Goal: Task Accomplishment & Management: Complete application form

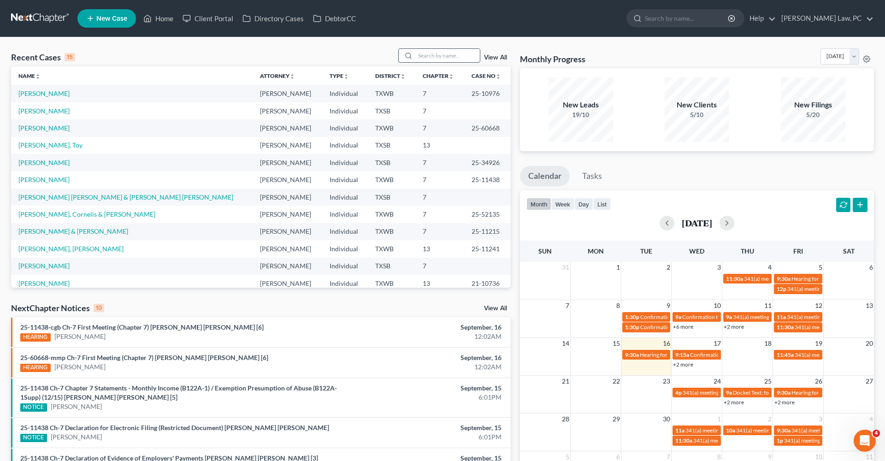
click at [430, 52] on input "search" at bounding box center [447, 55] width 65 height 13
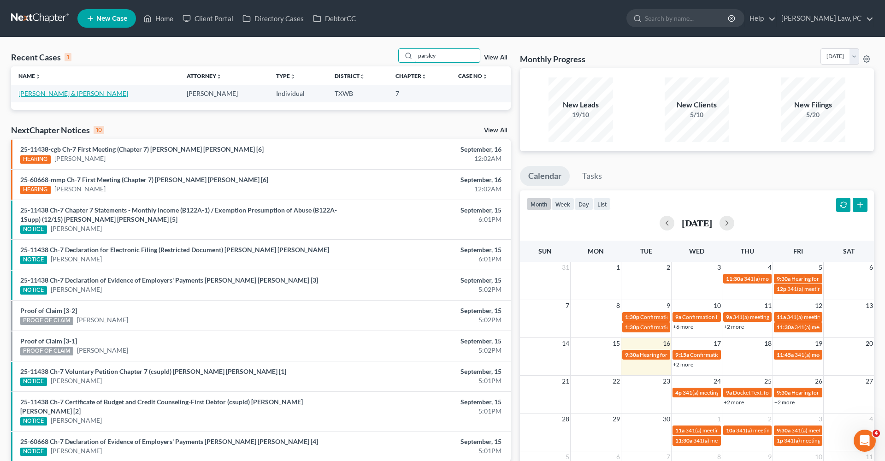
type input "parsley"
click at [51, 93] on link "[PERSON_NAME] & [PERSON_NAME]" at bounding box center [73, 93] width 110 height 8
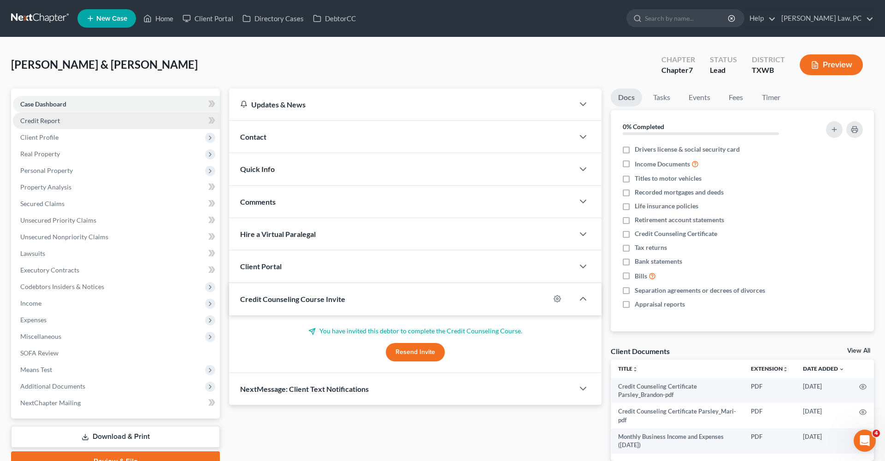
click at [45, 120] on span "Credit Report" at bounding box center [40, 121] width 40 height 8
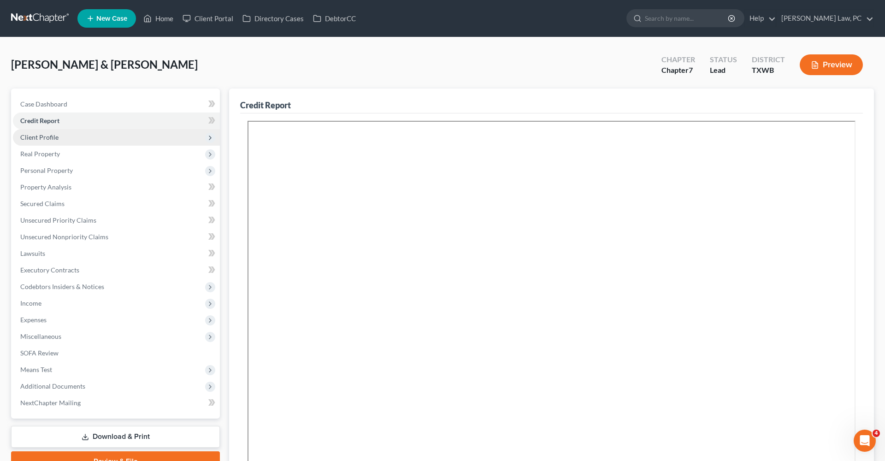
click at [48, 136] on span "Client Profile" at bounding box center [39, 137] width 38 height 8
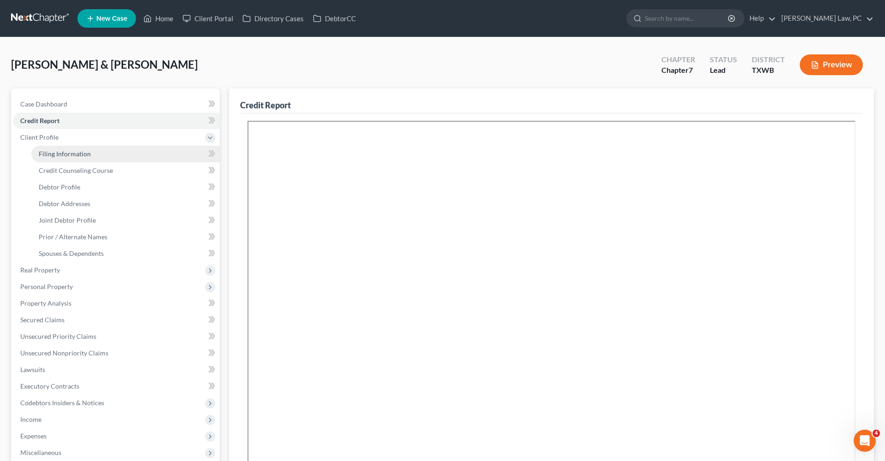
click at [53, 153] on span "Filing Information" at bounding box center [65, 154] width 52 height 8
select select "1"
select select "0"
select select "45"
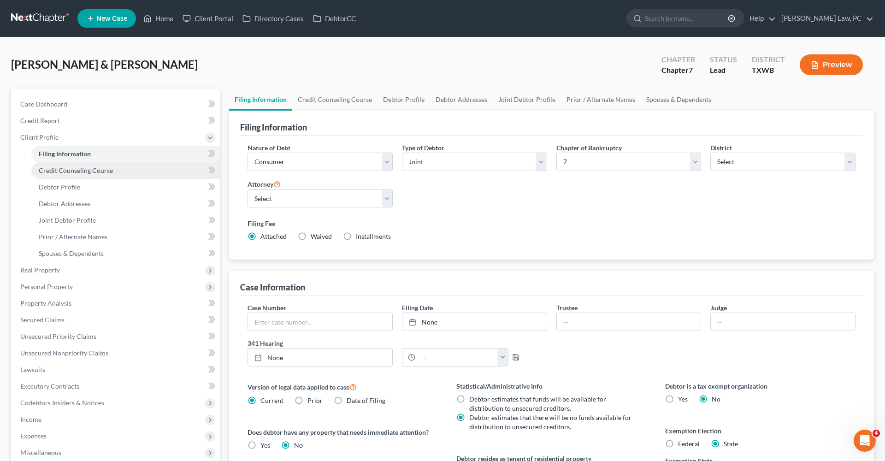
click at [67, 172] on span "Credit Counseling Course" at bounding box center [76, 170] width 74 height 8
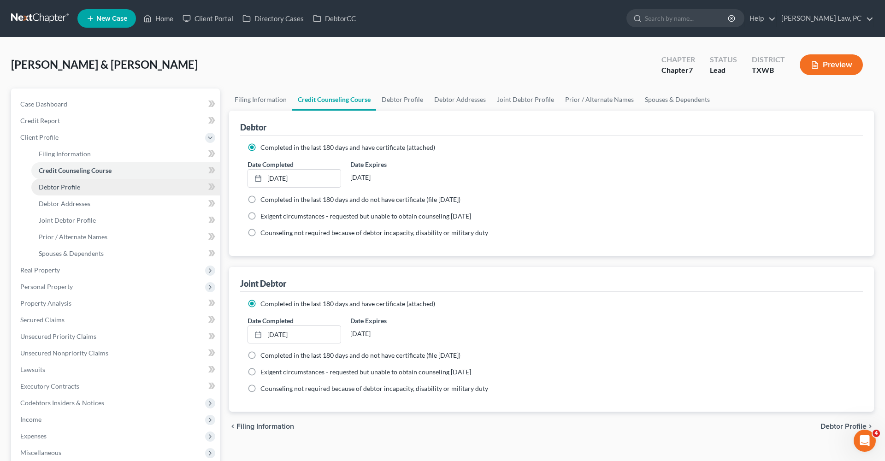
click at [71, 187] on span "Debtor Profile" at bounding box center [59, 187] width 41 height 8
select select "1"
select select "5"
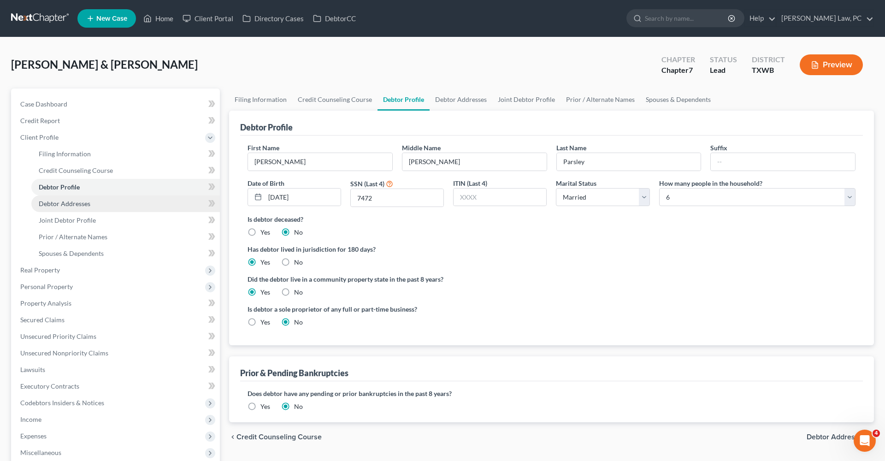
click at [70, 204] on span "Debtor Addresses" at bounding box center [65, 204] width 52 height 8
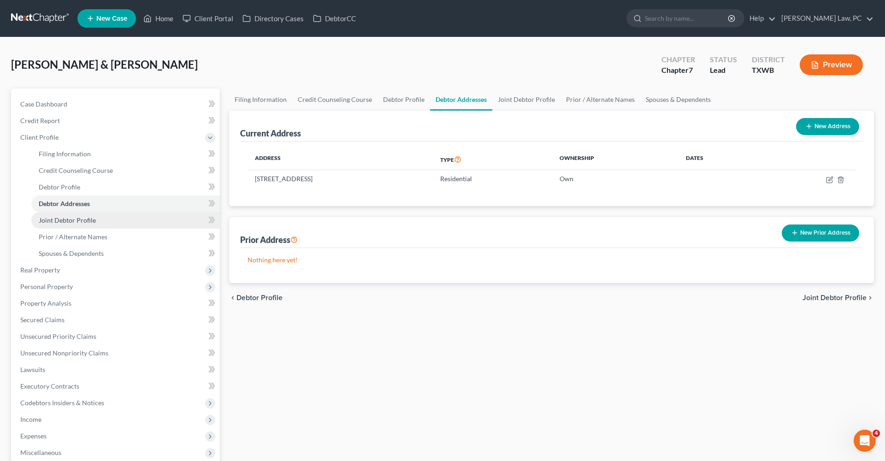
click at [80, 220] on span "Joint Debtor Profile" at bounding box center [67, 220] width 57 height 8
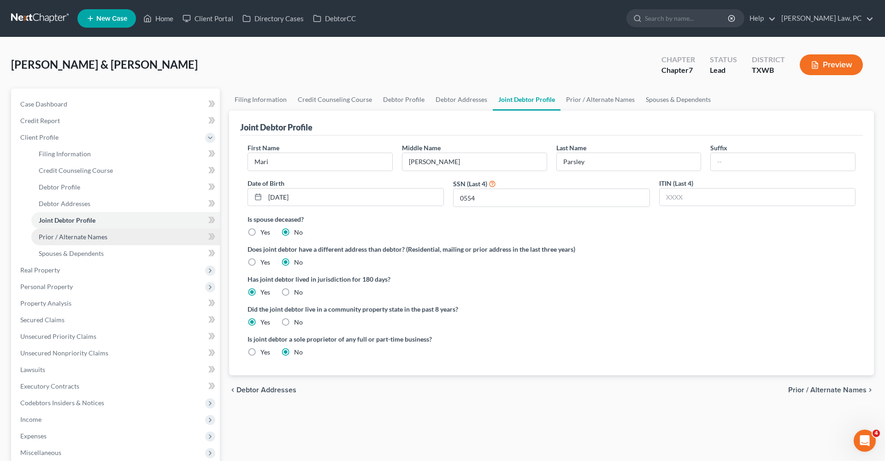
click at [83, 237] on span "Prior / Alternate Names" at bounding box center [73, 237] width 69 height 8
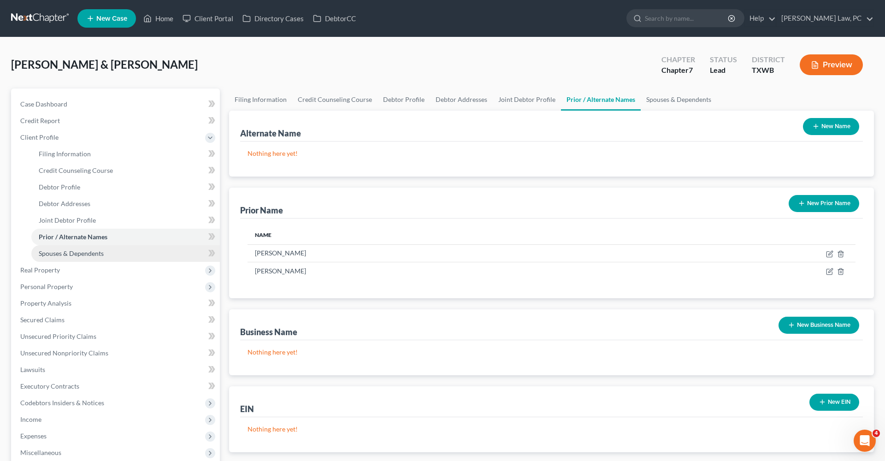
click at [87, 249] on link "Spouses & Dependents" at bounding box center [125, 253] width 189 height 17
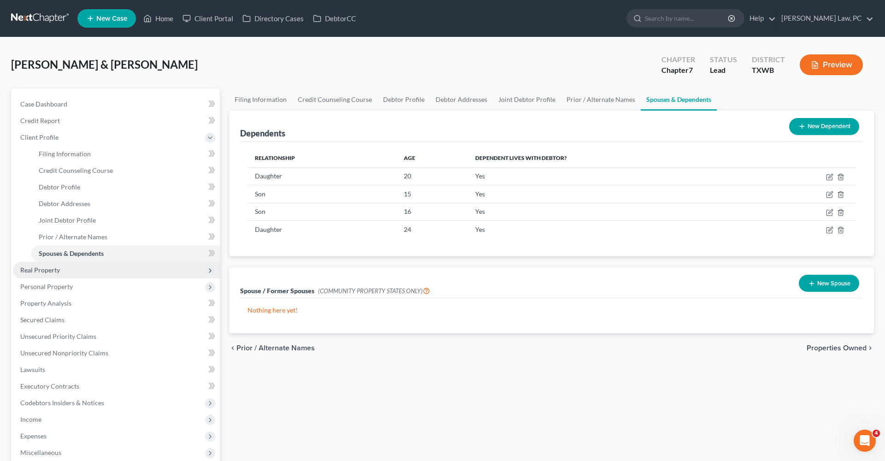
click at [41, 270] on span "Real Property" at bounding box center [40, 270] width 40 height 8
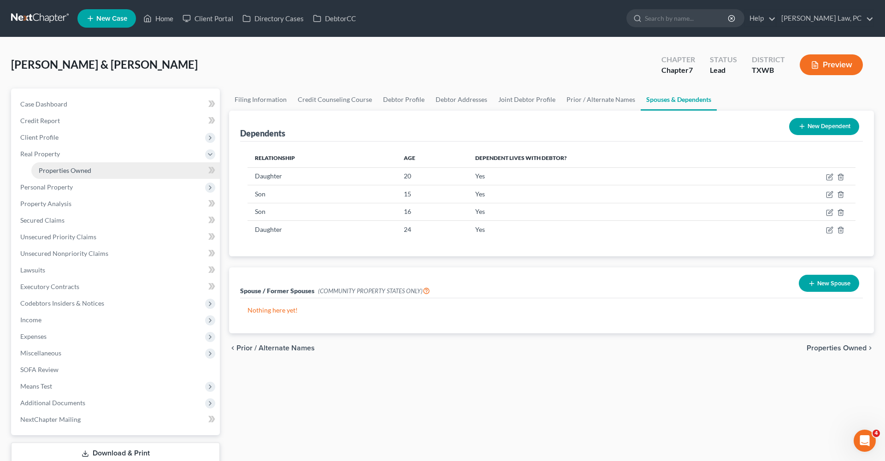
click at [70, 174] on span "Properties Owned" at bounding box center [65, 170] width 53 height 8
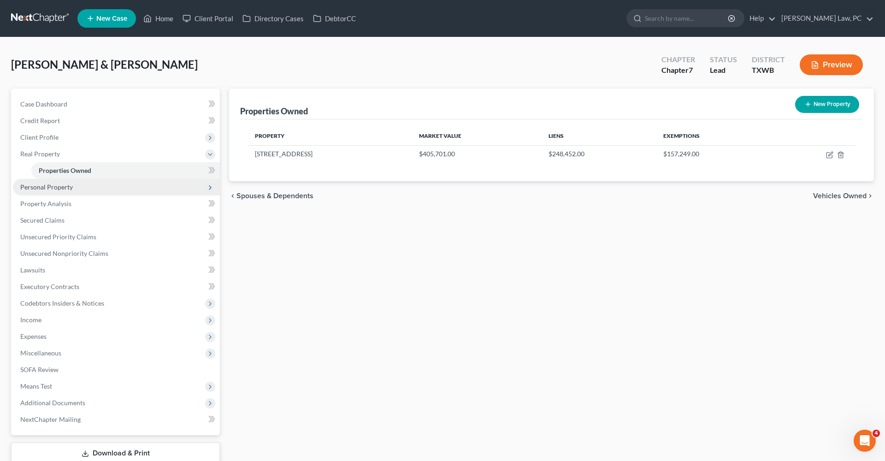
click at [54, 192] on span "Personal Property" at bounding box center [116, 187] width 207 height 17
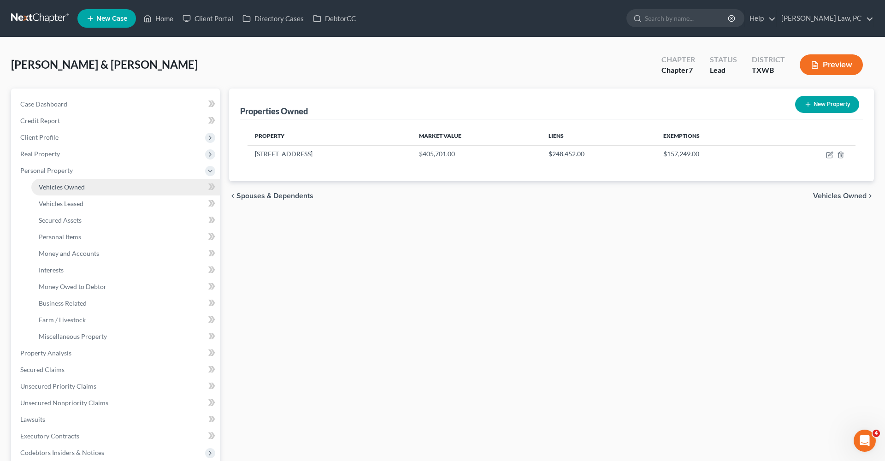
click at [61, 187] on span "Vehicles Owned" at bounding box center [62, 187] width 46 height 8
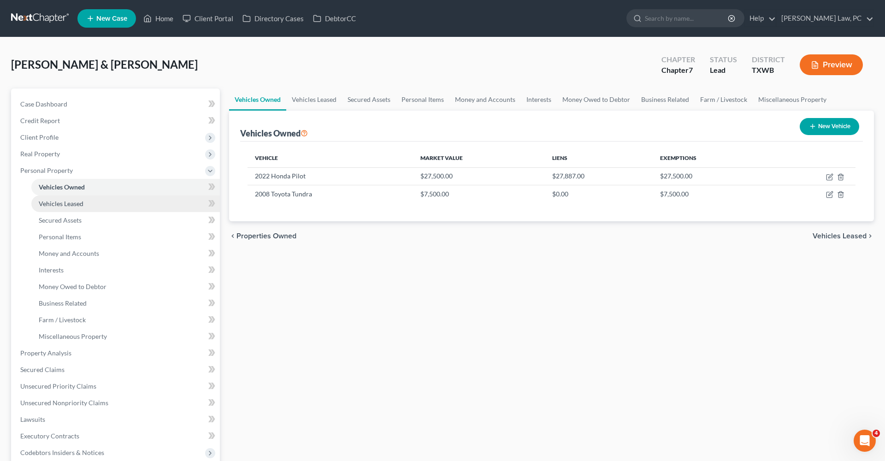
click at [72, 206] on span "Vehicles Leased" at bounding box center [61, 204] width 45 height 8
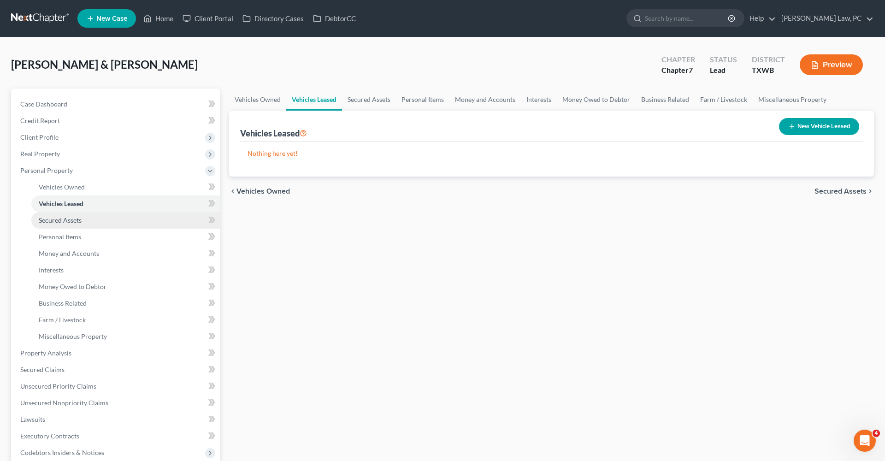
click at [71, 217] on span "Secured Assets" at bounding box center [60, 220] width 43 height 8
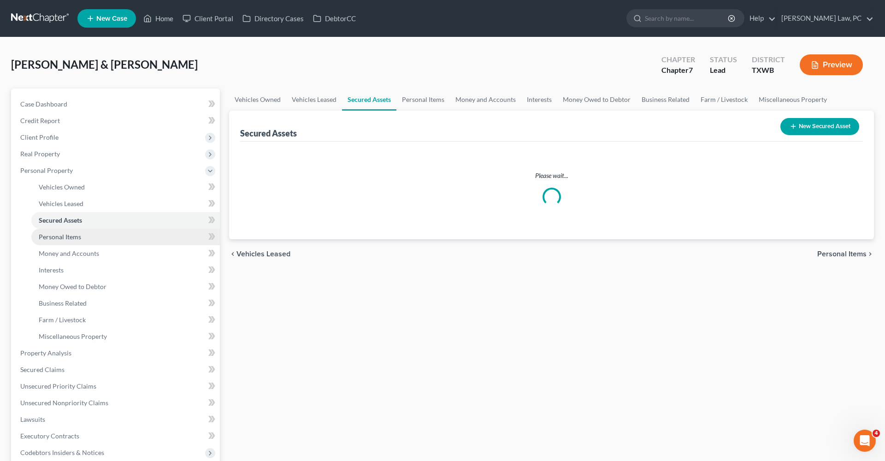
click at [75, 236] on span "Personal Items" at bounding box center [60, 237] width 42 height 8
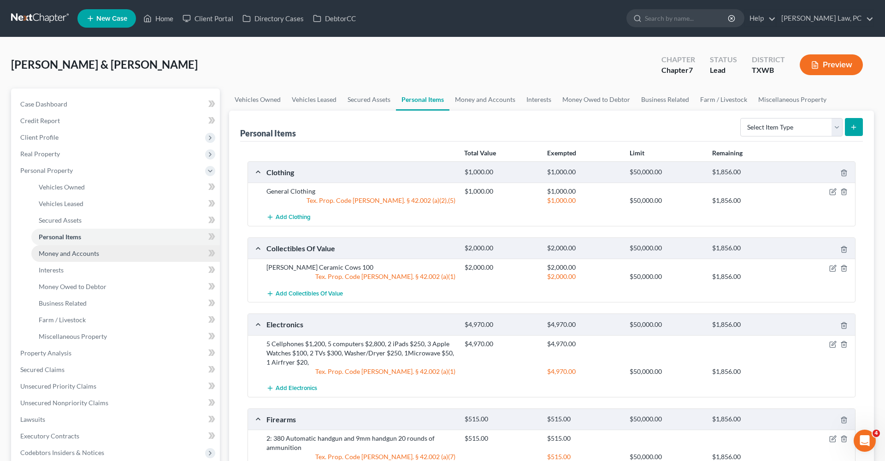
click at [49, 253] on span "Money and Accounts" at bounding box center [69, 253] width 60 height 8
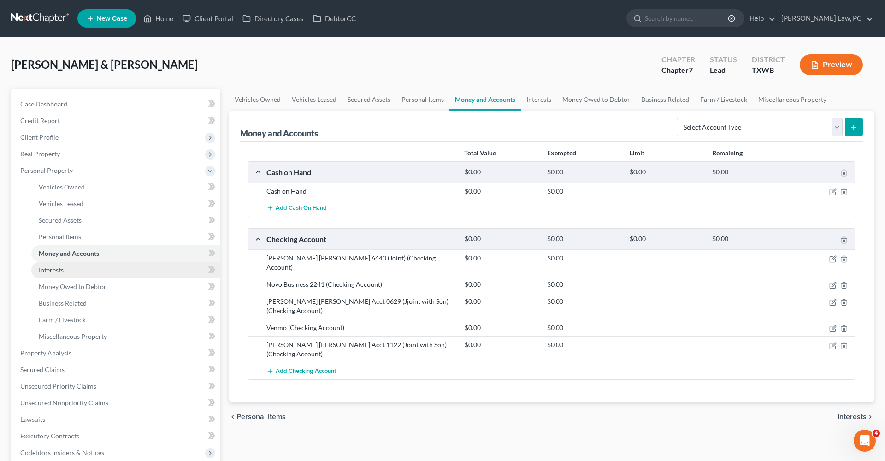
click at [56, 268] on span "Interests" at bounding box center [51, 270] width 25 height 8
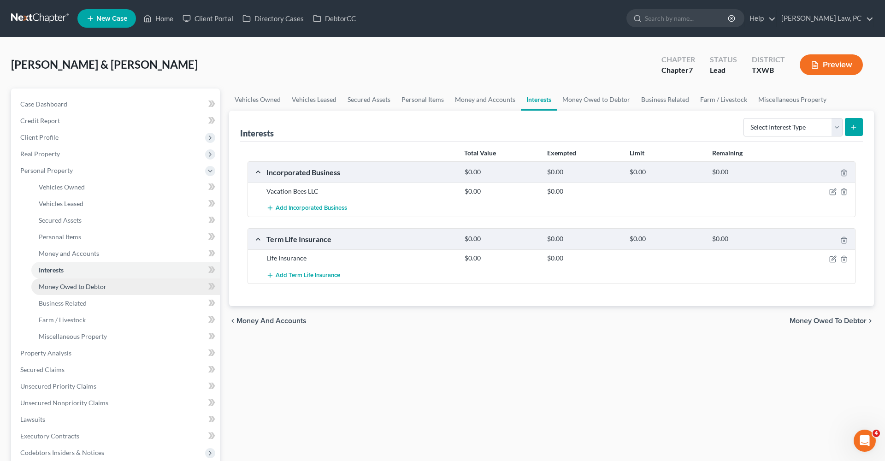
click at [72, 286] on span "Money Owed to Debtor" at bounding box center [73, 287] width 68 height 8
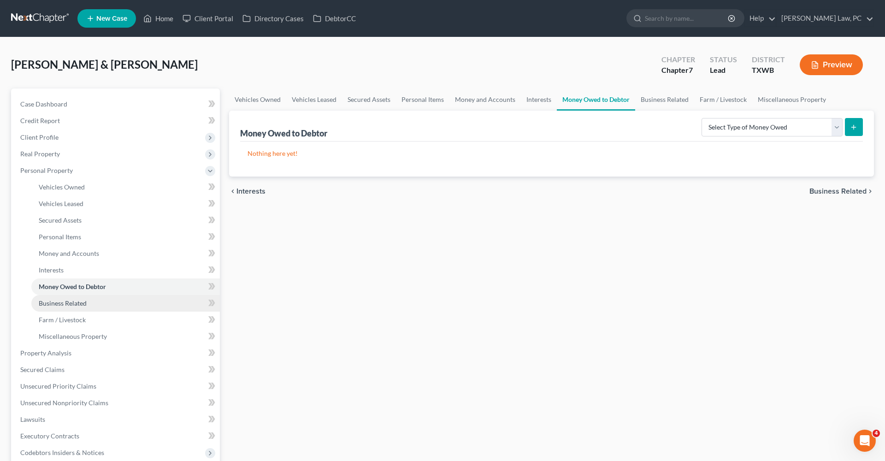
click at [79, 301] on span "Business Related" at bounding box center [63, 303] width 48 height 8
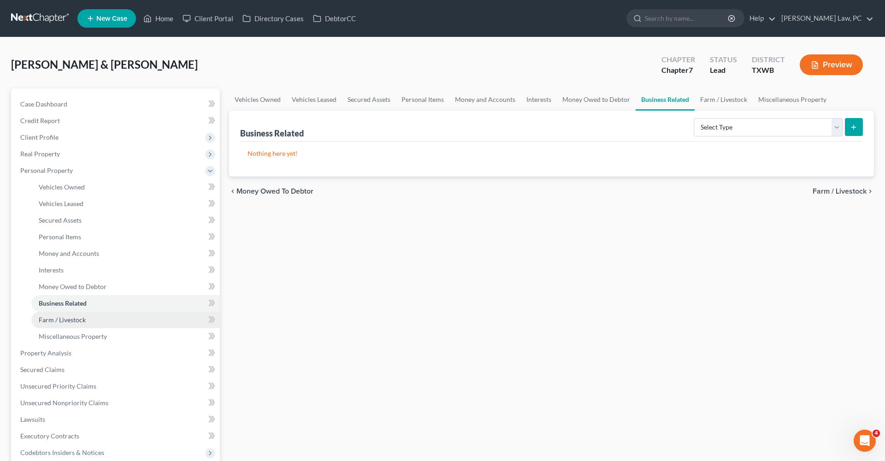
click at [80, 318] on span "Farm / Livestock" at bounding box center [62, 320] width 47 height 8
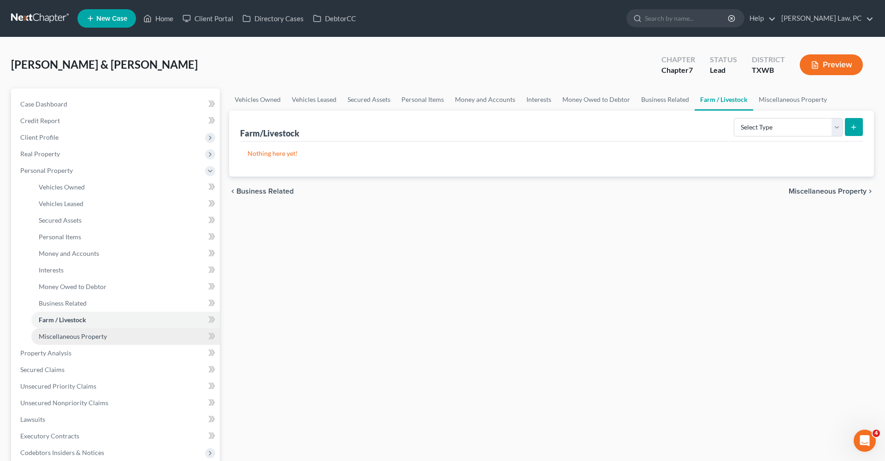
click at [85, 339] on span "Miscellaneous Property" at bounding box center [73, 336] width 68 height 8
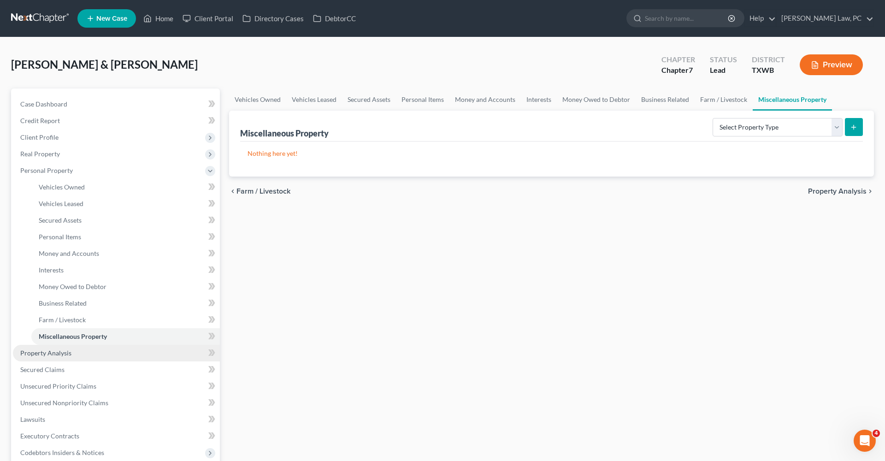
click at [60, 348] on link "Property Analysis" at bounding box center [116, 353] width 207 height 17
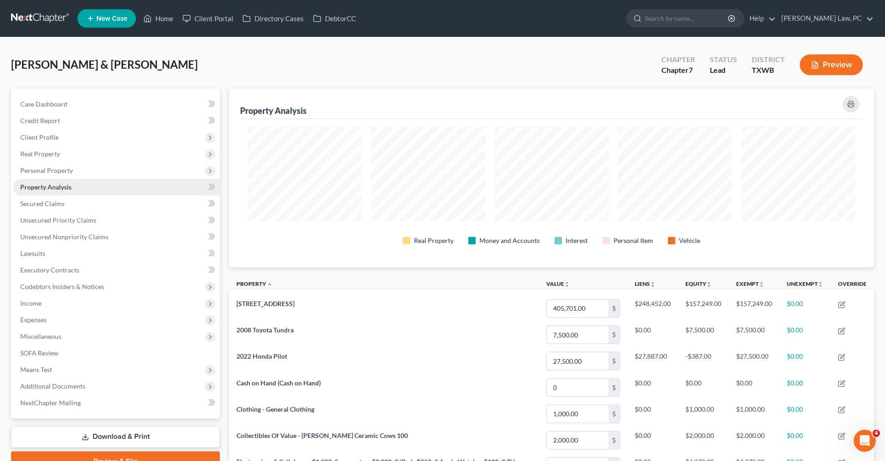
scroll to position [179, 645]
click at [49, 208] on link "Secured Claims" at bounding box center [116, 203] width 207 height 17
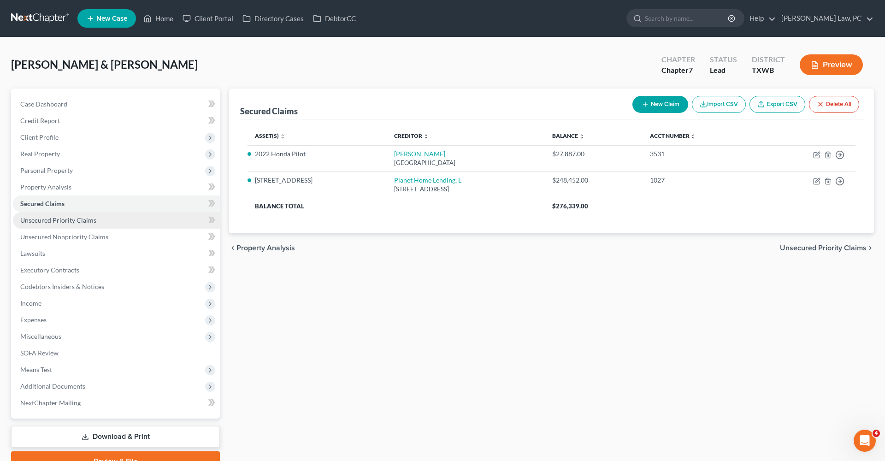
click at [50, 221] on span "Unsecured Priority Claims" at bounding box center [58, 220] width 76 height 8
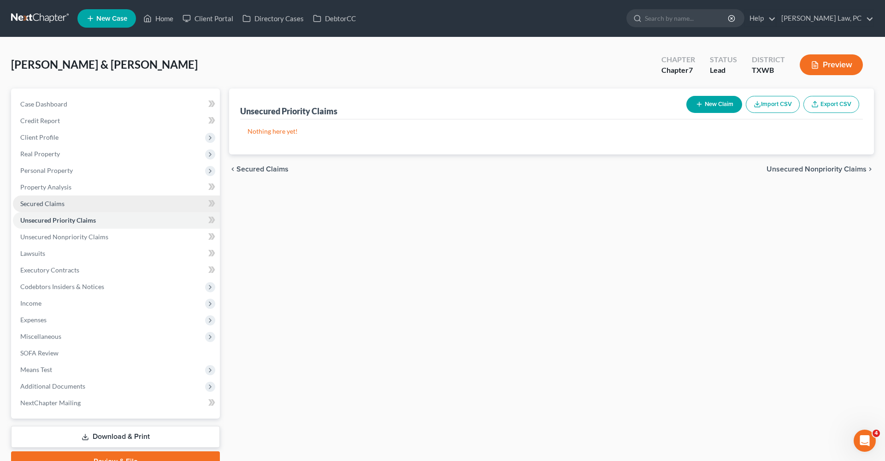
click at [40, 205] on span "Secured Claims" at bounding box center [42, 204] width 44 height 8
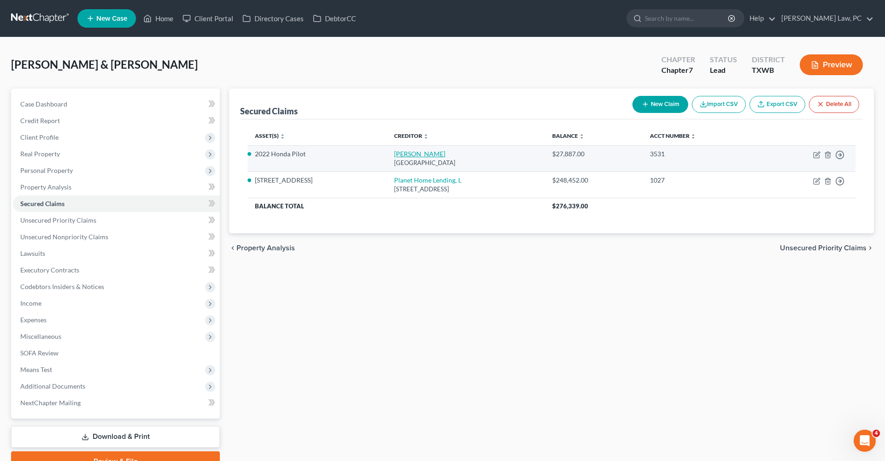
click at [394, 151] on link "Amer Honda" at bounding box center [419, 154] width 51 height 8
select select "45"
select select "0"
select select "12"
select select "2"
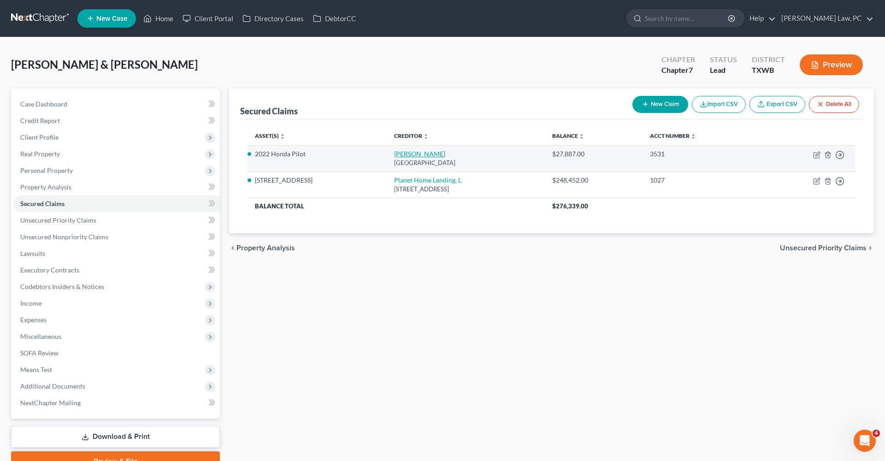
select select "2"
select select "1"
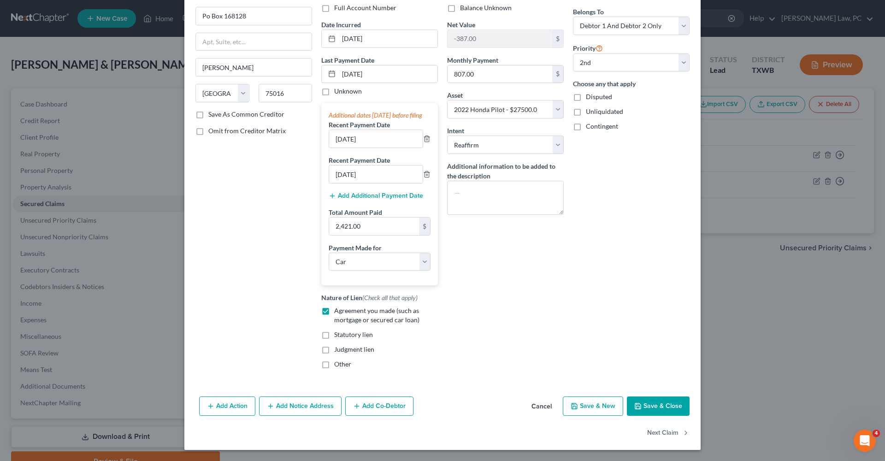
scroll to position [80, 0]
click at [665, 409] on button "Save & Close" at bounding box center [658, 406] width 63 height 19
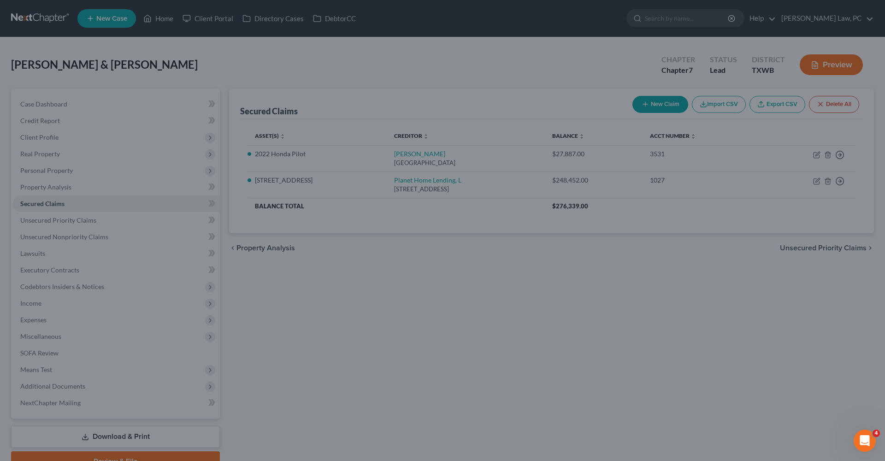
select select "12"
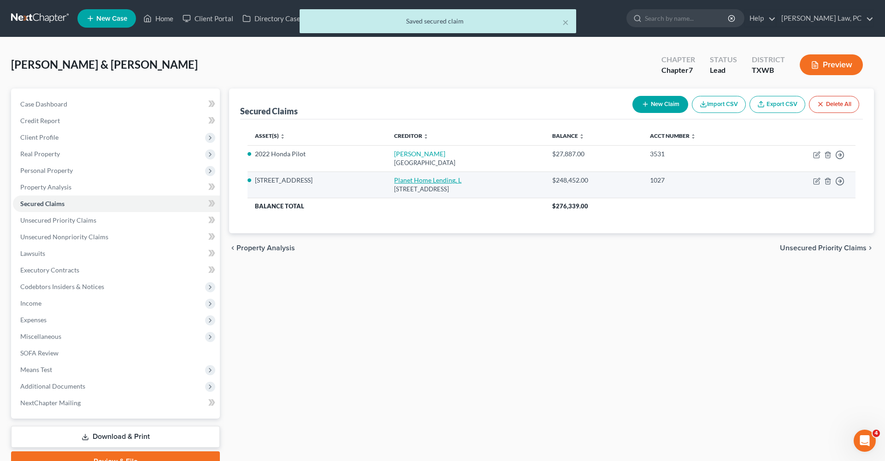
click at [394, 179] on link "Planet Home Lending, L" at bounding box center [427, 180] width 67 height 8
select select "6"
select select "3"
select select "2"
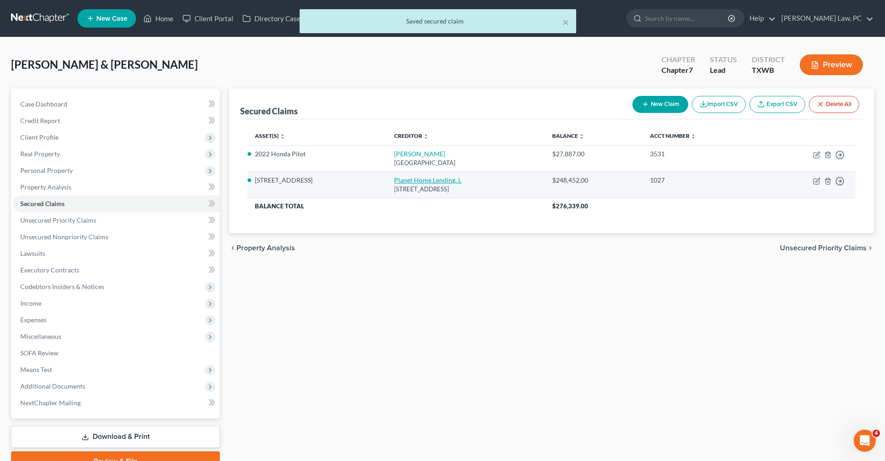
select select "2"
select select "0"
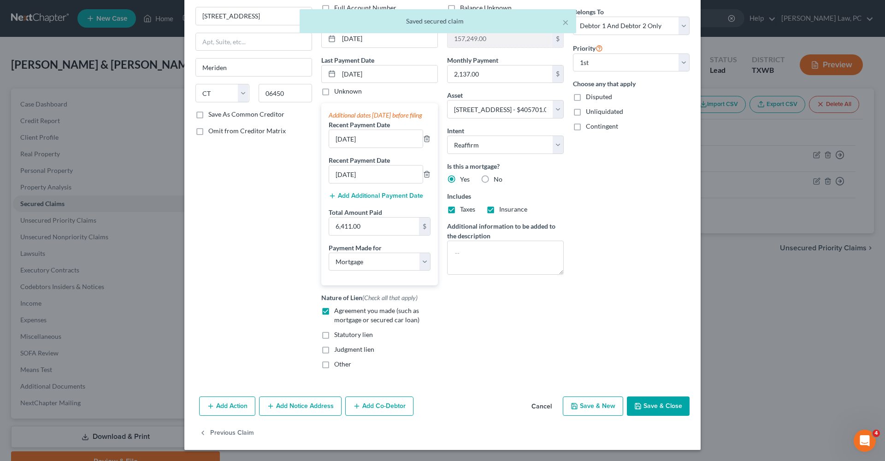
click at [662, 408] on button "Save & Close" at bounding box center [658, 406] width 63 height 19
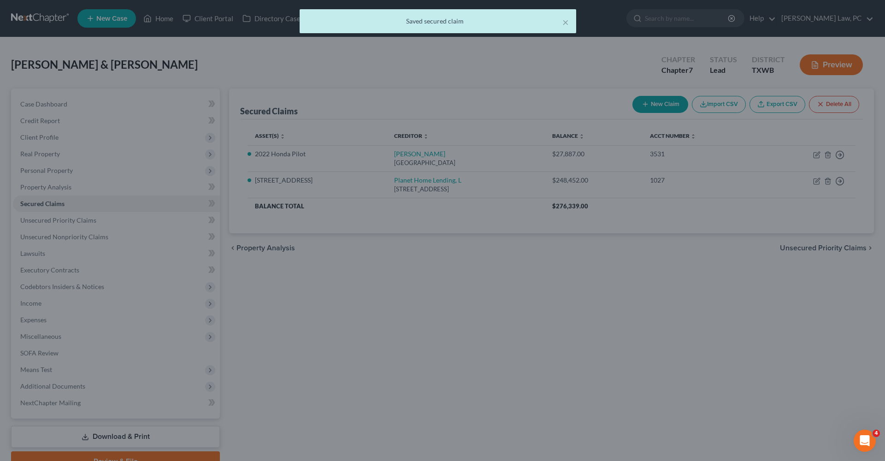
select select "2"
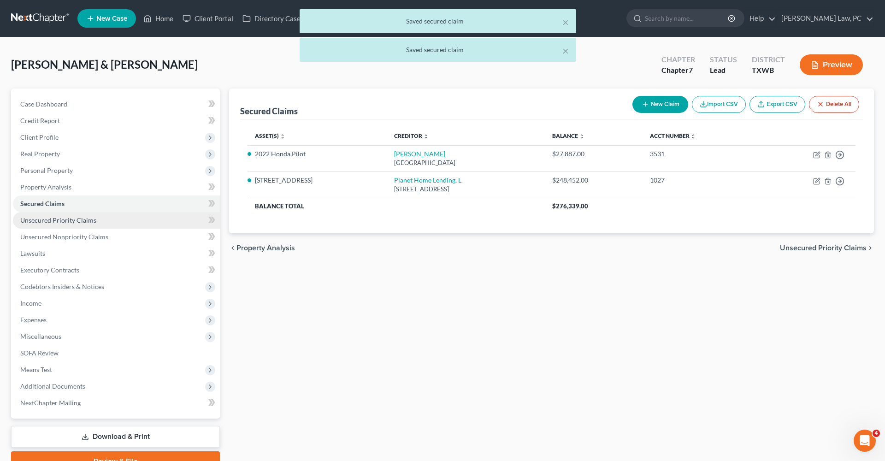
click at [77, 216] on link "Unsecured Priority Claims" at bounding box center [116, 220] width 207 height 17
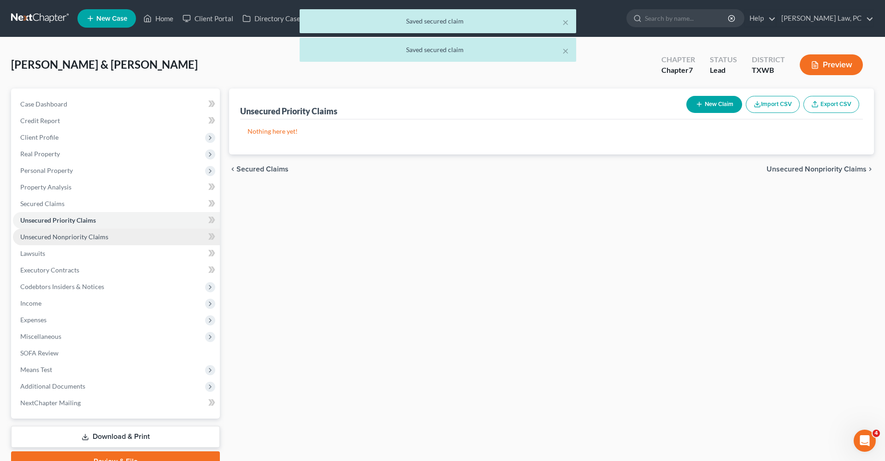
click at [82, 240] on span "Unsecured Nonpriority Claims" at bounding box center [64, 237] width 88 height 8
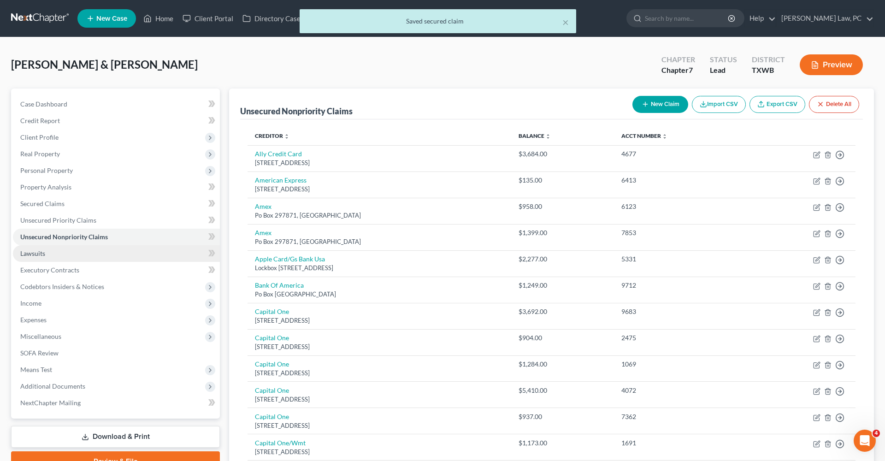
click at [42, 253] on span "Lawsuits" at bounding box center [32, 253] width 25 height 8
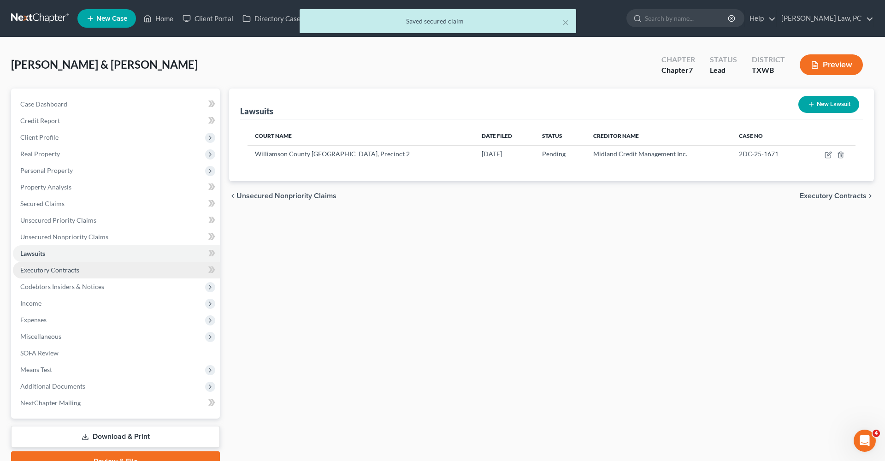
click at [64, 268] on span "Executory Contracts" at bounding box center [49, 270] width 59 height 8
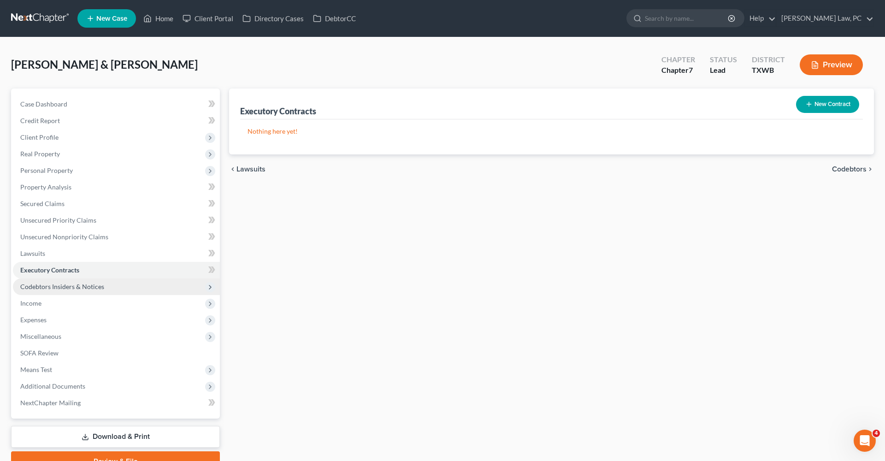
click at [66, 293] on span "Codebtors Insiders & Notices" at bounding box center [116, 286] width 207 height 17
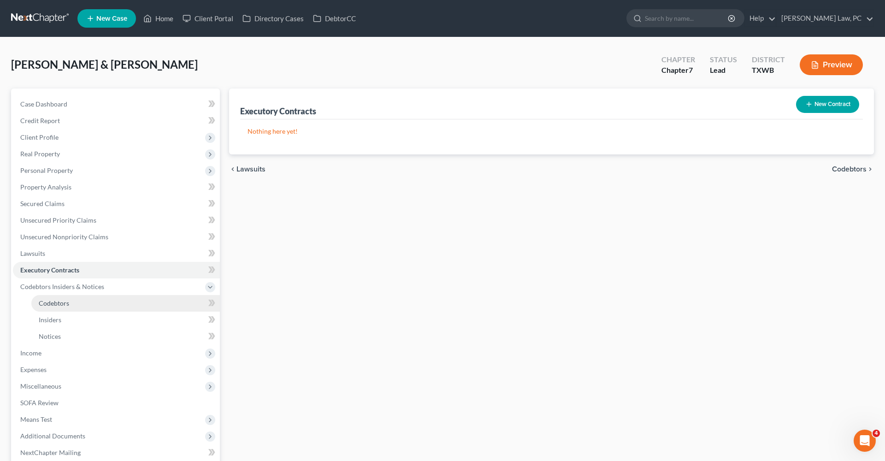
click at [59, 301] on span "Codebtors" at bounding box center [54, 303] width 30 height 8
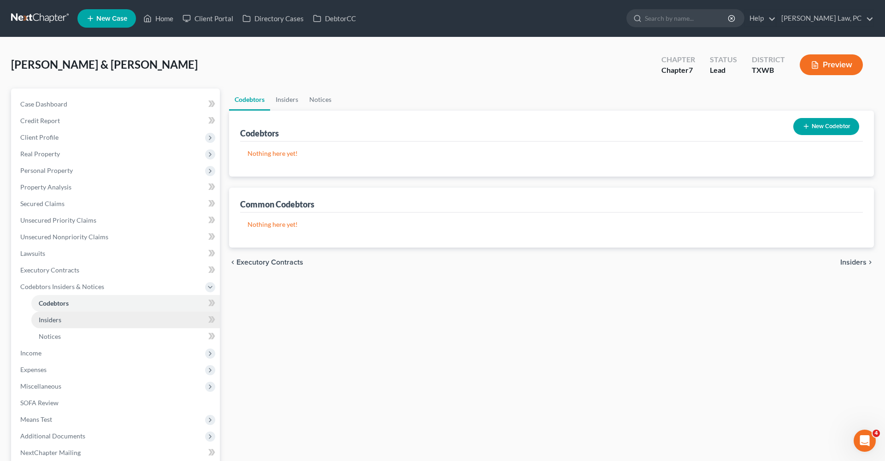
click at [55, 317] on span "Insiders" at bounding box center [50, 320] width 23 height 8
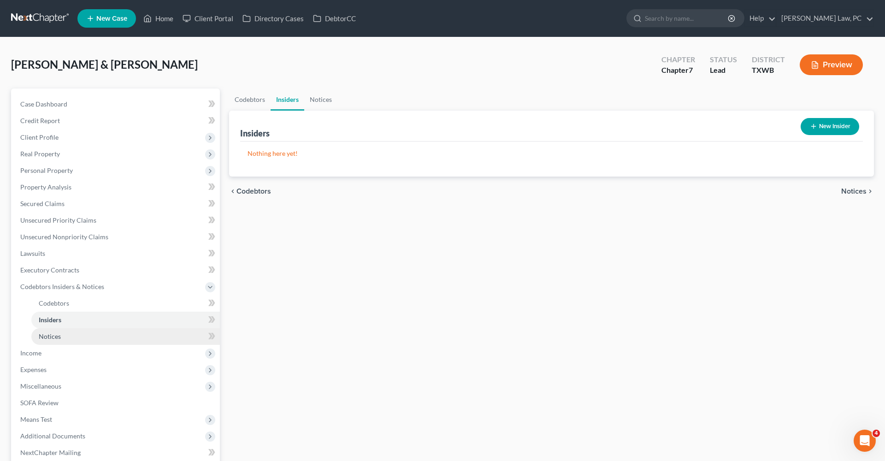
click at [55, 332] on link "Notices" at bounding box center [125, 336] width 189 height 17
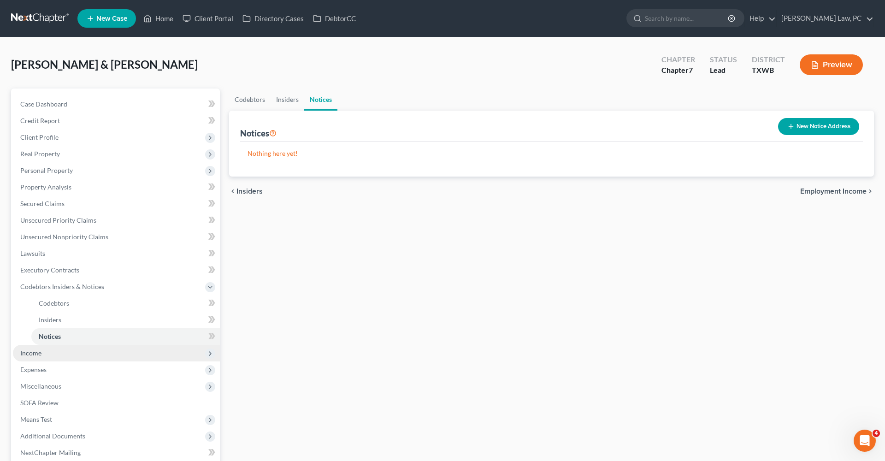
click at [38, 350] on span "Income" at bounding box center [30, 353] width 21 height 8
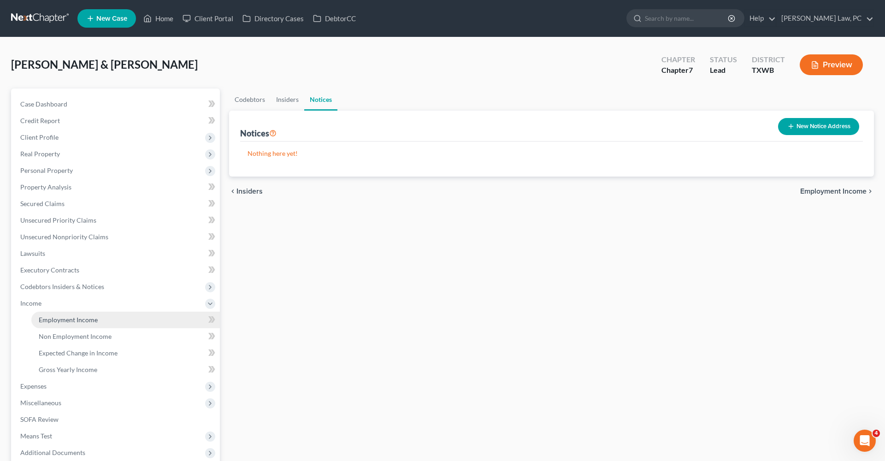
click at [76, 321] on span "Employment Income" at bounding box center [68, 320] width 59 height 8
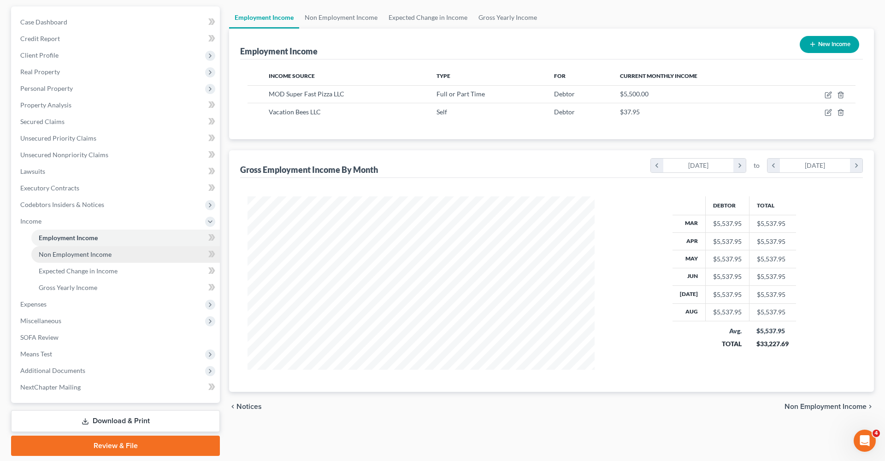
scroll to position [173, 366]
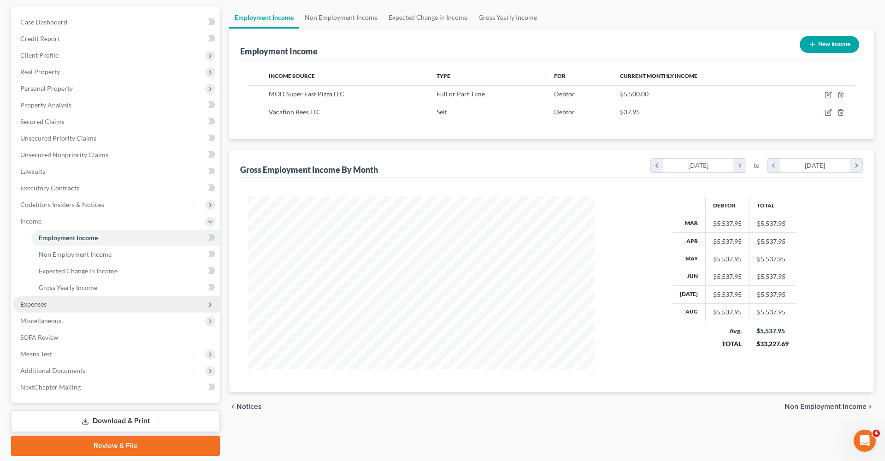
click at [38, 305] on span "Expenses" at bounding box center [33, 304] width 26 height 8
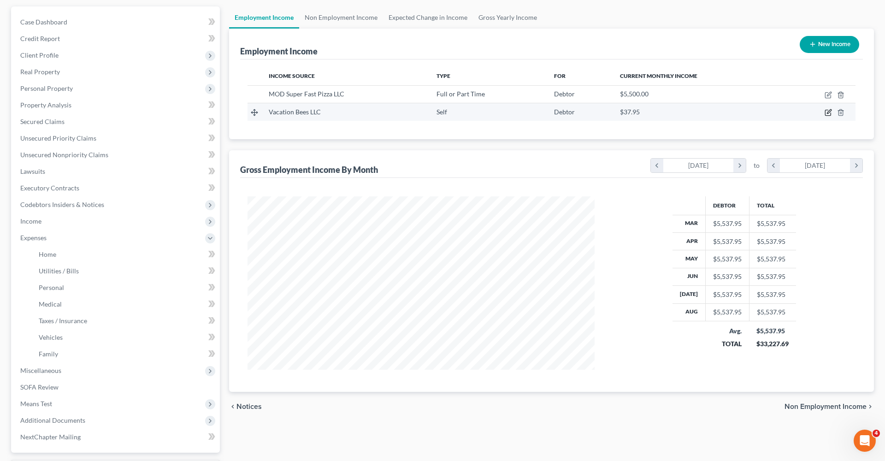
click at [830, 113] on icon "button" at bounding box center [829, 112] width 4 height 4
select select "1"
select select "45"
select select "0"
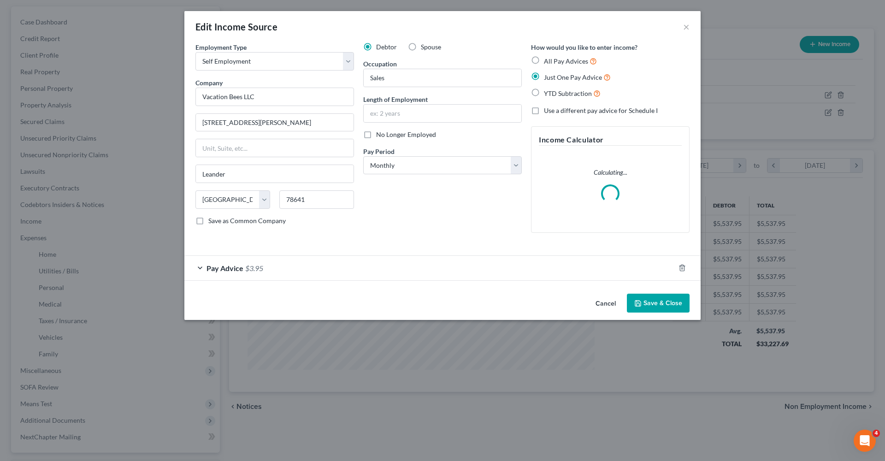
click at [289, 267] on div "Pay Advice $3.95" at bounding box center [429, 268] width 491 height 24
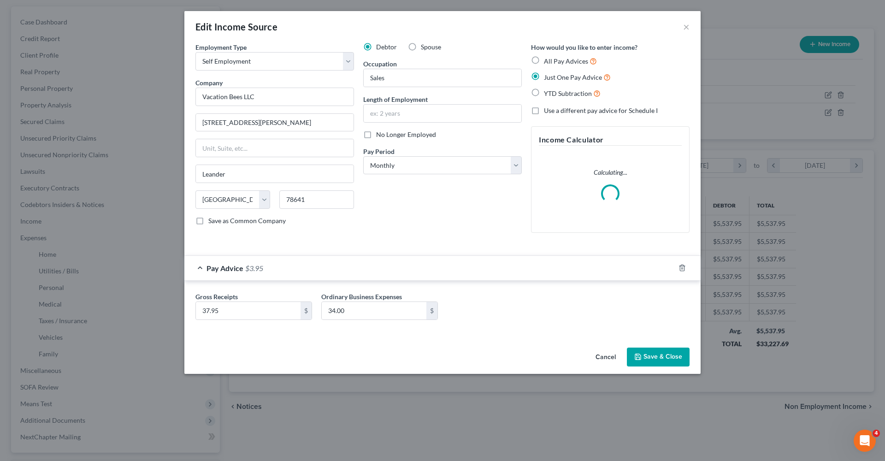
click at [198, 265] on div "Pay Advice $3.95" at bounding box center [429, 268] width 491 height 24
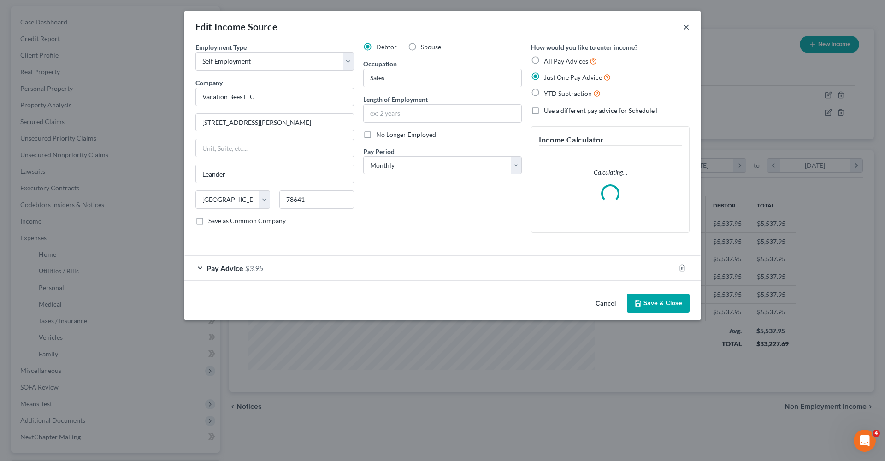
click at [689, 29] on button "×" at bounding box center [686, 26] width 6 height 11
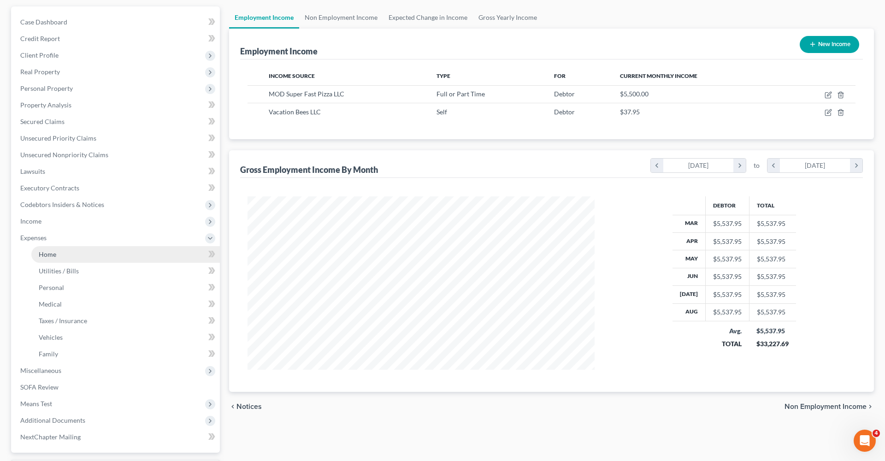
click at [50, 249] on link "Home" at bounding box center [125, 254] width 189 height 17
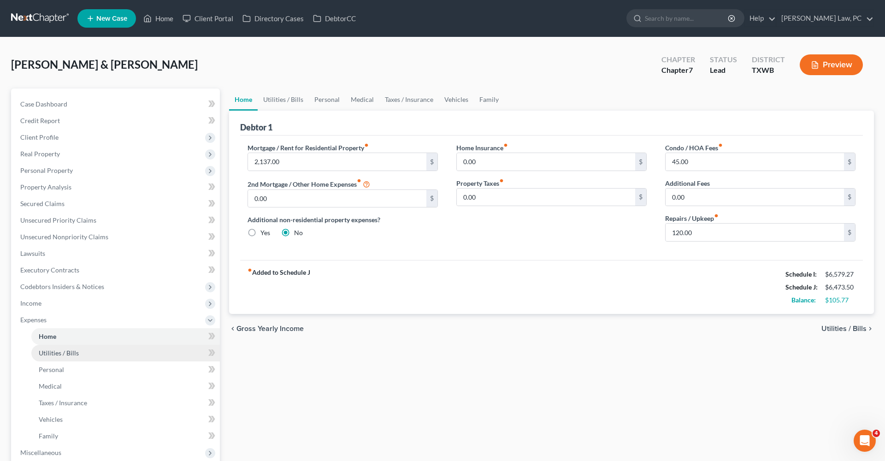
click at [51, 355] on span "Utilities / Bills" at bounding box center [59, 353] width 40 height 8
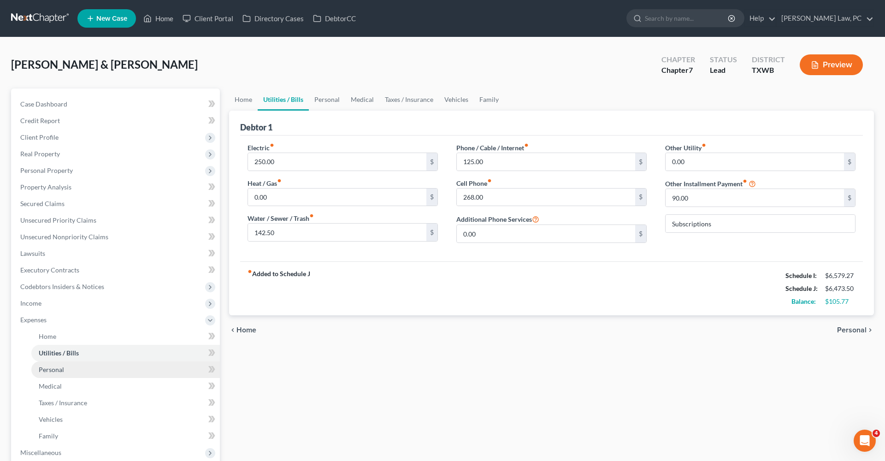
click at [51, 372] on span "Personal" at bounding box center [51, 370] width 25 height 8
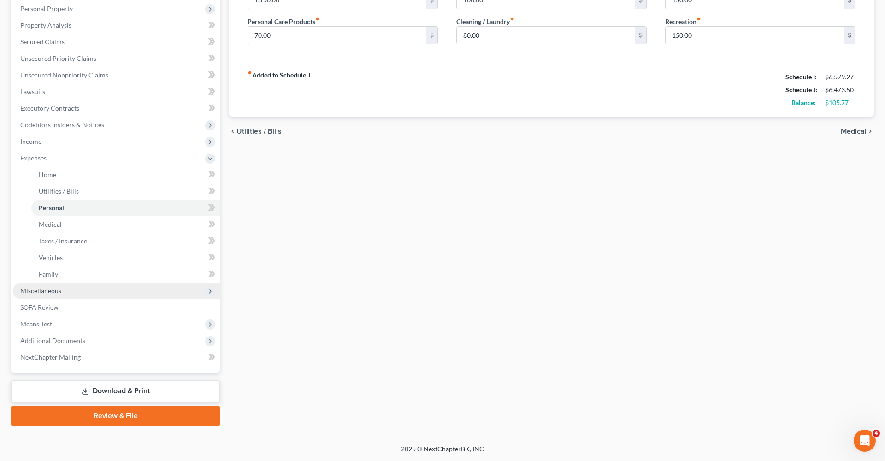
click at [43, 291] on span "Miscellaneous" at bounding box center [40, 291] width 41 height 8
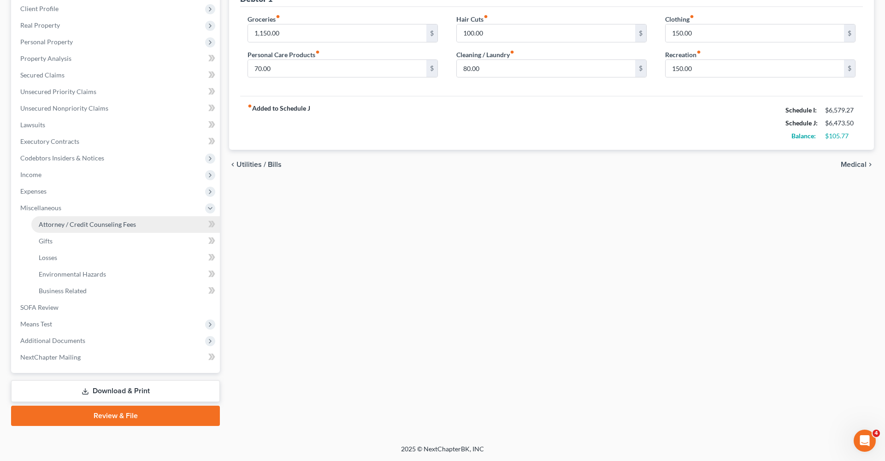
click at [82, 224] on span "Attorney / Credit Counseling Fees" at bounding box center [87, 224] width 97 height 8
select select "4"
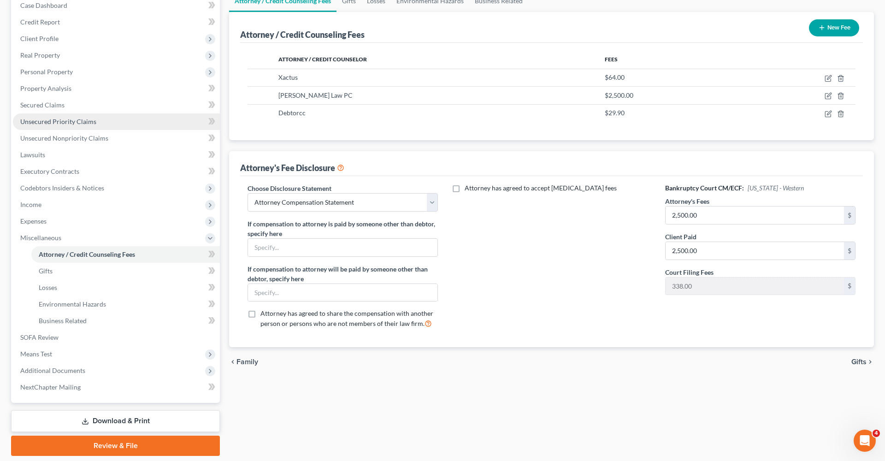
scroll to position [100, 0]
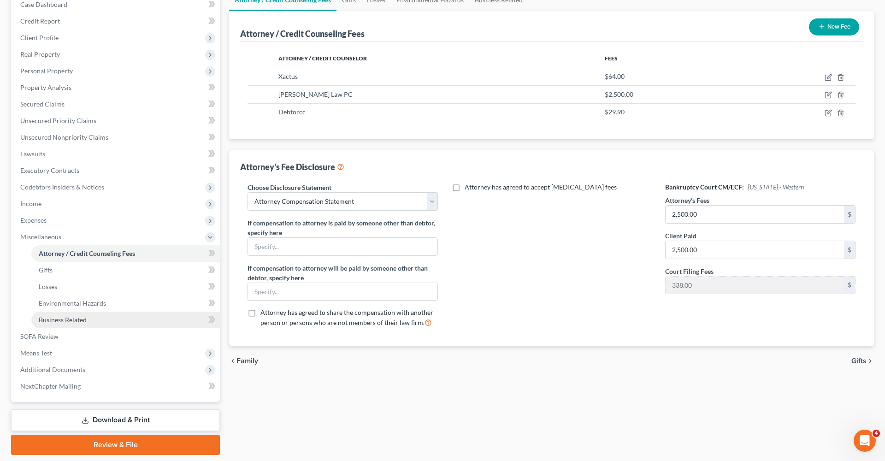
click at [59, 321] on span "Business Related" at bounding box center [63, 320] width 48 height 8
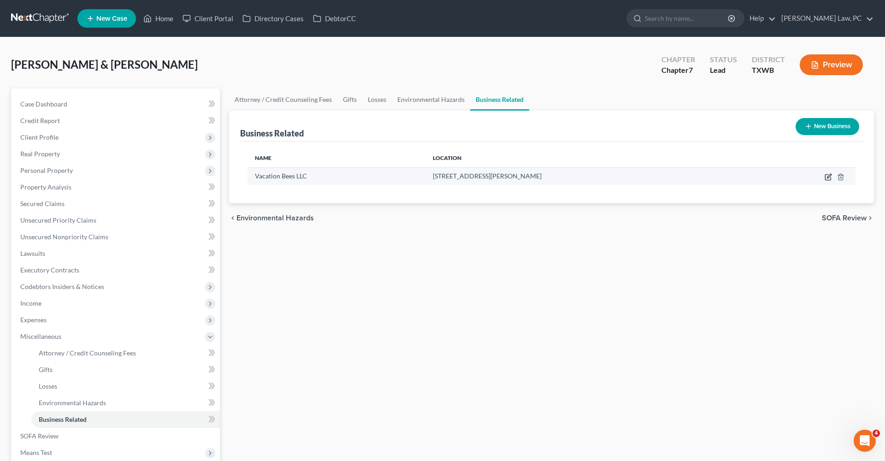
click at [829, 177] on icon "button" at bounding box center [828, 176] width 7 height 7
select select "member"
select select "45"
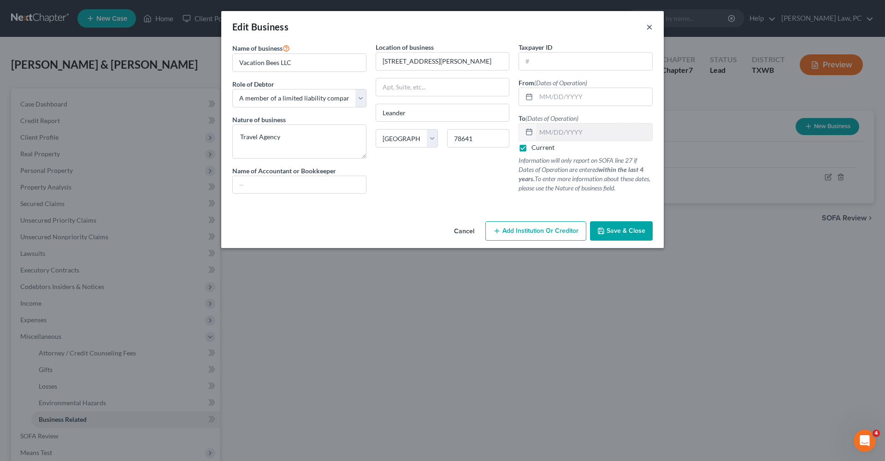
click at [649, 26] on button "×" at bounding box center [649, 26] width 6 height 11
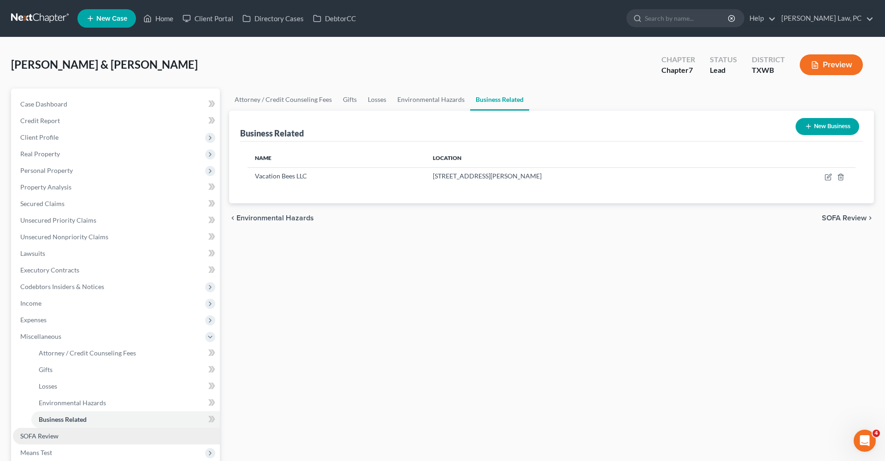
click at [39, 433] on span "SOFA Review" at bounding box center [39, 436] width 38 height 8
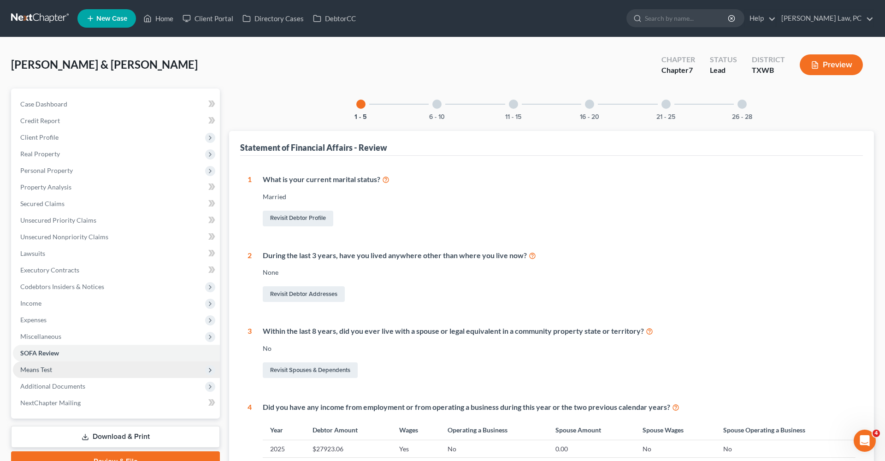
click at [42, 367] on span "Means Test" at bounding box center [36, 370] width 32 height 8
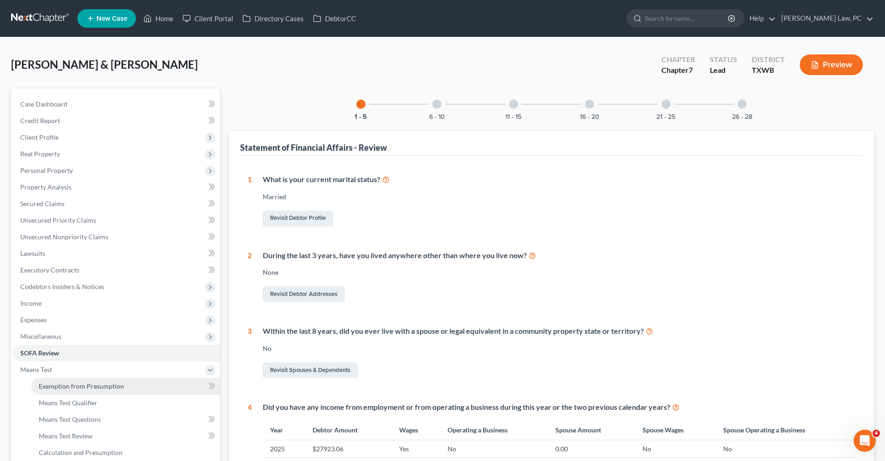
click at [54, 383] on span "Exemption from Presumption" at bounding box center [81, 386] width 85 height 8
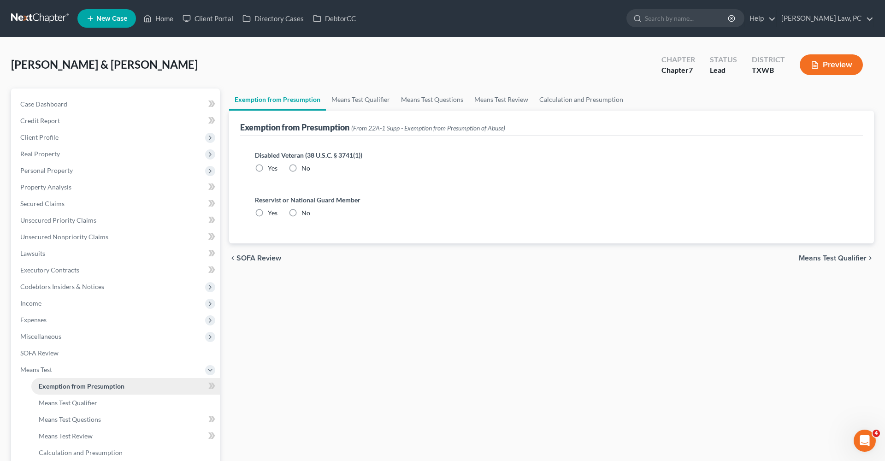
radio input "true"
click at [349, 100] on link "Means Test Qualifier" at bounding box center [361, 100] width 70 height 22
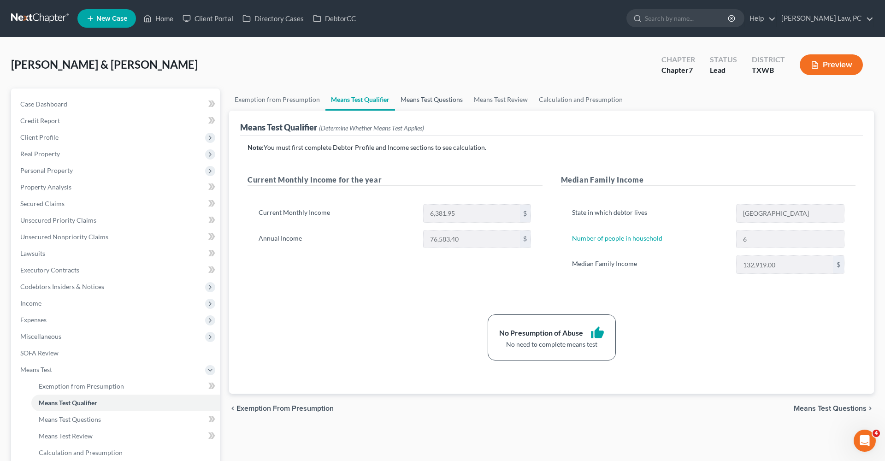
click at [427, 98] on link "Means Test Questions" at bounding box center [431, 100] width 73 height 22
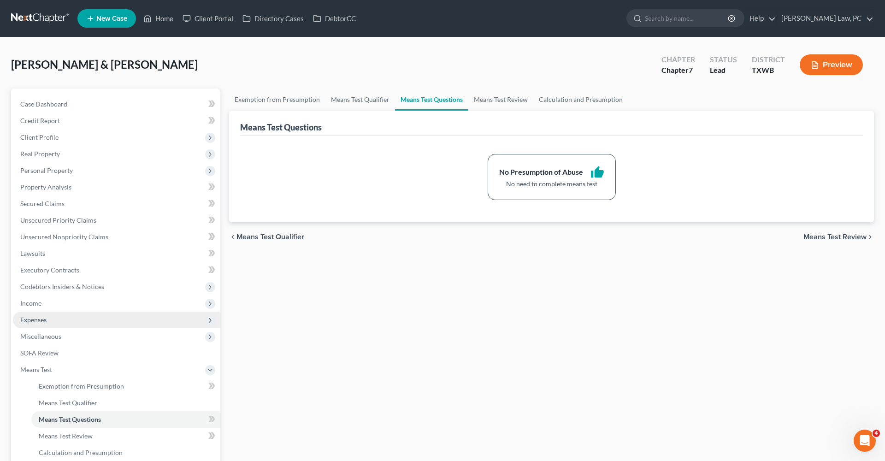
click at [36, 320] on span "Expenses" at bounding box center [33, 320] width 26 height 8
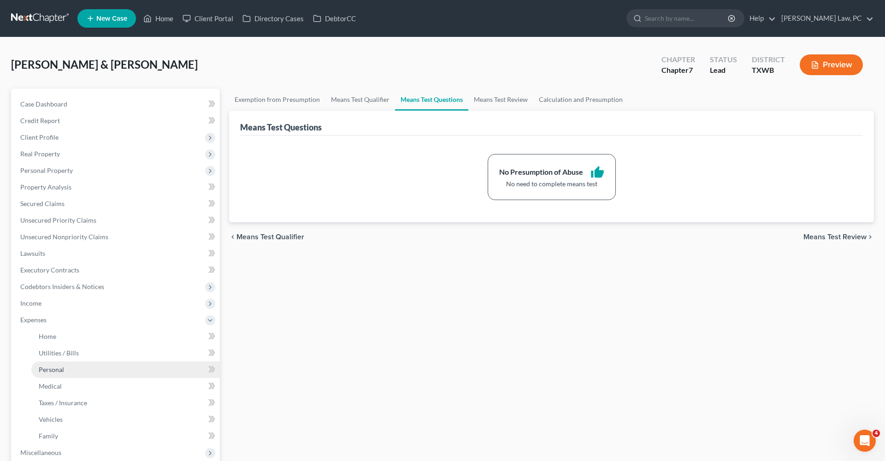
click at [53, 369] on span "Personal" at bounding box center [51, 370] width 25 height 8
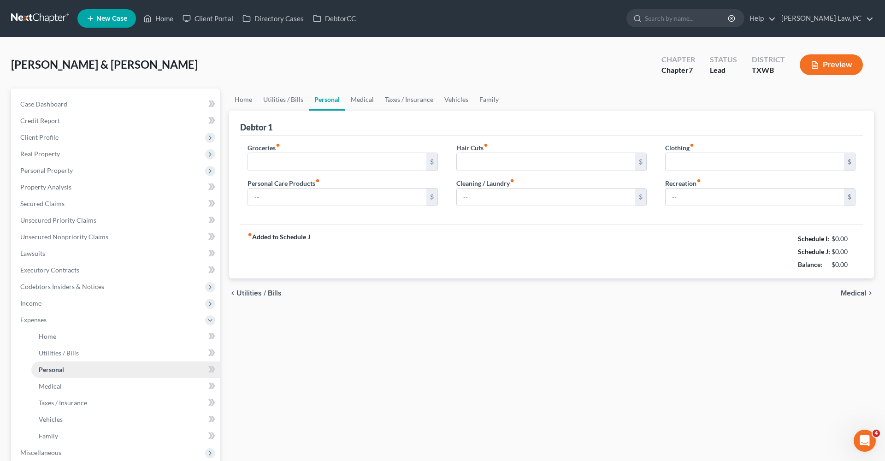
type input "1,150.00"
type input "70.00"
type input "100.00"
type input "80.00"
type input "150.00"
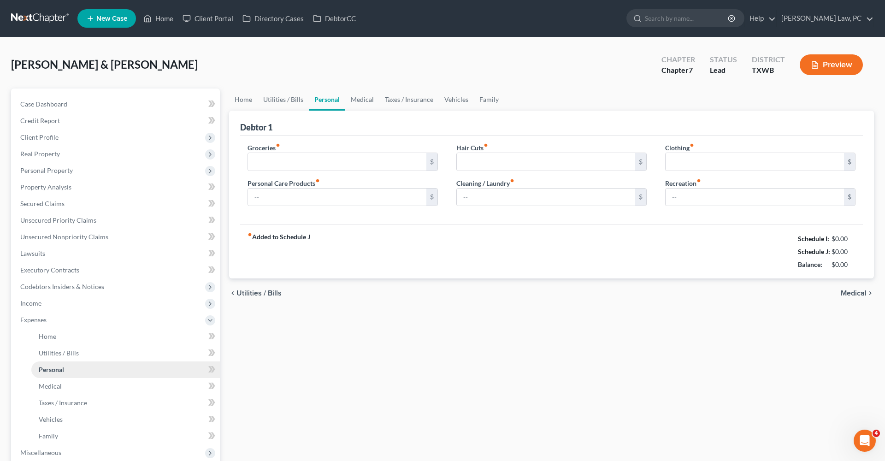
type input "150.00"
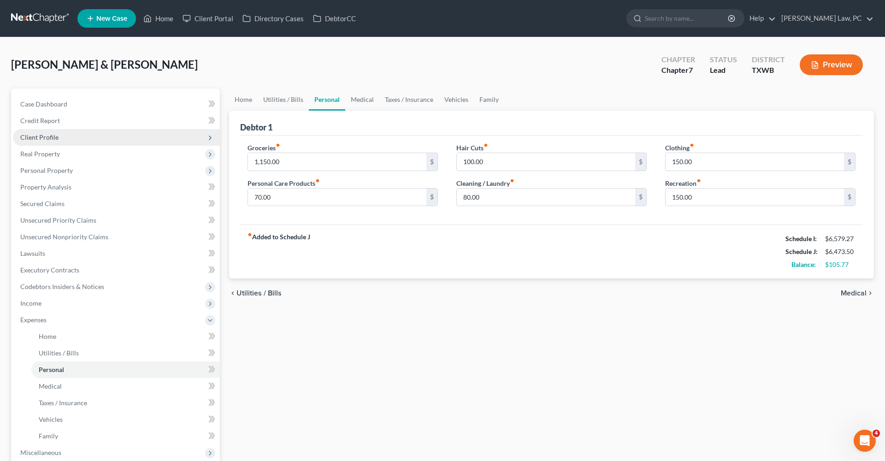
click at [33, 137] on span "Client Profile" at bounding box center [39, 137] width 38 height 8
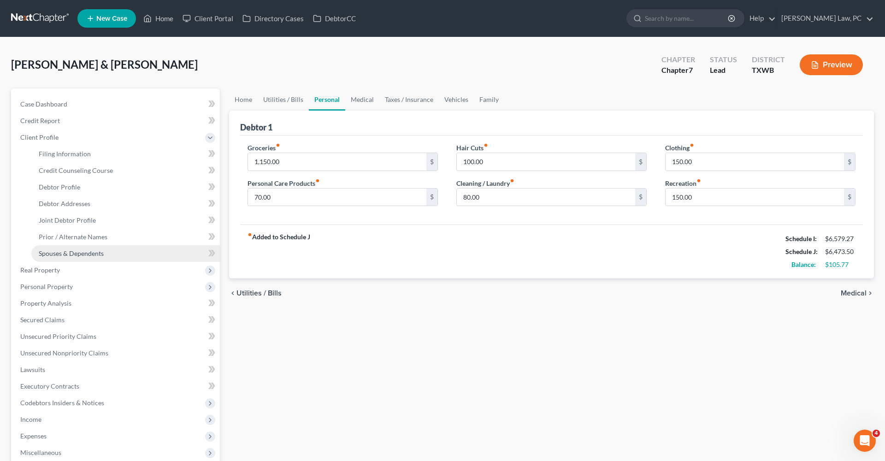
click at [59, 251] on span "Spouses & Dependents" at bounding box center [71, 253] width 65 height 8
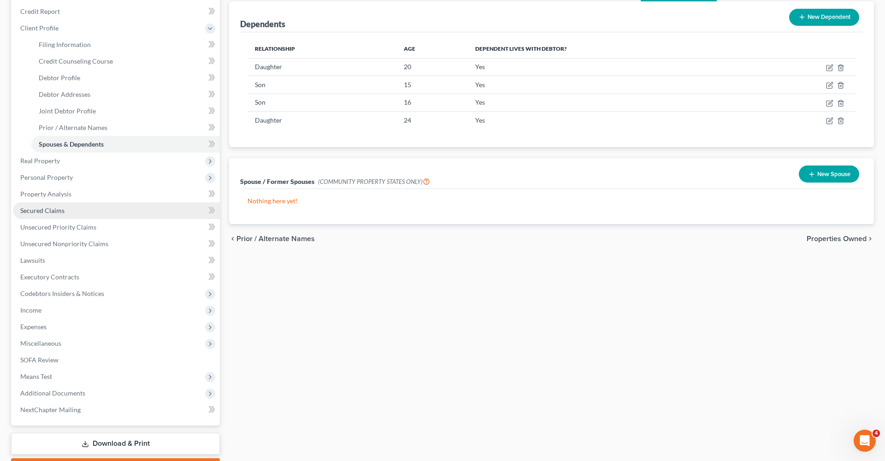
scroll to position [116, 0]
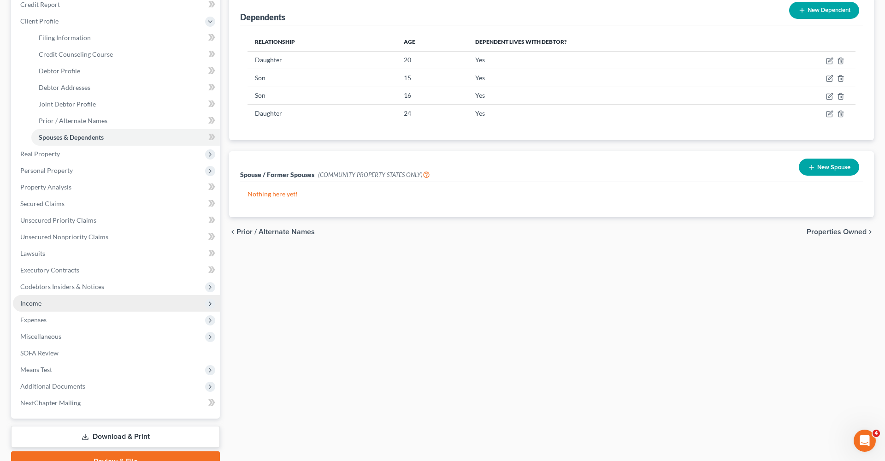
click at [47, 304] on span "Income" at bounding box center [116, 303] width 207 height 17
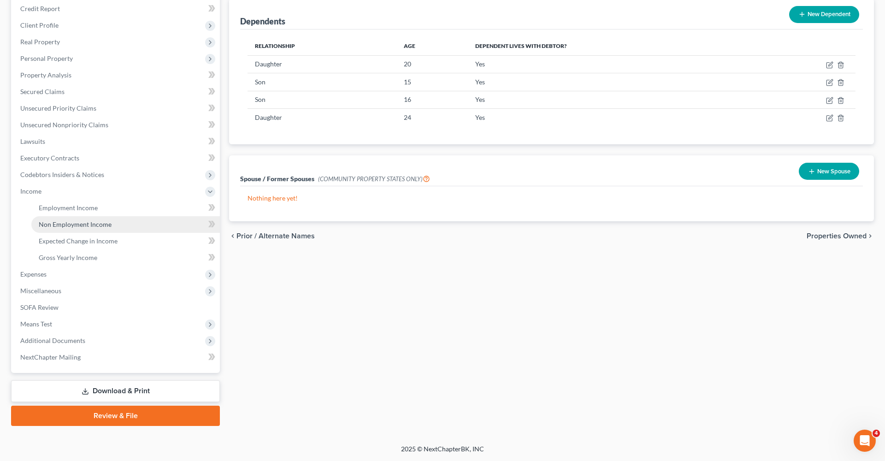
click at [75, 222] on span "Non Employment Income" at bounding box center [75, 224] width 73 height 8
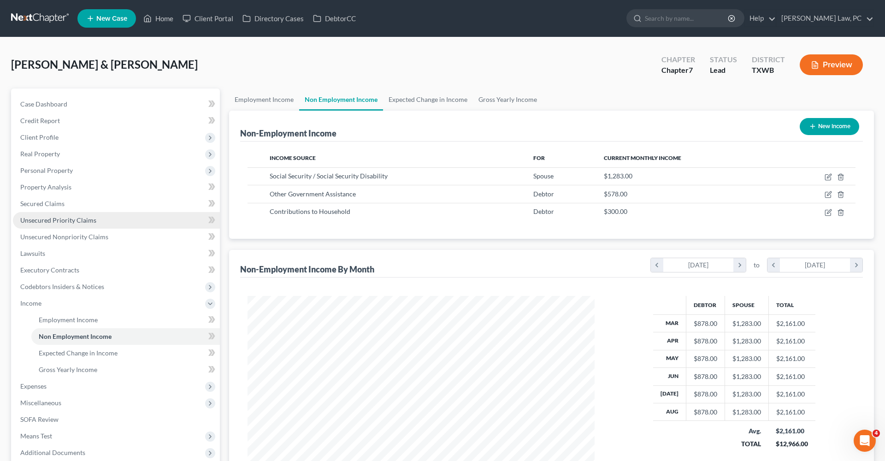
scroll to position [173, 366]
click at [828, 213] on icon "button" at bounding box center [828, 212] width 7 height 7
select select "8"
select select "0"
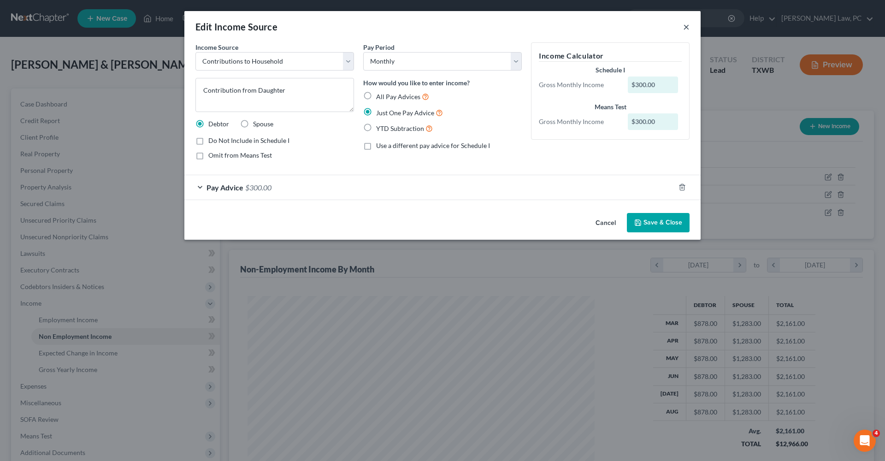
click at [687, 27] on button "×" at bounding box center [686, 26] width 6 height 11
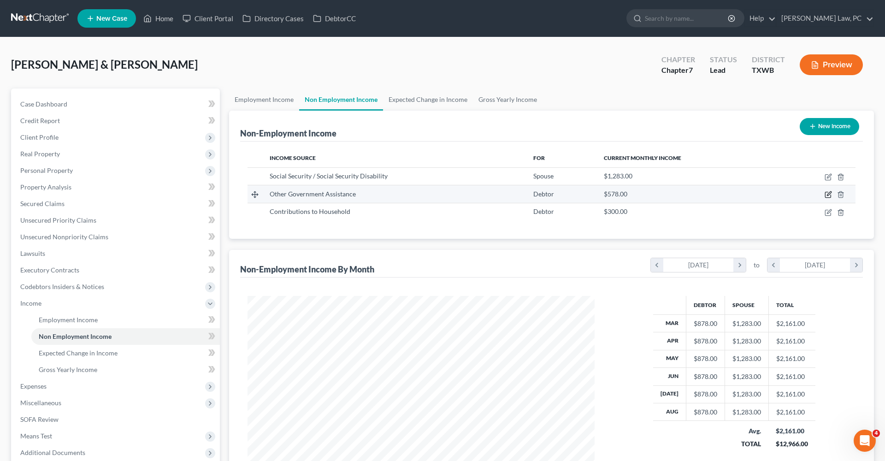
click at [829, 195] on icon "button" at bounding box center [828, 194] width 7 height 7
select select "5"
select select "0"
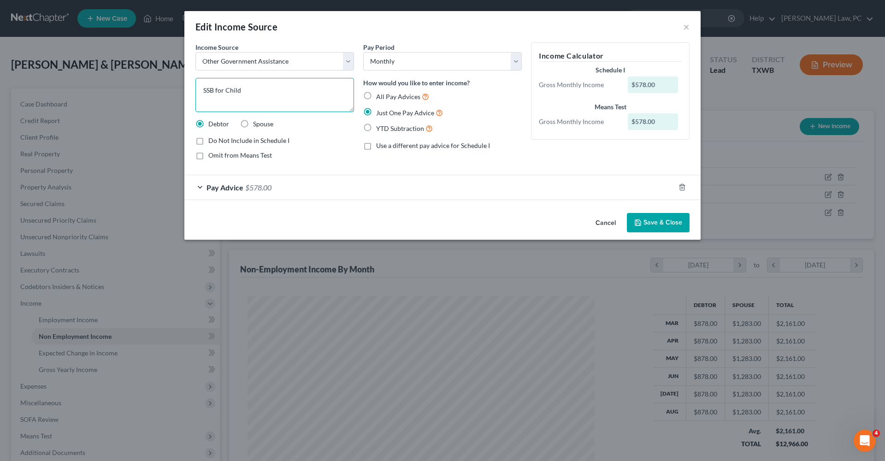
click at [246, 88] on textarea "SSB for Child" at bounding box center [274, 95] width 159 height 34
drag, startPoint x: 215, startPoint y: 89, endPoint x: 196, endPoint y: 89, distance: 18.9
click at [196, 89] on textarea "SSB for Children" at bounding box center [274, 95] width 159 height 34
type textarea "Social Security Benefits for Children"
click at [643, 226] on button "Save & Close" at bounding box center [658, 222] width 63 height 19
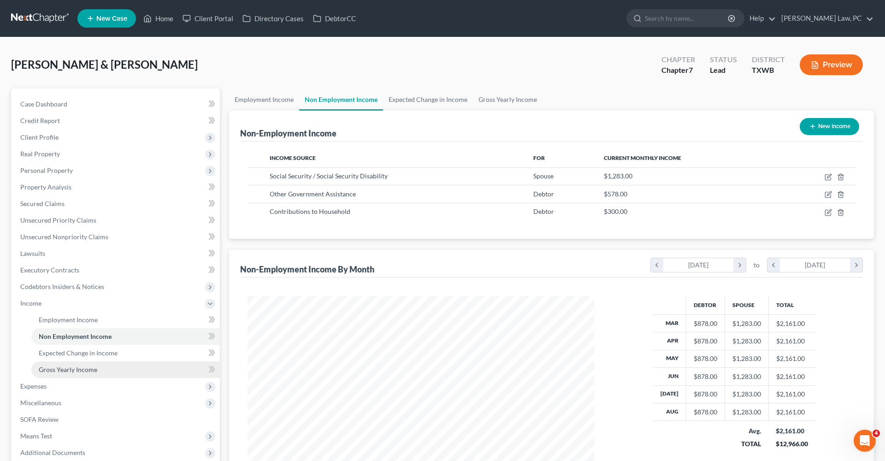
click at [53, 373] on span "Gross Yearly Income" at bounding box center [68, 370] width 59 height 8
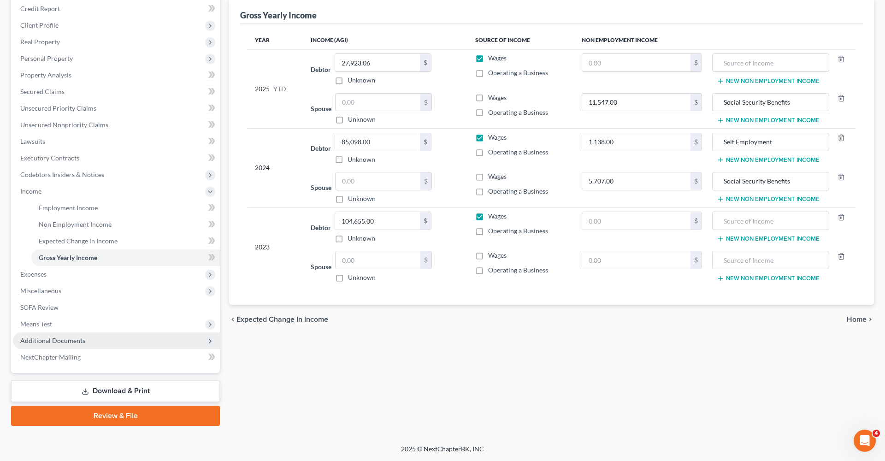
scroll to position [112, 0]
click at [55, 342] on span "Additional Documents" at bounding box center [52, 341] width 65 height 8
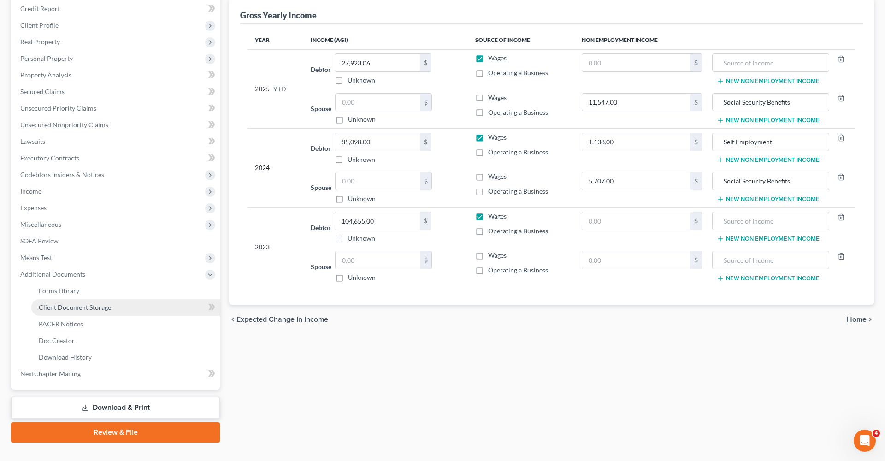
click at [60, 308] on span "Client Document Storage" at bounding box center [75, 307] width 72 height 8
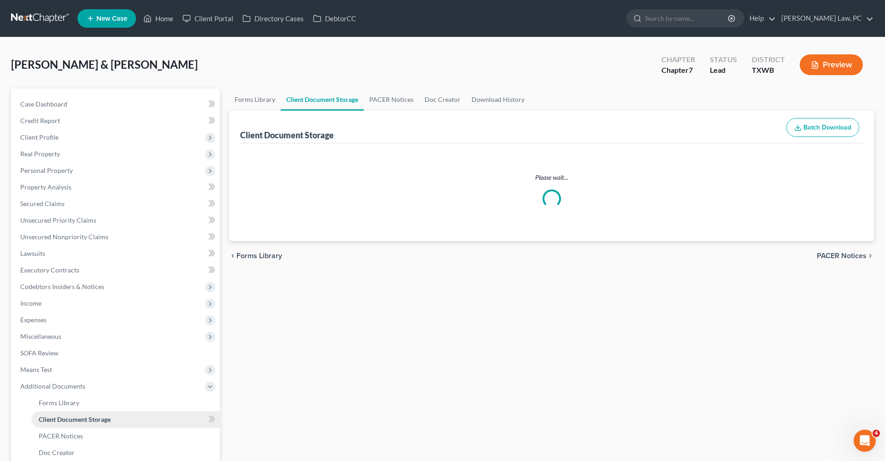
select select "2"
select select "0"
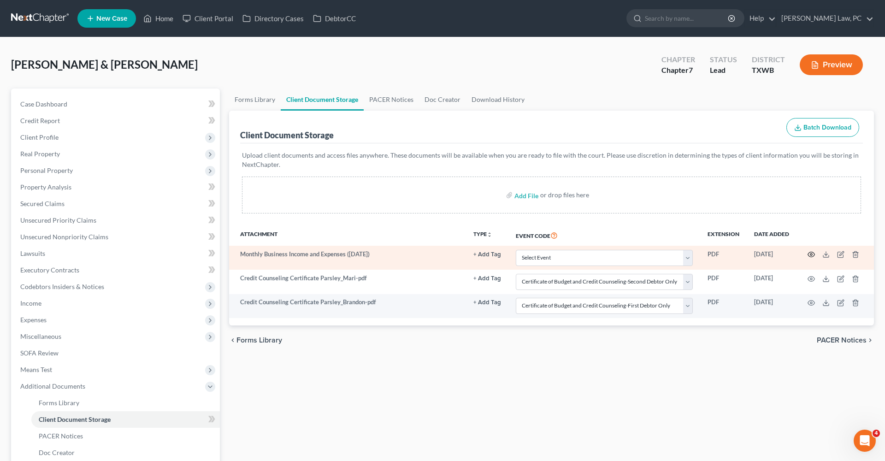
click at [813, 254] on icon "button" at bounding box center [811, 254] width 7 height 7
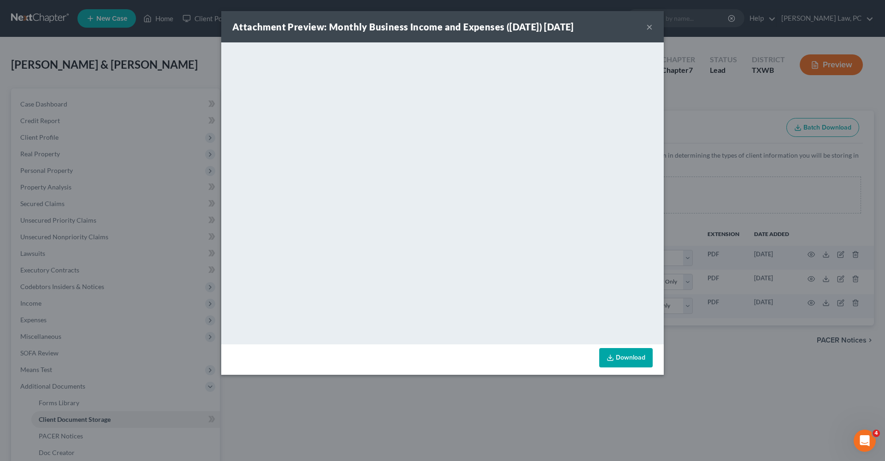
click at [649, 25] on button "×" at bounding box center [649, 26] width 6 height 11
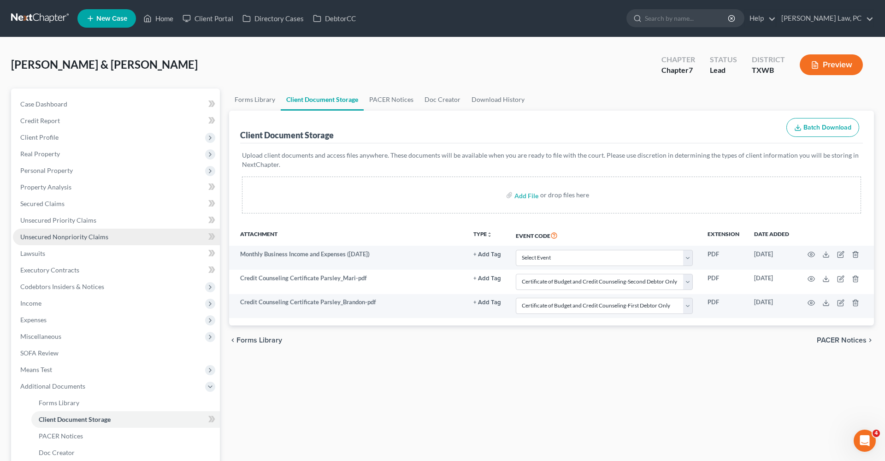
click at [56, 235] on span "Unsecured Nonpriority Claims" at bounding box center [64, 237] width 88 height 8
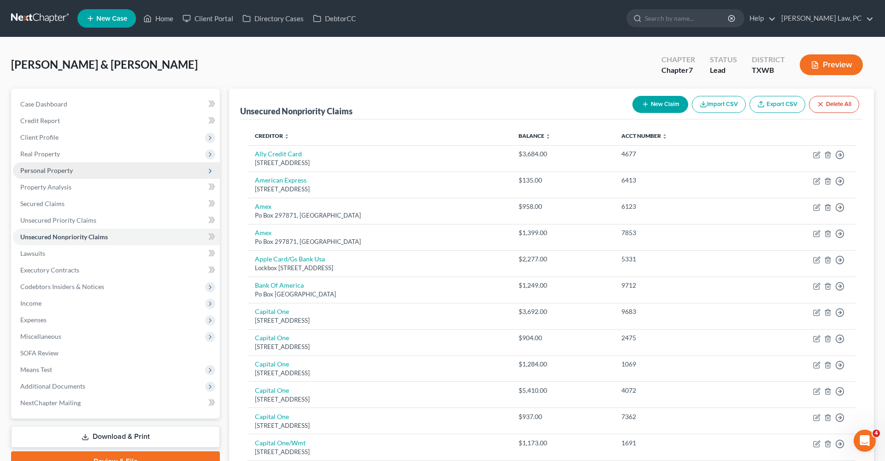
click at [50, 170] on span "Personal Property" at bounding box center [46, 170] width 53 height 8
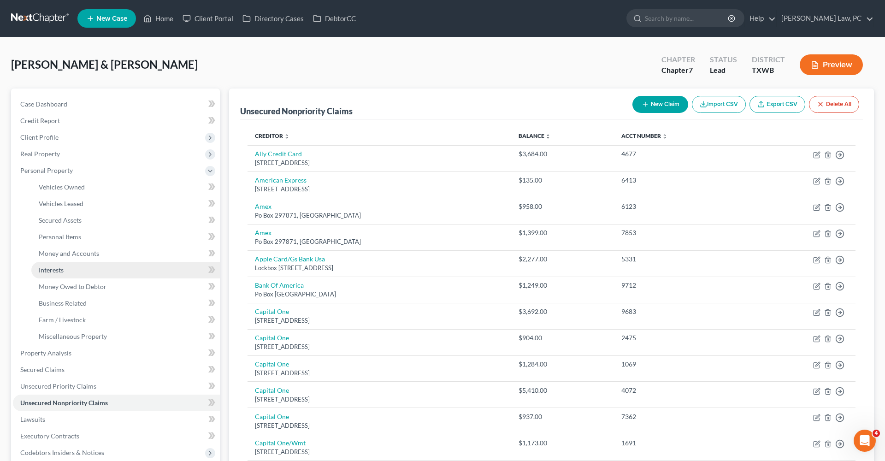
click at [50, 271] on span "Interests" at bounding box center [51, 270] width 25 height 8
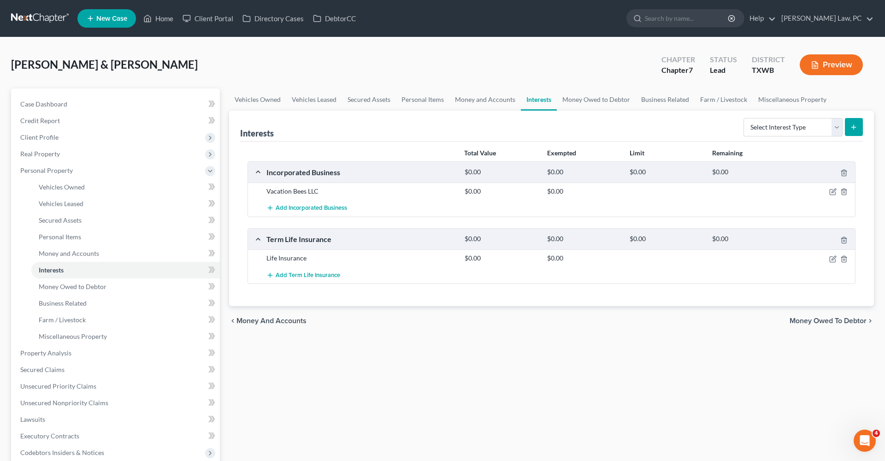
click at [37, 16] on link at bounding box center [40, 18] width 59 height 17
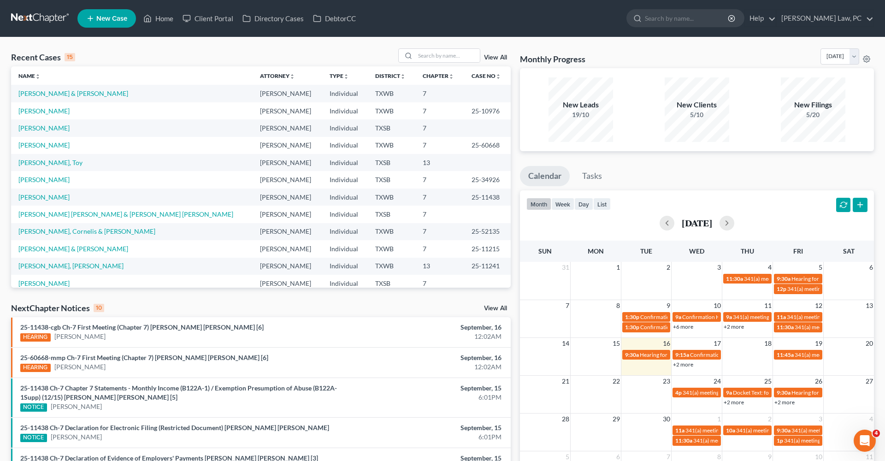
click at [47, 192] on td "[PERSON_NAME]" at bounding box center [132, 197] width 242 height 17
click at [47, 197] on link "[PERSON_NAME]" at bounding box center [43, 197] width 51 height 8
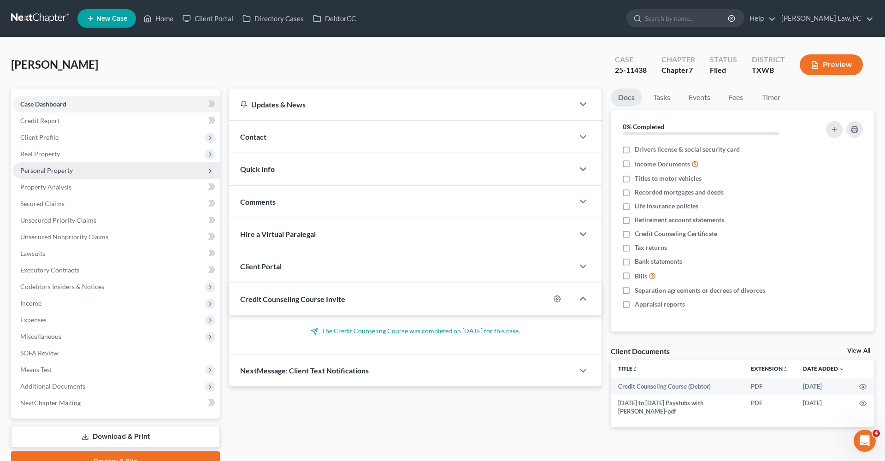
click at [36, 172] on span "Personal Property" at bounding box center [46, 170] width 53 height 8
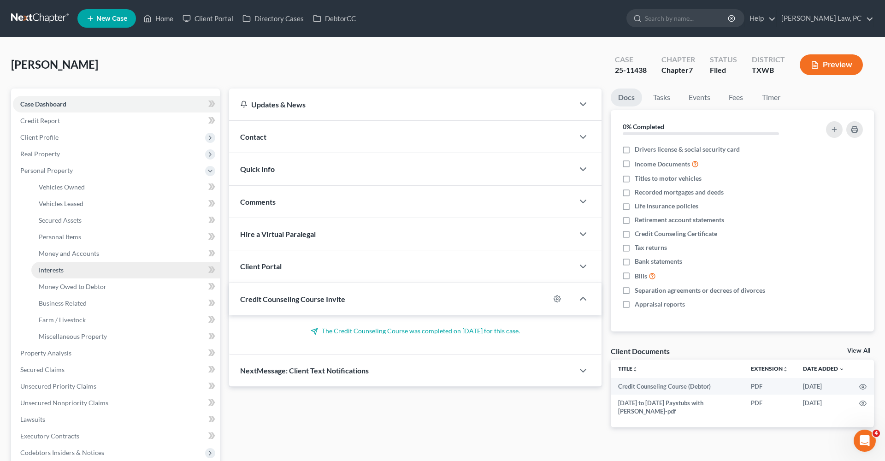
click at [49, 267] on span "Interests" at bounding box center [51, 270] width 25 height 8
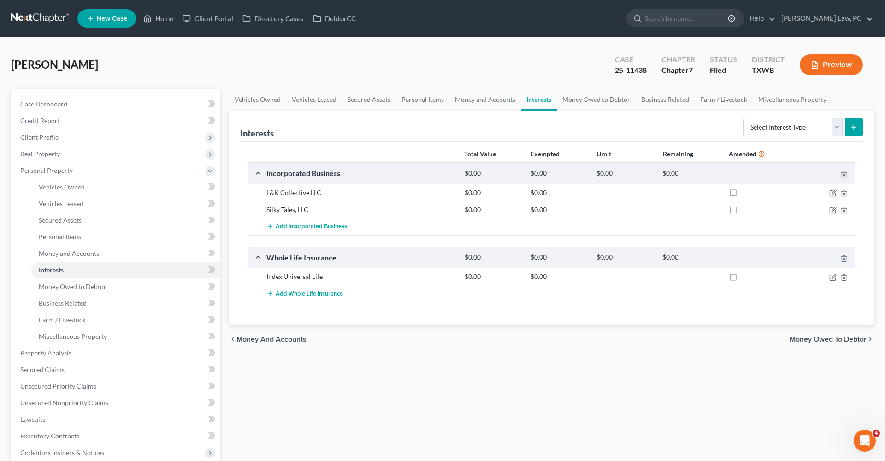
click at [37, 18] on link at bounding box center [40, 18] width 59 height 17
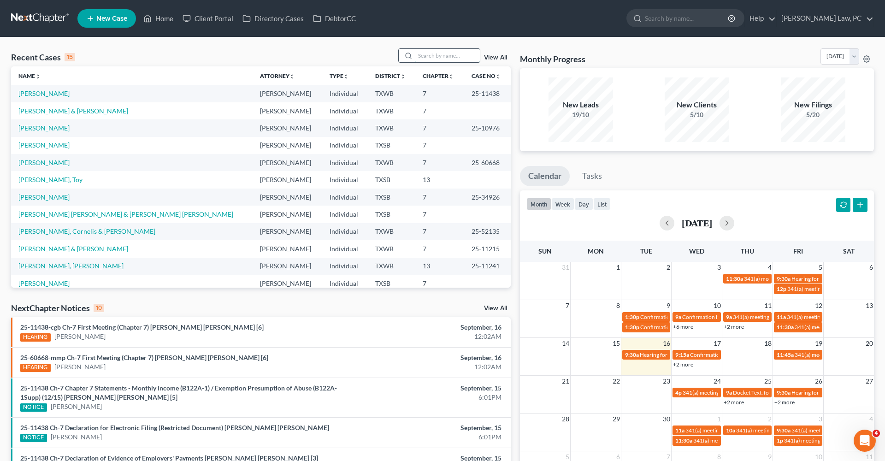
click at [456, 56] on input "search" at bounding box center [447, 55] width 65 height 13
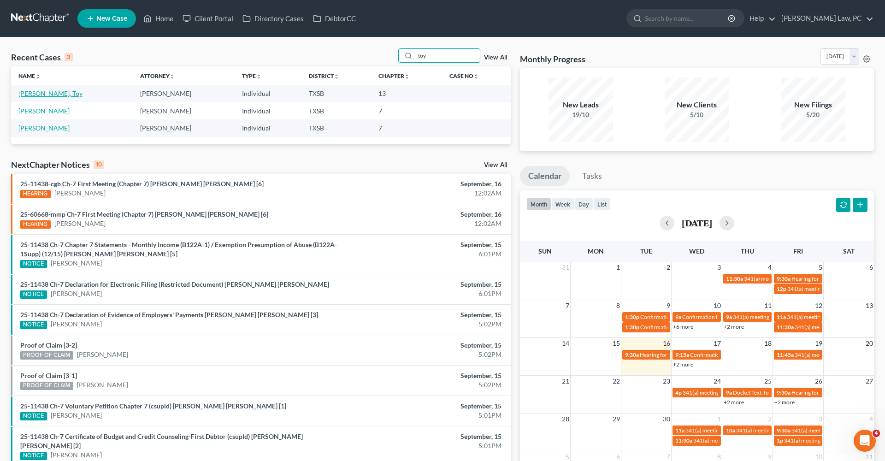
type input "toy"
click at [55, 95] on link "[PERSON_NAME], Toy" at bounding box center [50, 93] width 64 height 8
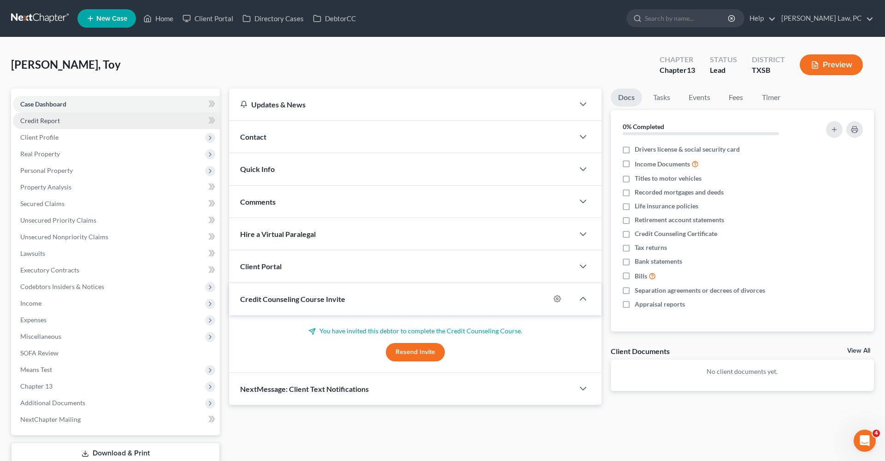
click at [44, 120] on span "Credit Report" at bounding box center [40, 121] width 40 height 8
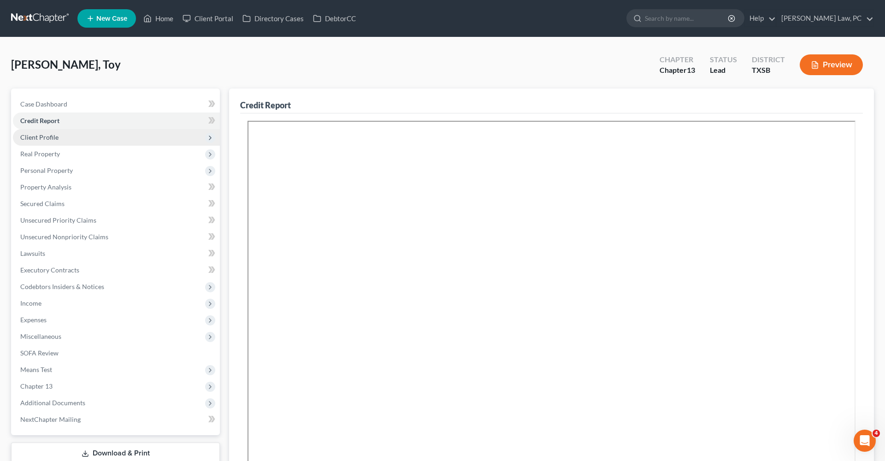
click at [48, 136] on span "Client Profile" at bounding box center [39, 137] width 38 height 8
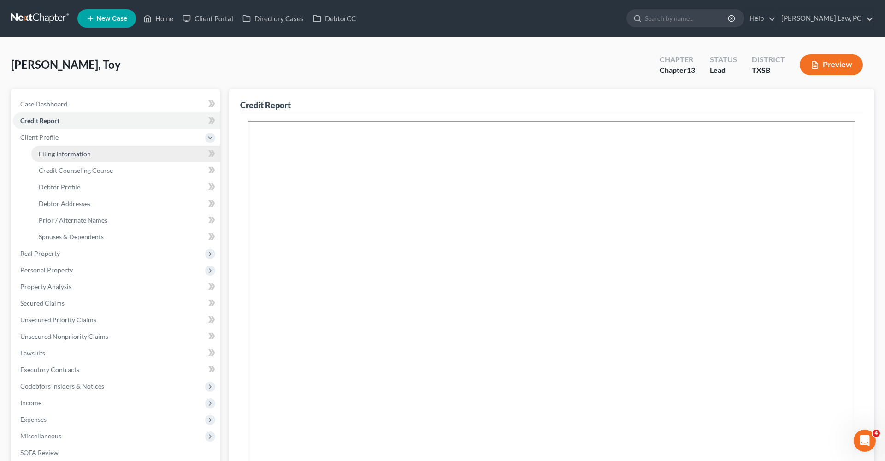
click at [53, 153] on span "Filing Information" at bounding box center [65, 154] width 52 height 8
select select "1"
select select "0"
select select "3"
select select "45"
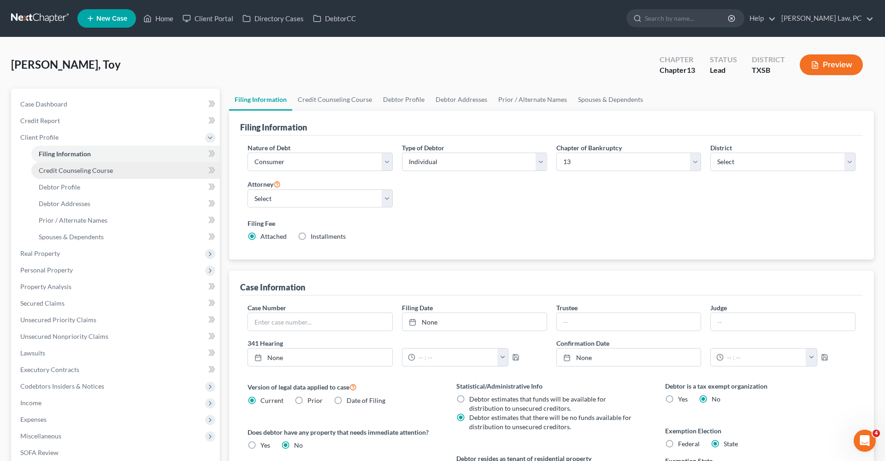
click at [67, 168] on span "Credit Counseling Course" at bounding box center [76, 170] width 74 height 8
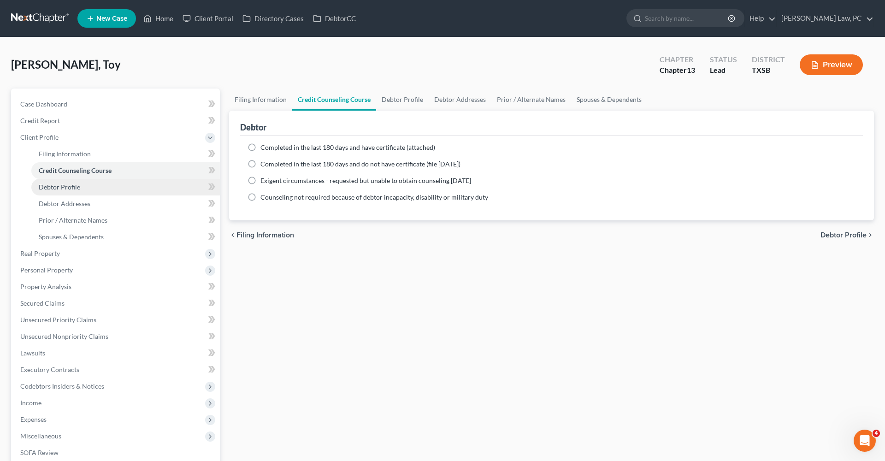
click at [66, 188] on span "Debtor Profile" at bounding box center [59, 187] width 41 height 8
select select "0"
select select "1"
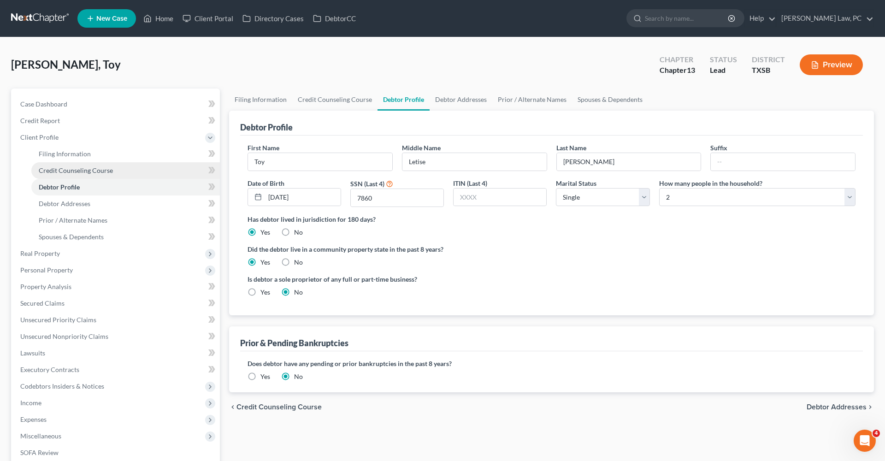
click at [63, 171] on span "Credit Counseling Course" at bounding box center [76, 170] width 74 height 8
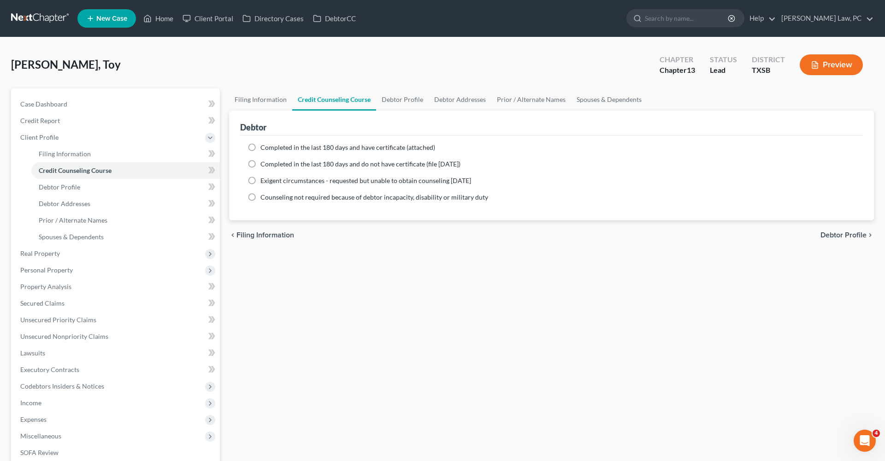
click at [261, 147] on label "Completed in the last 180 days and have certificate (attached)" at bounding box center [348, 147] width 175 height 9
click at [264, 147] on input "Completed in the last 180 days and have certificate (attached)" at bounding box center [267, 146] width 6 height 6
radio input "true"
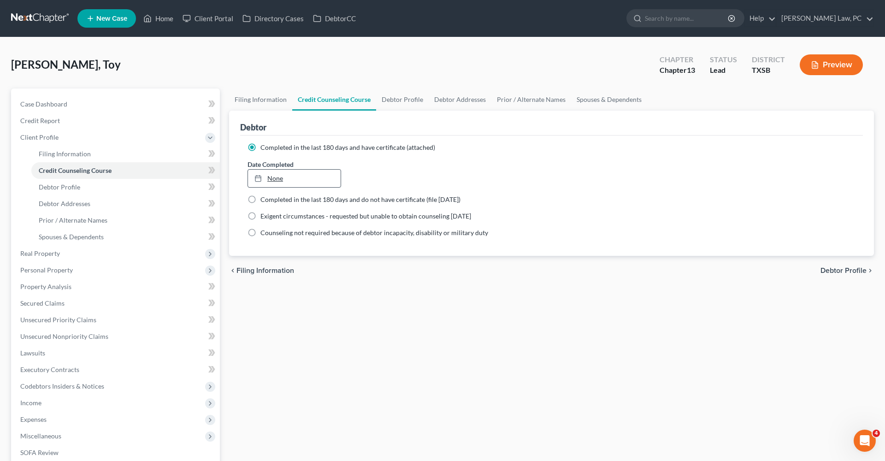
click at [275, 179] on link "None" at bounding box center [294, 179] width 93 height 18
click at [75, 184] on span "Debtor Profile" at bounding box center [59, 187] width 41 height 8
select select "0"
select select "1"
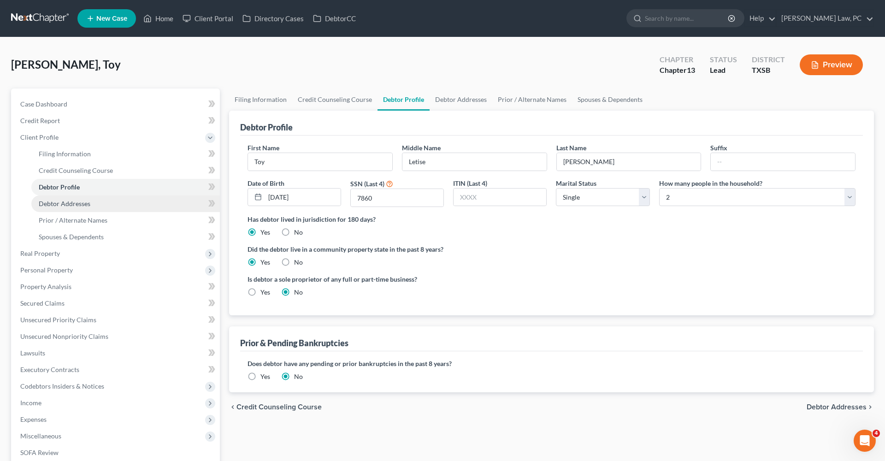
click at [73, 203] on span "Debtor Addresses" at bounding box center [65, 204] width 52 height 8
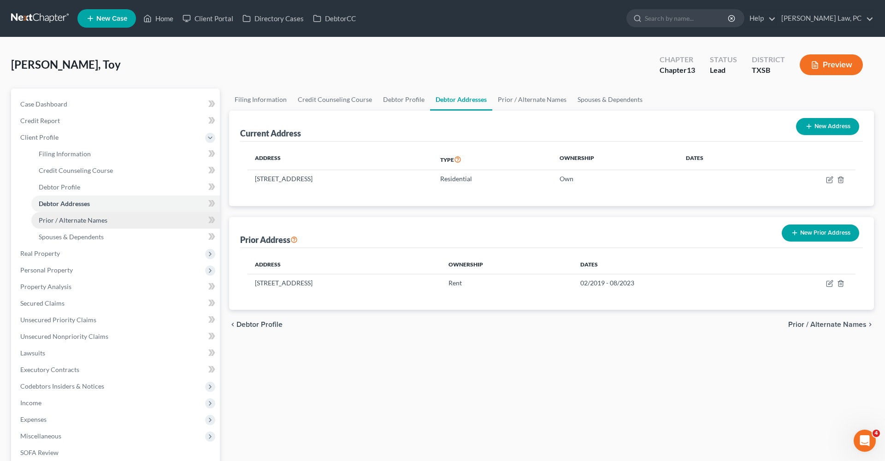
click at [52, 220] on span "Prior / Alternate Names" at bounding box center [73, 220] width 69 height 8
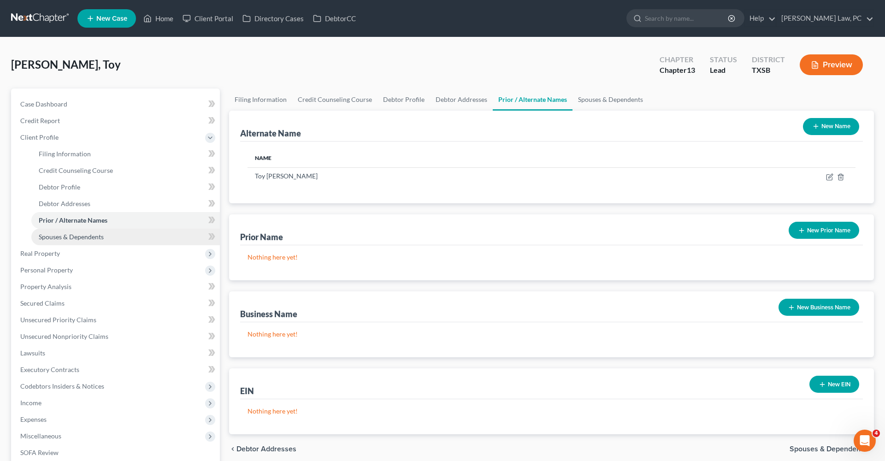
click at [62, 234] on span "Spouses & Dependents" at bounding box center [71, 237] width 65 height 8
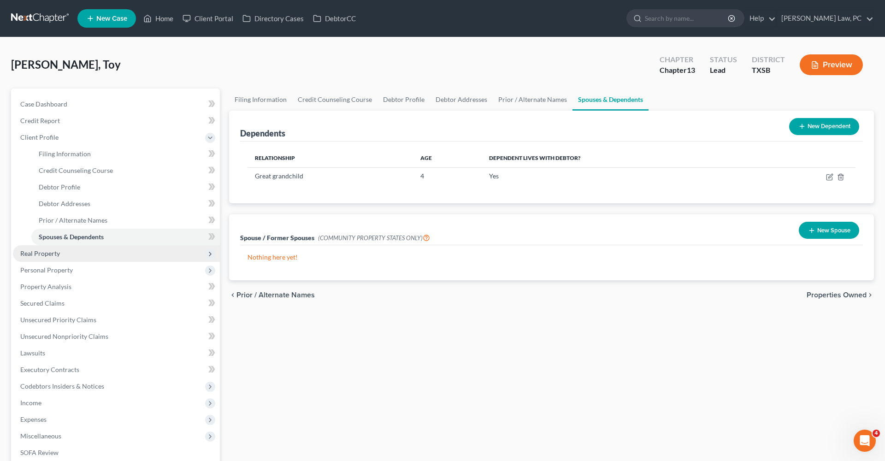
click at [46, 254] on span "Real Property" at bounding box center [40, 253] width 40 height 8
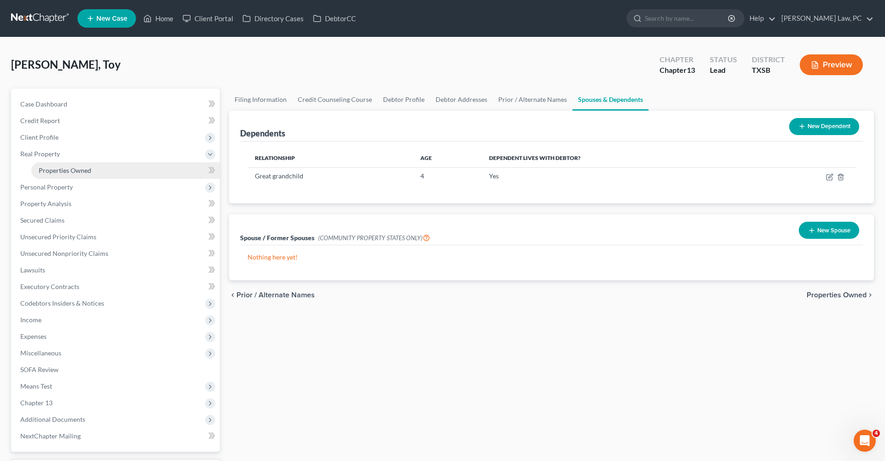
click at [45, 170] on span "Properties Owned" at bounding box center [65, 170] width 53 height 8
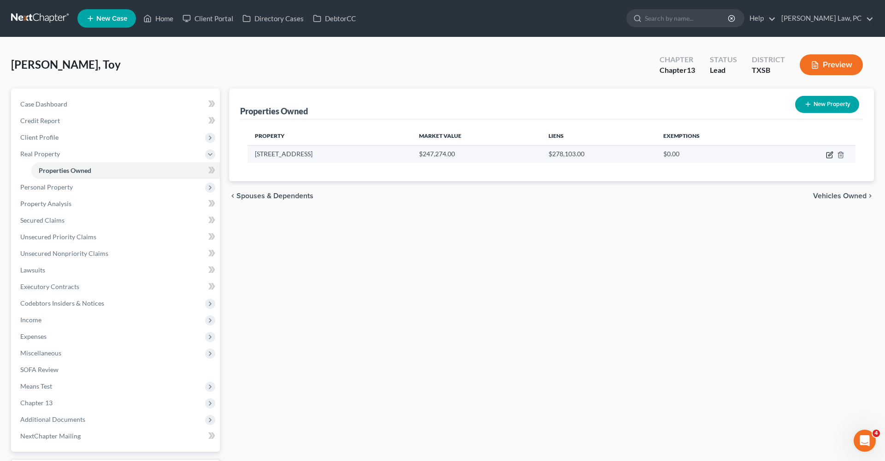
click at [829, 157] on icon "button" at bounding box center [829, 154] width 7 height 7
select select "45"
select select "0"
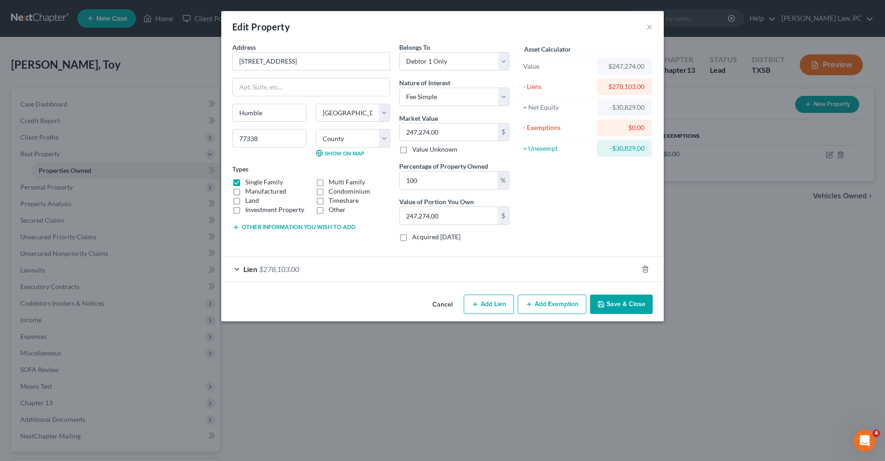
click at [615, 307] on button "Save & Close" at bounding box center [621, 304] width 63 height 19
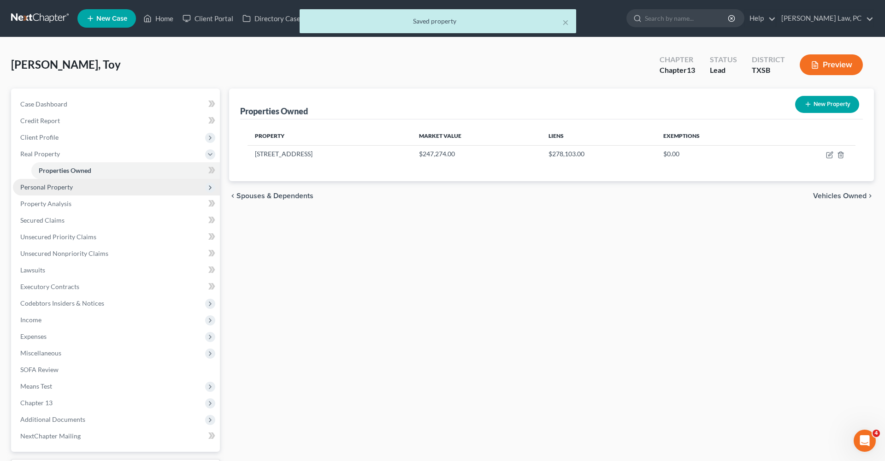
click at [54, 185] on span "Personal Property" at bounding box center [46, 187] width 53 height 8
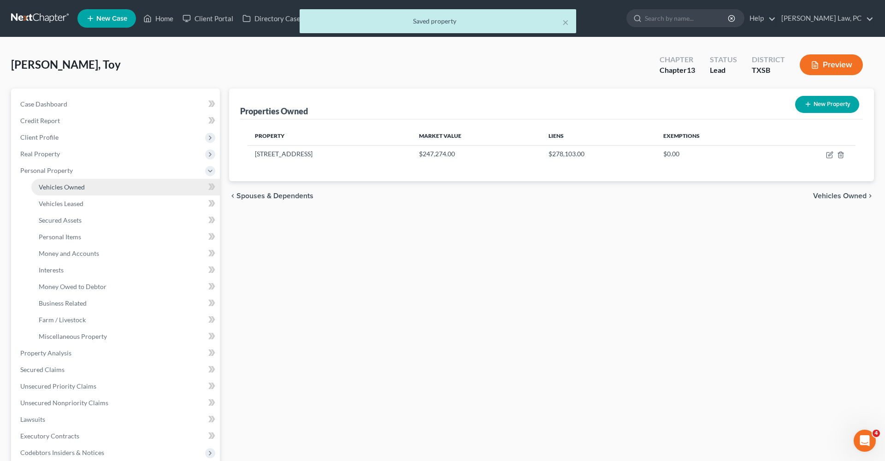
click at [61, 190] on span "Vehicles Owned" at bounding box center [62, 187] width 46 height 8
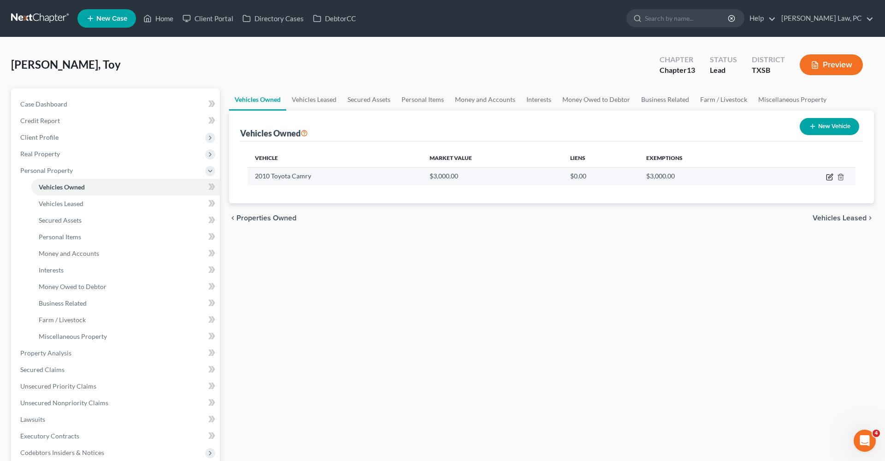
click at [828, 177] on icon "button" at bounding box center [829, 176] width 7 height 7
select select "0"
select select "16"
select select "3"
select select "0"
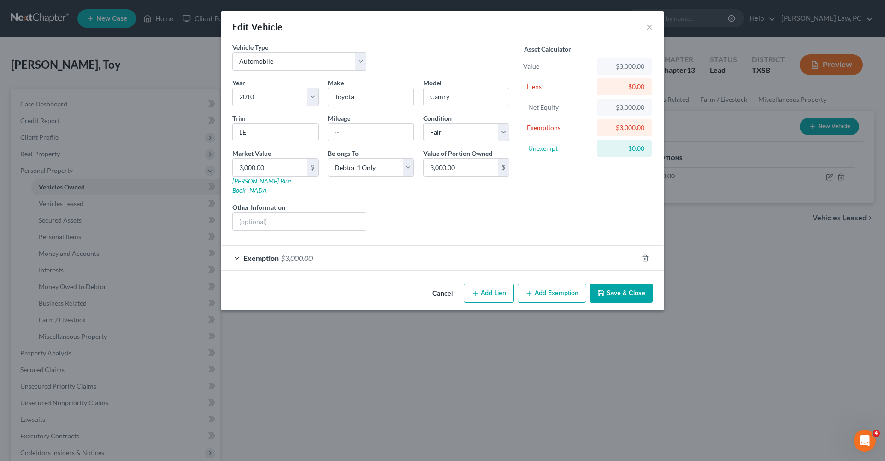
click at [348, 247] on div "Exemption $3,000.00" at bounding box center [429, 258] width 417 height 24
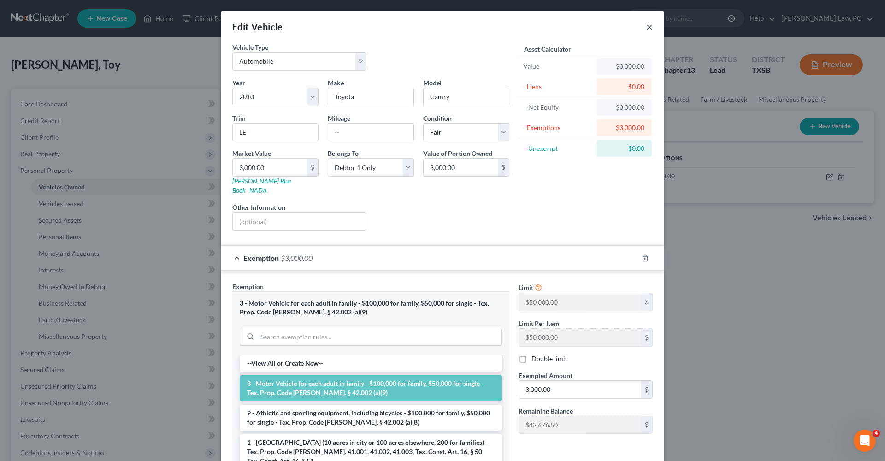
click at [651, 27] on button "×" at bounding box center [649, 26] width 6 height 11
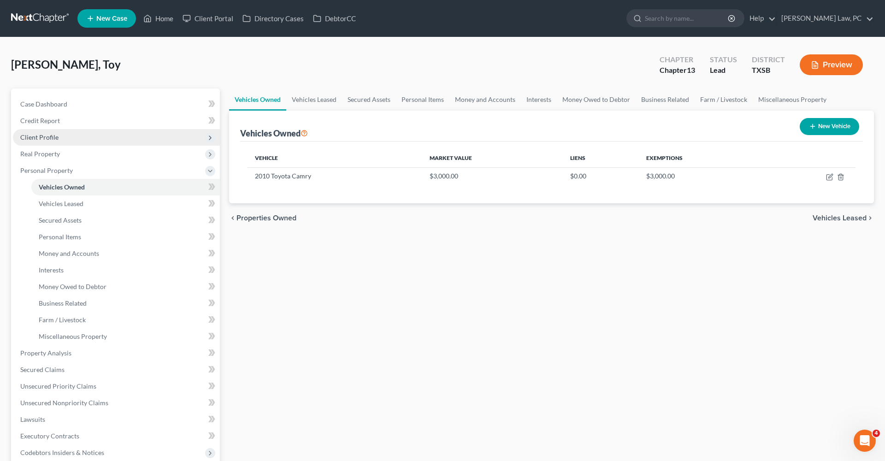
click at [35, 136] on span "Client Profile" at bounding box center [39, 137] width 38 height 8
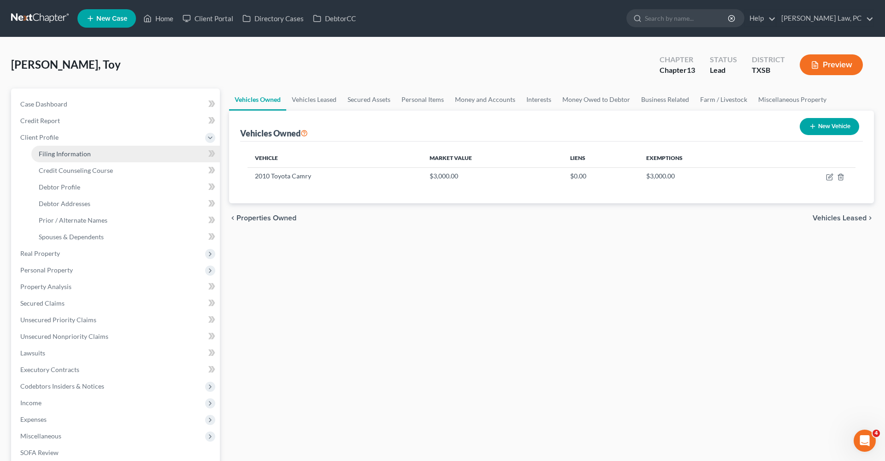
click at [49, 154] on span "Filing Information" at bounding box center [65, 154] width 52 height 8
select select "1"
select select "0"
select select "3"
select select "79"
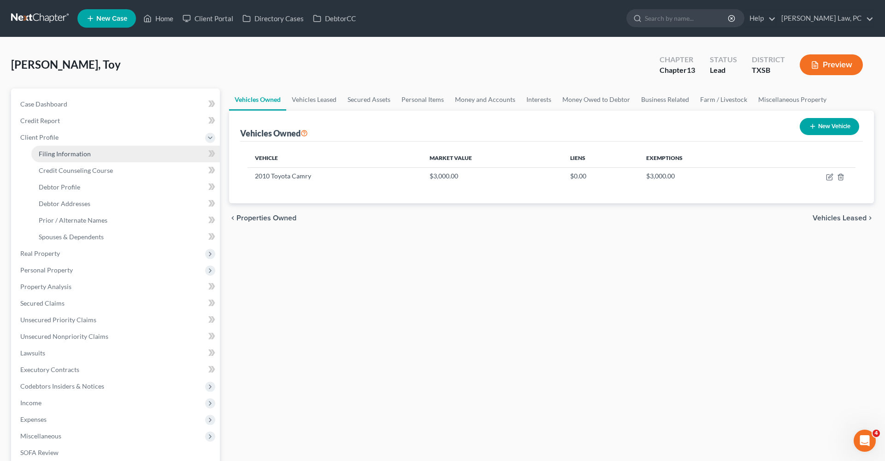
select select "2"
select select "45"
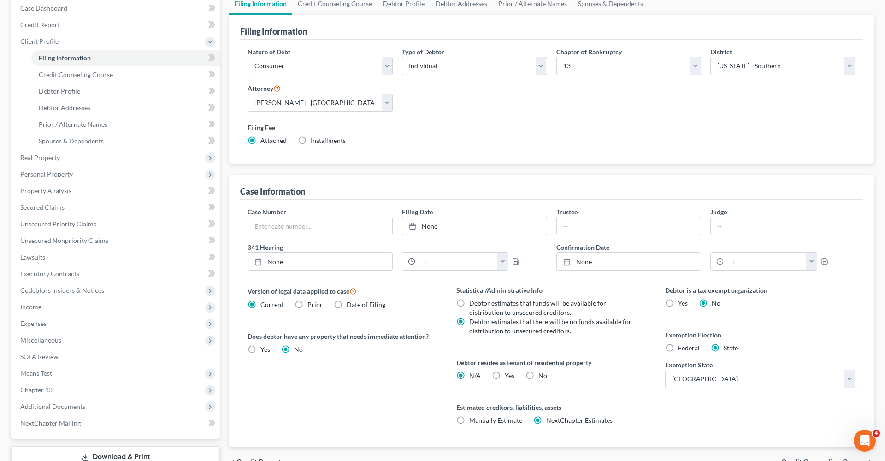
scroll to position [116, 0]
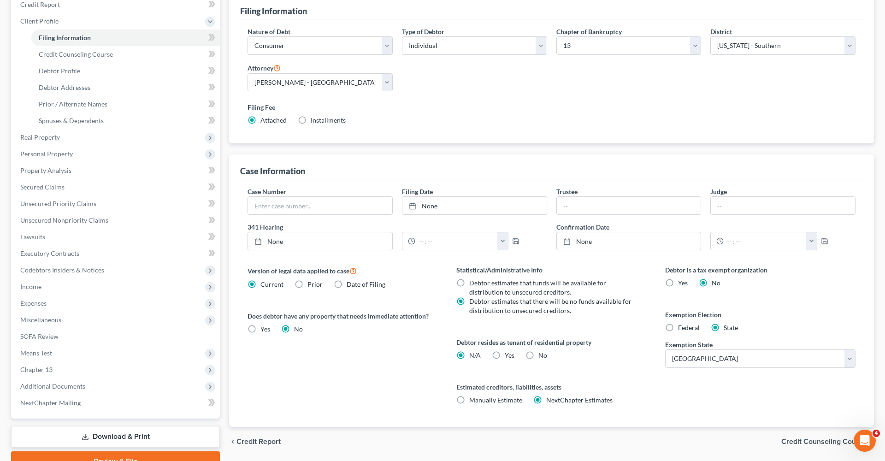
click at [694, 328] on span "Federal" at bounding box center [689, 328] width 22 height 8
click at [688, 328] on input "Federal" at bounding box center [685, 326] width 6 height 6
radio input "true"
radio input "false"
click at [57, 153] on span "Personal Property" at bounding box center [46, 154] width 53 height 8
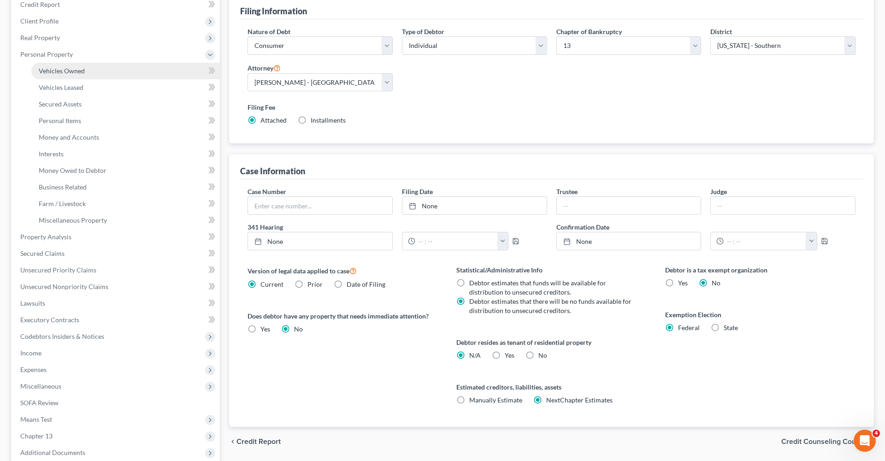
click at [73, 71] on span "Vehicles Owned" at bounding box center [62, 71] width 46 height 8
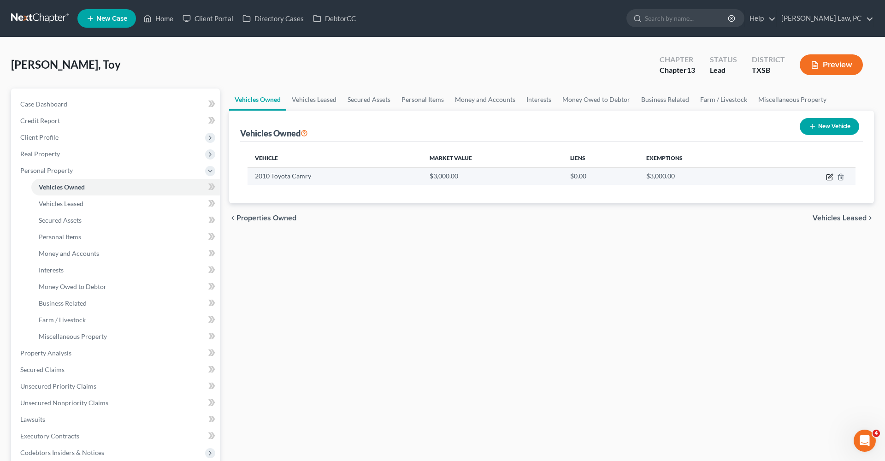
click at [830, 177] on icon "button" at bounding box center [831, 176] width 4 height 4
select select "0"
select select "16"
select select "3"
select select "0"
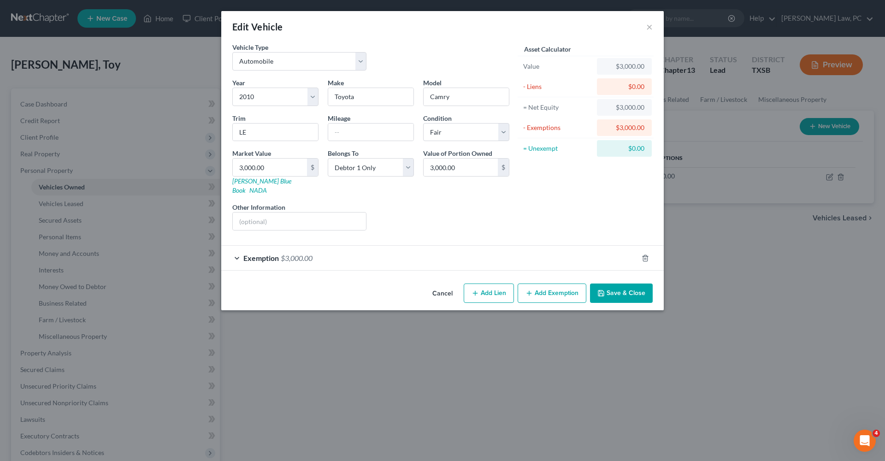
click at [344, 250] on div "Exemption $3,000.00" at bounding box center [429, 258] width 417 height 24
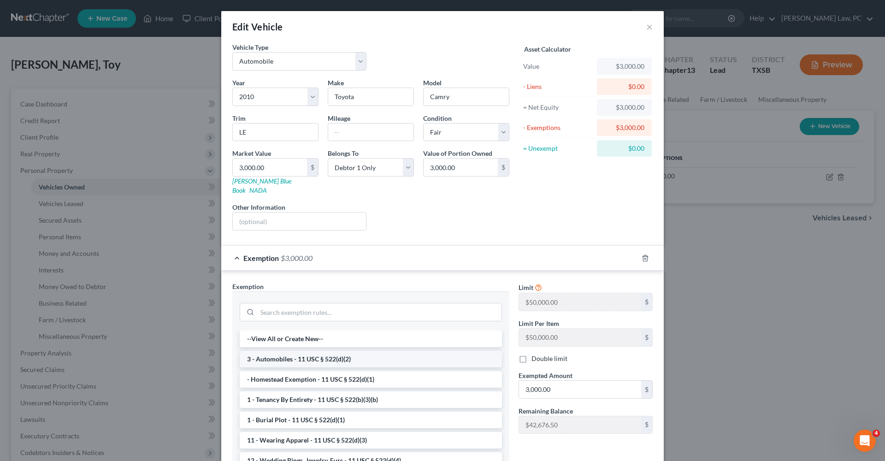
click at [329, 351] on li "3 - Automobiles - 11 USC § 522(d)(2)" at bounding box center [371, 359] width 262 height 17
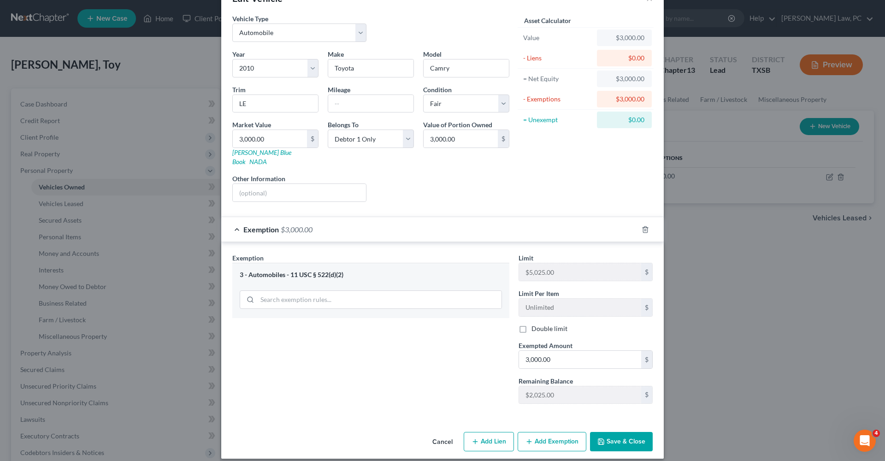
scroll to position [28, 0]
click at [620, 433] on button "Save & Close" at bounding box center [621, 441] width 63 height 19
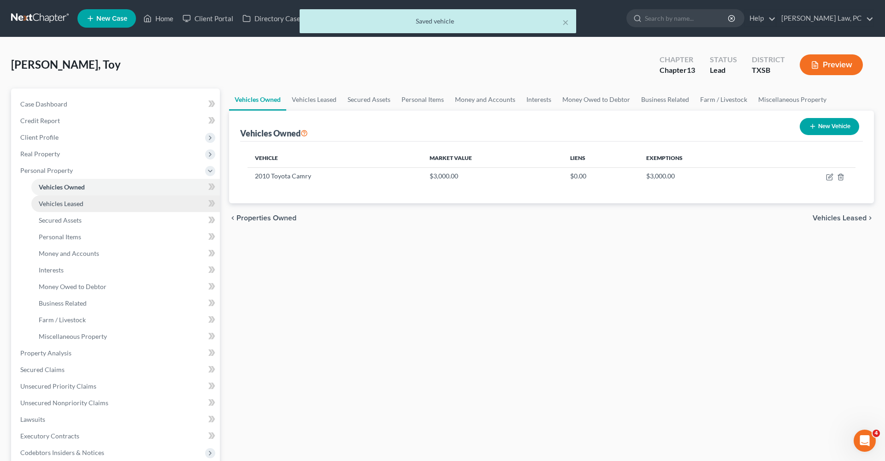
click at [49, 202] on span "Vehicles Leased" at bounding box center [61, 204] width 45 height 8
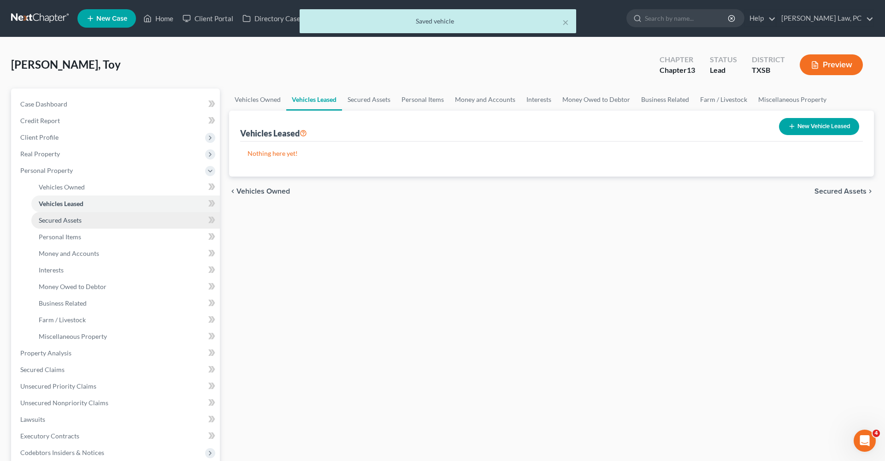
click at [57, 220] on span "Secured Assets" at bounding box center [60, 220] width 43 height 8
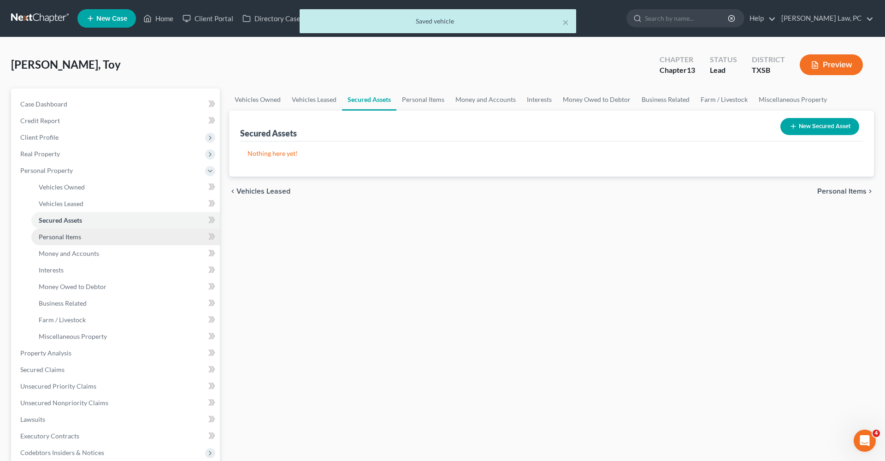
click at [55, 240] on span "Personal Items" at bounding box center [60, 237] width 42 height 8
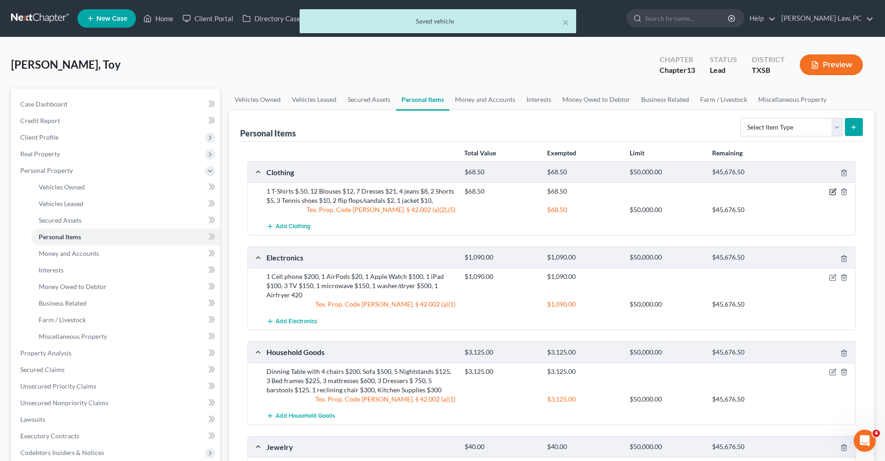
click at [832, 190] on icon "button" at bounding box center [832, 191] width 7 height 7
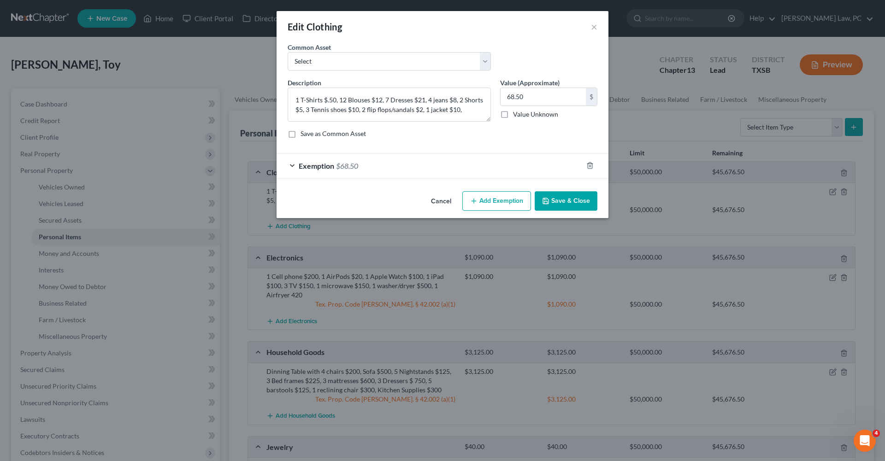
click at [461, 166] on div "Exemption $68.50" at bounding box center [430, 166] width 306 height 24
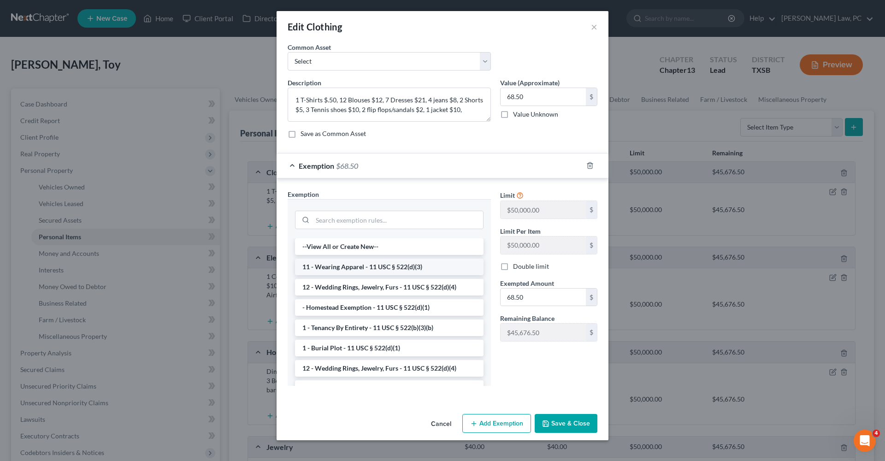
click at [354, 266] on li "11 - Wearing Apparel - 11 USC § 522(d)(3)" at bounding box center [389, 267] width 189 height 17
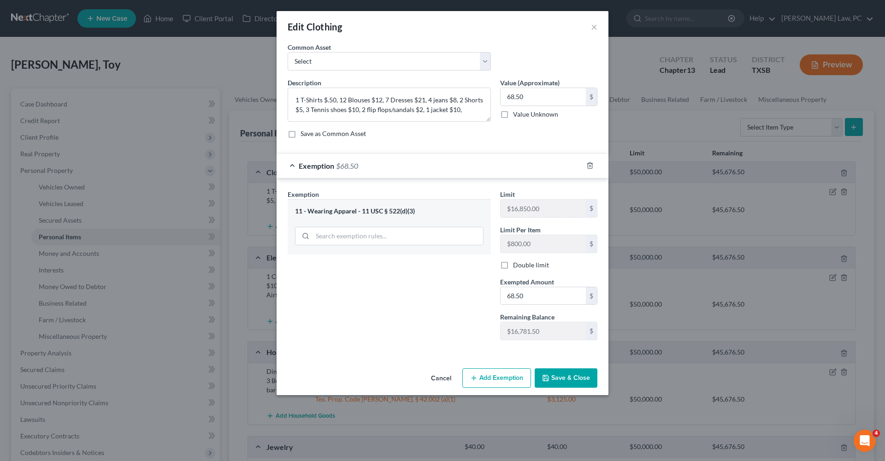
click at [569, 383] on button "Save & Close" at bounding box center [566, 377] width 63 height 19
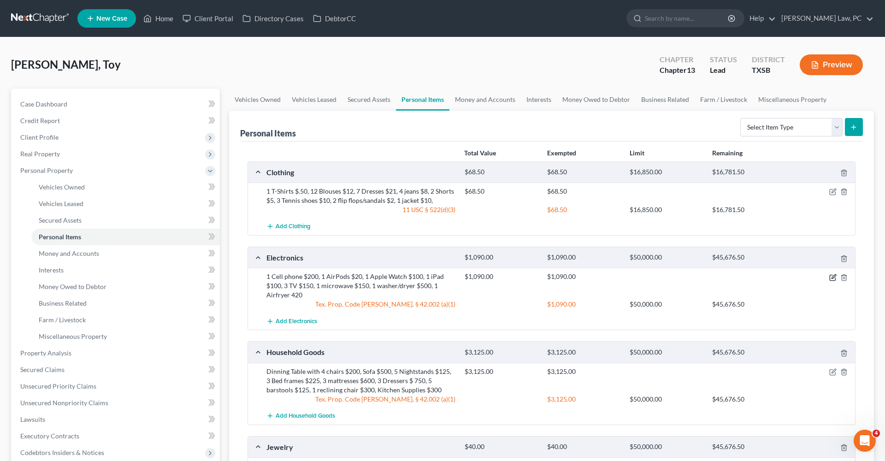
click at [830, 277] on icon "button" at bounding box center [833, 278] width 6 height 6
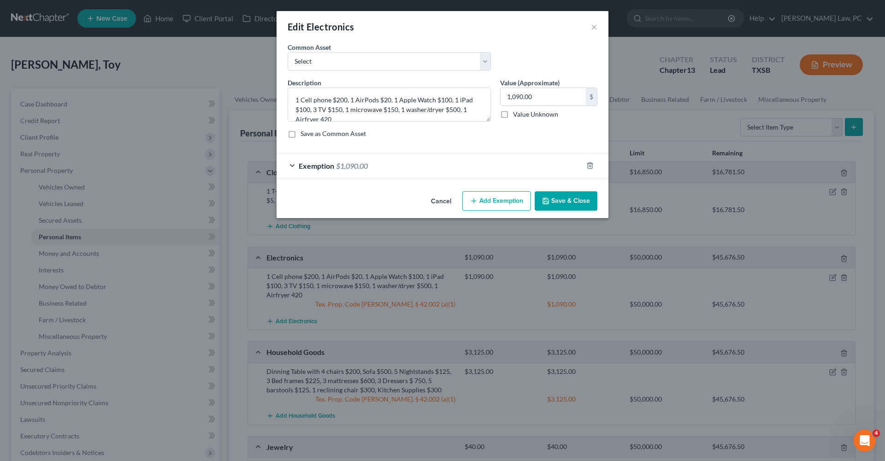
click at [418, 157] on div "Exemption $1,090.00" at bounding box center [430, 166] width 306 height 24
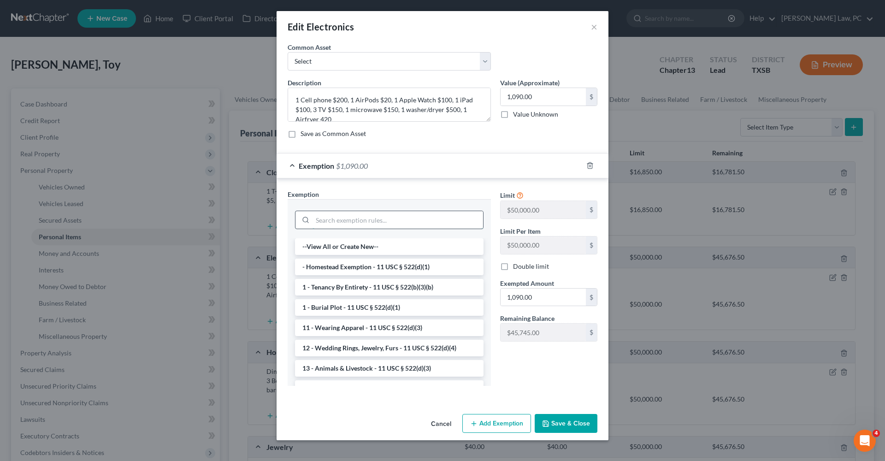
click at [379, 227] on input "search" at bounding box center [398, 220] width 171 height 18
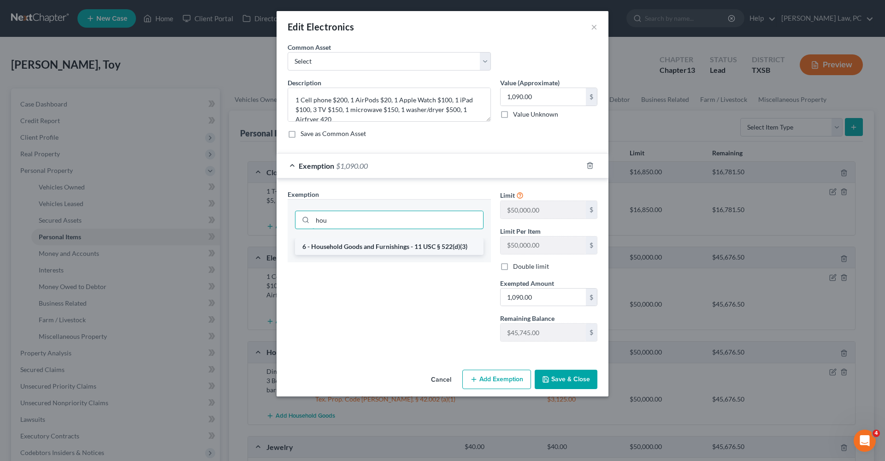
type input "hou"
click at [388, 248] on li "6 - Household Goods and Furnishings - 11 USC § 522(d)(3)" at bounding box center [389, 246] width 189 height 17
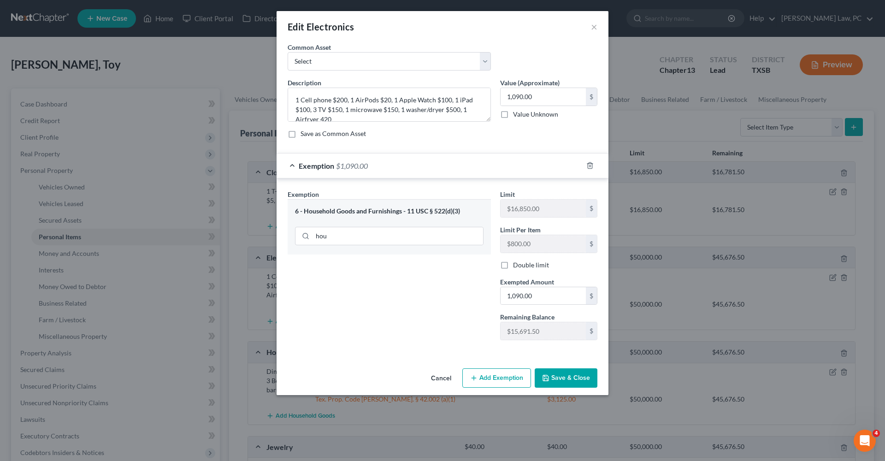
click at [559, 375] on button "Save & Close" at bounding box center [566, 377] width 63 height 19
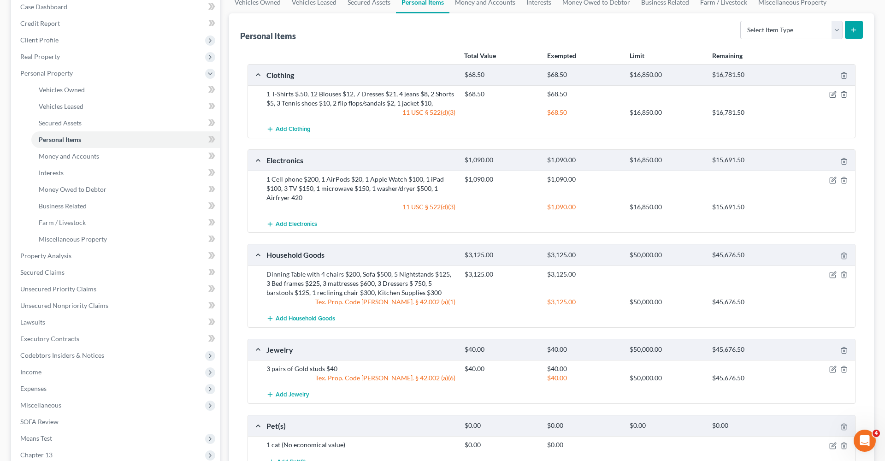
scroll to position [105, 0]
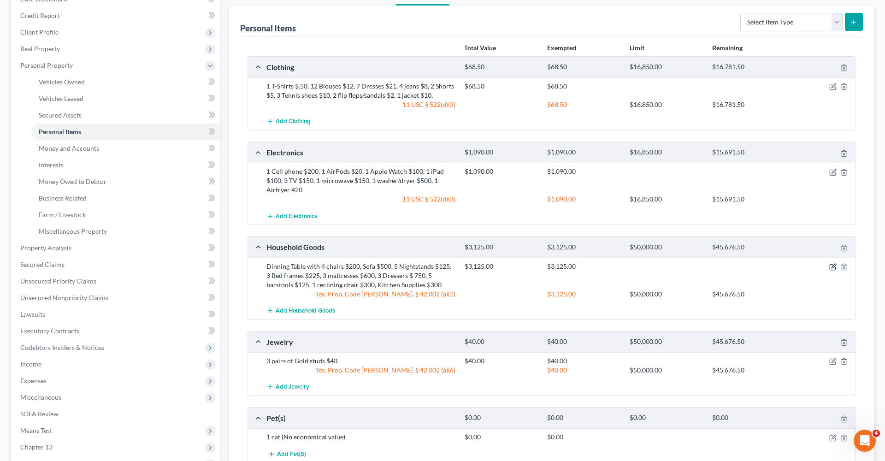
click at [833, 265] on icon "button" at bounding box center [832, 266] width 7 height 7
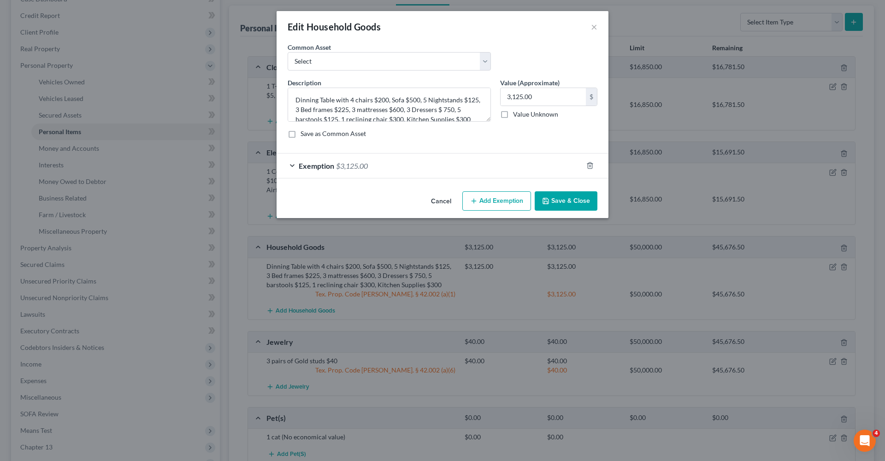
click at [420, 164] on div "Exemption $3,125.00" at bounding box center [430, 166] width 306 height 24
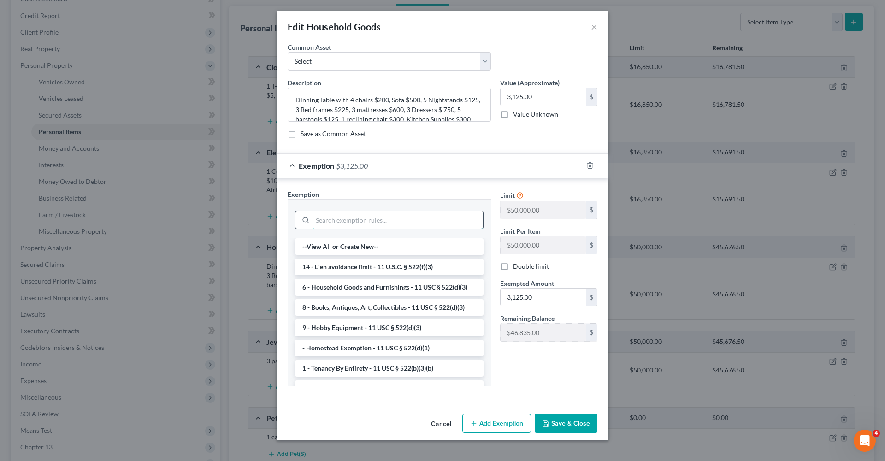
click at [373, 221] on input "search" at bounding box center [398, 220] width 171 height 18
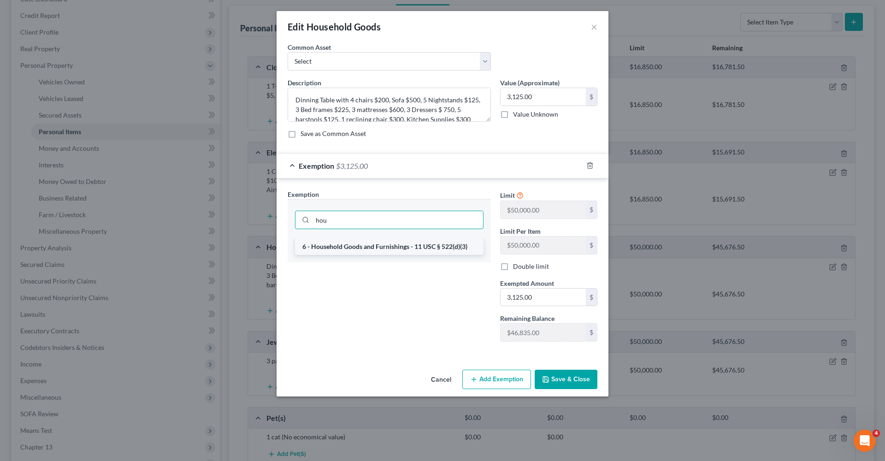
type input "hou"
click at [380, 244] on li "6 - Household Goods and Furnishings - 11 USC § 522(d)(3)" at bounding box center [389, 246] width 189 height 17
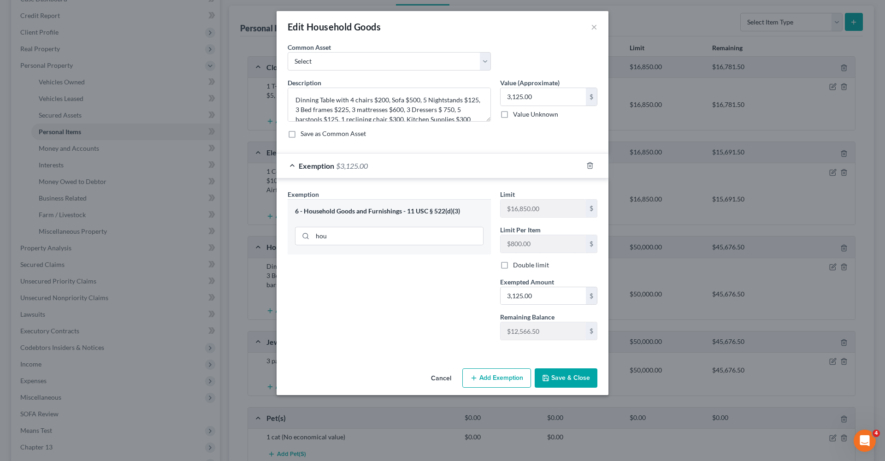
click at [567, 381] on button "Save & Close" at bounding box center [566, 377] width 63 height 19
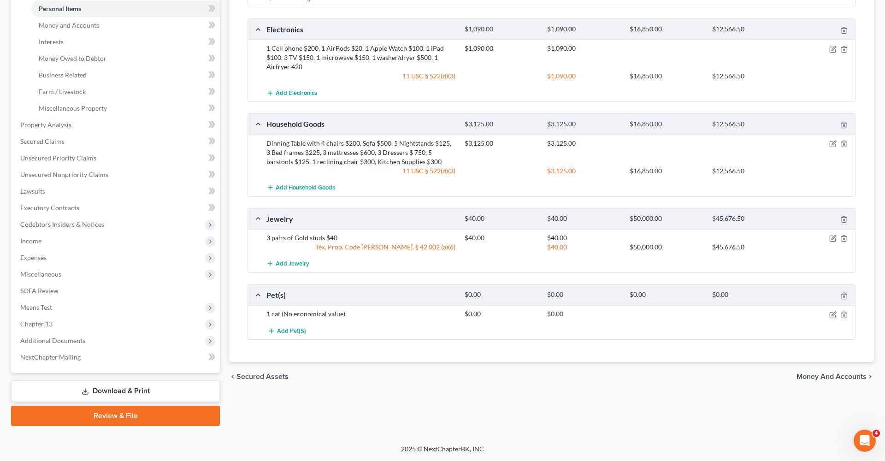
scroll to position [228, 0]
click at [832, 236] on icon "button" at bounding box center [832, 238] width 7 height 7
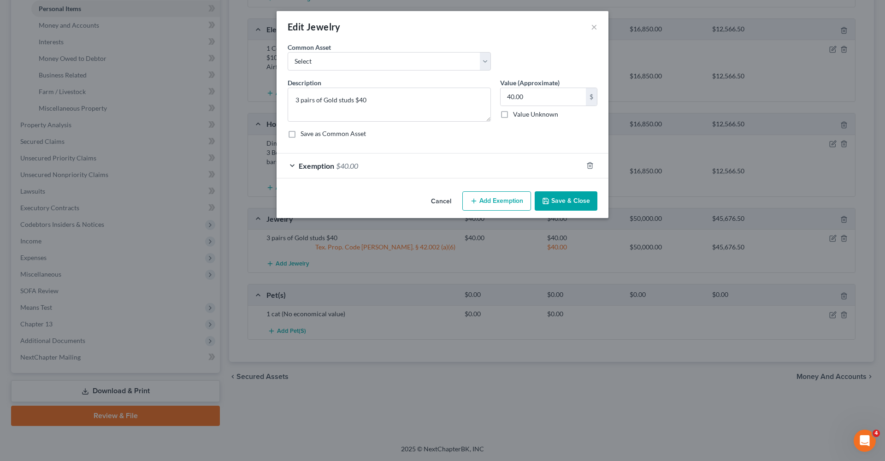
click at [444, 179] on div "An exemption set must first be selected from the Filing Information section. Co…" at bounding box center [443, 114] width 332 height 145
click at [424, 165] on div "Exemption $40.00" at bounding box center [430, 166] width 306 height 24
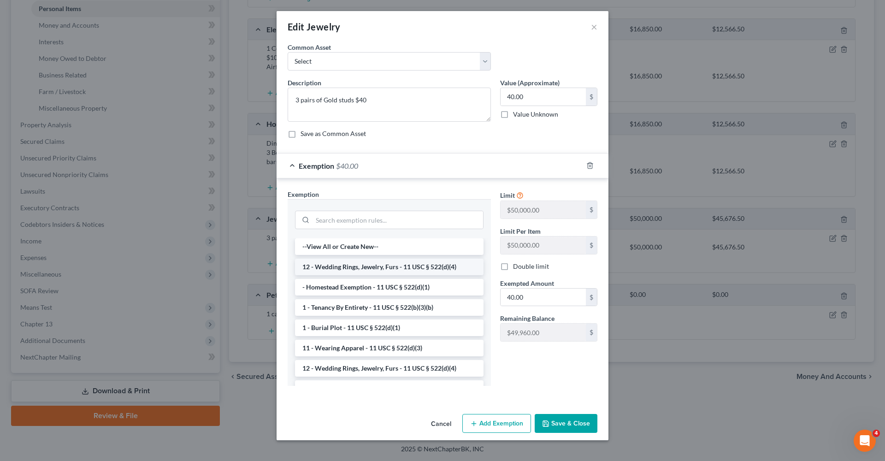
click at [379, 270] on li "12 - Wedding Rings, Jewelry, Furs - 11 USC § 522(d)(4)" at bounding box center [389, 267] width 189 height 17
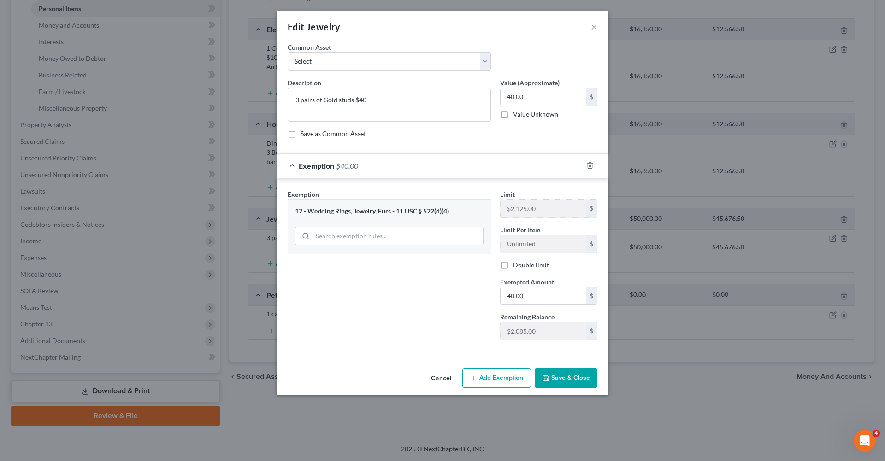
click at [574, 378] on button "Save & Close" at bounding box center [566, 377] width 63 height 19
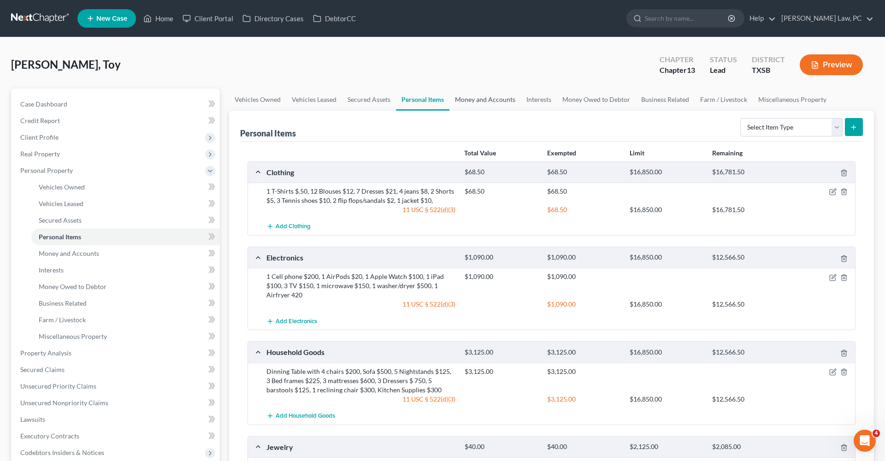
scroll to position [0, 0]
click at [490, 97] on link "Money and Accounts" at bounding box center [485, 100] width 71 height 22
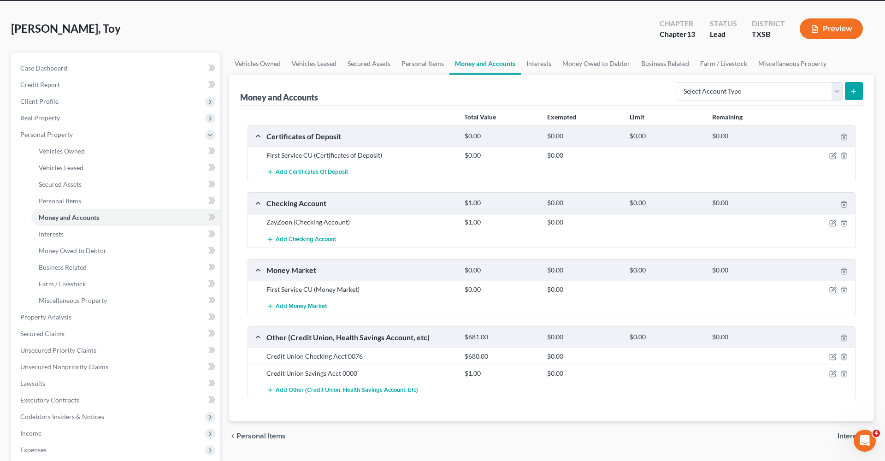
scroll to position [36, 0]
click at [539, 58] on link "Interests" at bounding box center [539, 64] width 36 height 22
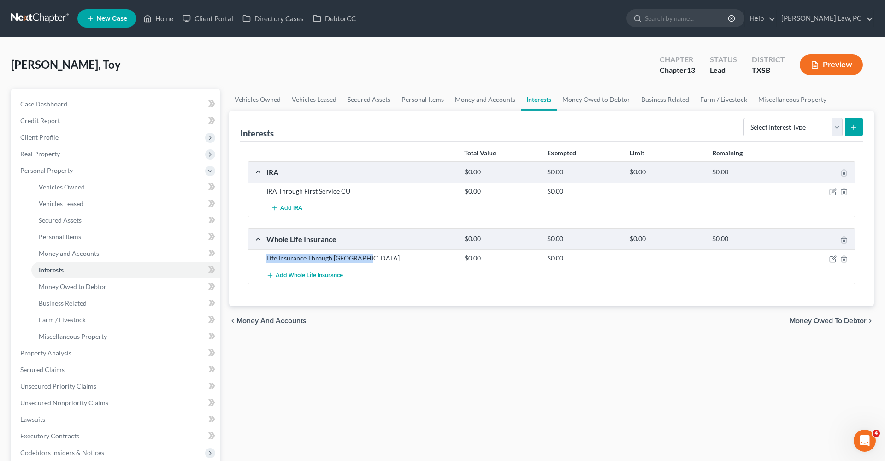
drag, startPoint x: 351, startPoint y: 259, endPoint x: 258, endPoint y: 256, distance: 93.2
click at [258, 256] on div "Life Insurance Through Cincinnati $0.00 $0.00" at bounding box center [551, 257] width 607 height 17
copy div "Life Insurance Through Cincinnati"
select select "term_life_insurance"
click at [854, 130] on icon "submit" at bounding box center [853, 127] width 7 height 7
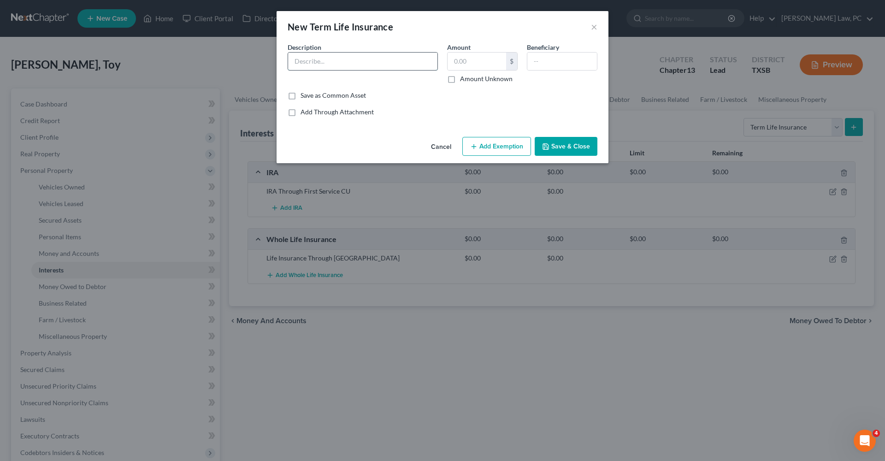
click at [311, 57] on input "text" at bounding box center [362, 62] width 149 height 18
paste input "Life Insurance Through Cincinnati"
type input "Life Insurance Through Cincinnati"
click at [571, 142] on button "Save & Close" at bounding box center [566, 146] width 63 height 19
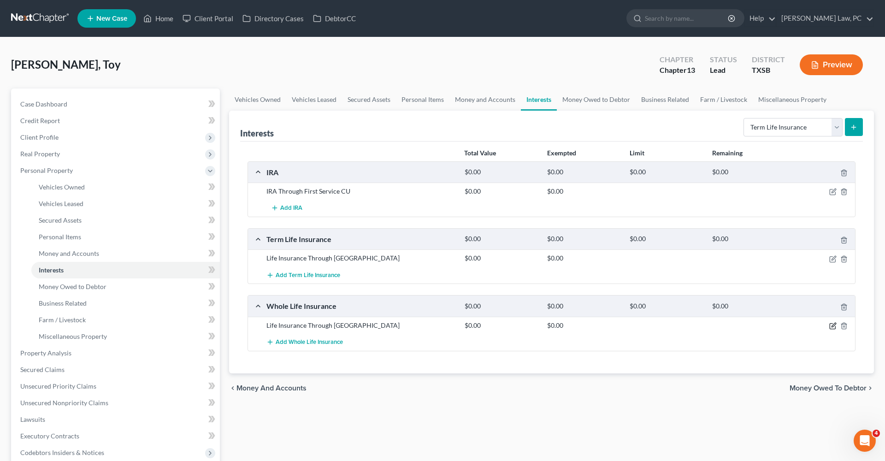
click at [831, 324] on icon "button" at bounding box center [833, 327] width 6 height 6
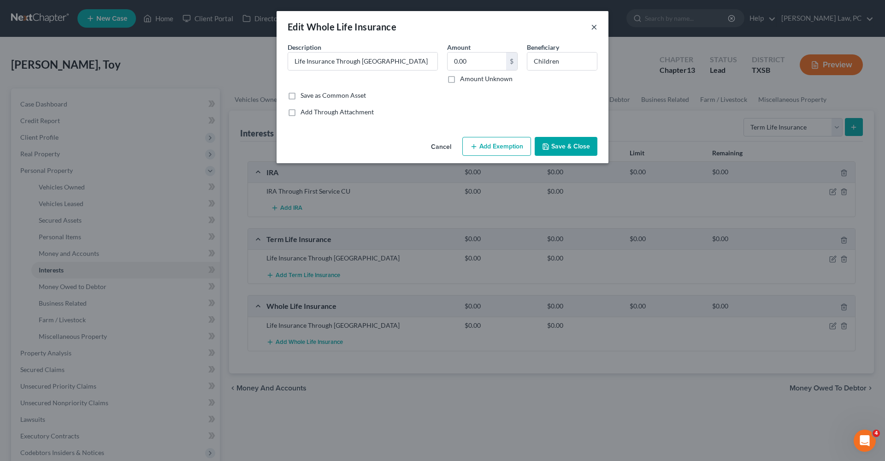
click at [596, 28] on button "×" at bounding box center [594, 26] width 6 height 11
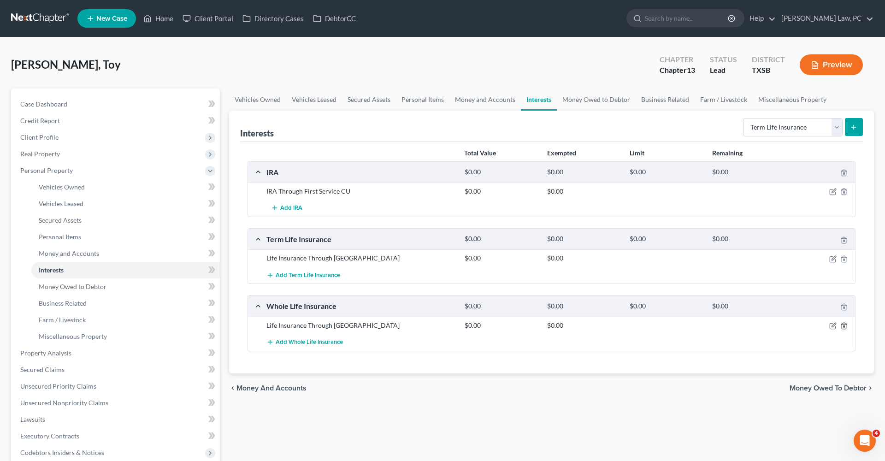
click at [843, 326] on icon "button" at bounding box center [844, 325] width 7 height 7
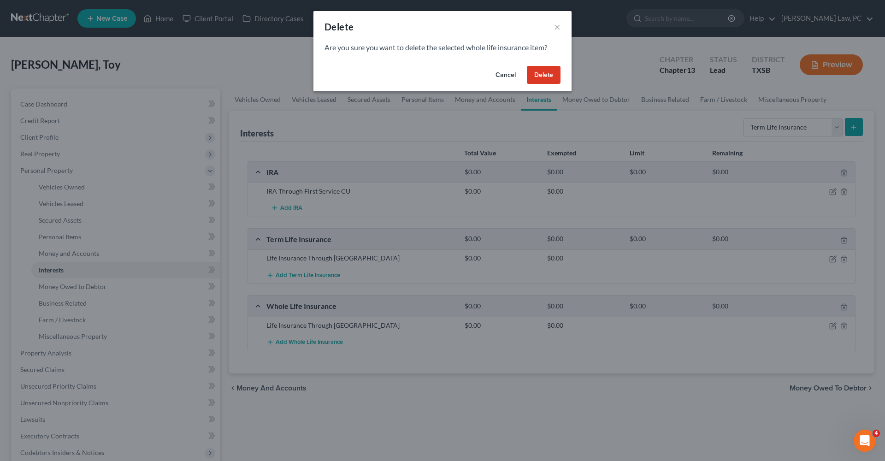
click at [551, 67] on button "Delete" at bounding box center [544, 75] width 34 height 18
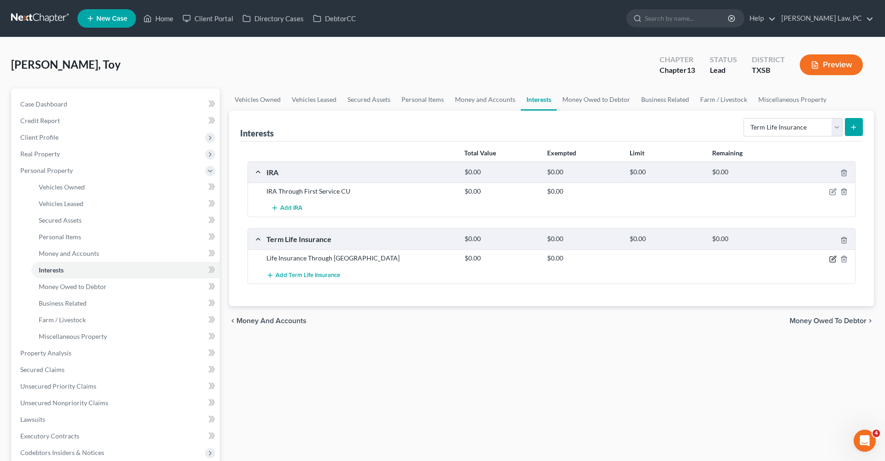
click at [831, 258] on icon "button" at bounding box center [832, 258] width 7 height 7
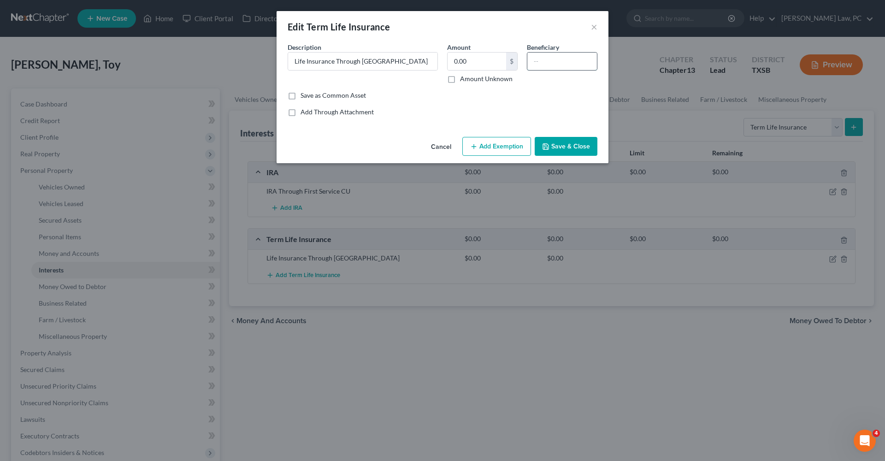
click at [559, 58] on input "text" at bounding box center [562, 62] width 70 height 18
type input "Children"
click at [578, 146] on button "Save & Close" at bounding box center [566, 146] width 63 height 19
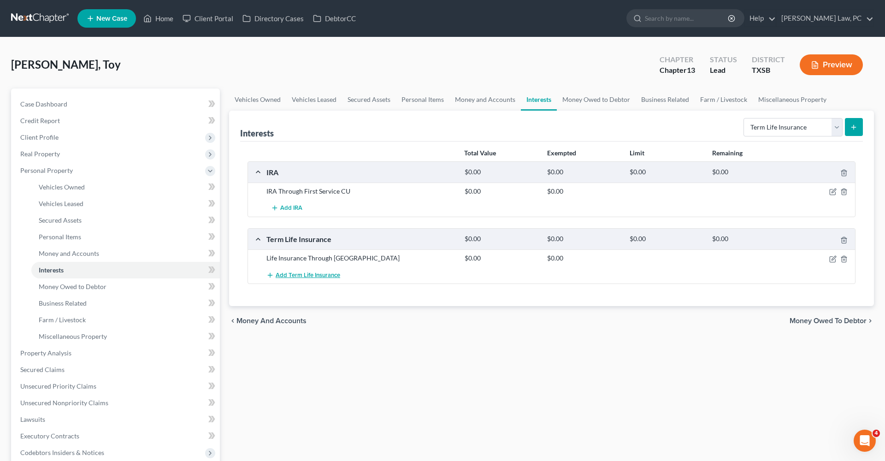
click at [288, 279] on button "Add Term Life Insurance" at bounding box center [304, 275] width 74 height 17
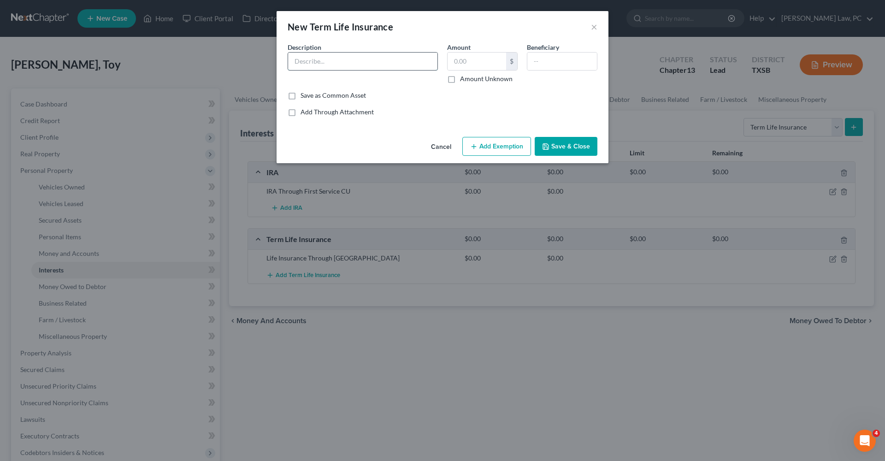
click at [321, 65] on input "text" at bounding box center [362, 62] width 149 height 18
type input "Vehicle Insurance Through"
click at [569, 148] on button "Save & Close" at bounding box center [566, 146] width 63 height 19
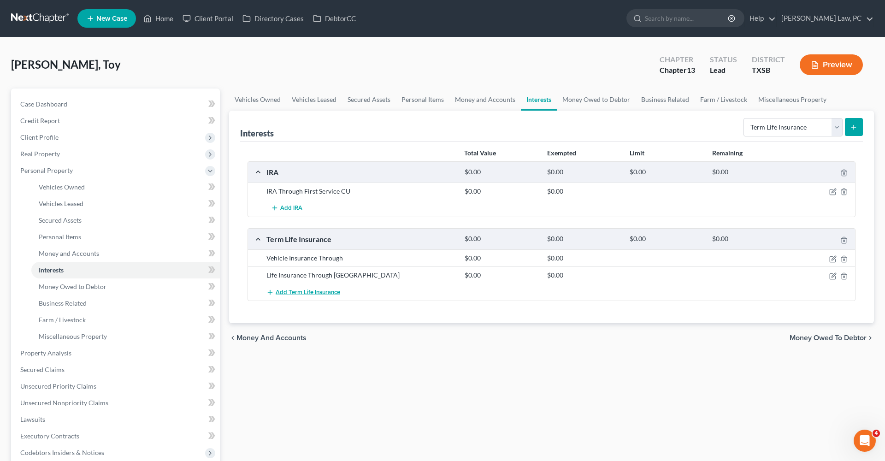
click at [293, 291] on span "Add Term Life Insurance" at bounding box center [308, 292] width 65 height 7
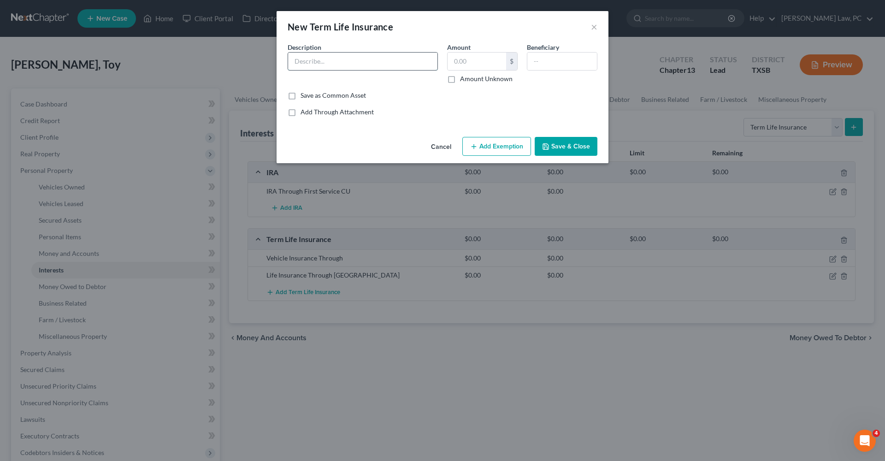
click at [322, 59] on input "text" at bounding box center [362, 62] width 149 height 18
click at [388, 59] on input "Home Insurance Through" at bounding box center [362, 62] width 149 height 18
type input "Home Insurance Through Lakeview M7T Bank"
click at [560, 146] on button "Save & Close" at bounding box center [566, 146] width 63 height 19
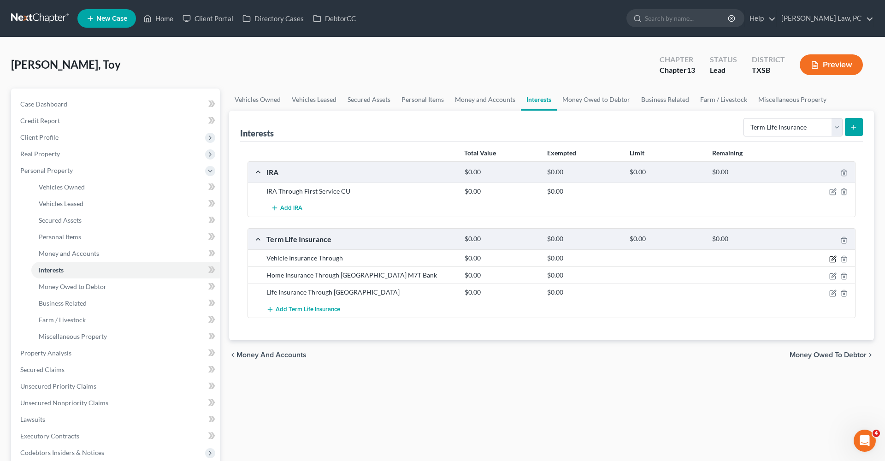
click at [831, 259] on icon "button" at bounding box center [832, 258] width 7 height 7
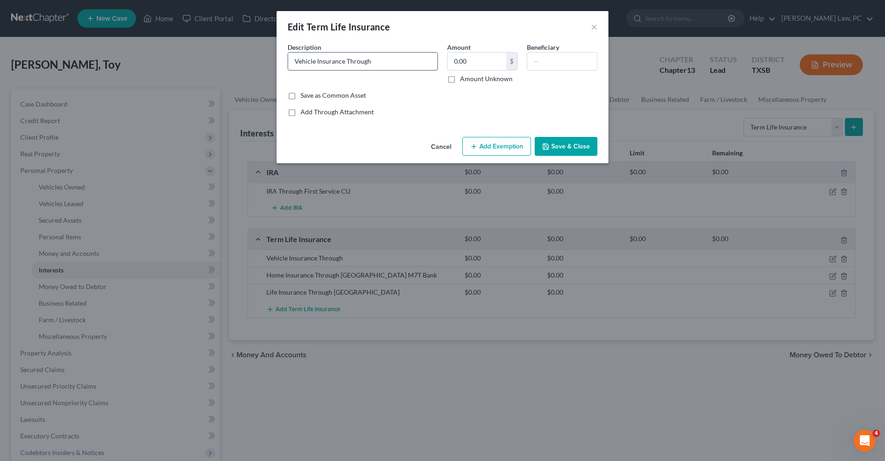
click at [385, 59] on input "Vehicle Insurance Through" at bounding box center [362, 62] width 149 height 18
type input "Vehicle Insurance Through Progressive"
click at [557, 149] on button "Save & Close" at bounding box center [566, 146] width 63 height 19
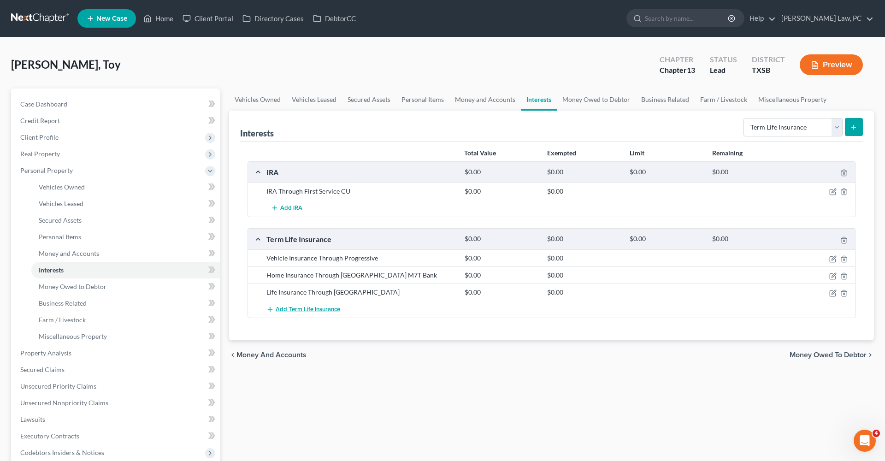
click at [284, 309] on span "Add Term Life Insurance" at bounding box center [308, 309] width 65 height 7
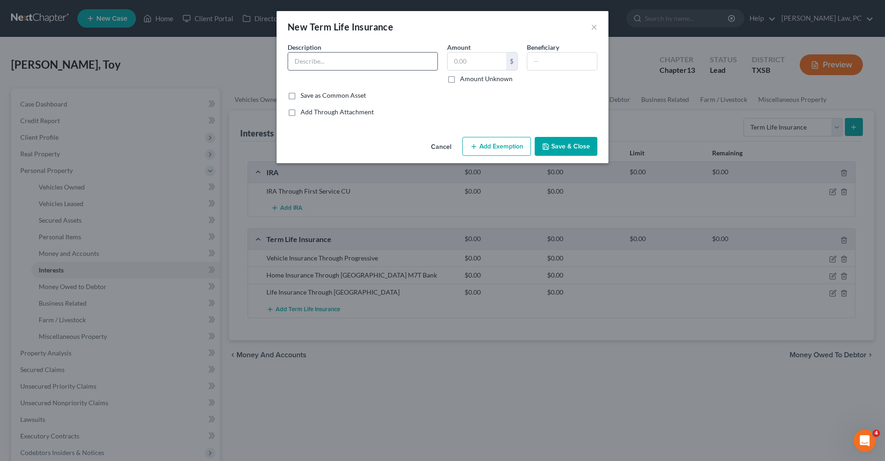
click at [312, 63] on input "text" at bounding box center [362, 62] width 149 height 18
click at [400, 63] on input "Dental Insurance Through" at bounding box center [362, 62] width 149 height 18
drag, startPoint x: 304, startPoint y: 61, endPoint x: 452, endPoint y: 60, distance: 148.5
click at [452, 60] on div "Description * Dental Insurance Through HMG Park Manor of Deerbrook LLC Amount $…" at bounding box center [442, 66] width 319 height 48
type input "Dental Insurance Through HMG Park Manor of Deerbrook LLC"
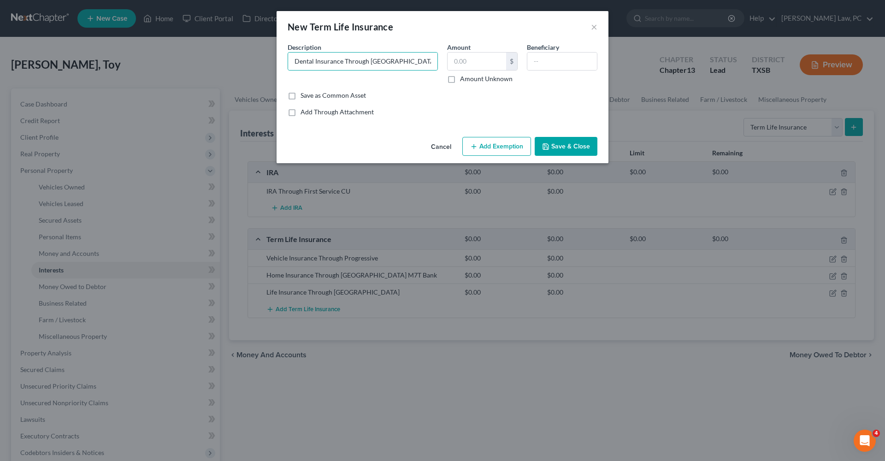
click at [579, 143] on button "Save & Close" at bounding box center [566, 146] width 63 height 19
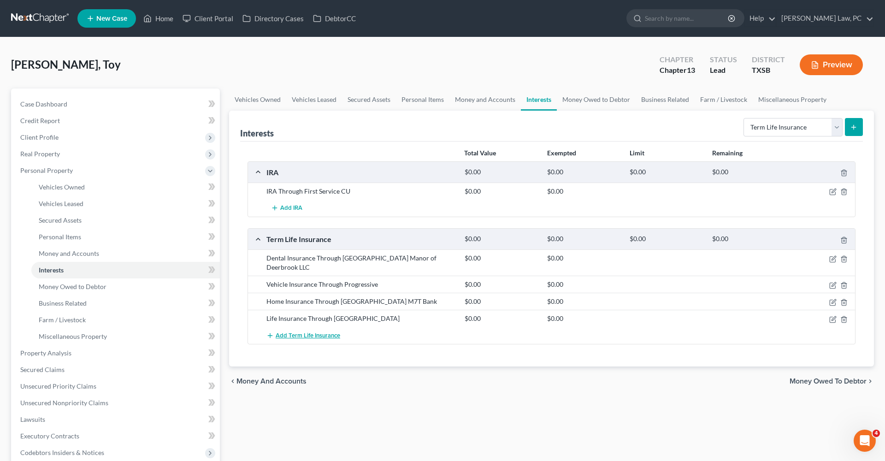
click at [300, 332] on span "Add Term Life Insurance" at bounding box center [308, 335] width 65 height 7
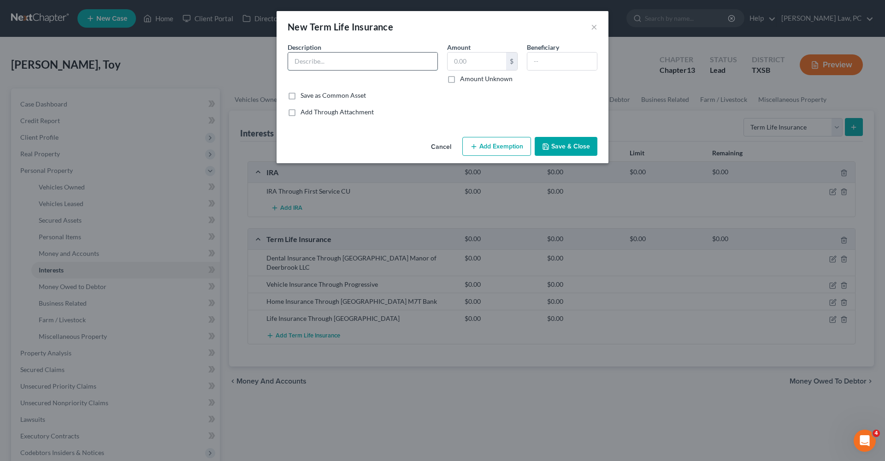
click at [323, 61] on input "text" at bounding box center [362, 62] width 149 height 18
paste input "Through HMG Park Manor of Deerbrook LLC"
click at [304, 60] on input "Vision Through HMG Park Manor of Deerbrook LLC" at bounding box center [362, 62] width 149 height 18
type input "Vision Insurance Through HMG Park Manor of Deerbrook LLC"
click at [574, 142] on button "Save & Close" at bounding box center [566, 146] width 63 height 19
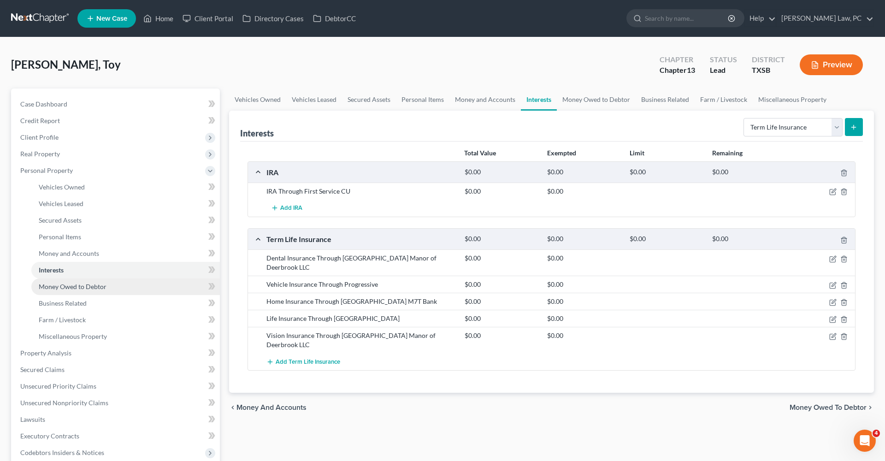
click at [62, 288] on span "Money Owed to Debtor" at bounding box center [73, 287] width 68 height 8
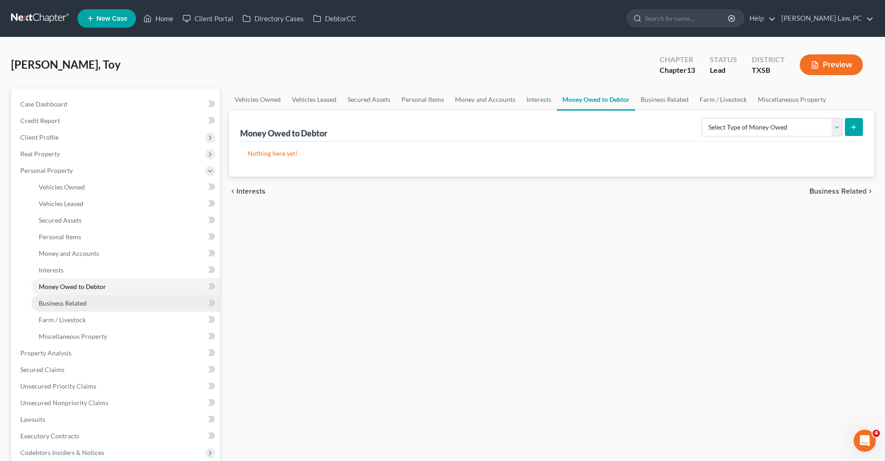
click at [65, 298] on link "Business Related" at bounding box center [125, 303] width 189 height 17
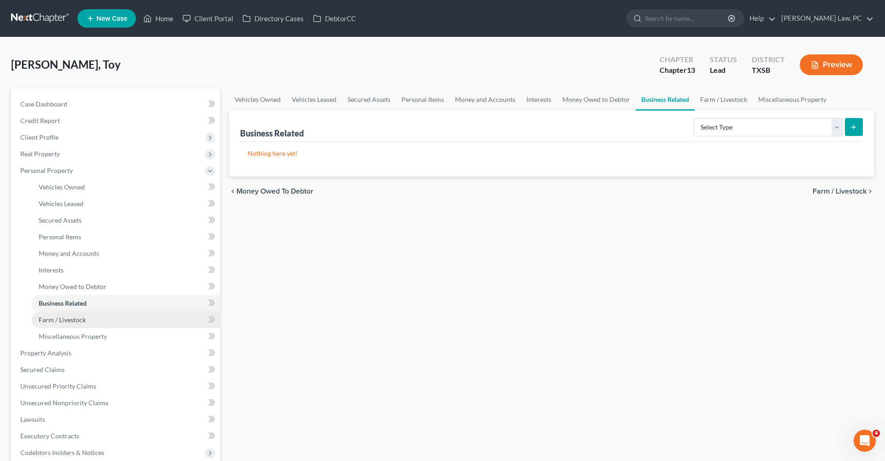
click at [73, 317] on span "Farm / Livestock" at bounding box center [62, 320] width 47 height 8
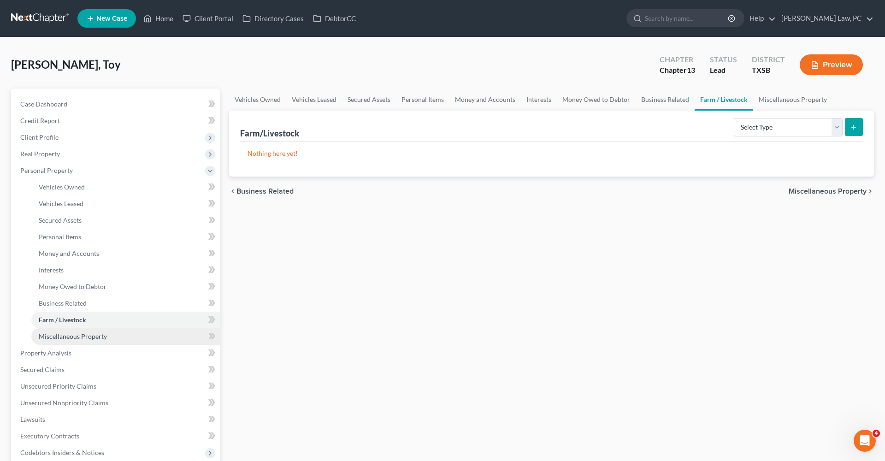
click at [86, 339] on span "Miscellaneous Property" at bounding box center [73, 336] width 68 height 8
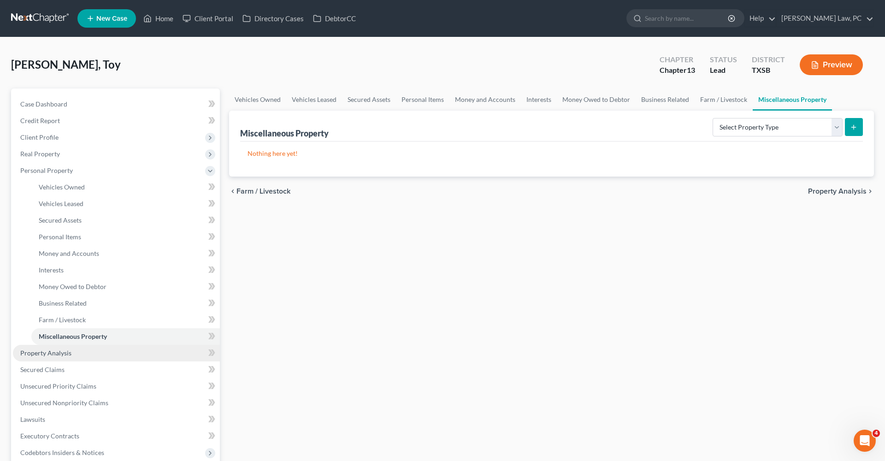
click at [57, 349] on link "Property Analysis" at bounding box center [116, 353] width 207 height 17
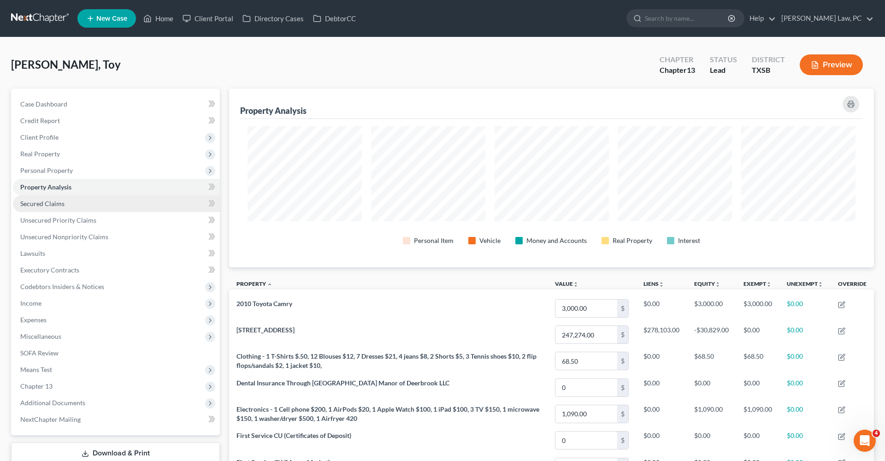
click at [39, 206] on span "Secured Claims" at bounding box center [42, 204] width 44 height 8
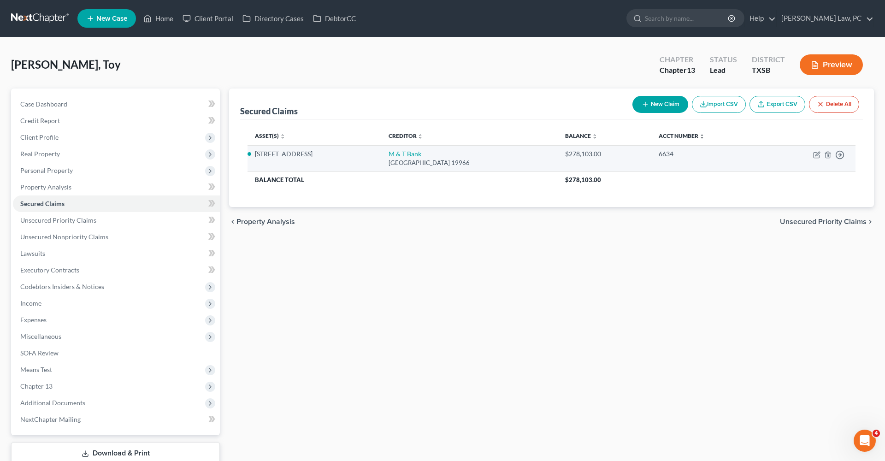
click at [401, 152] on link "M & T Bank" at bounding box center [405, 154] width 33 height 8
select select "7"
select select "2"
select select "0"
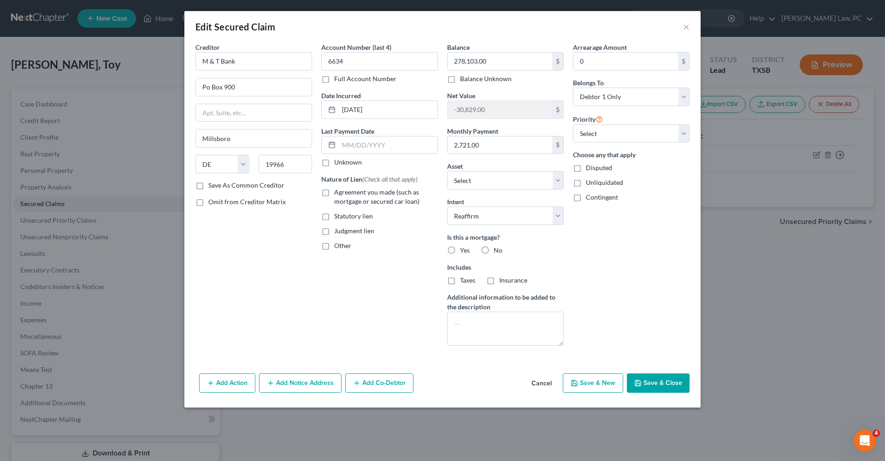
click at [334, 192] on label "Agreement you made (such as mortgage or secured car loan)" at bounding box center [386, 197] width 104 height 18
click at [338, 192] on input "Agreement you made (such as mortgage or secured car loan)" at bounding box center [341, 191] width 6 height 6
checkbox input "true"
click at [462, 251] on span "Yes" at bounding box center [465, 250] width 10 height 8
click at [464, 251] on input "Yes" at bounding box center [467, 249] width 6 height 6
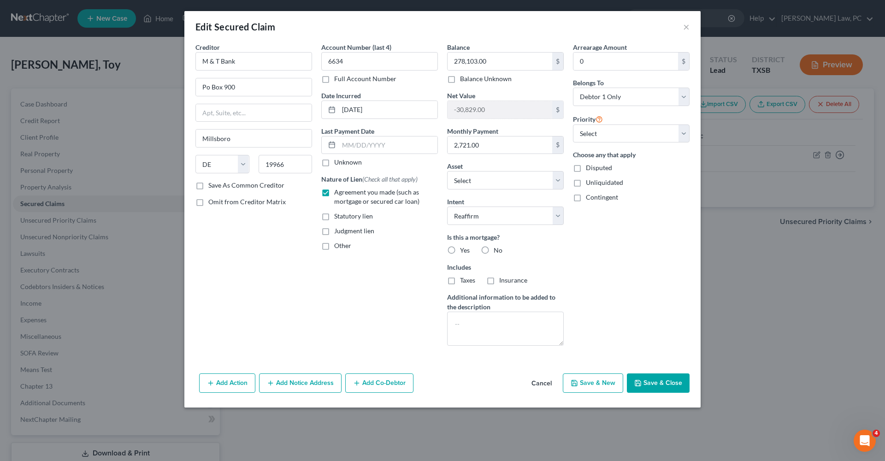
radio input "true"
click at [470, 279] on span "Taxes" at bounding box center [467, 280] width 15 height 8
click at [470, 279] on input "Taxes" at bounding box center [467, 279] width 6 height 6
checkbox input "true"
click at [514, 282] on span "Insurance" at bounding box center [513, 280] width 28 height 8
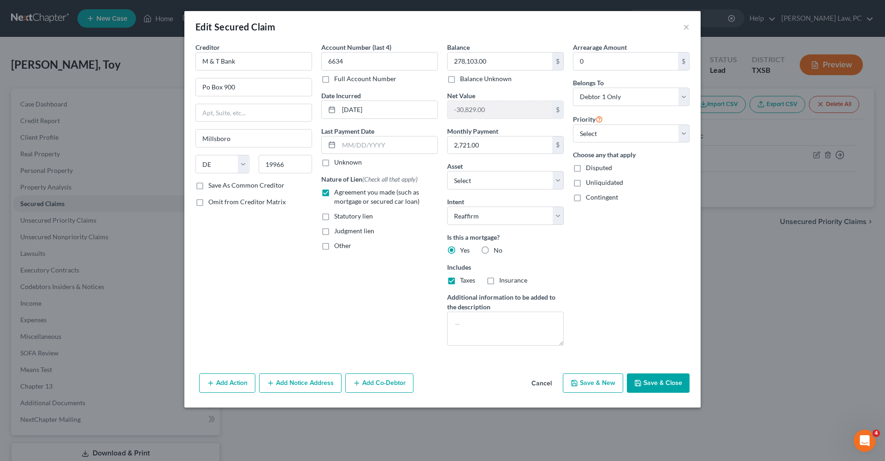
click at [509, 282] on input "Insurance" at bounding box center [506, 279] width 6 height 6
checkbox input "true"
select select "0"
click at [643, 380] on button "Save & Close" at bounding box center [658, 382] width 63 height 19
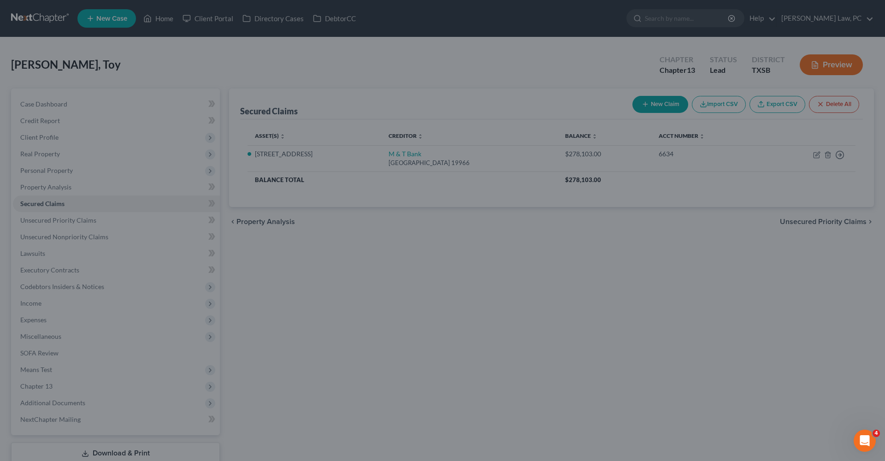
select select "9"
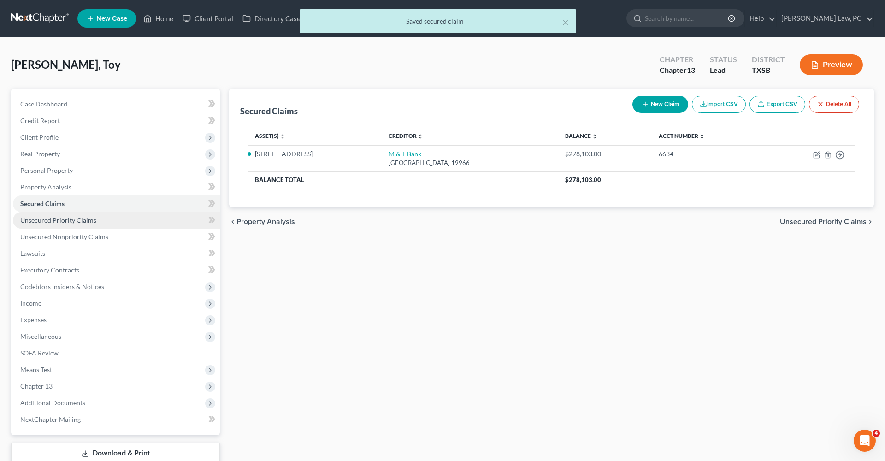
click at [53, 219] on span "Unsecured Priority Claims" at bounding box center [58, 220] width 76 height 8
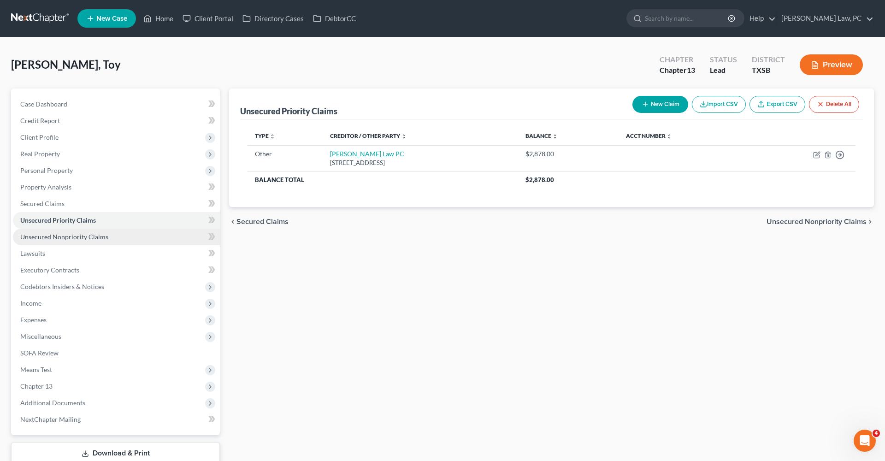
click at [84, 238] on span "Unsecured Nonpriority Claims" at bounding box center [64, 237] width 88 height 8
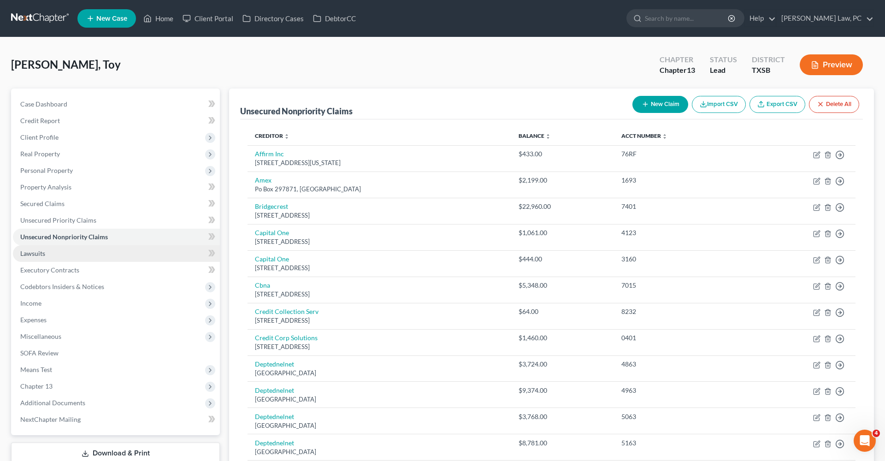
click at [20, 257] on link "Lawsuits" at bounding box center [116, 253] width 207 height 17
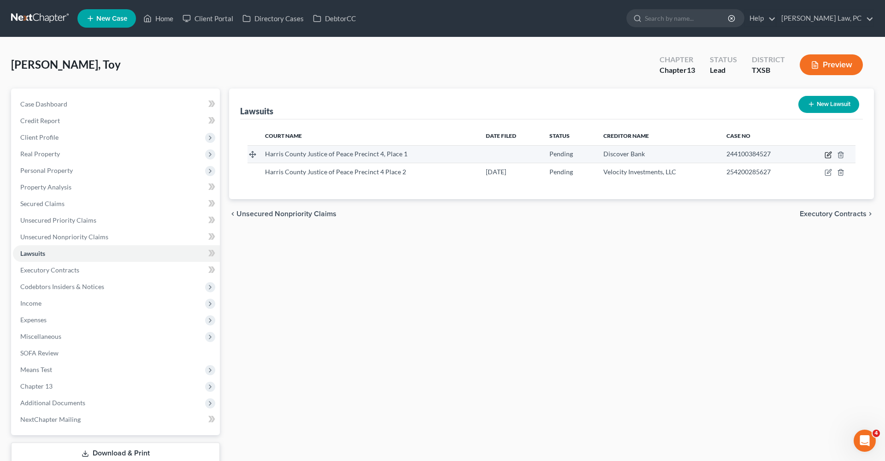
click at [828, 155] on icon "button" at bounding box center [828, 154] width 7 height 7
select select "45"
select select "0"
select select "4"
select select "36"
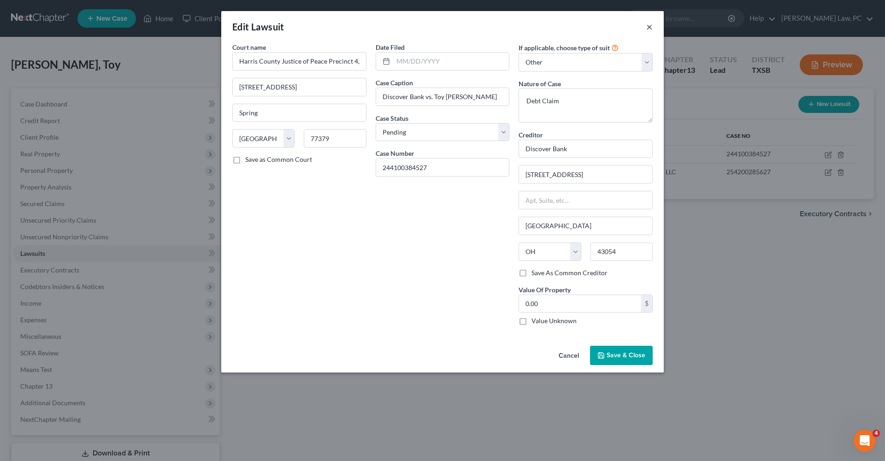
click at [649, 28] on button "×" at bounding box center [649, 26] width 6 height 11
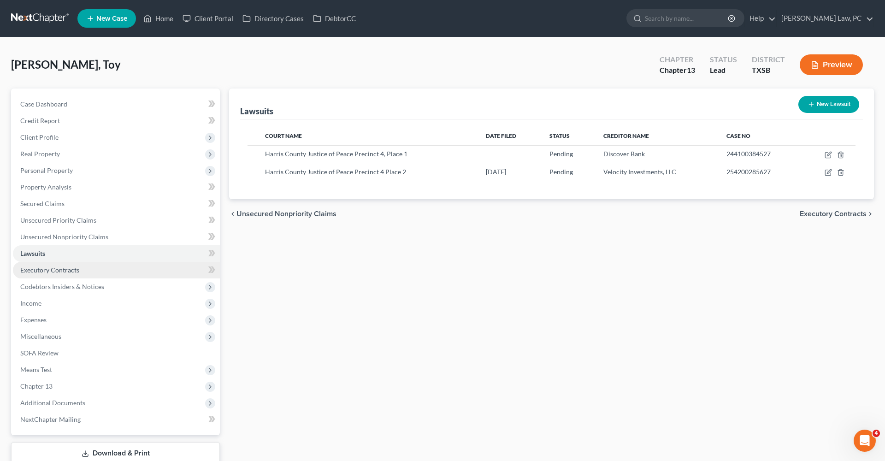
click at [65, 266] on span "Executory Contracts" at bounding box center [49, 270] width 59 height 8
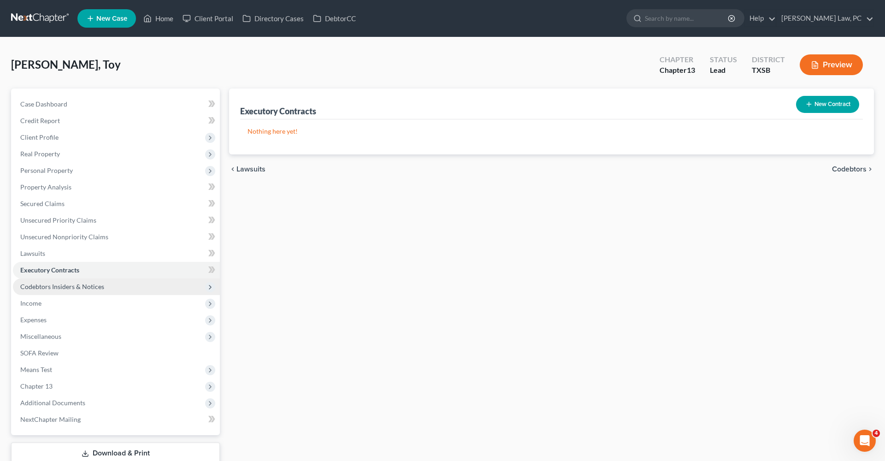
click at [74, 285] on span "Codebtors Insiders & Notices" at bounding box center [62, 287] width 84 height 8
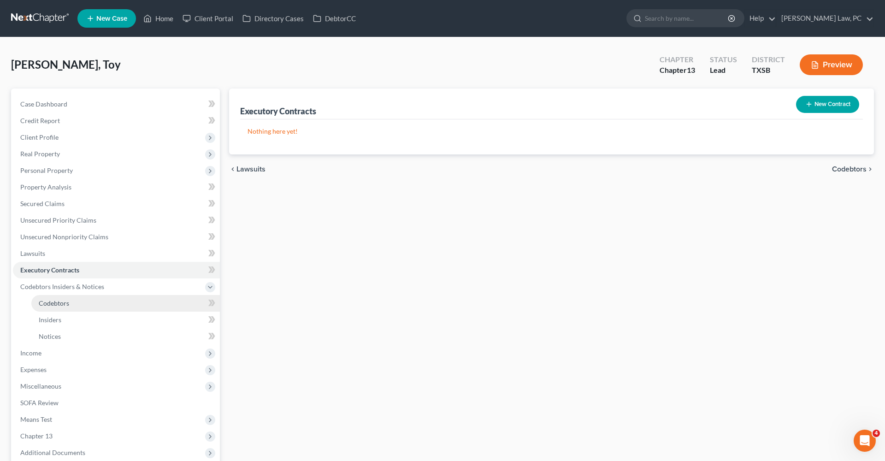
click at [60, 302] on span "Codebtors" at bounding box center [54, 303] width 30 height 8
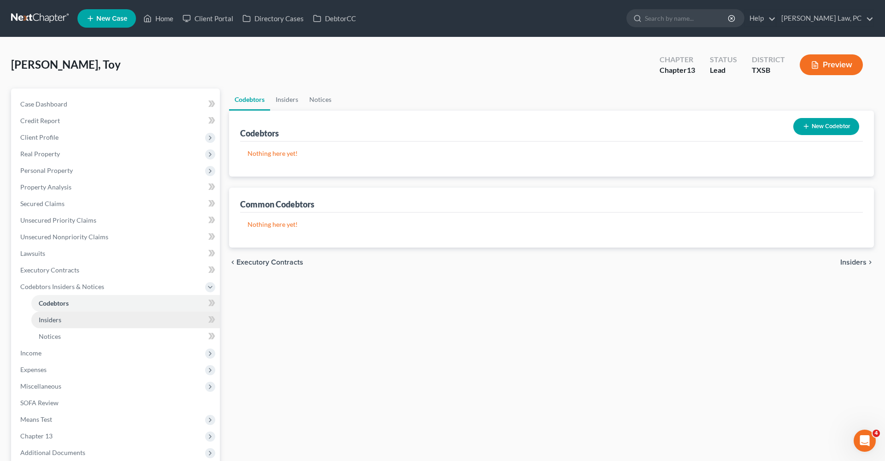
click at [60, 315] on link "Insiders" at bounding box center [125, 320] width 189 height 17
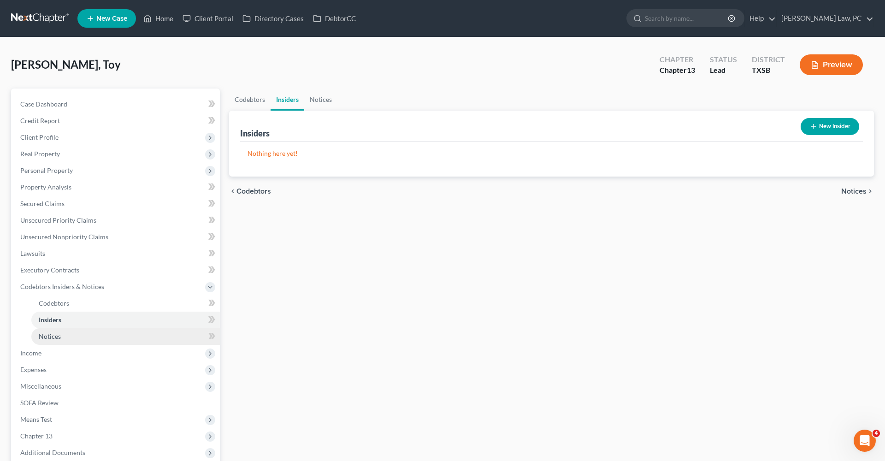
click at [56, 334] on span "Notices" at bounding box center [50, 336] width 22 height 8
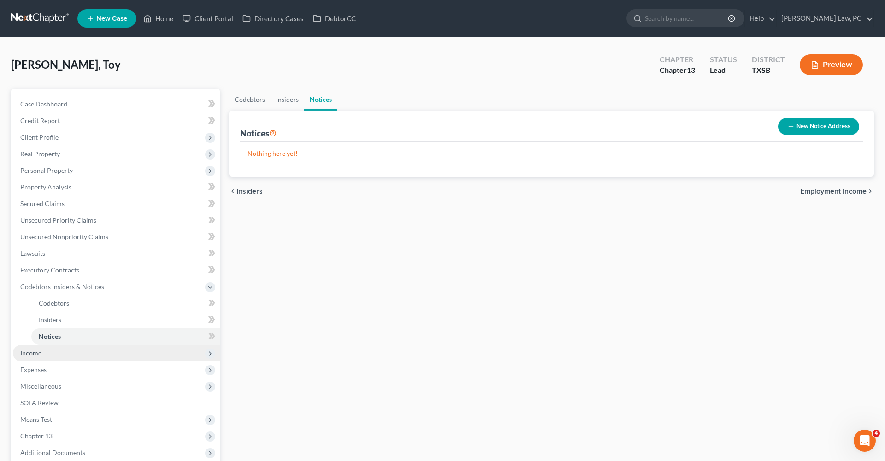
click at [25, 351] on span "Income" at bounding box center [30, 353] width 21 height 8
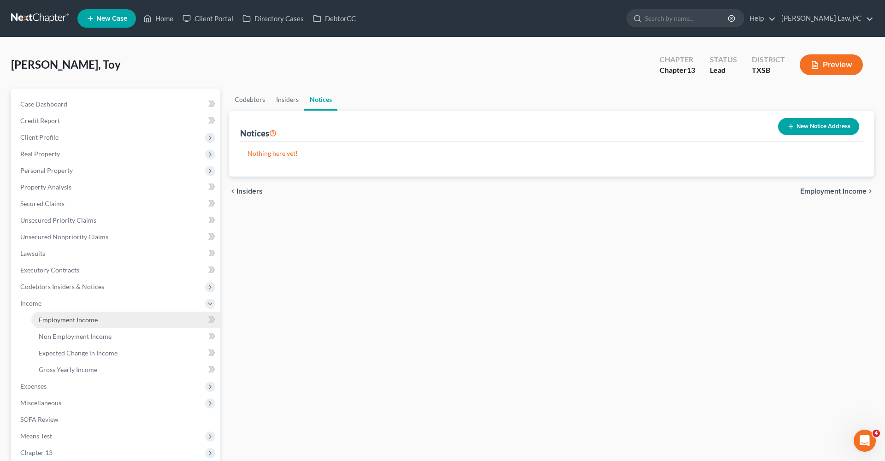
click at [59, 320] on span "Employment Income" at bounding box center [68, 320] width 59 height 8
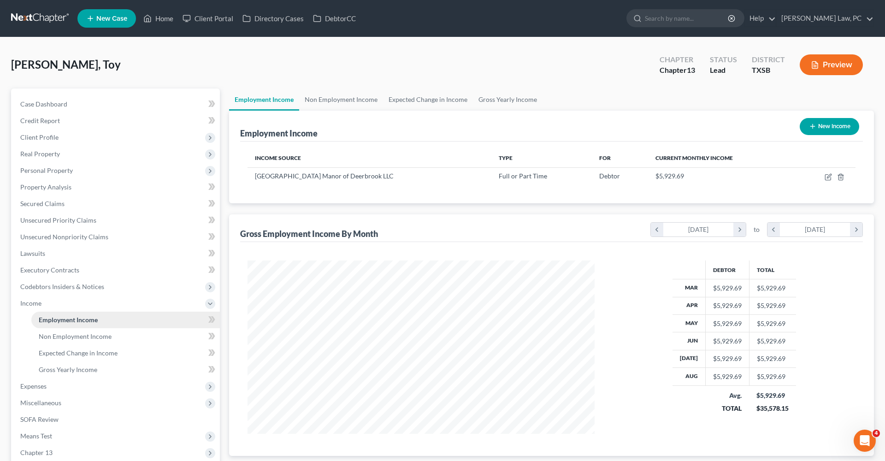
scroll to position [173, 366]
click at [825, 179] on icon "button" at bounding box center [828, 176] width 7 height 7
select select "0"
select select "45"
select select "2"
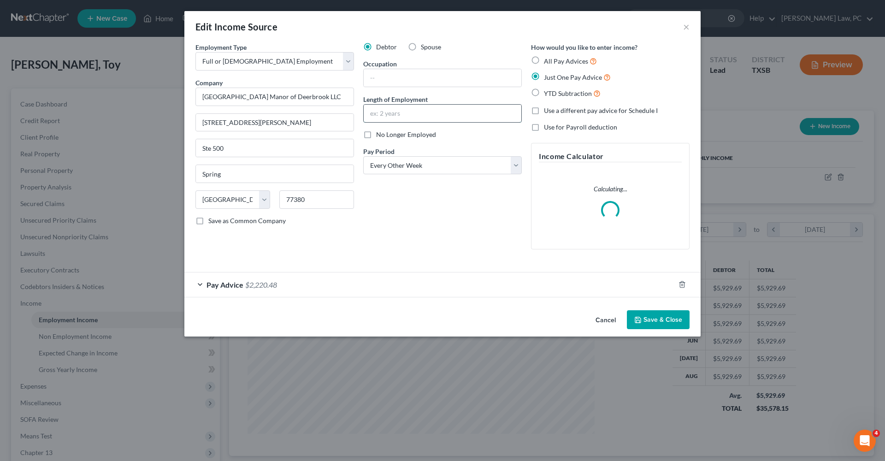
click at [426, 114] on input "text" at bounding box center [443, 114] width 158 height 18
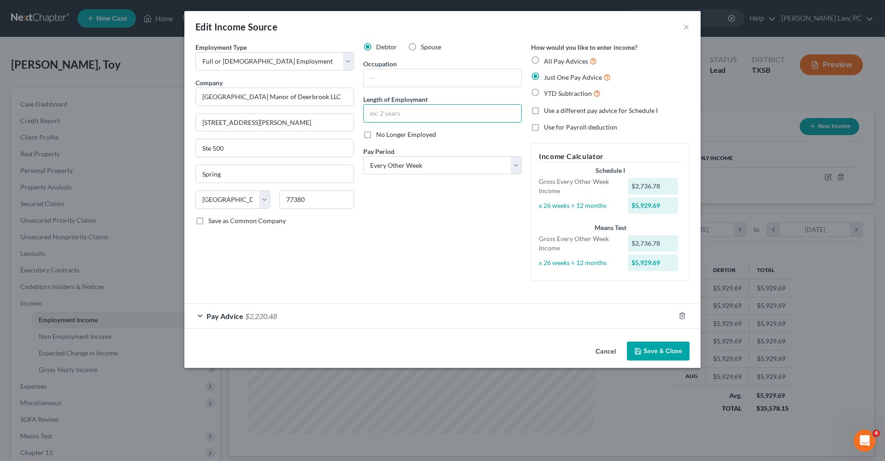
click at [657, 357] on button "Save & Close" at bounding box center [658, 351] width 63 height 19
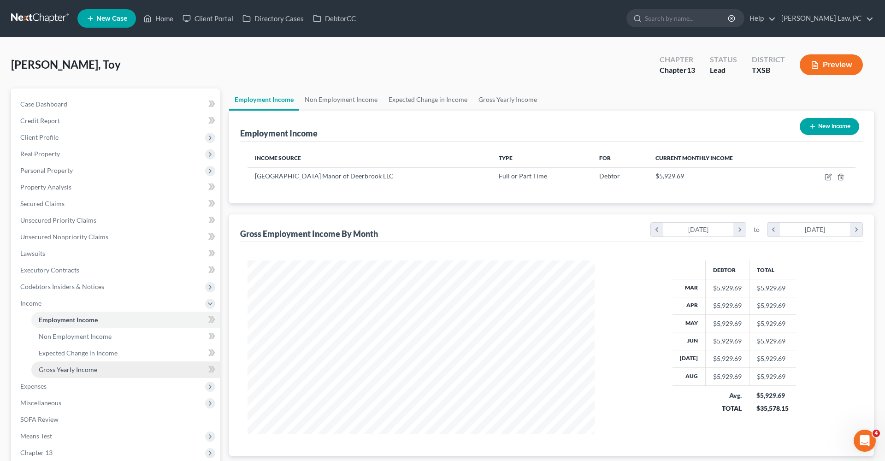
click at [54, 369] on span "Gross Yearly Income" at bounding box center [68, 370] width 59 height 8
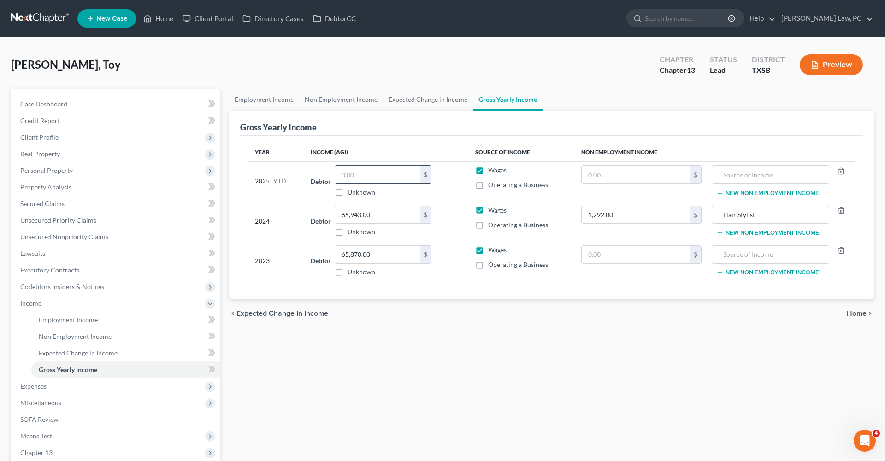
click at [348, 178] on input "text" at bounding box center [377, 175] width 85 height 18
type input "46,261.91"
click at [36, 389] on span "Expenses" at bounding box center [33, 386] width 26 height 8
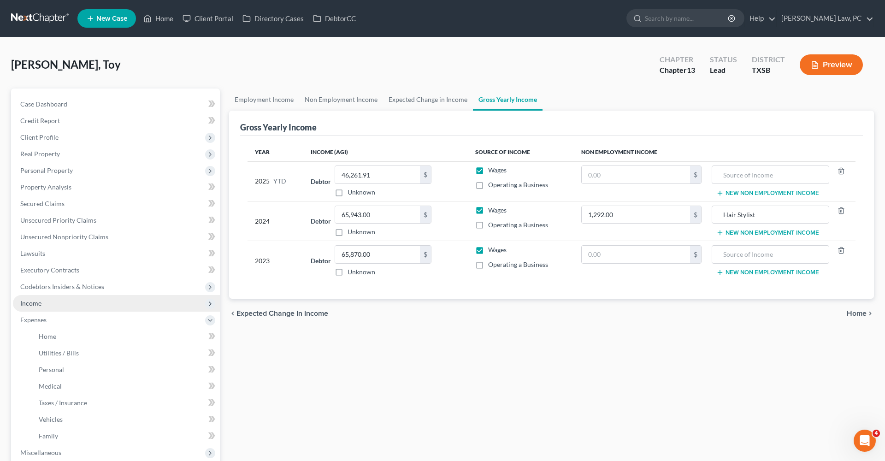
click at [35, 299] on span "Income" at bounding box center [30, 303] width 21 height 8
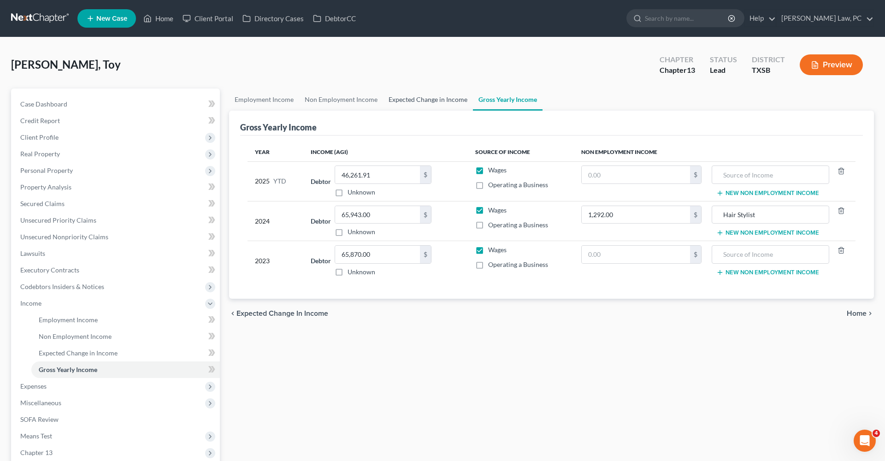
click at [409, 101] on link "Expected Change in Income" at bounding box center [428, 100] width 90 height 22
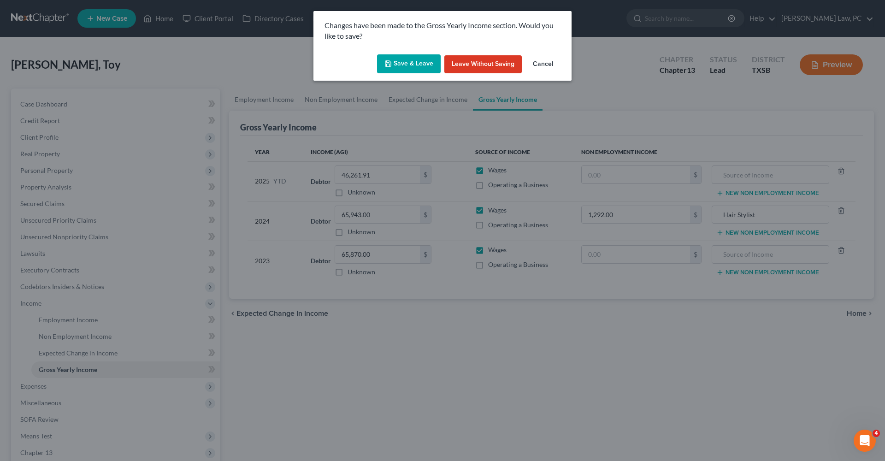
click at [428, 56] on button "Save & Leave" at bounding box center [409, 63] width 64 height 19
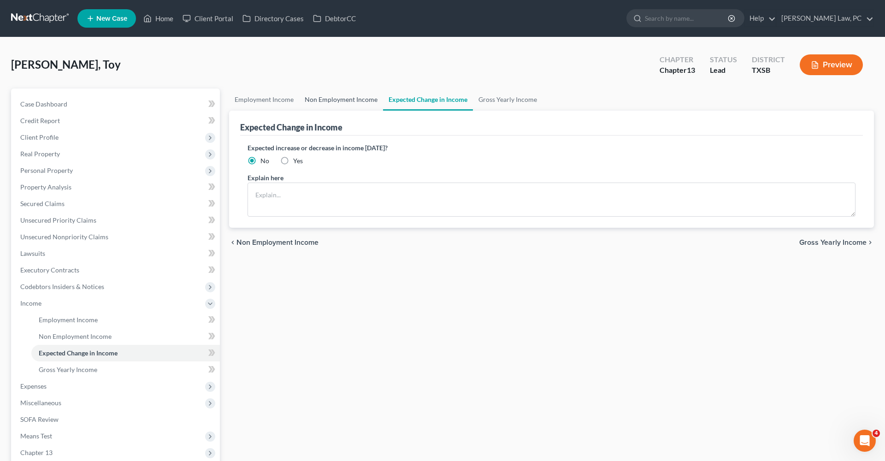
click at [350, 97] on link "Non Employment Income" at bounding box center [341, 100] width 84 height 22
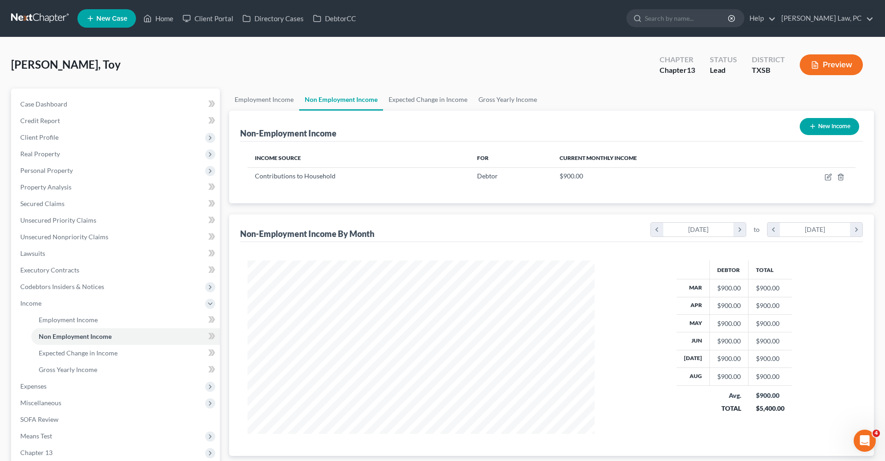
scroll to position [173, 366]
click at [830, 178] on icon "button" at bounding box center [828, 176] width 7 height 7
select select "8"
select select "0"
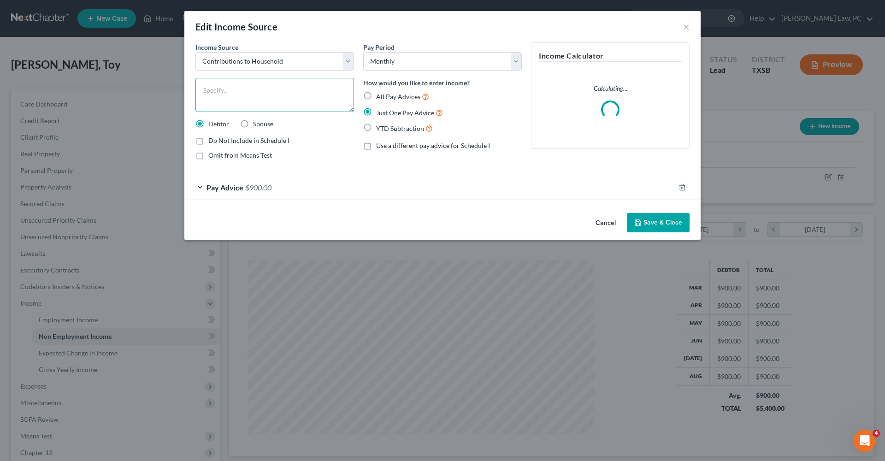
click at [267, 92] on textarea at bounding box center [274, 95] width 159 height 34
type textarea "contribution from Granddaughter"
click at [641, 224] on icon "button" at bounding box center [638, 223] width 6 height 6
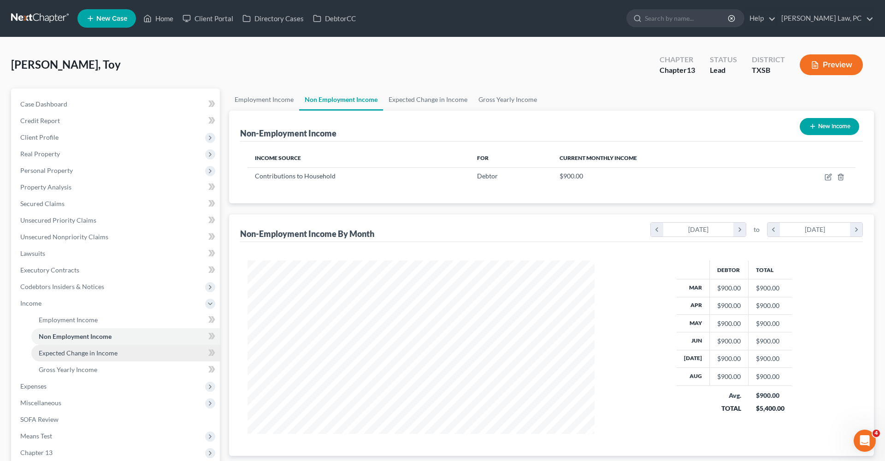
click at [74, 355] on span "Expected Change in Income" at bounding box center [78, 353] width 79 height 8
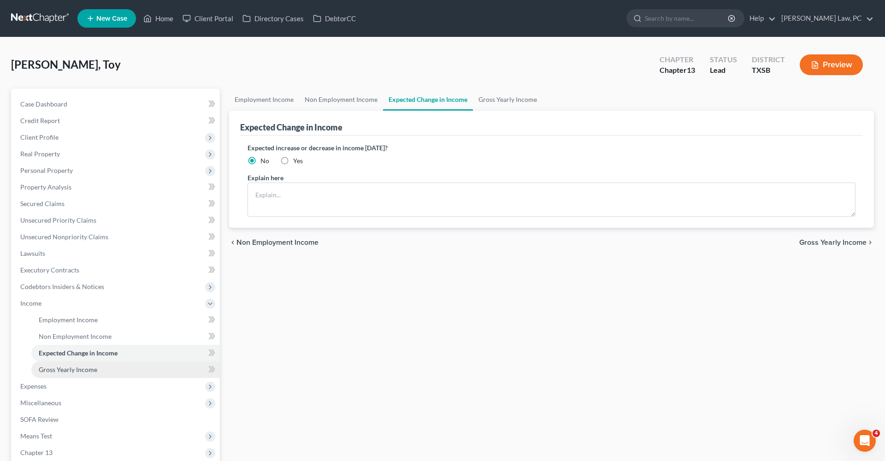
click at [78, 373] on span "Gross Yearly Income" at bounding box center [68, 370] width 59 height 8
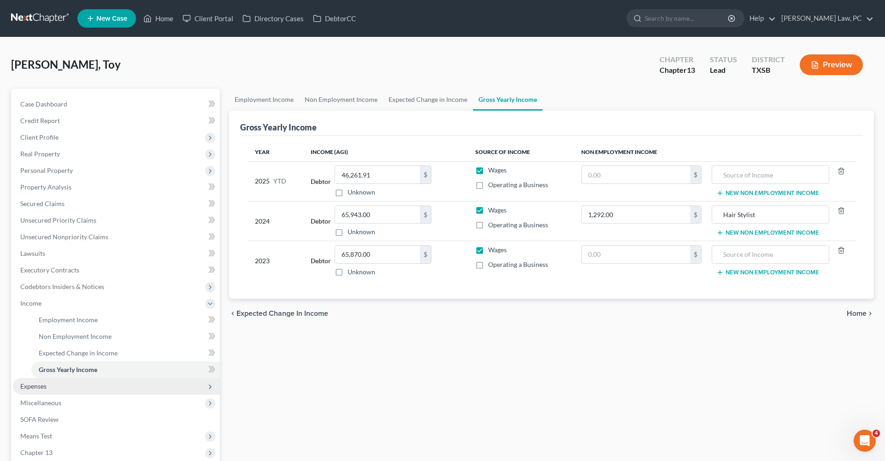
click at [41, 383] on span "Expenses" at bounding box center [33, 386] width 26 height 8
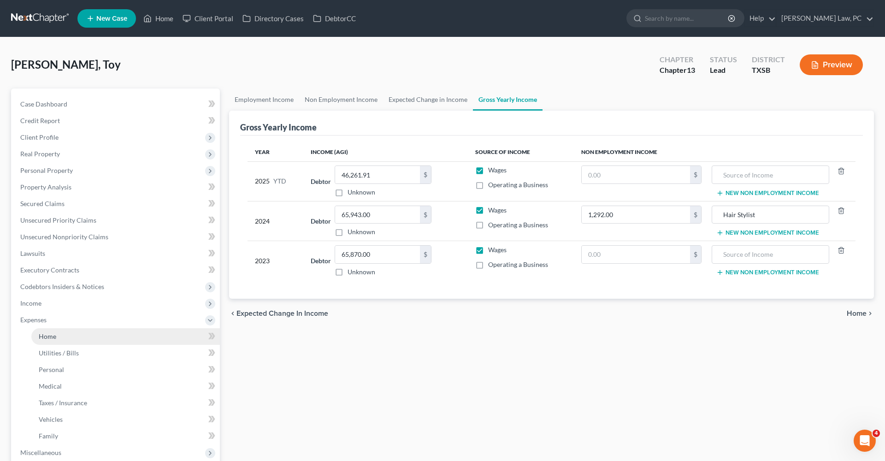
click at [45, 337] on span "Home" at bounding box center [48, 336] width 18 height 8
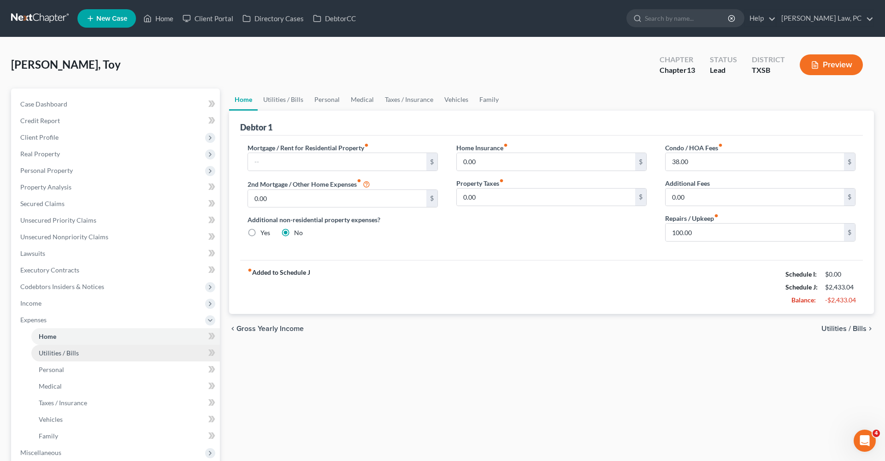
click at [70, 346] on link "Utilities / Bills" at bounding box center [125, 353] width 189 height 17
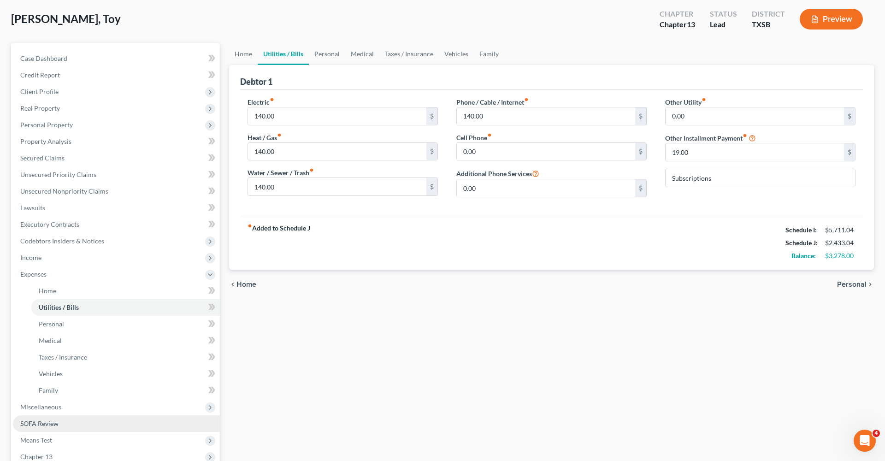
scroll to position [45, 0]
click at [331, 52] on link "Personal" at bounding box center [327, 55] width 36 height 22
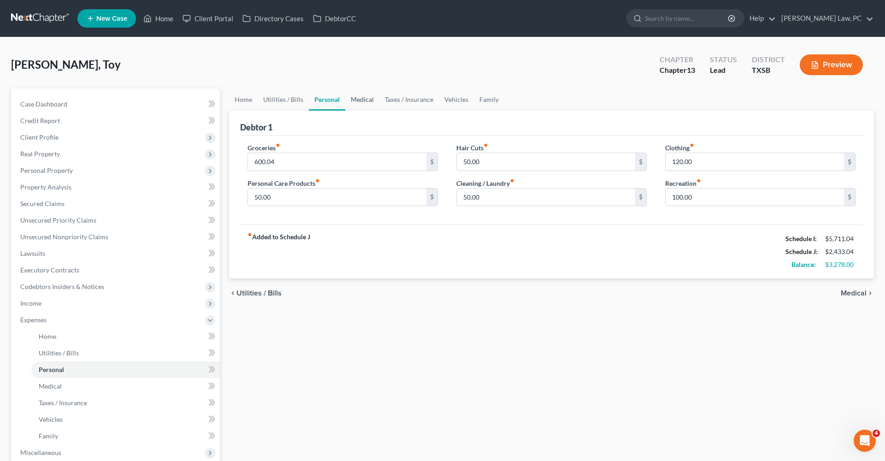
click at [362, 98] on link "Medical" at bounding box center [362, 100] width 34 height 22
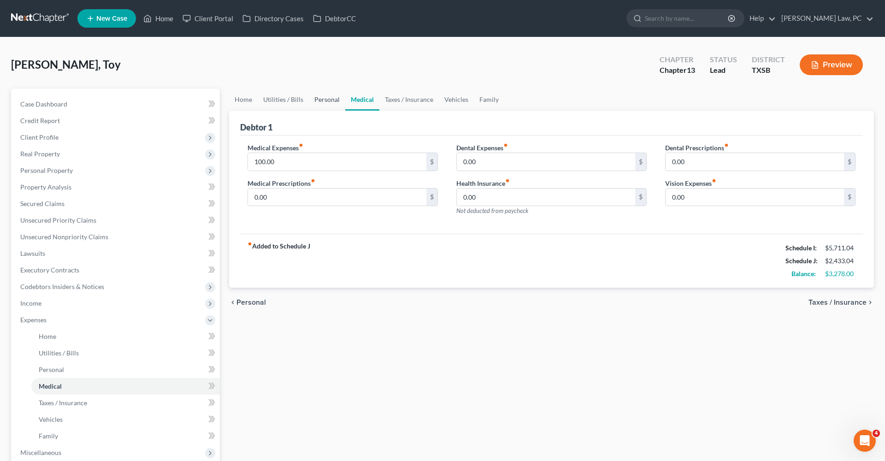
click at [335, 98] on link "Personal" at bounding box center [327, 100] width 36 height 22
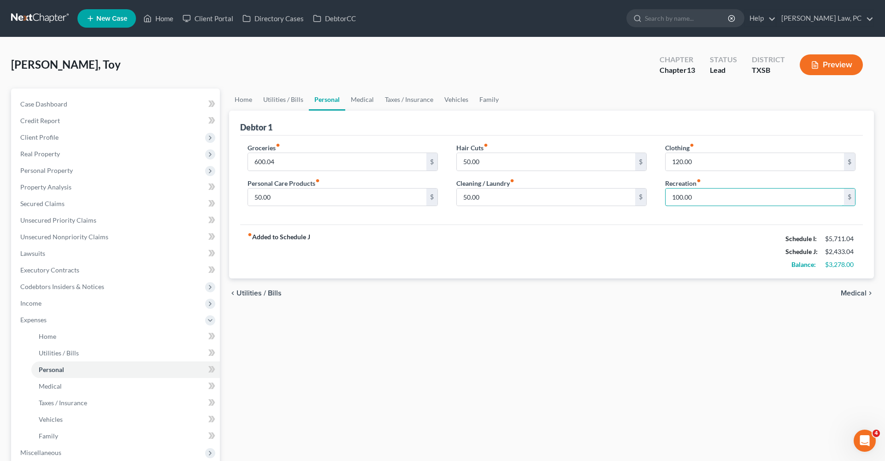
drag, startPoint x: 700, startPoint y: 195, endPoint x: 655, endPoint y: 195, distance: 44.7
click at [655, 195] on div "Groceries fiber_manual_record 600.04 $ Personal Care Products fiber_manual_reco…" at bounding box center [551, 178] width 627 height 71
type input "80"
click at [466, 250] on div "fiber_manual_record Added to Schedule J Schedule I: $5,711.04 Schedule J: $2,41…" at bounding box center [551, 252] width 623 height 54
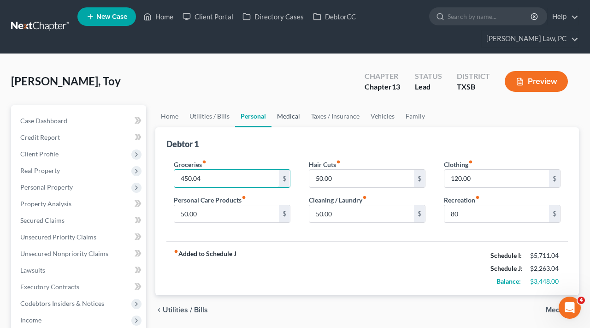
type input "450.04"
click at [299, 117] on link "Medical" at bounding box center [289, 116] width 34 height 22
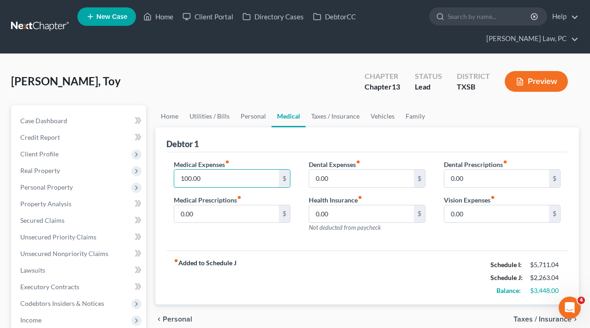
drag, startPoint x: 208, startPoint y: 178, endPoint x: 166, endPoint y: 176, distance: 42.0
click at [166, 176] on div "Medical Expenses fiber_manual_record 100.00 $ Medical Prescriptions fiber_manua…" at bounding box center [232, 200] width 135 height 80
type input "50"
click at [336, 118] on link "Taxes / Insurance" at bounding box center [335, 116] width 59 height 22
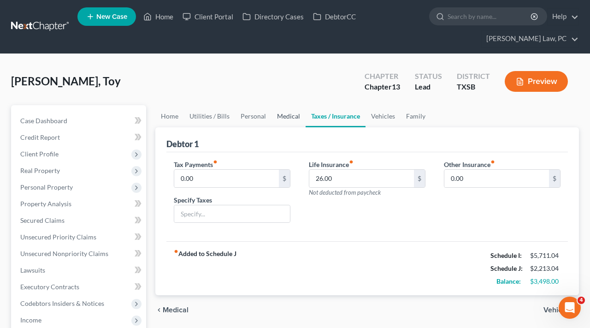
click at [284, 117] on link "Medical" at bounding box center [289, 116] width 34 height 22
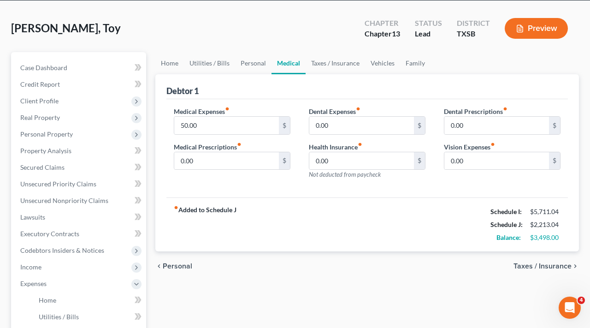
scroll to position [65, 0]
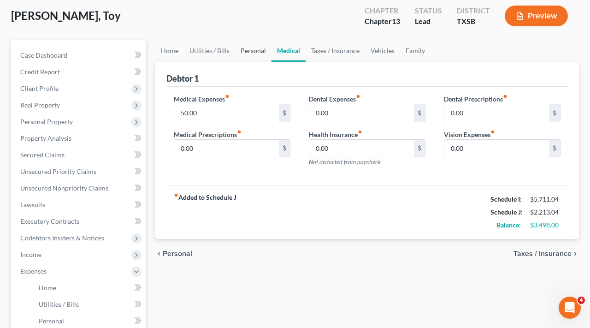
click at [243, 51] on link "Personal" at bounding box center [253, 51] width 36 height 22
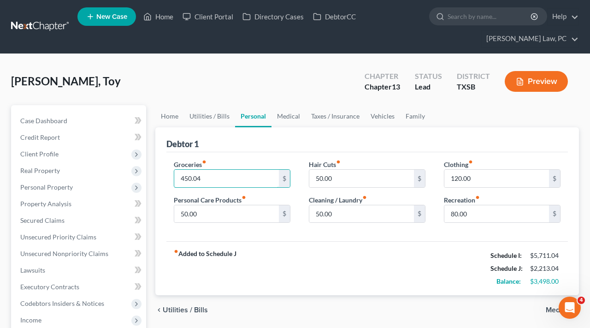
drag, startPoint x: 207, startPoint y: 178, endPoint x: 173, endPoint y: 177, distance: 34.6
click at [173, 177] on div "Groceries fiber_manual_record 450.04 $ Personal Care Products fiber_manual_reco…" at bounding box center [232, 195] width 135 height 71
type input "488"
drag, startPoint x: 206, startPoint y: 217, endPoint x: 180, endPoint y: 215, distance: 25.4
click at [180, 215] on input "50.00" at bounding box center [226, 214] width 105 height 18
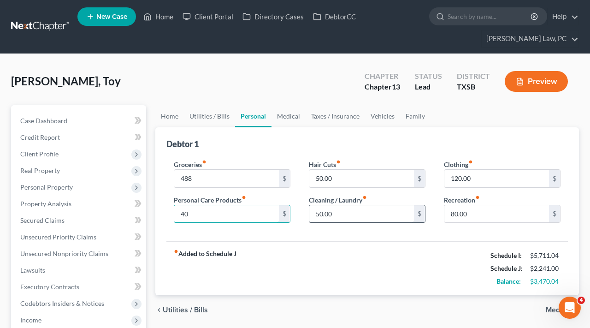
type input "40"
drag, startPoint x: 338, startPoint y: 211, endPoint x: 296, endPoint y: 211, distance: 42.0
click at [296, 211] on div "Groceries fiber_manual_record 488 $ Personal Care Products fiber_manual_record …" at bounding box center [367, 195] width 405 height 71
type input "40"
click at [357, 155] on div "Groceries fiber_manual_record 488 $ Personal Care Products fiber_manual_record …" at bounding box center [367, 196] width 402 height 89
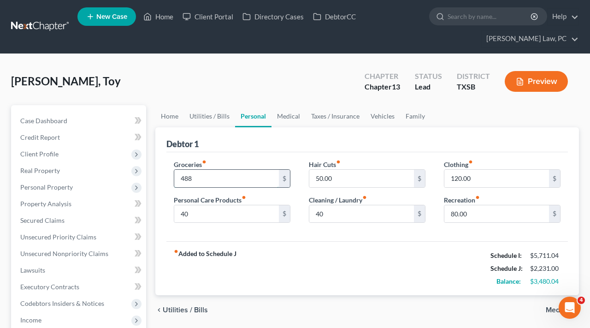
click at [206, 178] on input "488" at bounding box center [226, 179] width 105 height 18
drag, startPoint x: 206, startPoint y: 178, endPoint x: 168, endPoint y: 178, distance: 38.3
click at [168, 178] on div "Groceries fiber_manual_record 488 $ Personal Care Products fiber_manual_record …" at bounding box center [232, 195] width 135 height 71
type input "500.04"
drag, startPoint x: 479, startPoint y: 176, endPoint x: 435, endPoint y: 177, distance: 43.8
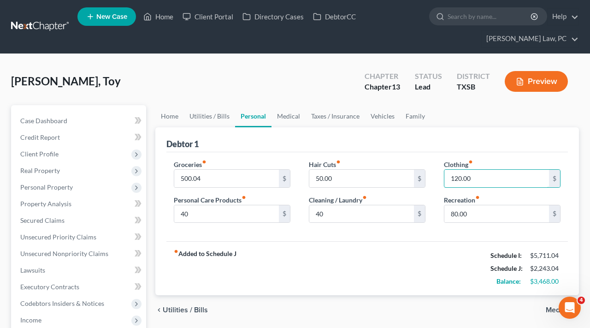
click at [435, 177] on div "Clothing fiber_manual_record 120.00 $ Recreation fiber_manual_record 80.00 $" at bounding box center [502, 195] width 135 height 71
type input "110"
click at [413, 254] on div "fiber_manual_record Added to Schedule J Schedule I: $5,711.04 Schedule J: $2,23…" at bounding box center [367, 268] width 402 height 54
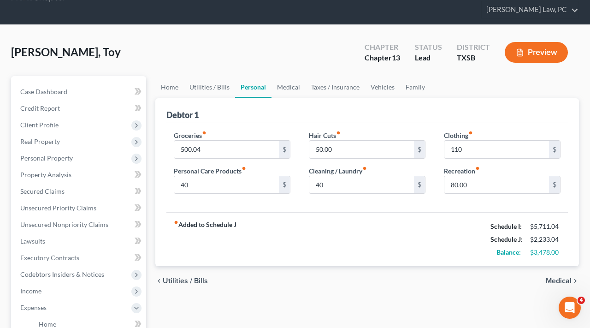
scroll to position [33, 0]
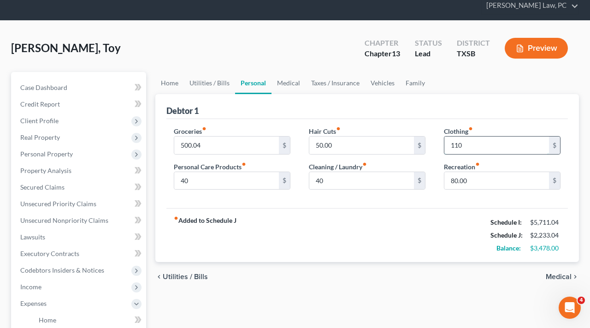
drag, startPoint x: 468, startPoint y: 143, endPoint x: 445, endPoint y: 143, distance: 23.5
click at [445, 143] on input "110" at bounding box center [496, 145] width 105 height 18
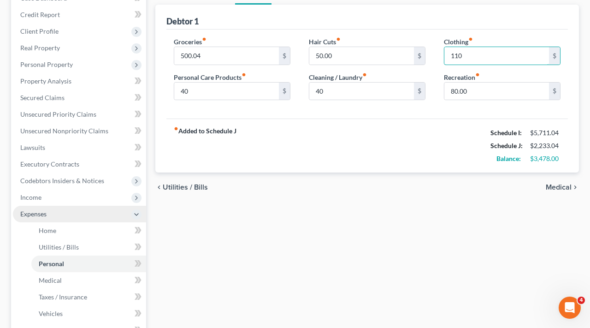
scroll to position [124, 0]
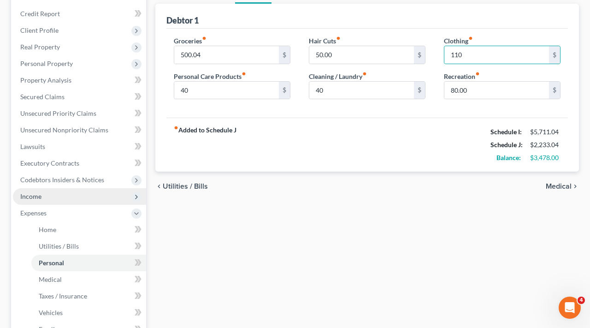
click at [42, 194] on span "Income" at bounding box center [79, 196] width 133 height 17
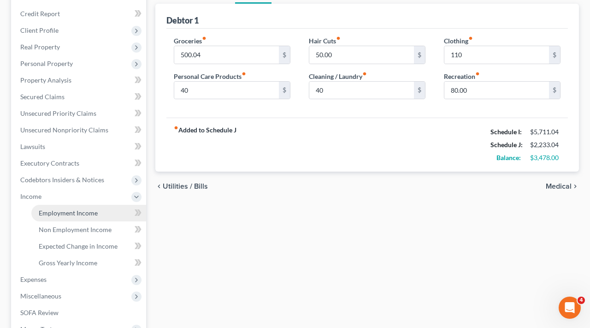
click at [81, 213] on span "Employment Income" at bounding box center [68, 213] width 59 height 8
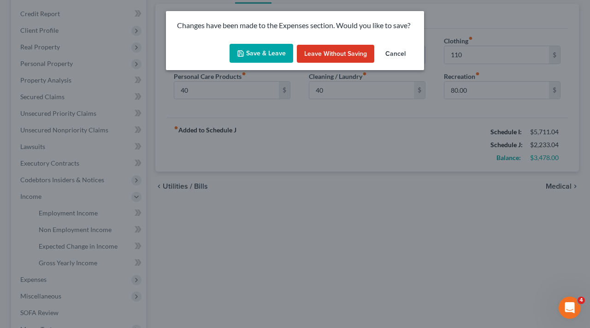
click at [268, 53] on button "Save & Leave" at bounding box center [262, 53] width 64 height 19
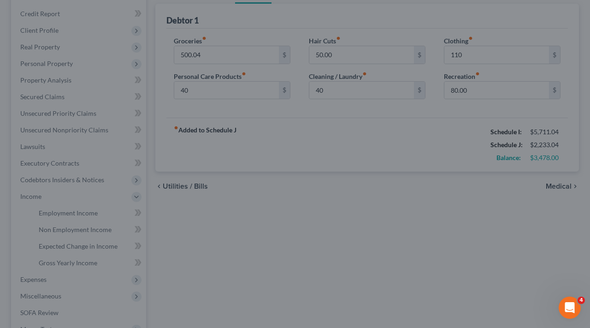
type input "40.00"
type input "110.00"
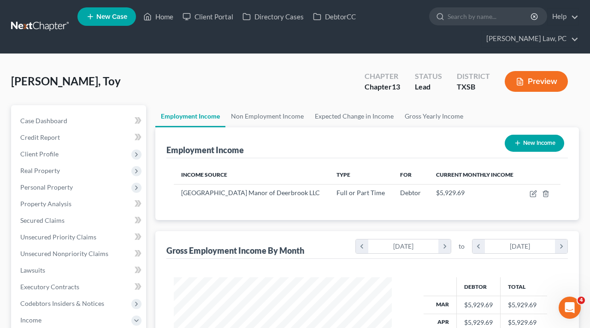
scroll to position [166, 237]
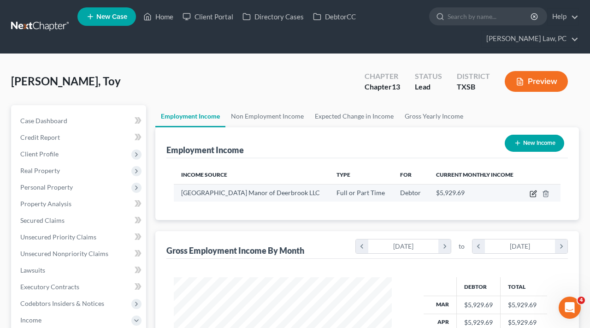
click at [531, 192] on icon "button" at bounding box center [533, 194] width 6 height 6
select select "0"
select select "45"
select select "2"
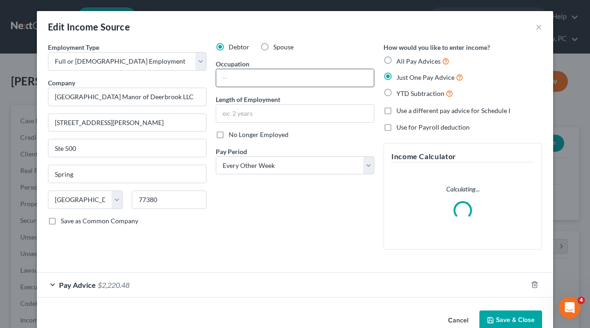
click at [257, 78] on input "text" at bounding box center [295, 78] width 158 height 18
type input "LVN Nurse"
click at [264, 110] on input "text" at bounding box center [295, 114] width 158 height 18
type input "14 years"
click at [361, 242] on div "Debtor Spouse Occupation LVN Nurse Length of Employment 14 years No Longer Empl…" at bounding box center [295, 149] width 168 height 214
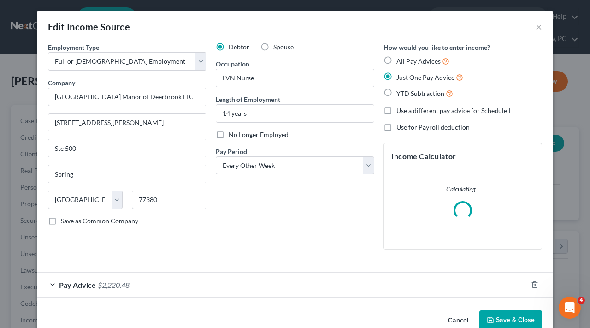
click at [512, 314] on button "Save & Close" at bounding box center [511, 319] width 63 height 19
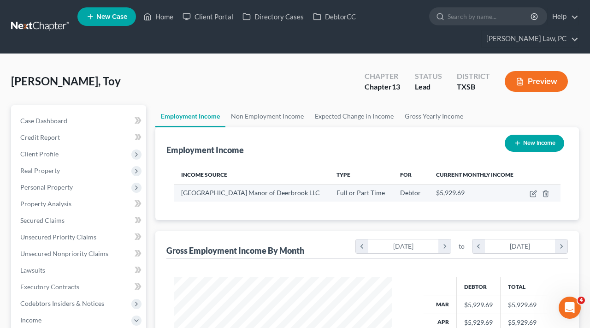
click at [533, 199] on td at bounding box center [541, 193] width 39 height 18
click at [533, 194] on icon "button" at bounding box center [533, 193] width 7 height 7
select select "0"
select select "45"
select select "2"
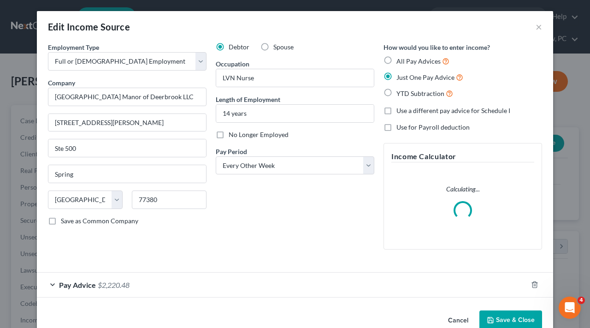
click at [513, 321] on button "Save & Close" at bounding box center [511, 319] width 63 height 19
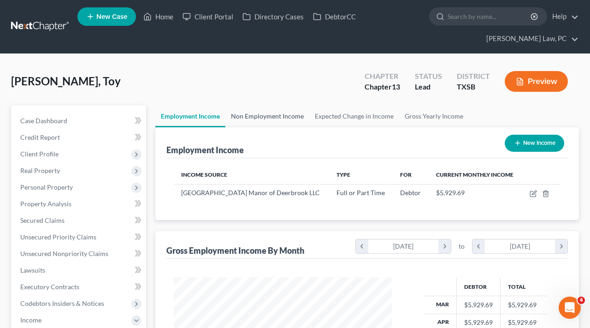
click at [254, 113] on link "Non Employment Income" at bounding box center [267, 116] width 84 height 22
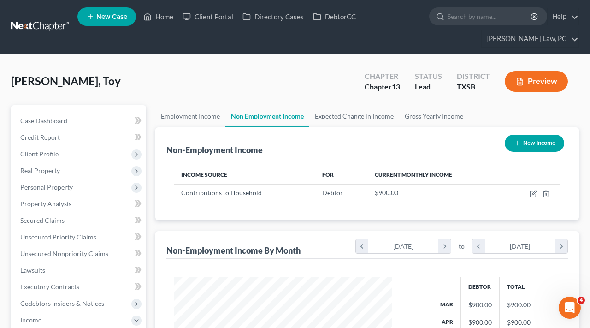
scroll to position [166, 237]
click at [340, 116] on link "Expected Change in Income" at bounding box center [354, 116] width 90 height 22
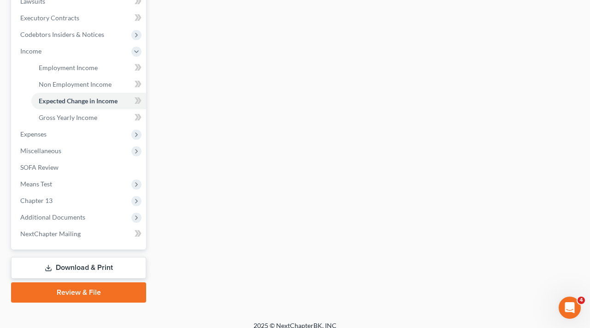
scroll to position [270, 0]
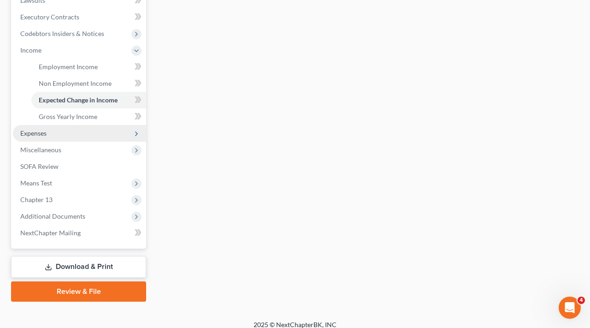
click at [52, 132] on span "Expenses" at bounding box center [79, 133] width 133 height 17
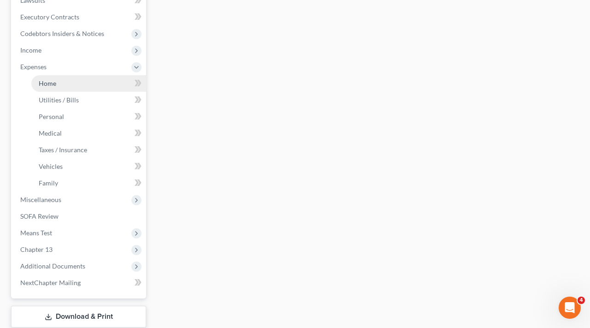
click at [52, 83] on span "Home" at bounding box center [48, 83] width 18 height 8
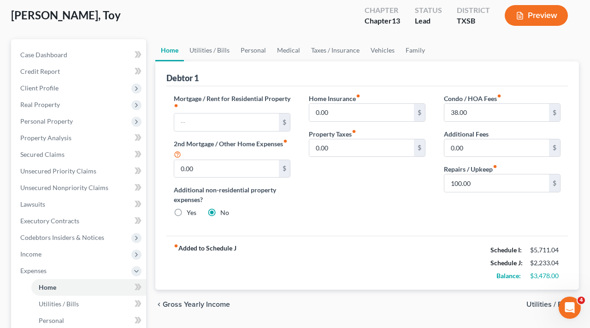
scroll to position [19, 0]
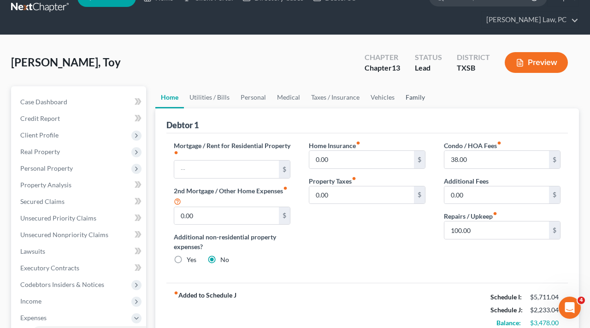
click at [409, 97] on link "Family" at bounding box center [415, 97] width 30 height 22
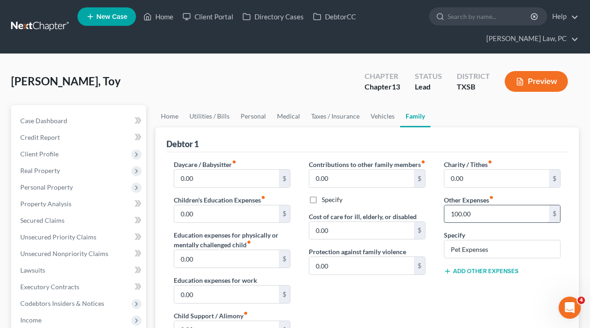
scroll to position [63, 0]
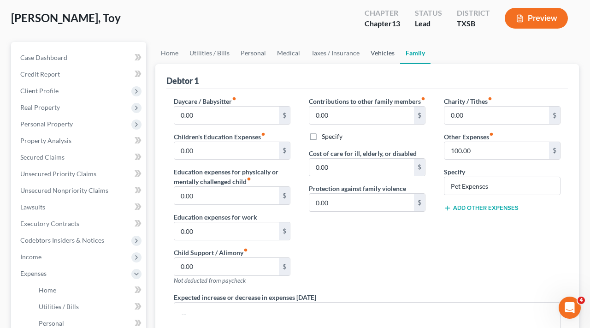
click at [378, 54] on link "Vehicles" at bounding box center [382, 53] width 35 height 22
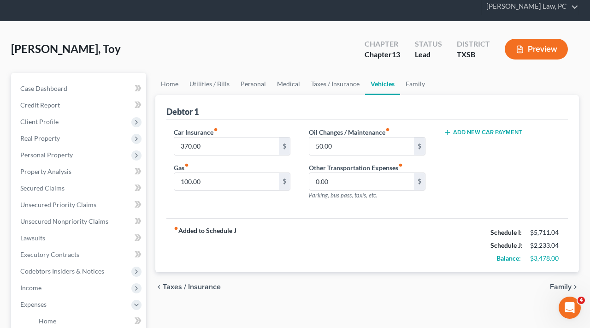
scroll to position [37, 0]
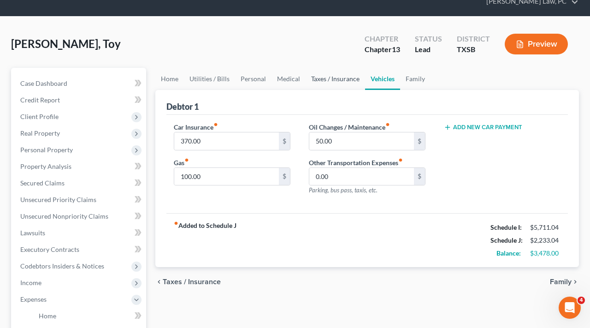
click at [348, 77] on link "Taxes / Insurance" at bounding box center [335, 79] width 59 height 22
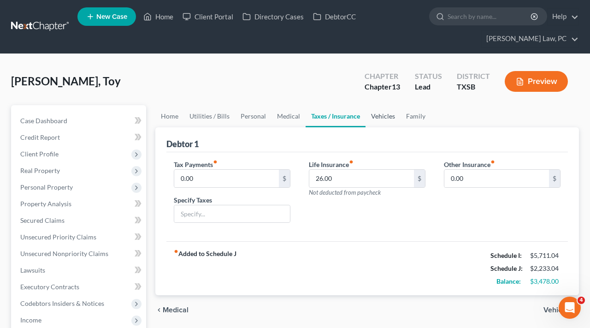
click at [394, 117] on link "Vehicles" at bounding box center [383, 116] width 35 height 22
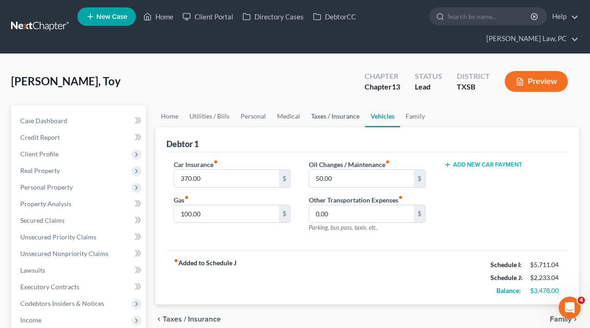
click at [318, 119] on link "Taxes / Insurance" at bounding box center [335, 116] width 59 height 22
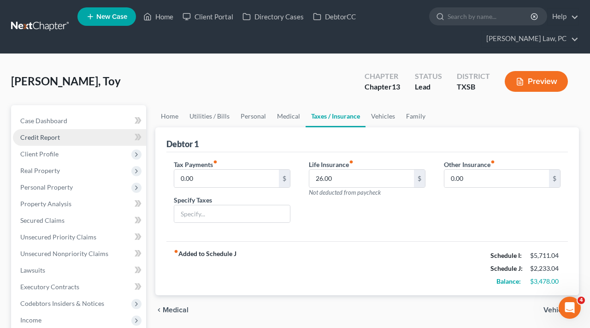
scroll to position [31, 0]
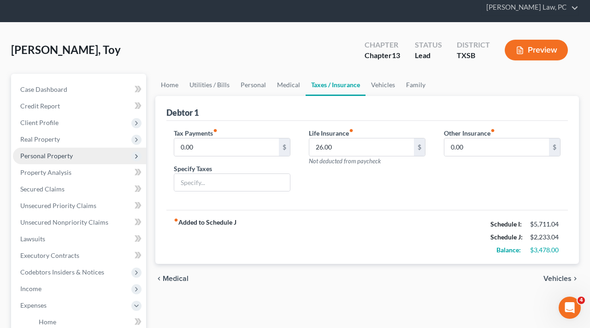
click at [47, 156] on span "Personal Property" at bounding box center [46, 156] width 53 height 8
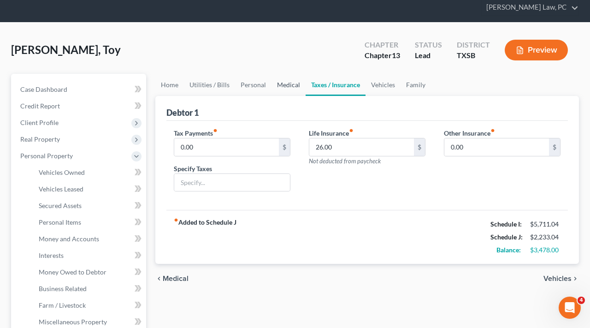
click at [287, 88] on link "Medical" at bounding box center [289, 85] width 34 height 22
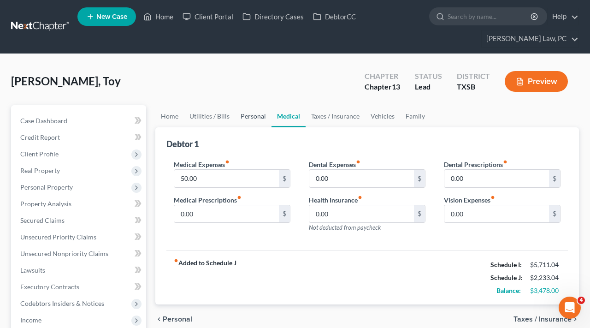
click at [249, 116] on link "Personal" at bounding box center [253, 116] width 36 height 22
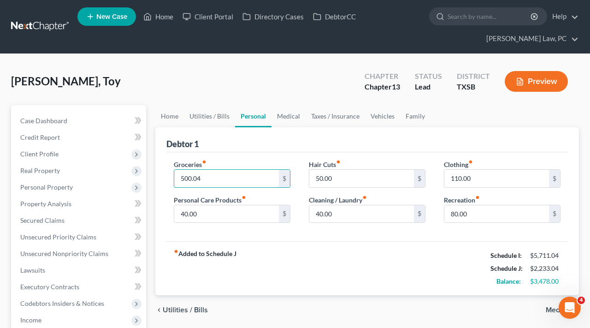
drag, startPoint x: 210, startPoint y: 178, endPoint x: 160, endPoint y: 177, distance: 49.8
click at [160, 177] on div "Debtor 1 Groceries fiber_manual_record 500.04 $ Personal Care Products fiber_ma…" at bounding box center [367, 211] width 424 height 168
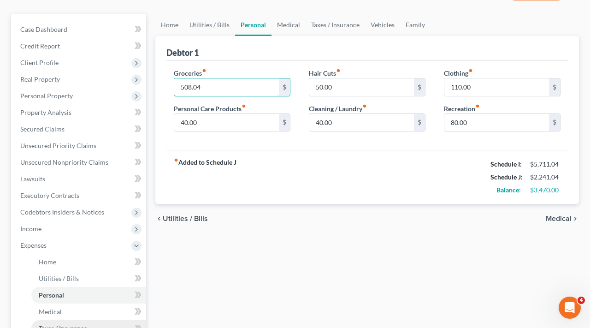
scroll to position [21, 0]
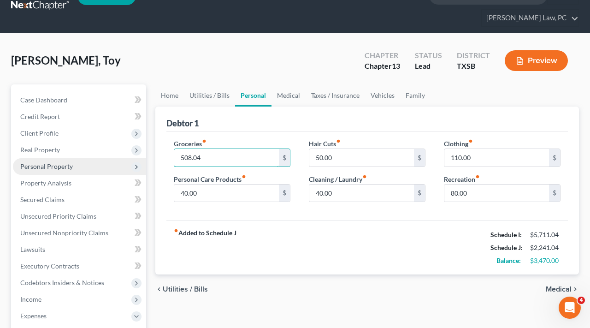
type input "508.04"
click at [44, 165] on span "Personal Property" at bounding box center [46, 166] width 53 height 8
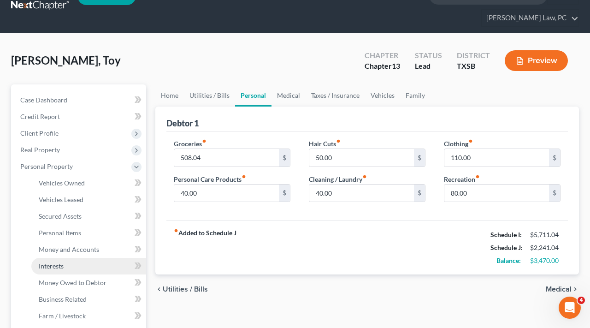
click at [50, 262] on span "Interests" at bounding box center [51, 266] width 25 height 8
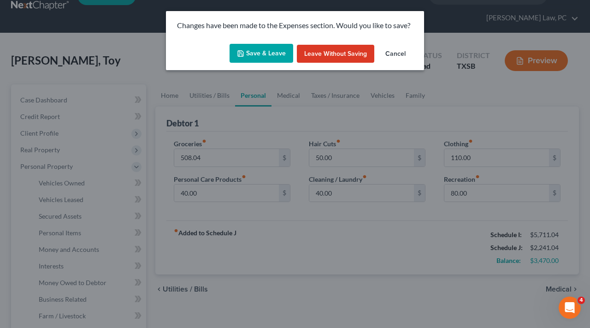
click at [259, 62] on button "Save & Leave" at bounding box center [262, 53] width 64 height 19
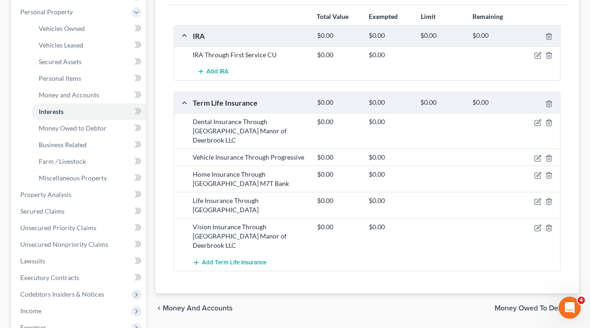
scroll to position [214, 0]
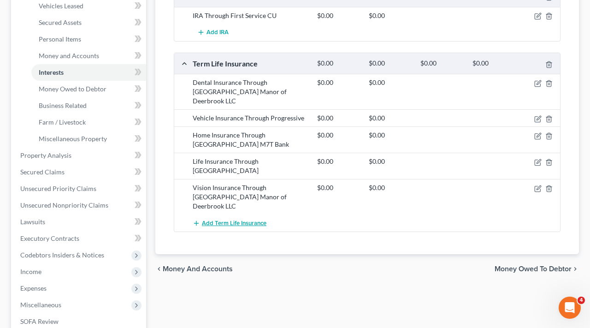
click at [220, 219] on span "Add Term Life Insurance" at bounding box center [234, 222] width 65 height 7
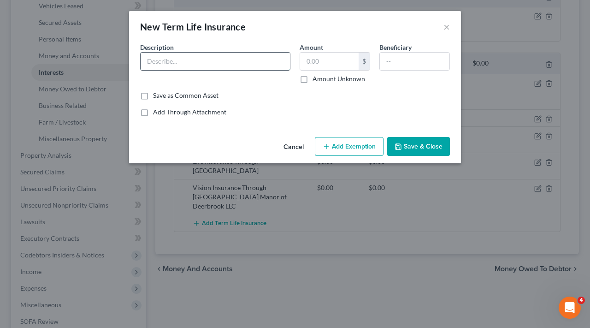
click at [179, 63] on input "text" at bounding box center [215, 62] width 149 height 18
paste input "Through HMG Park Manor of Deerbrook LLC"
click at [183, 61] on input "Life Insurance Through Through HMG Park Manor of Deerbrook LLC" at bounding box center [215, 62] width 149 height 18
type input "Life Insurance Through HMG Park Manor of Deerbrook LLC"
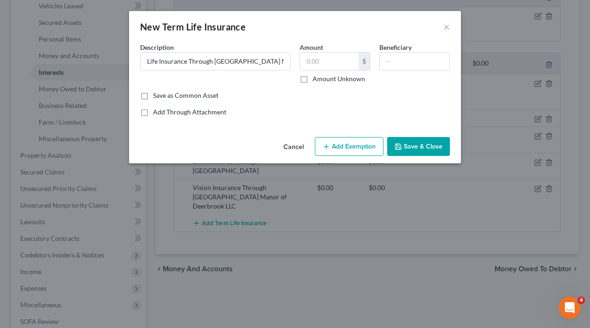
click at [409, 149] on button "Save & Close" at bounding box center [418, 146] width 63 height 19
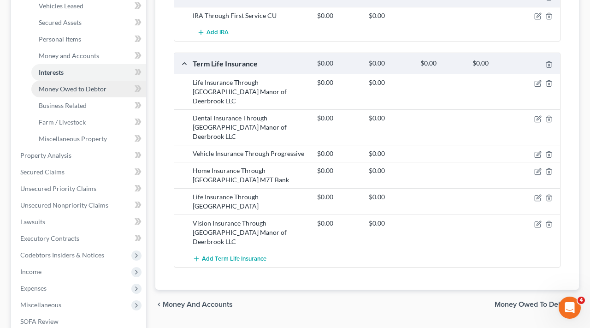
click at [69, 91] on span "Money Owed to Debtor" at bounding box center [73, 89] width 68 height 8
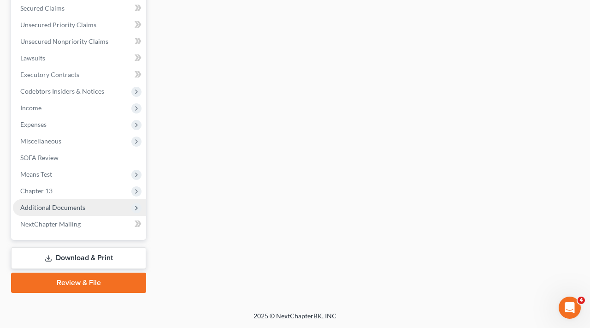
click at [48, 207] on span "Additional Documents" at bounding box center [52, 207] width 65 height 8
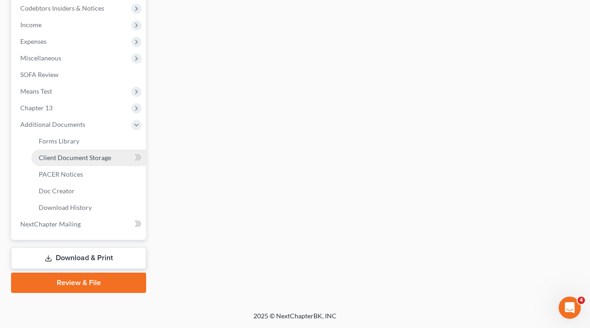
click at [63, 158] on span "Client Document Storage" at bounding box center [75, 158] width 72 height 8
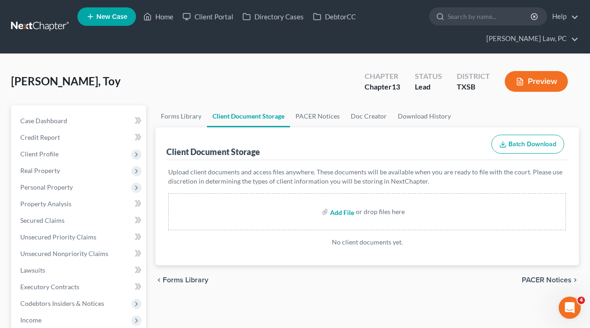
click at [339, 214] on input "file" at bounding box center [341, 211] width 22 height 17
type input "C:\fakepath\Credit Counseling Certificate Blackburn_Toy.pdf"
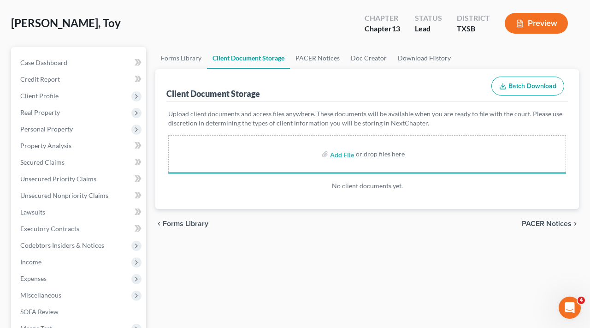
scroll to position [81, 0]
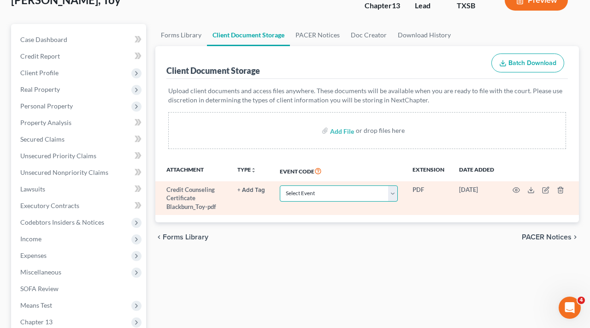
select select "8"
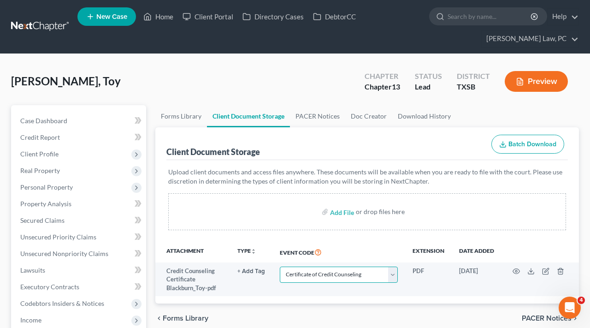
scroll to position [0, 0]
click at [32, 24] on link at bounding box center [40, 26] width 59 height 17
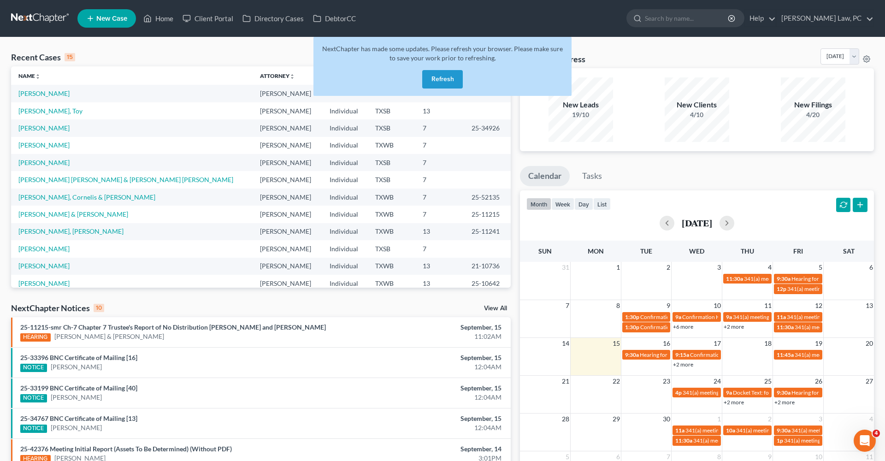
click at [448, 82] on button "Refresh" at bounding box center [442, 79] width 41 height 18
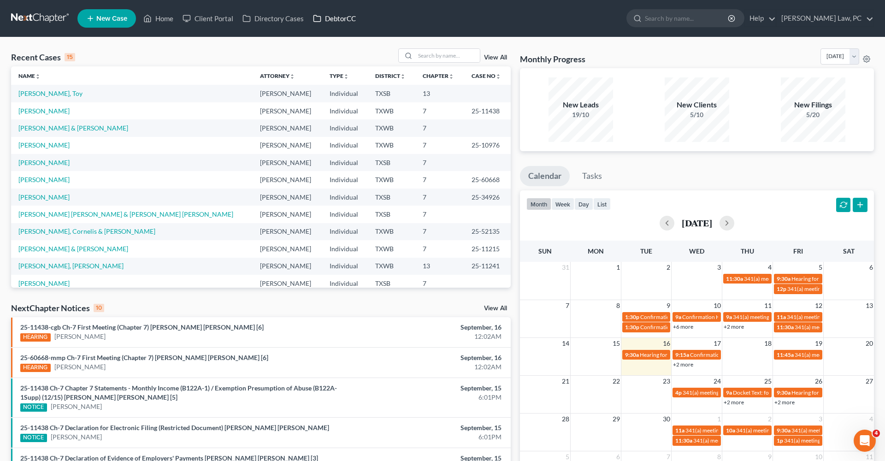
click at [340, 18] on link "DebtorCC" at bounding box center [334, 18] width 52 height 17
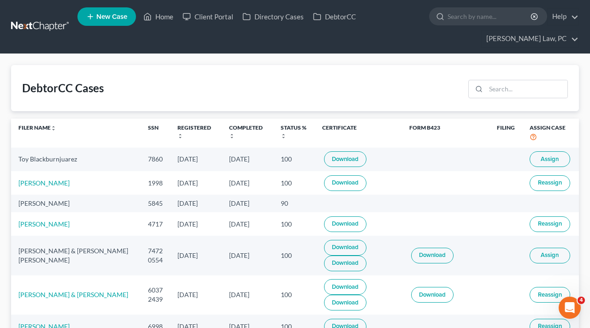
click at [33, 31] on link at bounding box center [40, 26] width 59 height 17
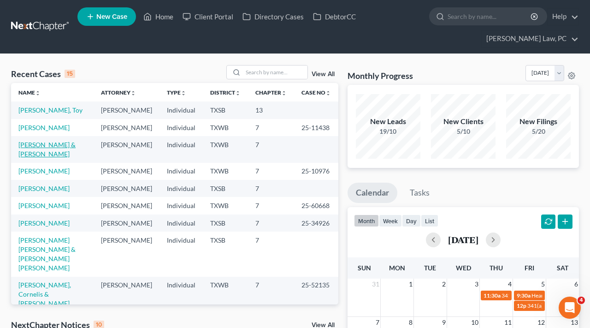
click at [48, 158] on link "[PERSON_NAME] & [PERSON_NAME]" at bounding box center [46, 149] width 57 height 17
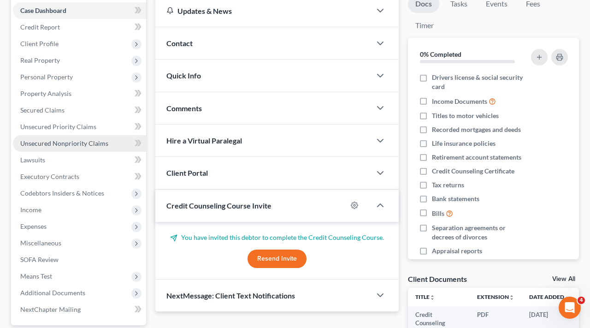
scroll to position [111, 0]
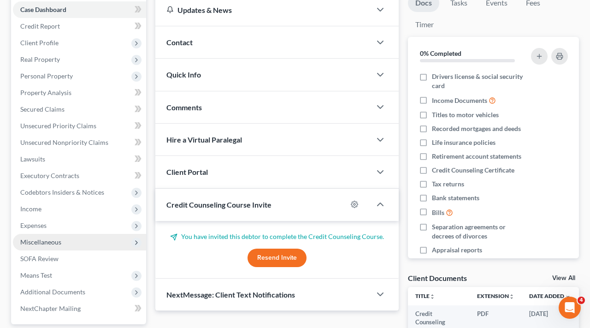
click at [44, 239] on span "Miscellaneous" at bounding box center [40, 242] width 41 height 8
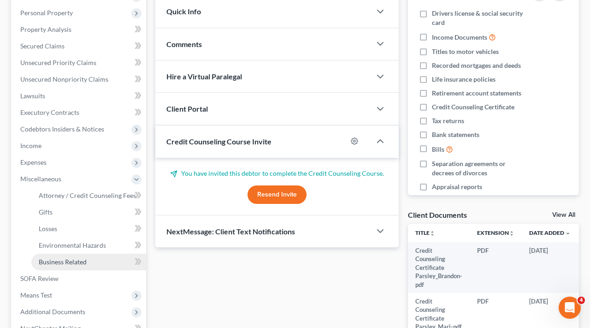
click at [54, 264] on span "Business Related" at bounding box center [63, 262] width 48 height 8
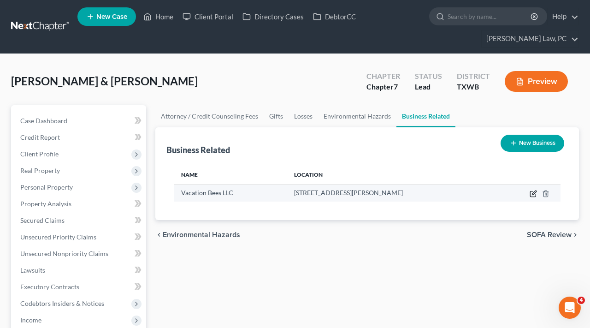
click at [533, 195] on icon "button" at bounding box center [534, 192] width 4 height 4
select select "member"
select select "45"
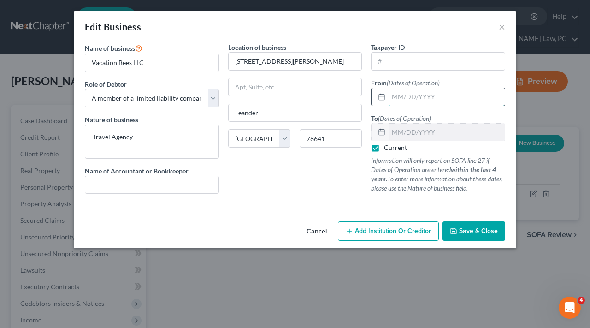
click at [393, 93] on input "text" at bounding box center [447, 97] width 116 height 18
type input "06/15/2022"
click at [474, 229] on span "Save & Close" at bounding box center [478, 231] width 39 height 8
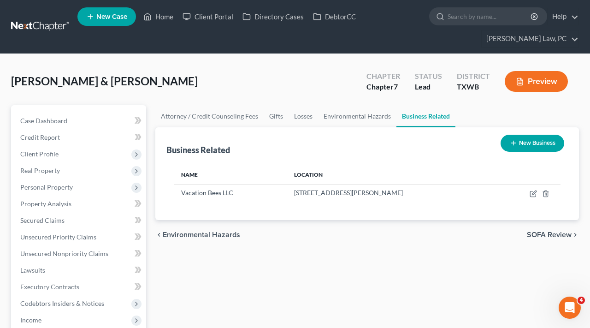
click at [46, 32] on link at bounding box center [40, 26] width 59 height 17
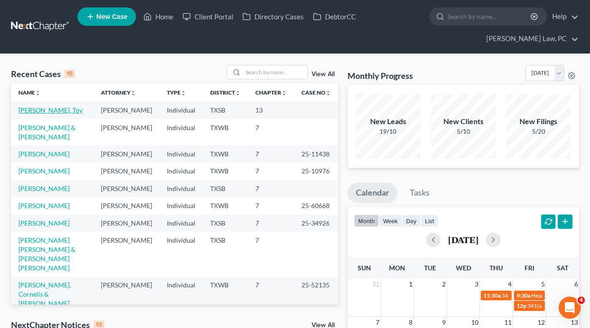
click at [50, 112] on link "[PERSON_NAME], Toy" at bounding box center [50, 110] width 64 height 8
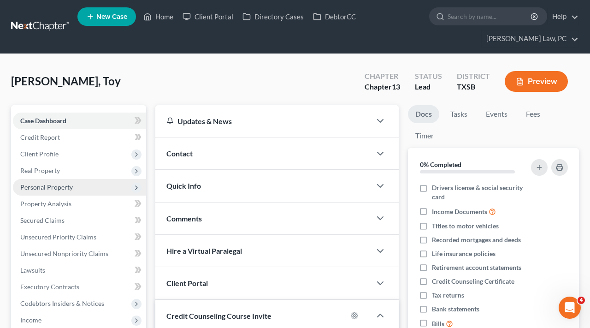
click at [58, 185] on span "Personal Property" at bounding box center [46, 187] width 53 height 8
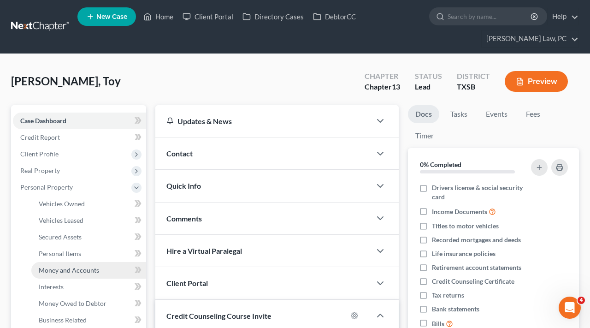
click at [77, 272] on span "Money and Accounts" at bounding box center [69, 270] width 60 height 8
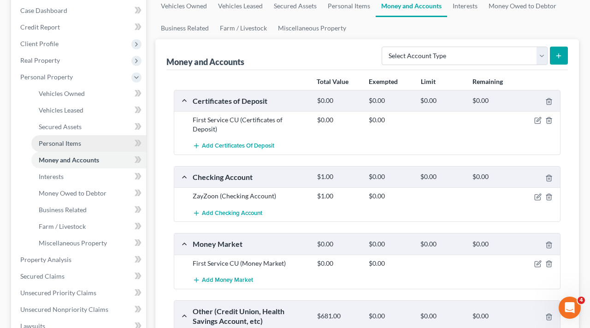
scroll to position [111, 0]
click at [539, 193] on icon "button" at bounding box center [537, 196] width 7 height 7
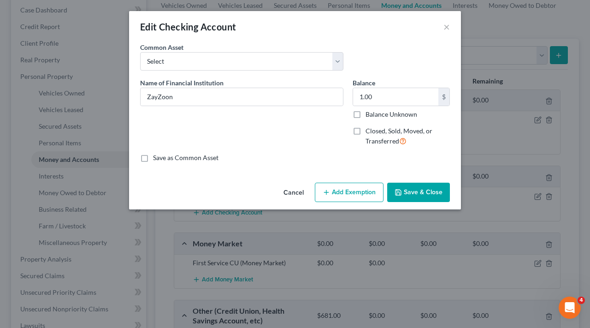
click at [350, 191] on button "Add Exemption" at bounding box center [349, 192] width 69 height 19
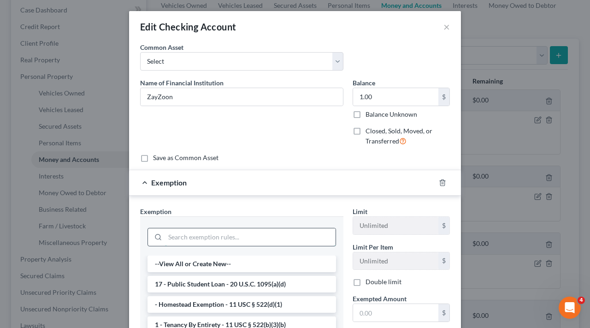
click at [265, 234] on input "search" at bounding box center [250, 237] width 171 height 18
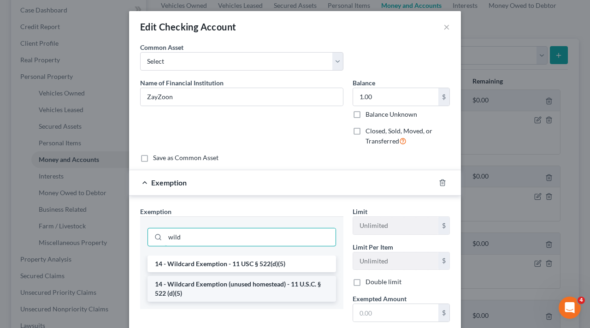
type input "wild"
click at [274, 284] on li "14 - Wildcard Exemption (unused homestead) - 11 U.S.C. § 522 (d)(5)" at bounding box center [242, 289] width 189 height 26
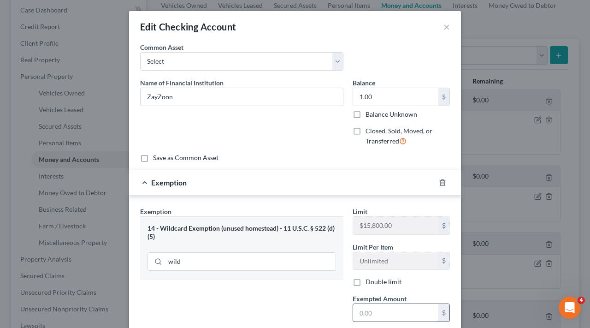
click at [388, 305] on input "text" at bounding box center [395, 313] width 85 height 18
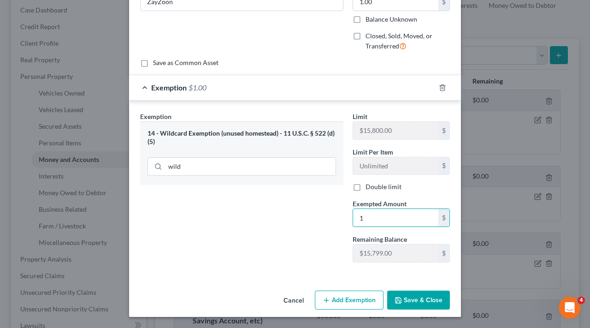
scroll to position [95, 0]
type input "1"
click at [436, 302] on button "Save & Close" at bounding box center [418, 300] width 63 height 19
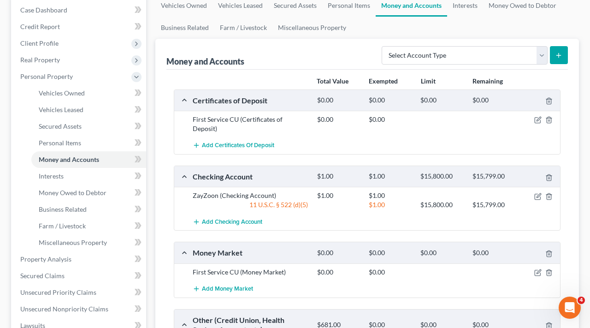
scroll to position [190, 0]
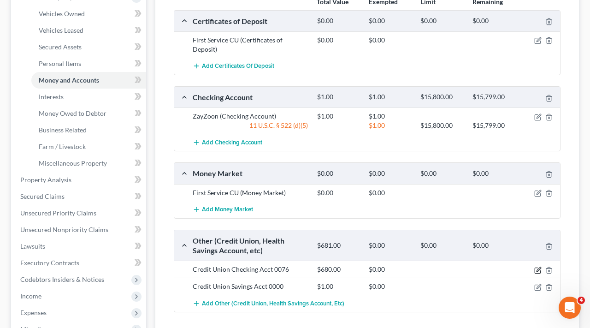
click at [537, 267] on icon "button" at bounding box center [537, 270] width 7 height 7
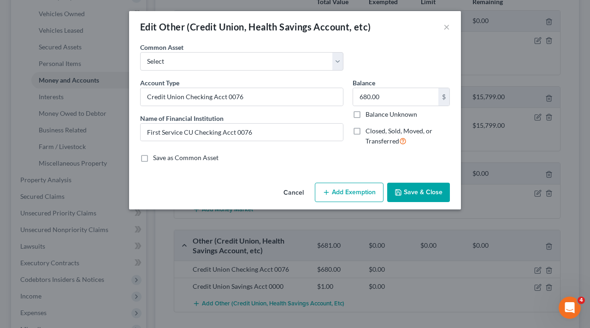
click at [329, 191] on icon "button" at bounding box center [326, 192] width 7 height 7
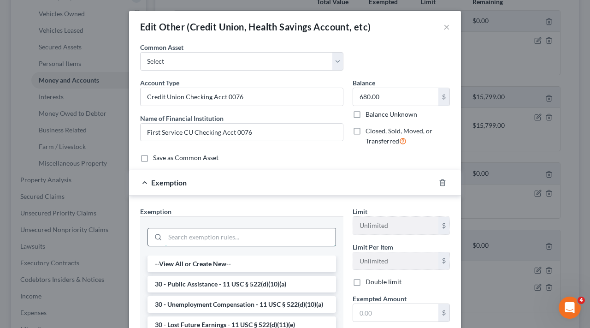
click at [200, 237] on input "search" at bounding box center [250, 237] width 171 height 18
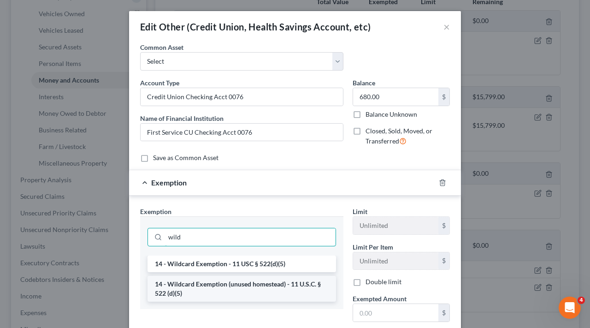
type input "wild"
click at [225, 290] on li "14 - Wildcard Exemption (unused homestead) - 11 U.S.C. § 522 (d)(5)" at bounding box center [242, 289] width 189 height 26
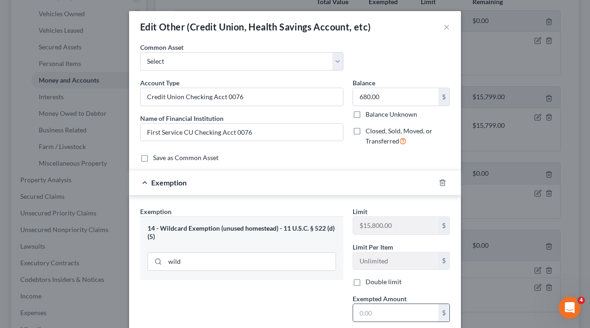
click at [375, 308] on input "text" at bounding box center [395, 313] width 85 height 18
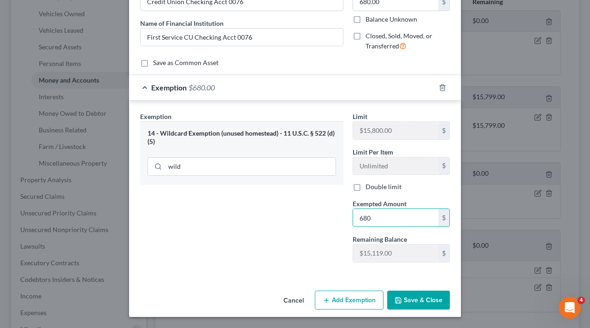
type input "680"
click at [432, 302] on button "Save & Close" at bounding box center [418, 299] width 63 height 19
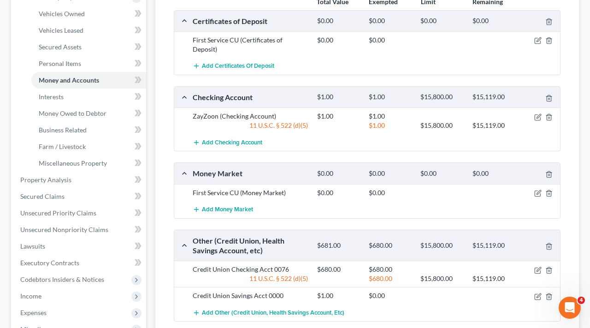
scroll to position [214, 0]
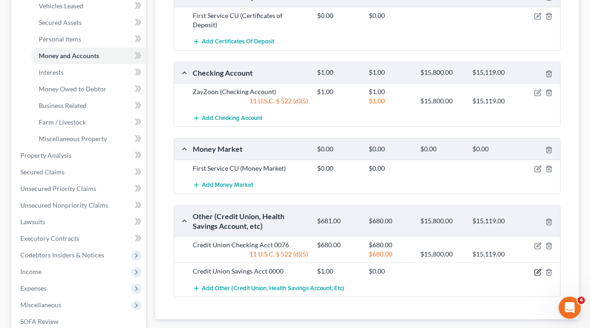
click at [539, 269] on icon "button" at bounding box center [539, 271] width 4 height 4
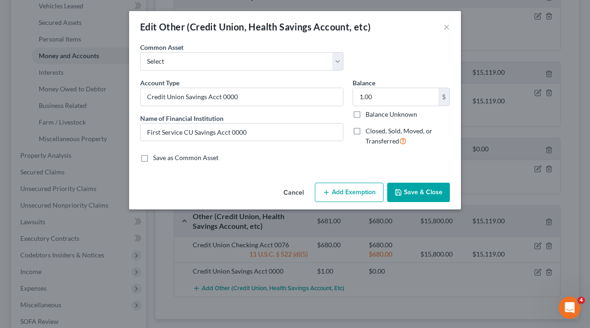
click at [348, 196] on button "Add Exemption" at bounding box center [349, 192] width 69 height 19
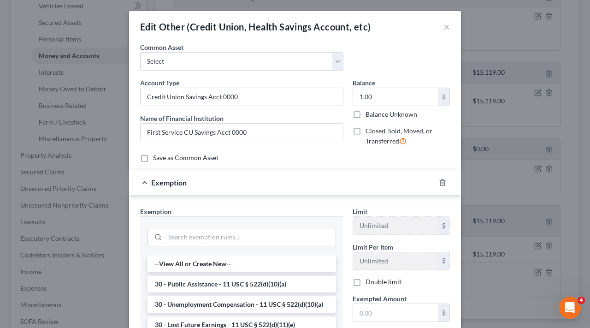
click at [209, 247] on div at bounding box center [242, 236] width 189 height 24
click at [202, 238] on input "search" at bounding box center [250, 237] width 171 height 18
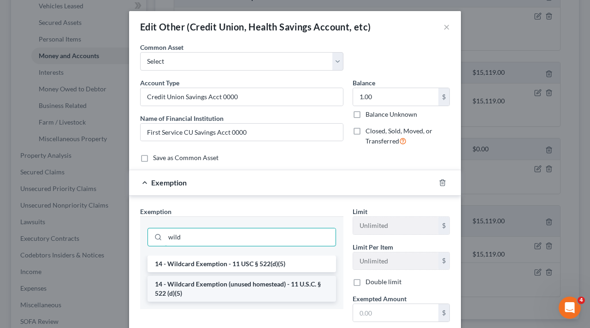
type input "wild"
click at [237, 287] on li "14 - Wildcard Exemption (unused homestead) - 11 U.S.C. § 522 (d)(5)" at bounding box center [242, 289] width 189 height 26
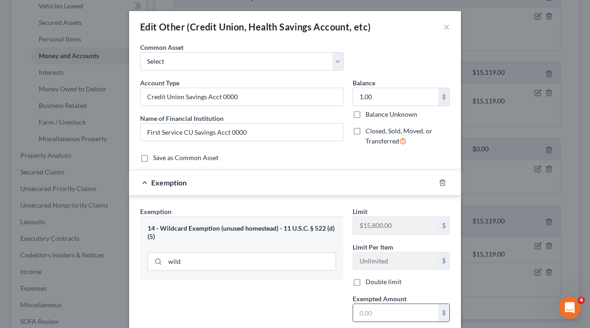
click at [413, 315] on input "text" at bounding box center [395, 313] width 85 height 18
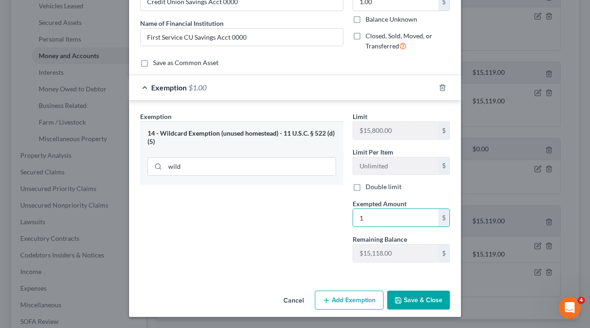
type input "1"
click at [425, 298] on button "Save & Close" at bounding box center [418, 299] width 63 height 19
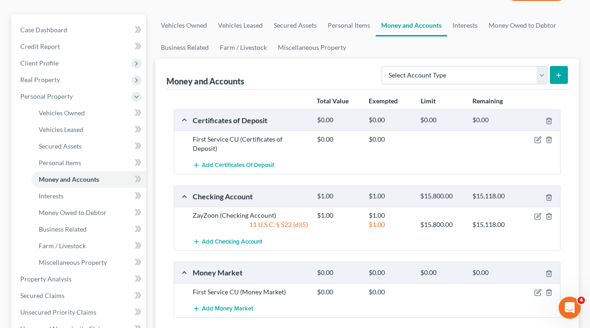
scroll to position [90, 0]
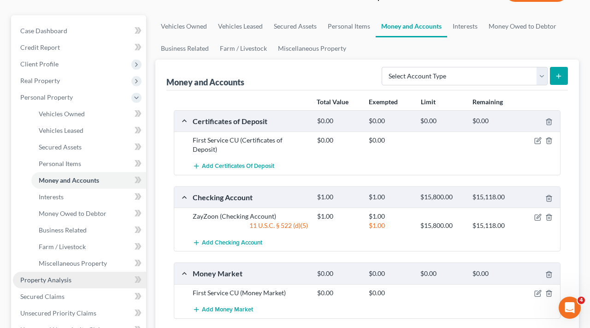
click at [60, 276] on span "Property Analysis" at bounding box center [45, 280] width 51 height 8
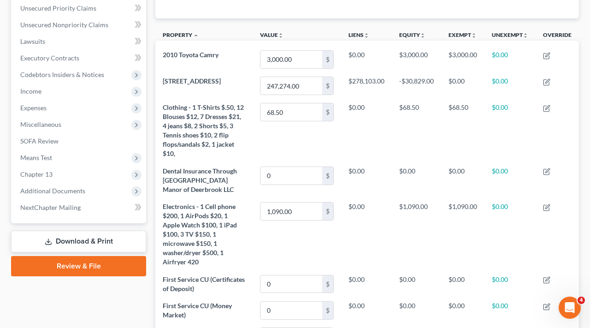
scroll to position [229, 0]
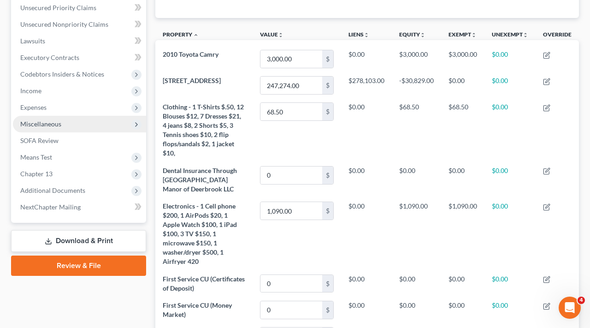
click at [27, 122] on span "Miscellaneous" at bounding box center [40, 124] width 41 height 8
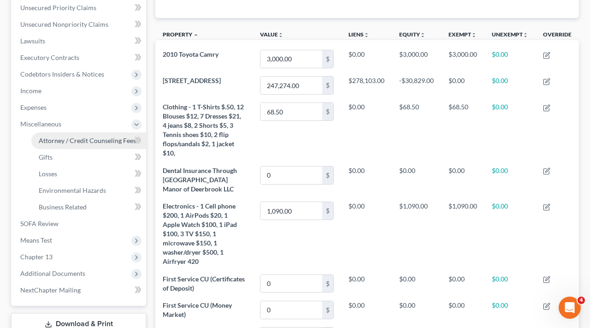
click at [76, 141] on span "Attorney / Credit Counseling Fees" at bounding box center [87, 140] width 97 height 8
select select "4"
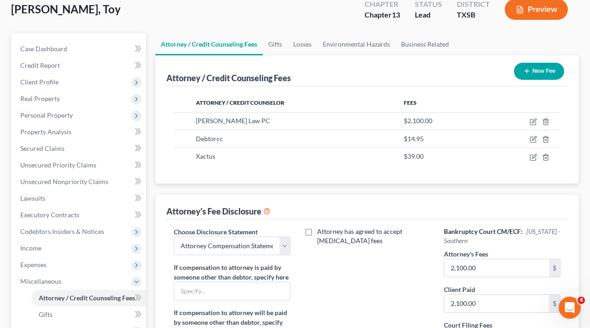
scroll to position [73, 0]
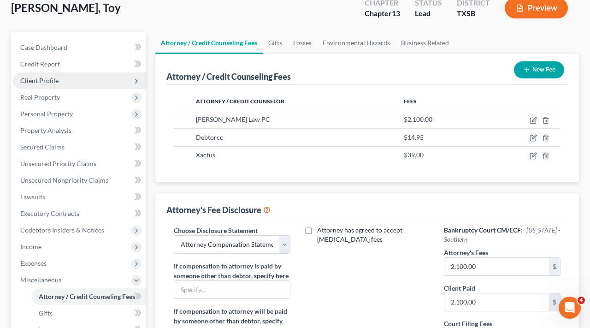
click at [33, 81] on span "Client Profile" at bounding box center [39, 81] width 38 height 8
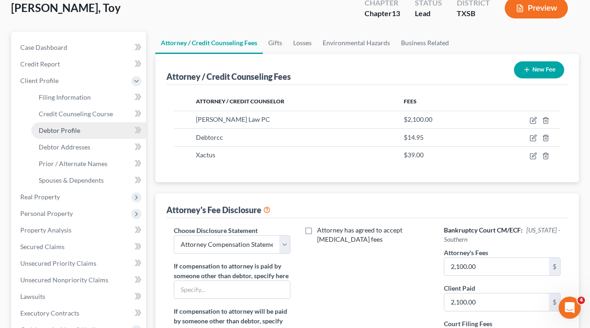
click at [66, 129] on span "Debtor Profile" at bounding box center [59, 130] width 41 height 8
select select "0"
select select "1"
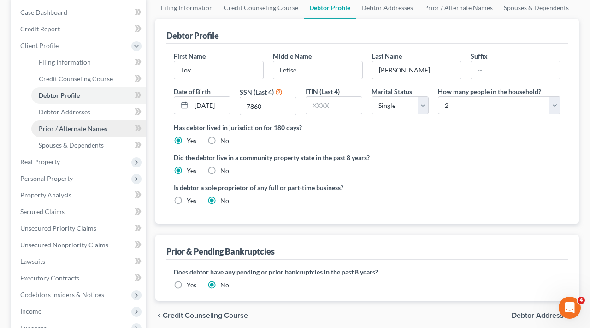
scroll to position [244, 0]
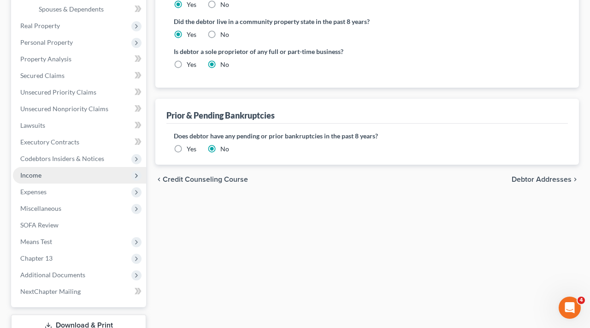
click at [34, 173] on span "Income" at bounding box center [30, 175] width 21 height 8
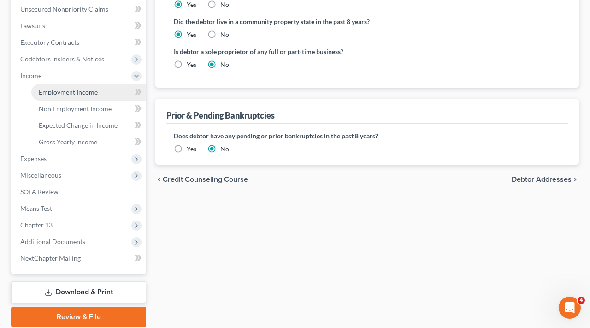
click at [60, 95] on span "Employment Income" at bounding box center [68, 92] width 59 height 8
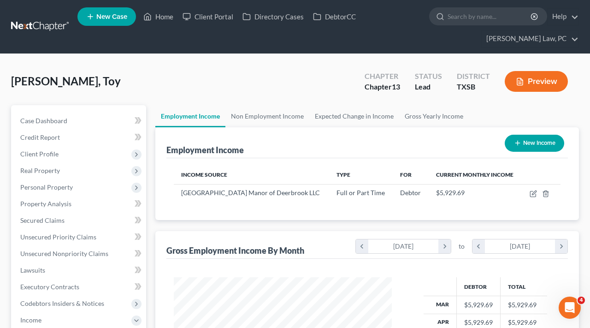
scroll to position [166, 237]
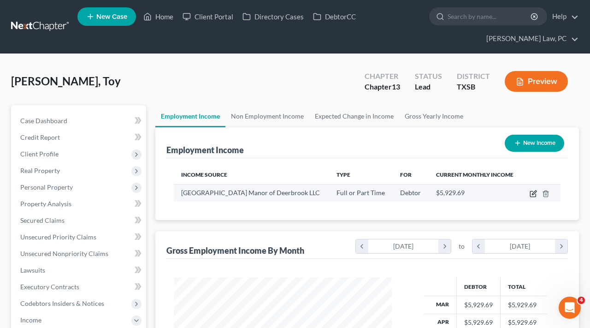
click at [533, 192] on icon "button" at bounding box center [533, 193] width 7 height 7
select select "0"
select select "45"
select select "2"
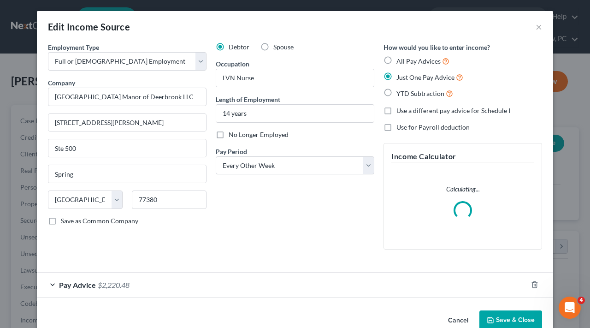
click at [535, 29] on div "Edit Income Source ×" at bounding box center [295, 26] width 516 height 31
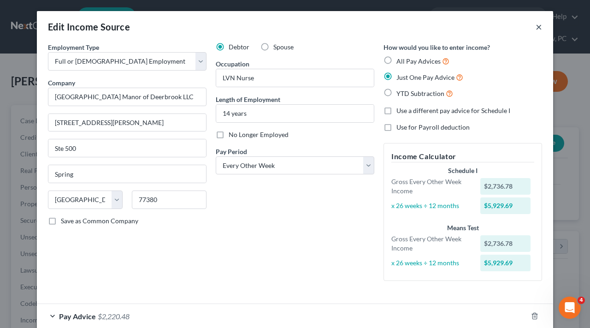
click at [540, 26] on button "×" at bounding box center [539, 26] width 6 height 11
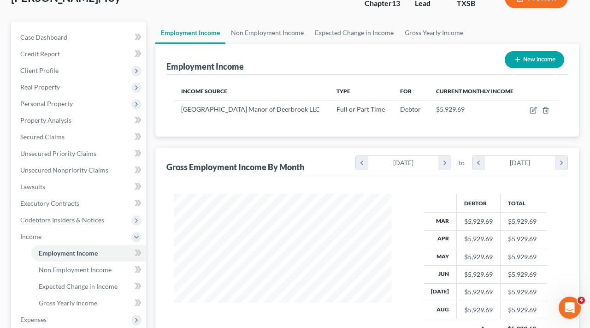
scroll to position [85, 0]
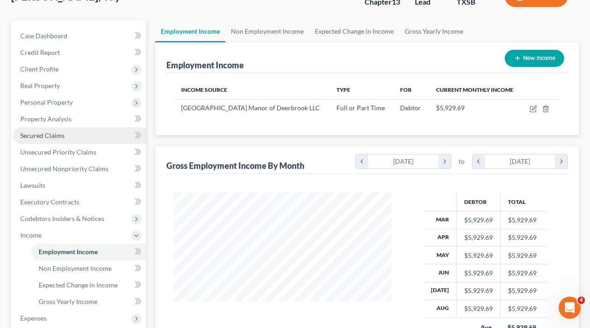
click at [31, 136] on span "Secured Claims" at bounding box center [42, 135] width 44 height 8
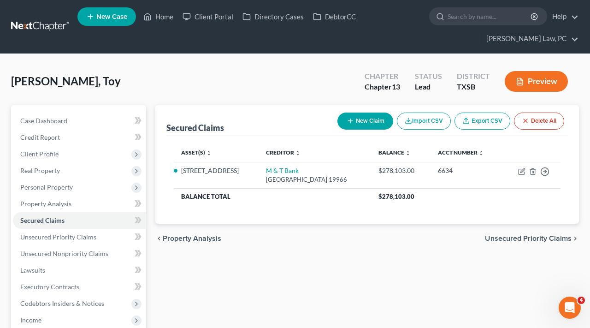
click at [369, 121] on button "New Claim" at bounding box center [366, 121] width 56 height 17
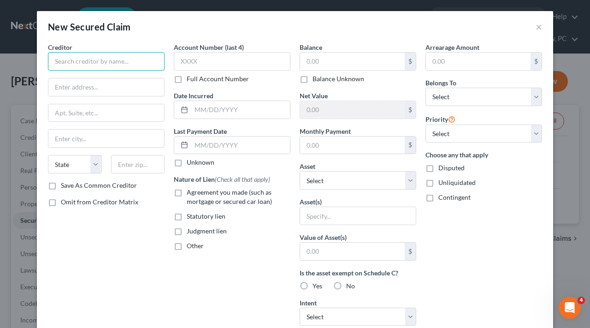
click at [104, 63] on input "text" at bounding box center [106, 61] width 117 height 18
type input "Aldine ISD"
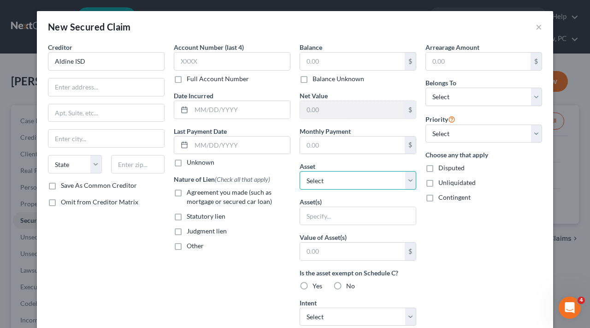
select select "9"
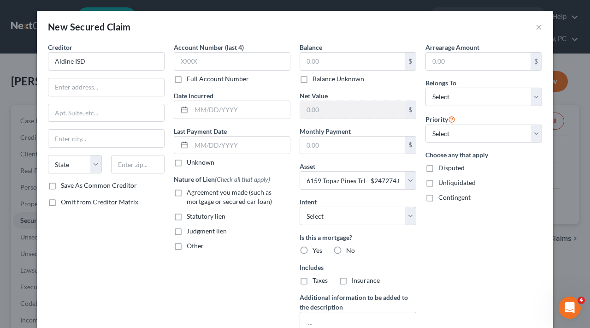
click at [188, 215] on span "Statutory lien" at bounding box center [206, 216] width 39 height 8
click at [190, 215] on input "Statutory lien" at bounding box center [193, 215] width 6 height 6
checkbox input "true"
select select "2"
click at [346, 250] on label "No" at bounding box center [350, 250] width 9 height 9
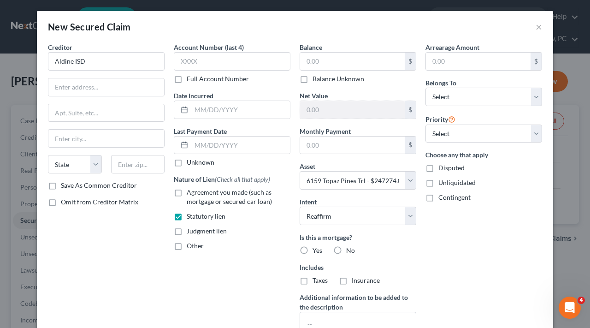
click at [350, 250] on input "No" at bounding box center [353, 249] width 6 height 6
radio input "true"
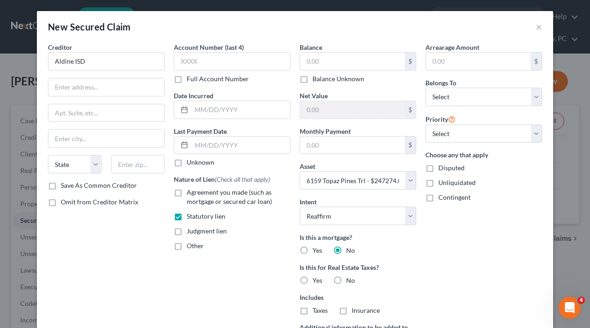
click at [313, 281] on label "Yes" at bounding box center [318, 280] width 10 height 9
click at [316, 281] on input "Yes" at bounding box center [319, 279] width 6 height 6
radio input "true"
drag, startPoint x: 96, startPoint y: 63, endPoint x: 39, endPoint y: 60, distance: 57.2
click at [39, 60] on div "Creditor * Aldine ISD State AL AK AR AZ CA CO CT DE DC FL GA GU HI ID IL IN IA …" at bounding box center [295, 220] width 516 height 357
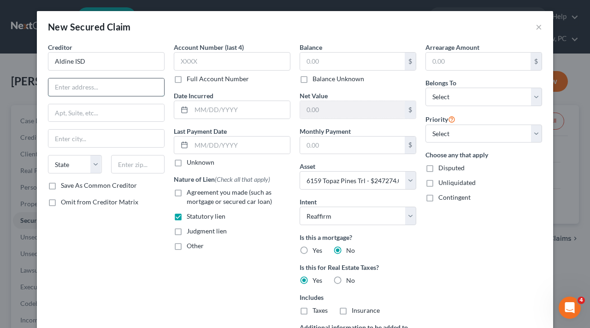
paste input "2520 W.W. Thorne Blvd., Houston, TX 77073"
drag, startPoint x: 127, startPoint y: 89, endPoint x: 152, endPoint y: 88, distance: 24.5
click at [152, 88] on input "2520 W.W. Thorne Blvd., Houston, TX 77073" at bounding box center [106, 87] width 116 height 18
type input "2520 W.W. Thorne Blvd., Houston, TX"
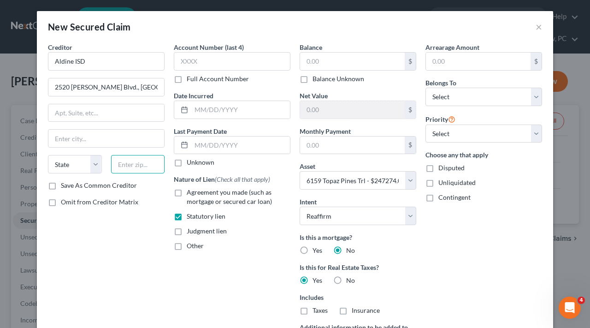
paste input "77073"
type input "77073"
type input "[GEOGRAPHIC_DATA]"
select select "45"
drag, startPoint x: 126, startPoint y: 89, endPoint x: 184, endPoint y: 89, distance: 58.6
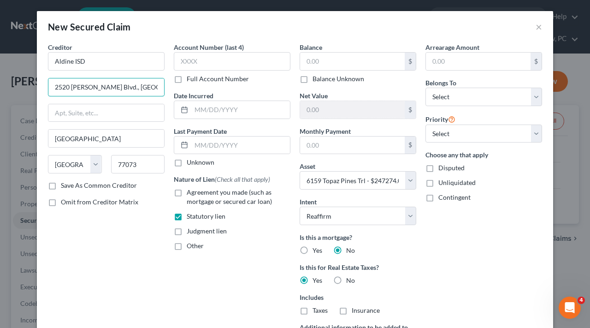
click at [184, 89] on div "Creditor * Aldine ISD 2520 W.W. Thorne Blvd., Houston, TX Houston State AL AK A…" at bounding box center [294, 212] width 503 height 341
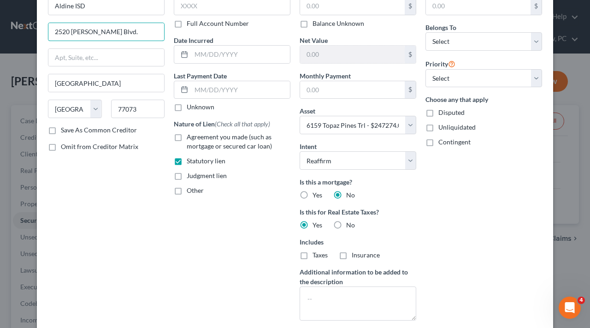
scroll to position [62, 0]
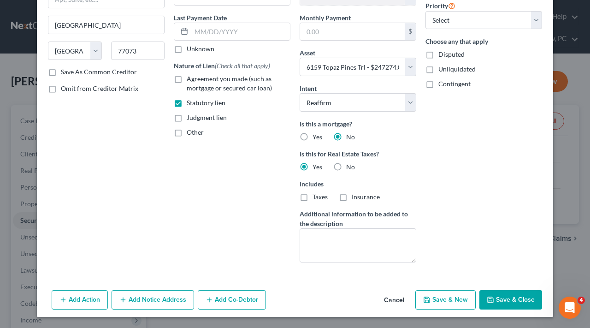
type input "2520 W.W. Thorne Blvd."
click at [521, 290] on button "Save & Close" at bounding box center [511, 299] width 63 height 19
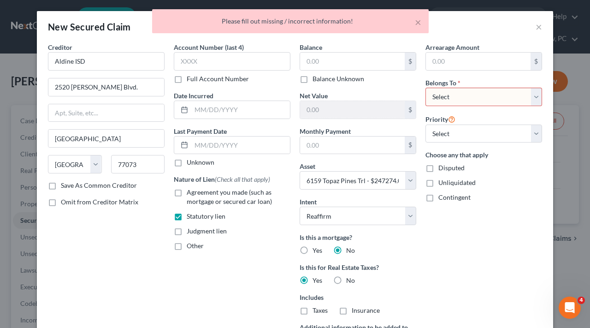
scroll to position [0, 0]
select select "0"
click at [101, 185] on label "Save As Common Creditor" at bounding box center [99, 185] width 76 height 9
click at [71, 185] on input "Save As Common Creditor" at bounding box center [68, 184] width 6 height 6
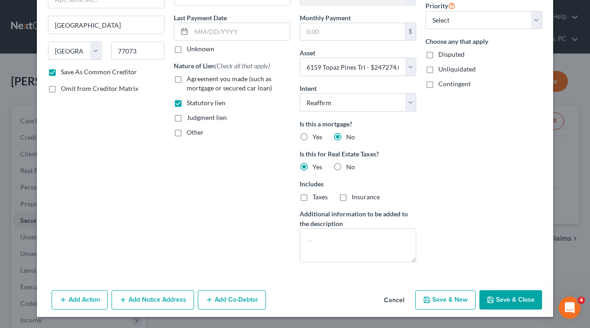
scroll to position [113, 0]
click at [515, 296] on button "Save & Close" at bounding box center [511, 299] width 63 height 19
checkbox input "false"
select select
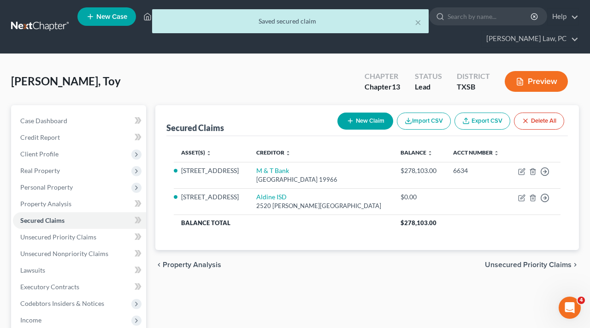
click at [376, 117] on button "New Claim" at bounding box center [366, 121] width 56 height 17
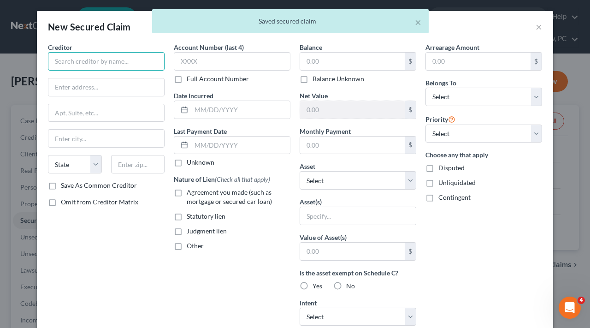
click at [82, 57] on input "text" at bounding box center [106, 61] width 117 height 18
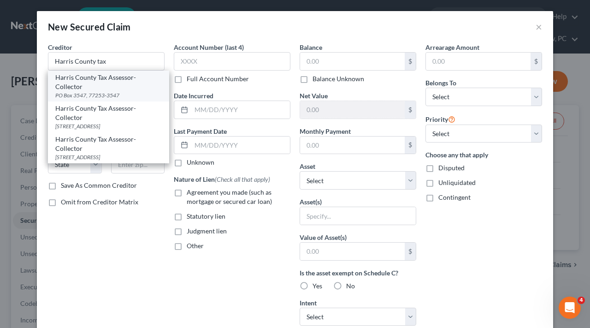
click at [111, 77] on div "Harris County Tax Assessor-Collector" at bounding box center [108, 82] width 107 height 18
type input "Harris County Tax Assessor-Collector"
type input "PO Box 3547"
type input "77253-3547"
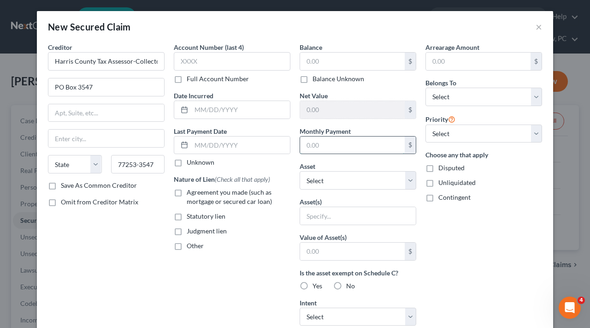
click at [318, 151] on input "text" at bounding box center [352, 145] width 105 height 18
select select "9"
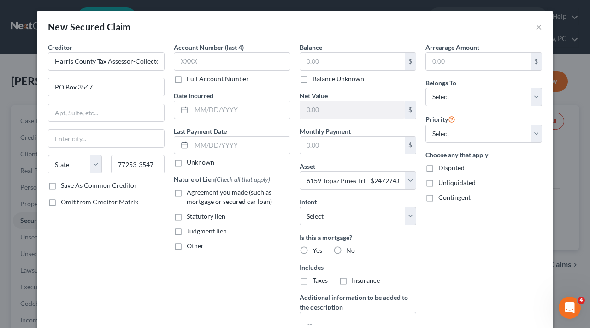
click at [195, 213] on span "Statutory lien" at bounding box center [206, 216] width 39 height 8
click at [195, 213] on input "Statutory lien" at bounding box center [193, 215] width 6 height 6
checkbox input "true"
select select "2"
click at [346, 248] on label "No" at bounding box center [350, 250] width 9 height 9
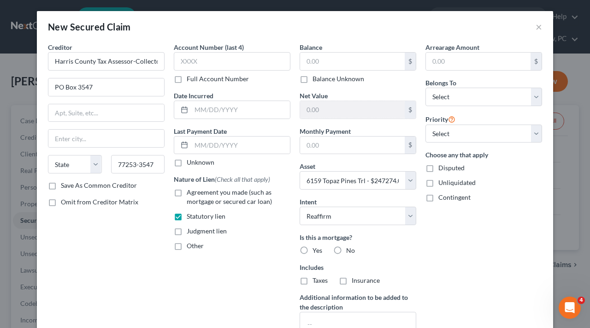
click at [350, 248] on input "No" at bounding box center [353, 249] width 6 height 6
radio input "true"
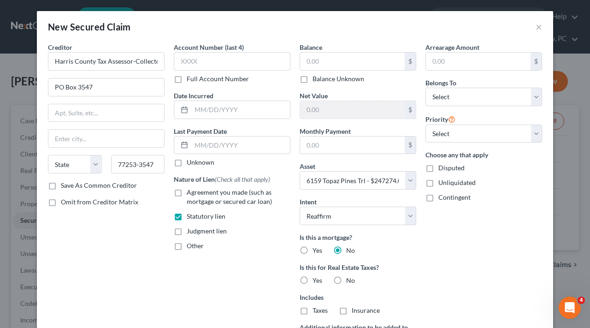
click at [319, 280] on span "Yes" at bounding box center [318, 280] width 10 height 8
click at [319, 280] on input "Yes" at bounding box center [319, 279] width 6 height 6
radio input "true"
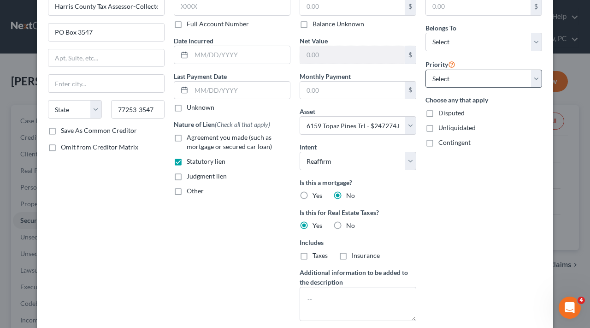
scroll to position [38, 0]
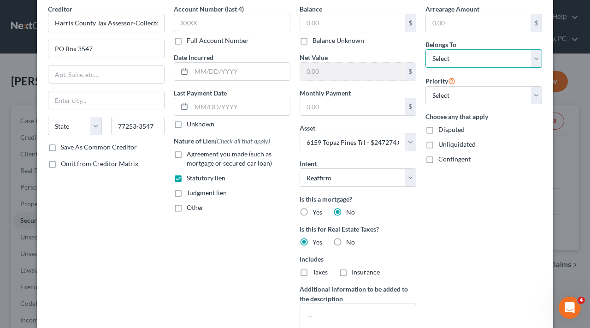
select select "0"
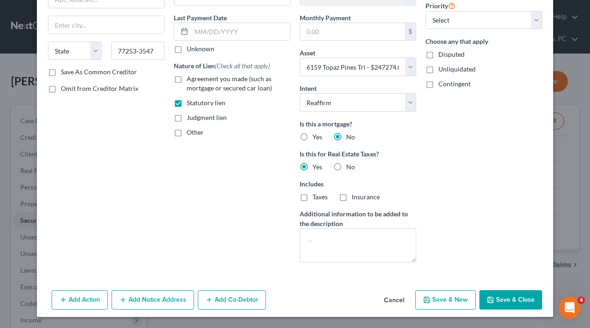
click at [517, 302] on button "Save & Close" at bounding box center [511, 299] width 63 height 19
select select
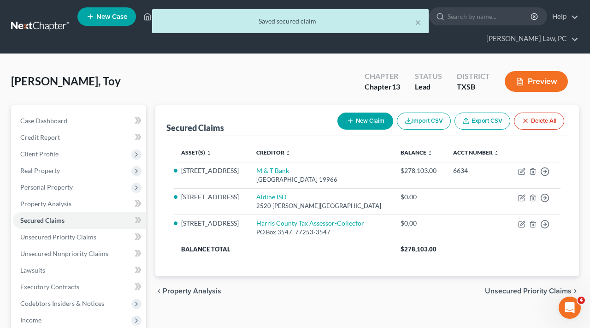
click at [347, 125] on button "New Claim" at bounding box center [366, 121] width 56 height 17
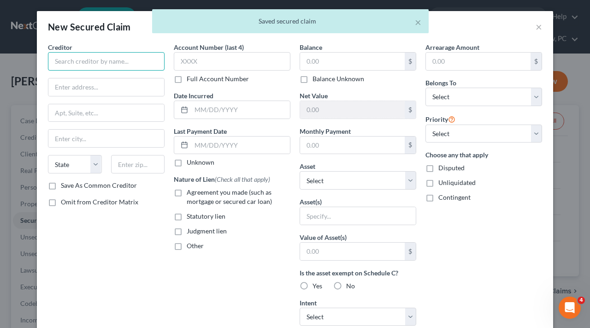
click at [110, 66] on input "text" at bounding box center [106, 61] width 117 height 18
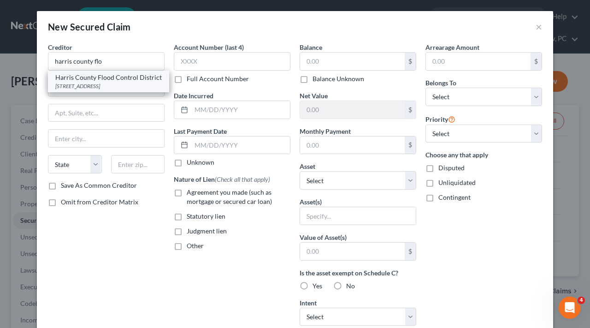
click at [113, 80] on div "Harris County Flood Control District" at bounding box center [108, 77] width 107 height 9
type input "Harris County Flood Control District"
type input "9900 Northwest Freeway"
type input "[GEOGRAPHIC_DATA]"
select select "45"
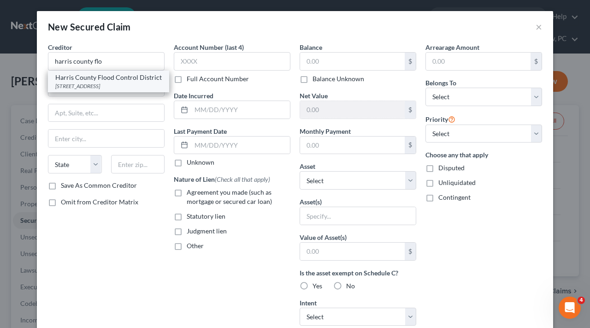
type input "77092"
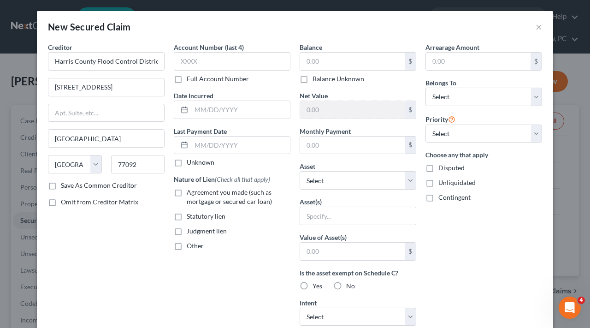
click at [203, 218] on span "Statutory lien" at bounding box center [206, 216] width 39 height 8
click at [196, 218] on input "Statutory lien" at bounding box center [193, 215] width 6 height 6
checkbox input "true"
select select "9"
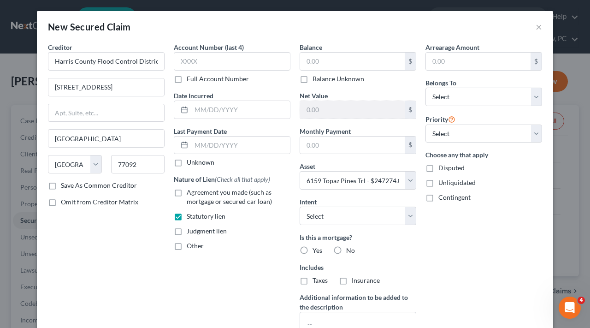
click at [346, 249] on label "No" at bounding box center [350, 250] width 9 height 9
click at [350, 249] on input "No" at bounding box center [353, 249] width 6 height 6
radio input "true"
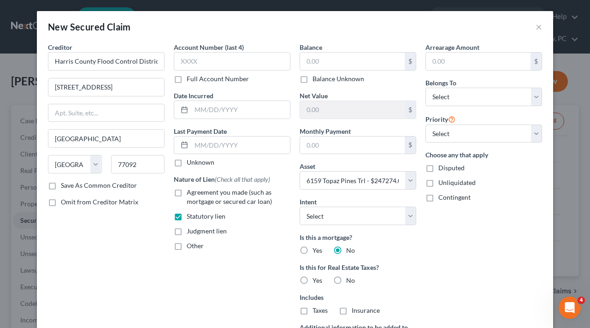
click at [317, 279] on span "Yes" at bounding box center [318, 280] width 10 height 8
click at [317, 279] on input "Yes" at bounding box center [319, 279] width 6 height 6
radio input "true"
select select "0"
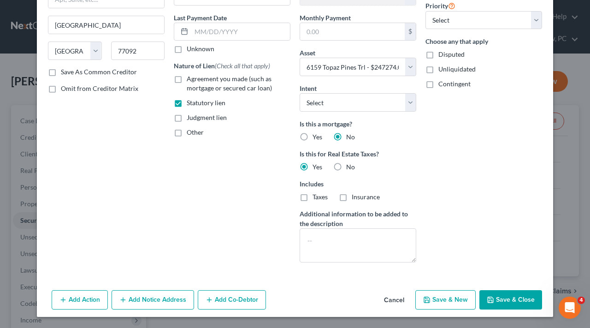
scroll to position [113, 0]
click at [496, 298] on button "Save & Close" at bounding box center [511, 299] width 63 height 19
select select
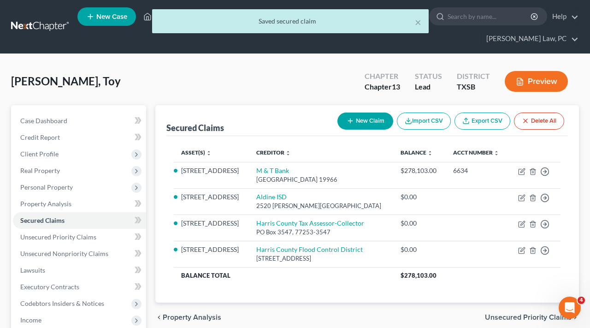
click at [347, 122] on icon "button" at bounding box center [350, 120] width 7 height 7
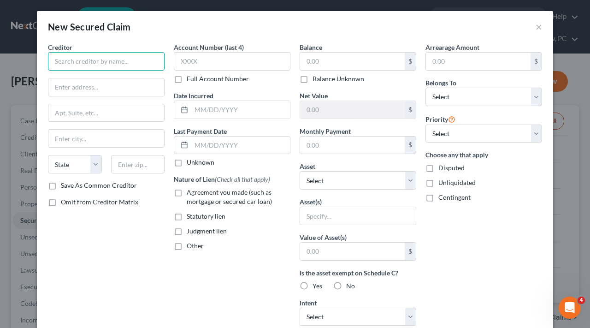
click at [139, 61] on input "text" at bounding box center [106, 61] width 117 height 18
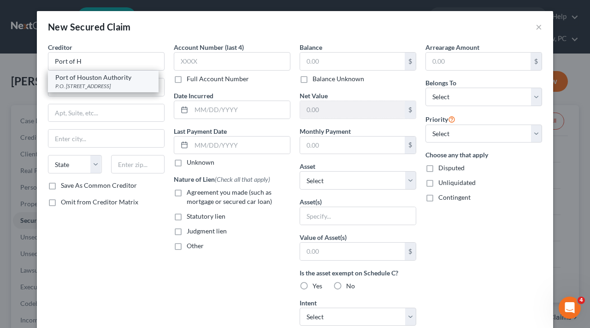
click at [121, 80] on div "Port of Houston Authority" at bounding box center [103, 77] width 96 height 9
type input "Port of Houston Authority"
type input "P.O. Box 2562"
type input "[GEOGRAPHIC_DATA]"
select select "45"
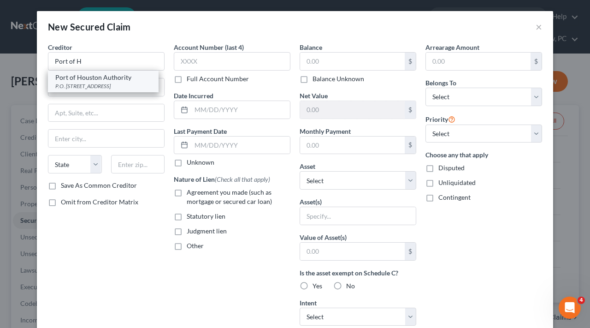
type input "77252"
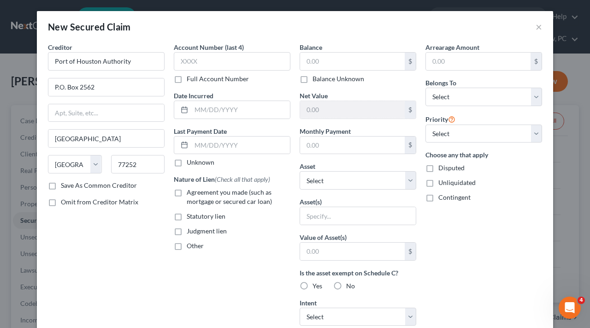
click at [207, 215] on span "Statutory lien" at bounding box center [206, 216] width 39 height 8
click at [196, 215] on input "Statutory lien" at bounding box center [193, 215] width 6 height 6
checkbox input "true"
select select "9"
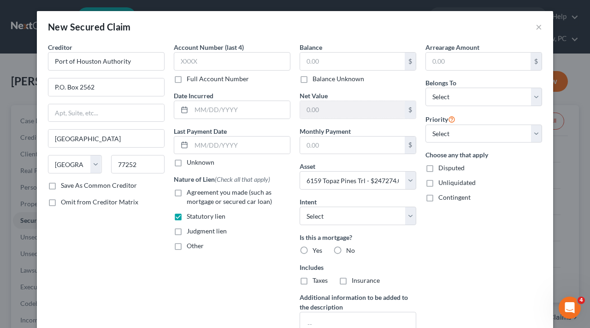
click at [346, 251] on label "No" at bounding box center [350, 250] width 9 height 9
click at [350, 251] on input "No" at bounding box center [353, 249] width 6 height 6
radio input "true"
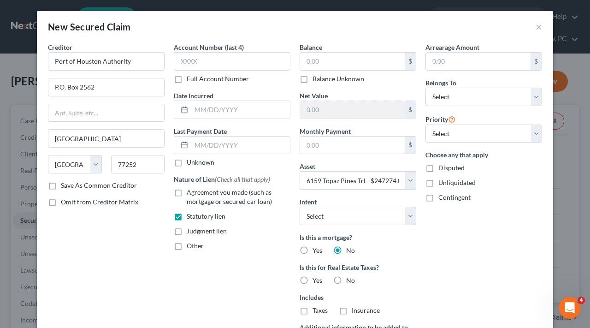
click at [319, 282] on span "Yes" at bounding box center [318, 280] width 10 height 8
click at [319, 282] on input "Yes" at bounding box center [319, 279] width 6 height 6
radio input "true"
select select "0"
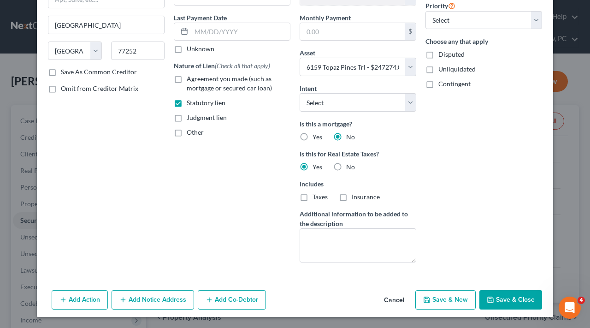
click at [512, 296] on button "Save & Close" at bounding box center [511, 299] width 63 height 19
select select
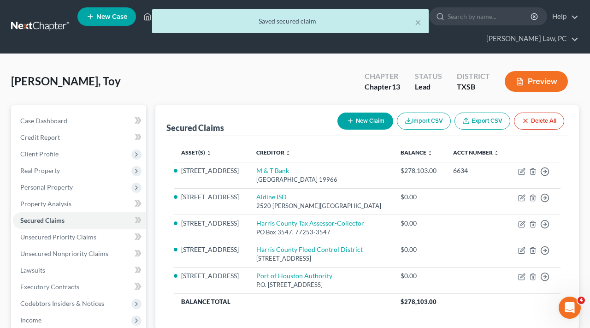
click at [363, 125] on button "New Claim" at bounding box center [366, 121] width 56 height 17
select select "0"
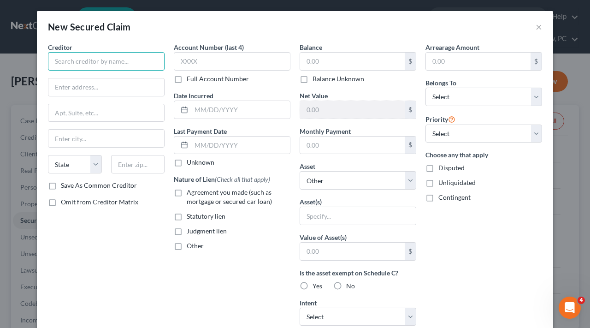
click at [76, 59] on input "text" at bounding box center [106, 61] width 117 height 18
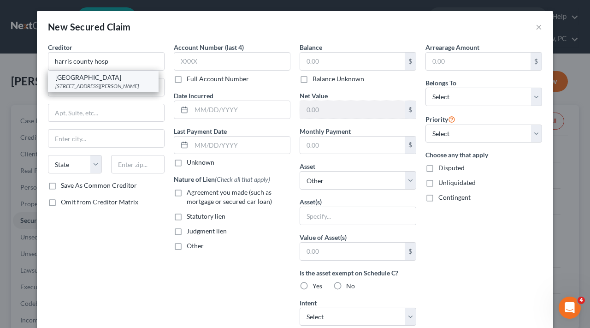
click at [104, 83] on div "2525 Holly Hall, Houston, TX 77054" at bounding box center [103, 86] width 96 height 8
type input "Harris County Hospital District"
type input "2525 Holly Hall"
type input "[GEOGRAPHIC_DATA]"
select select "45"
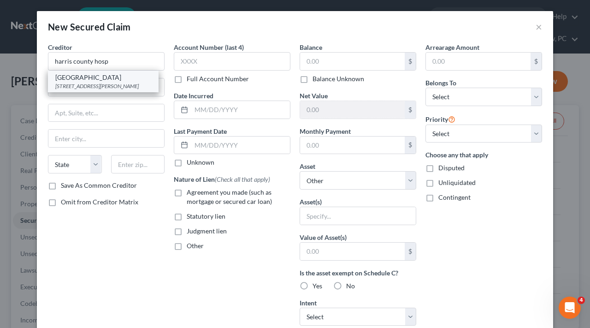
type input "77054"
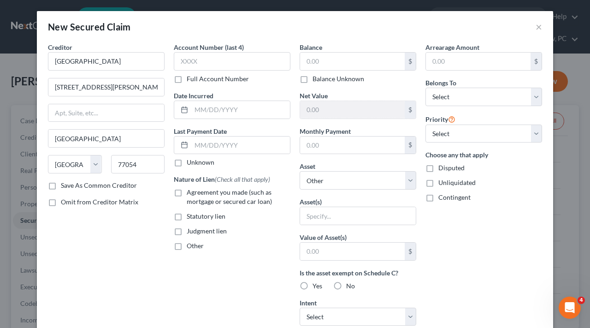
click at [210, 215] on span "Statutory lien" at bounding box center [206, 216] width 39 height 8
click at [196, 215] on input "Statutory lien" at bounding box center [193, 215] width 6 height 6
checkbox input "true"
select select "9"
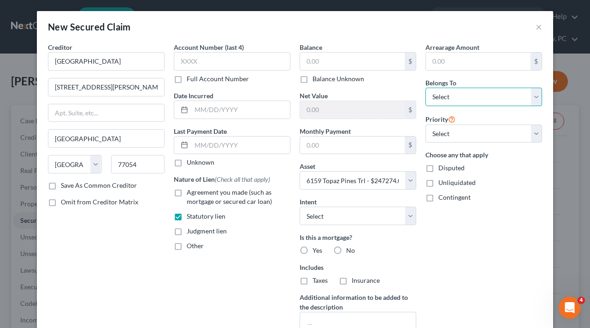
select select "0"
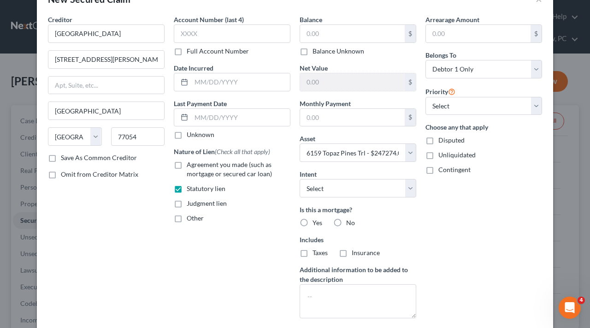
click at [346, 220] on label "No" at bounding box center [350, 222] width 9 height 9
click at [350, 220] on input "No" at bounding box center [353, 221] width 6 height 6
radio input "true"
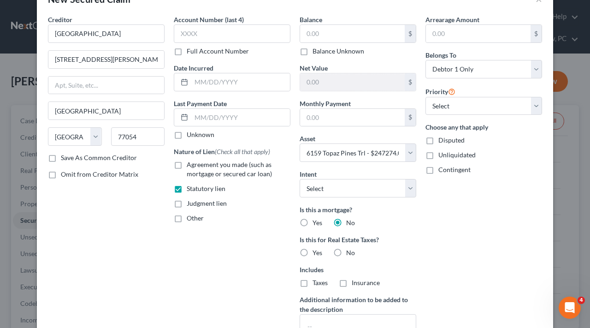
click at [323, 251] on div "Is this for Real Estate Taxes? Yes No" at bounding box center [358, 246] width 117 height 23
click at [312, 255] on div "Yes" at bounding box center [311, 252] width 23 height 9
click at [313, 250] on label "Yes" at bounding box center [318, 252] width 10 height 9
click at [316, 250] on input "Yes" at bounding box center [319, 251] width 6 height 6
radio input "true"
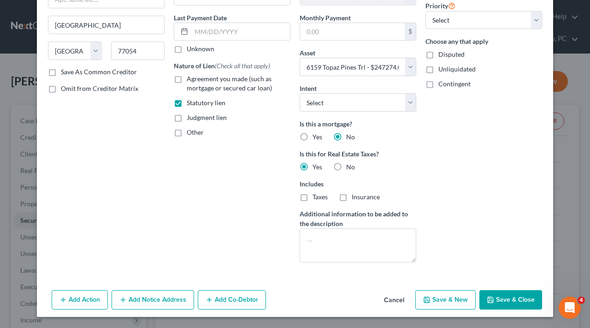
scroll to position [113, 0]
click at [505, 300] on button "Save & Close" at bounding box center [511, 299] width 63 height 19
select select
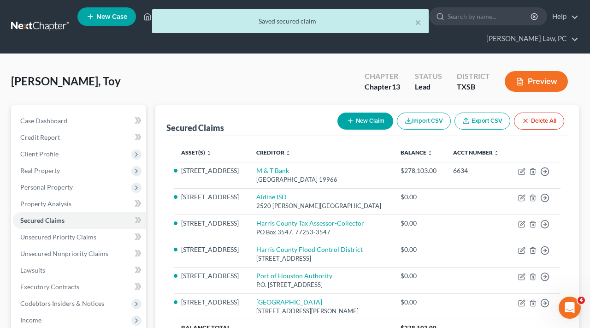
click at [361, 118] on button "New Claim" at bounding box center [366, 121] width 56 height 17
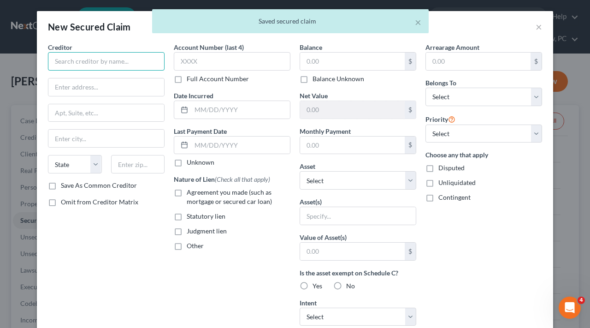
click at [117, 57] on input "text" at bounding box center [106, 61] width 117 height 18
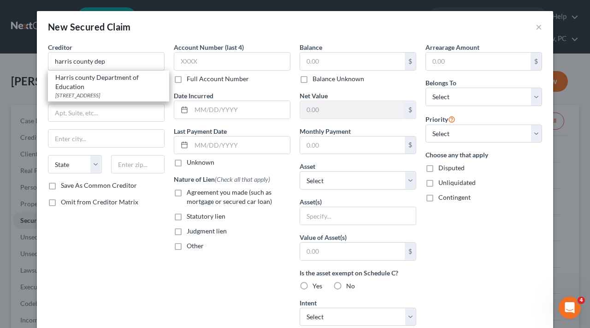
click at [103, 86] on div "Harris county Department of Education" at bounding box center [108, 82] width 107 height 18
type input "Harris county Department of Education"
type input "6300 Irvington Boulevard (Main Office)"
type input "[GEOGRAPHIC_DATA]"
select select "45"
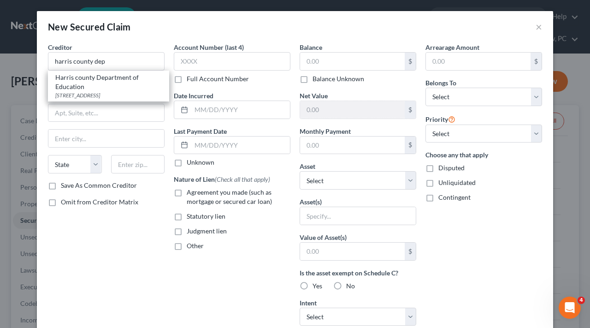
type input "77022"
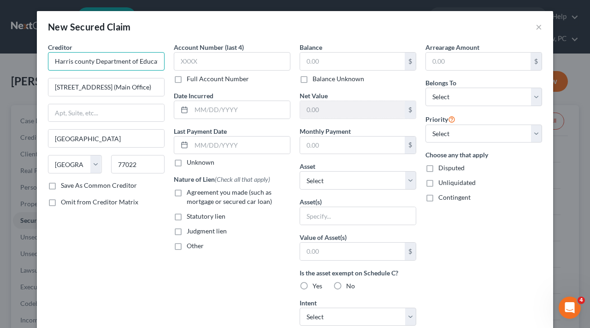
click at [77, 63] on input "Harris county Department of Education" at bounding box center [106, 61] width 117 height 18
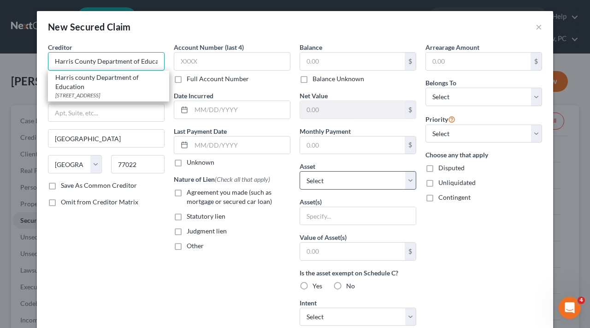
type input "Harris County Department of Education"
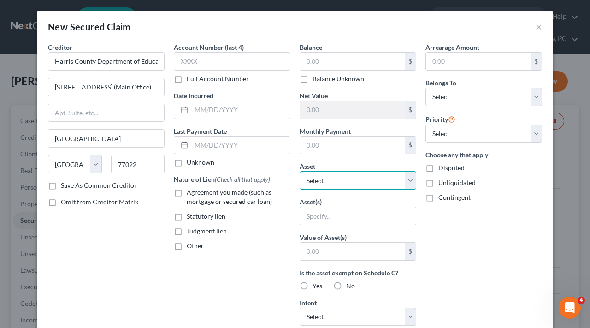
select select "9"
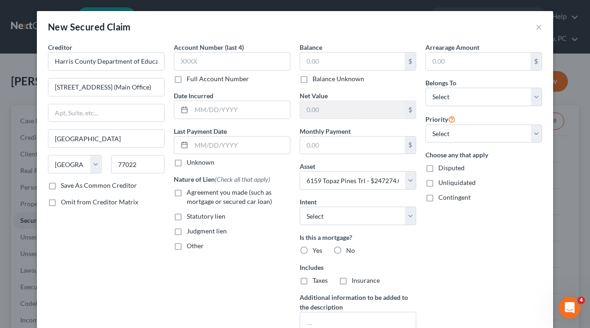
click at [214, 211] on div "Nature of Lien (Check all that apply) Agreement you made (such as mortgage or s…" at bounding box center [232, 212] width 117 height 76
click at [215, 216] on span "Statutory lien" at bounding box center [206, 216] width 39 height 8
click at [196, 216] on input "Statutory lien" at bounding box center [193, 215] width 6 height 6
checkbox input "true"
select select "0"
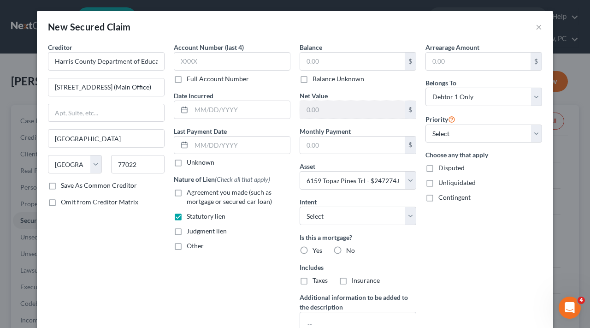
click at [346, 249] on label "No" at bounding box center [350, 250] width 9 height 9
click at [350, 249] on input "No" at bounding box center [353, 249] width 6 height 6
radio input "true"
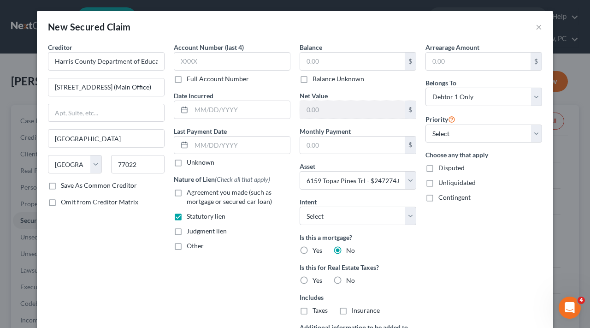
click at [322, 278] on span "Yes" at bounding box center [318, 280] width 10 height 8
click at [322, 278] on input "Yes" at bounding box center [319, 279] width 6 height 6
radio input "true"
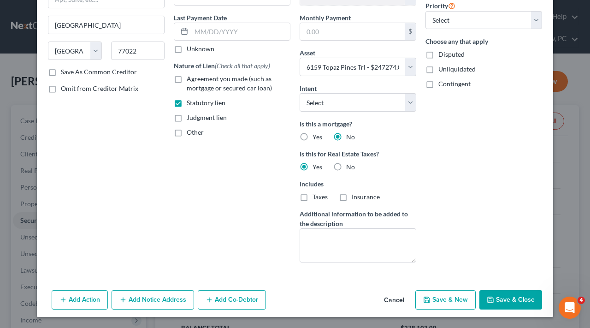
click at [511, 302] on button "Save & Close" at bounding box center [511, 299] width 63 height 19
select select
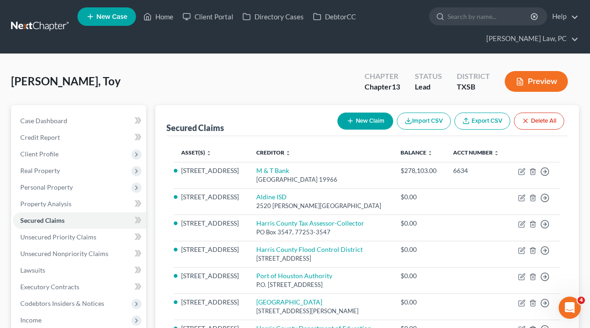
click at [369, 120] on button "New Claim" at bounding box center [366, 121] width 56 height 17
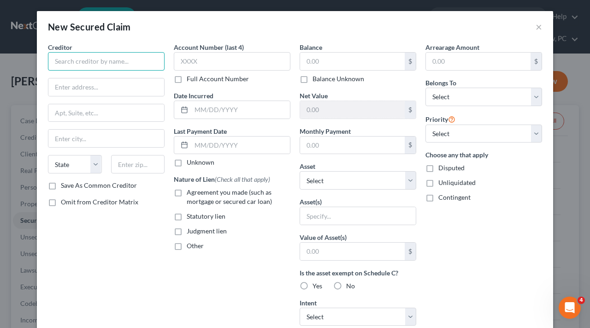
click at [103, 58] on input "text" at bounding box center [106, 61] width 117 height 18
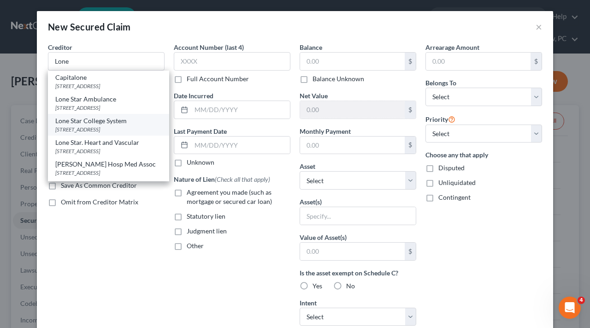
click at [95, 123] on div "Lone Star College System" at bounding box center [108, 120] width 107 height 9
type input "Lone Star College System"
type input "5000 Research Forest Drive The Woodlands"
type input "Spring"
select select "45"
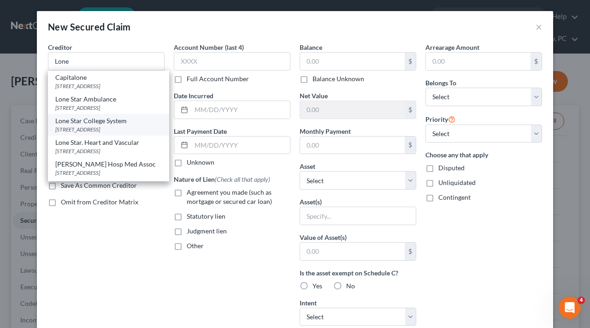
type input "77381"
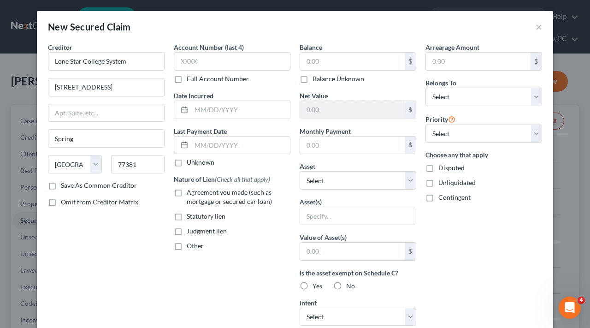
click at [210, 218] on span "Statutory lien" at bounding box center [206, 216] width 39 height 8
click at [196, 218] on input "Statutory lien" at bounding box center [193, 215] width 6 height 6
checkbox input "true"
select select "9"
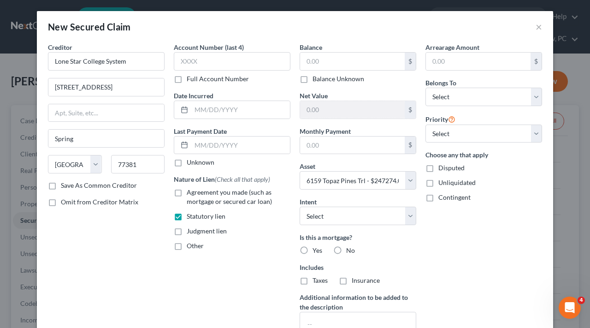
click at [346, 247] on label "No" at bounding box center [350, 250] width 9 height 9
click at [350, 247] on input "No" at bounding box center [353, 249] width 6 height 6
radio input "true"
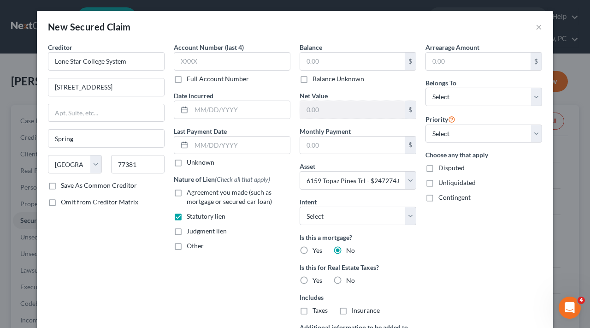
click at [312, 283] on div "Yes" at bounding box center [311, 280] width 23 height 9
click at [317, 281] on span "Yes" at bounding box center [318, 280] width 10 height 8
click at [317, 281] on input "Yes" at bounding box center [319, 279] width 6 height 6
radio input "true"
select select "0"
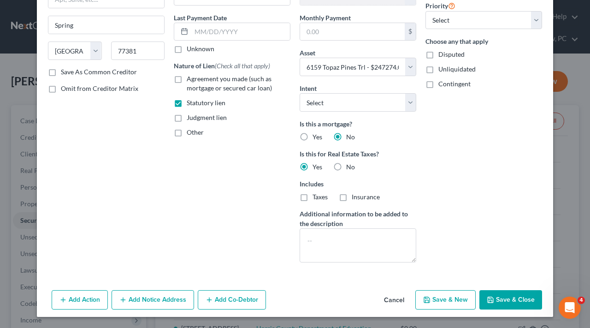
click at [515, 301] on button "Save & Close" at bounding box center [511, 299] width 63 height 19
select select
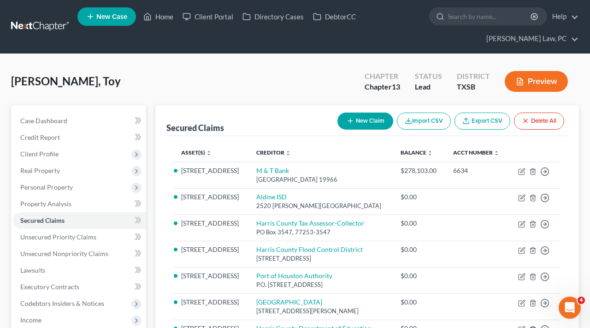
click at [360, 122] on button "New Claim" at bounding box center [366, 121] width 56 height 17
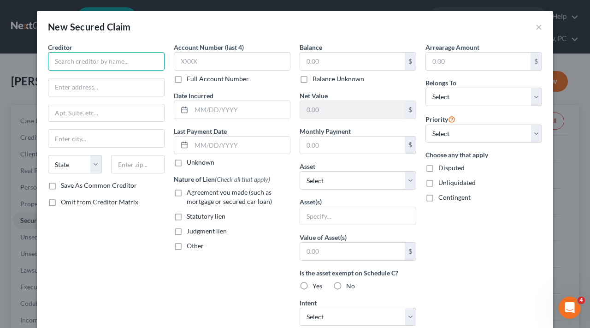
click at [110, 64] on input "text" at bounding box center [106, 61] width 117 height 18
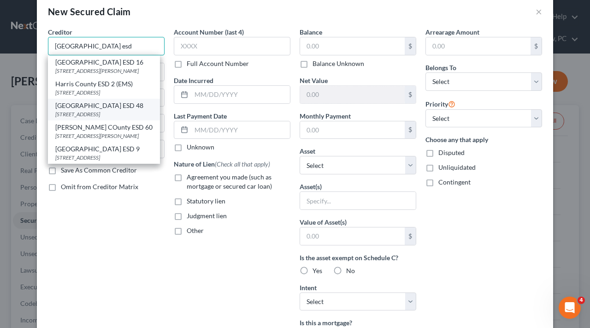
scroll to position [0, 0]
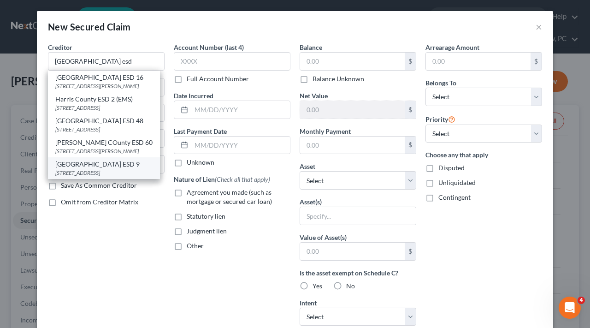
click at [107, 161] on div "Harris County ESD 9" at bounding box center [103, 164] width 97 height 9
type input "Harris County ESD 9"
type input "10710 Telge Road"
type input "[GEOGRAPHIC_DATA]"
select select "45"
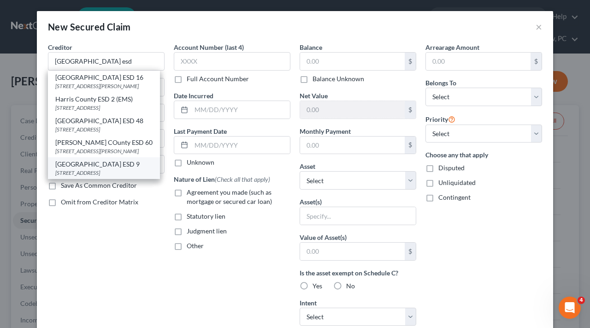
type input "77095"
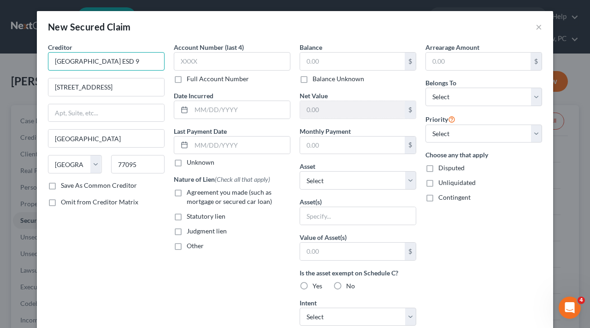
click at [116, 59] on input "Harris County ESD 9" at bounding box center [106, 61] width 117 height 18
drag, startPoint x: 124, startPoint y: 62, endPoint x: 53, endPoint y: 60, distance: 71.0
click at [53, 60] on input "Harris County ESD 10" at bounding box center [106, 61] width 117 height 18
type input "Harris County ESD 10"
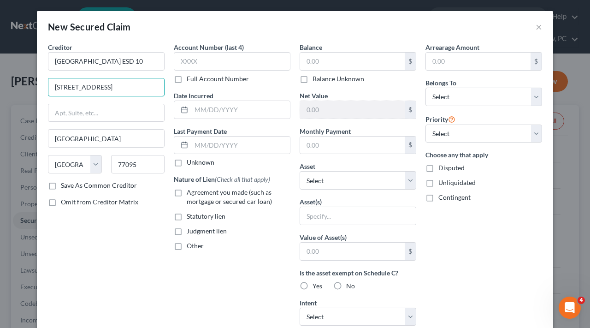
drag, startPoint x: 104, startPoint y: 85, endPoint x: 30, endPoint y: 81, distance: 73.9
paste input "8523 E N Belt, Humble, TX 77396"
drag, startPoint x: 126, startPoint y: 87, endPoint x: 178, endPoint y: 84, distance: 51.7
click at [178, 85] on div "Creditor * Harris County ESD 10 8523 E N Belt, Humble, TX 77396 Houston State A…" at bounding box center [294, 247] width 503 height 411
type input "8523 E N Belt, Humble, TX"
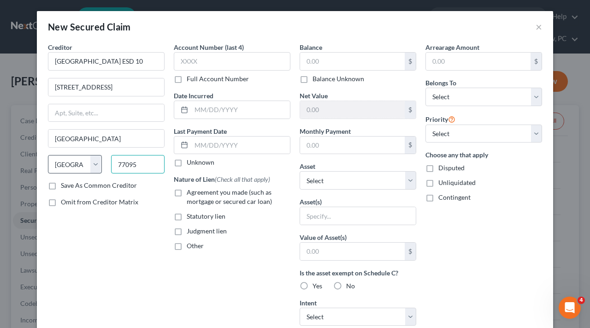
drag, startPoint x: 141, startPoint y: 166, endPoint x: 99, endPoint y: 166, distance: 42.0
paste input "396"
type input "77396"
click at [138, 89] on input "8523 E N Belt, Humble, TX" at bounding box center [106, 87] width 116 height 18
type input "Humble"
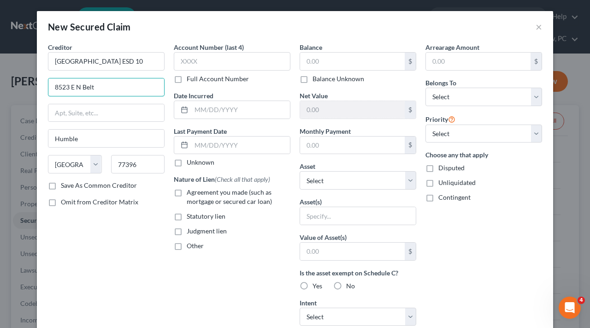
type input "8523 E N Belt"
click at [204, 218] on span "Statutory lien" at bounding box center [206, 216] width 39 height 8
click at [196, 218] on input "Statutory lien" at bounding box center [193, 215] width 6 height 6
checkbox input "true"
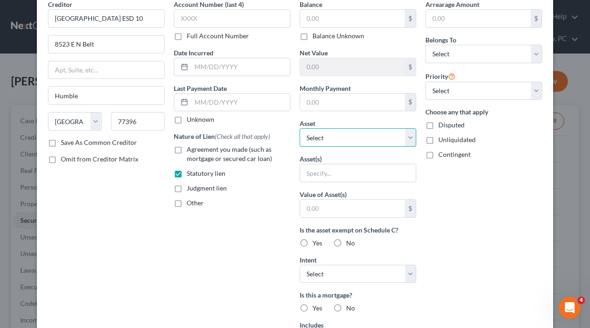
select select "9"
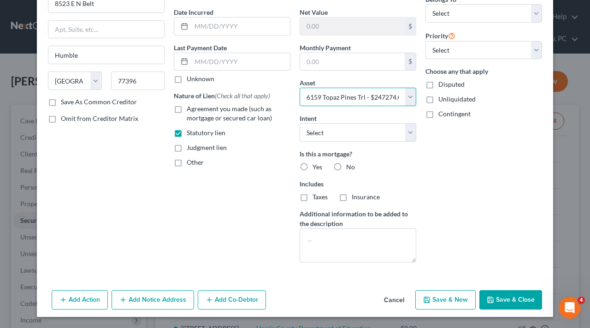
scroll to position [83, 0]
click at [346, 166] on label "No" at bounding box center [350, 166] width 9 height 9
click at [350, 166] on input "No" at bounding box center [353, 165] width 6 height 6
radio input "true"
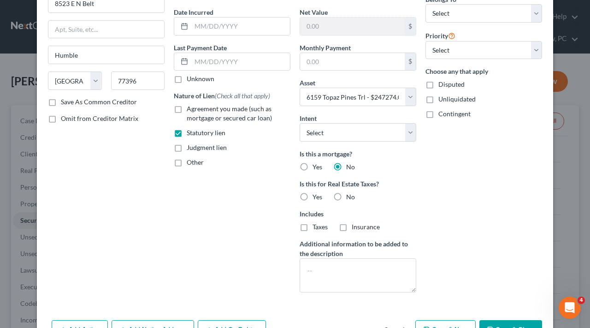
click at [316, 198] on span "Yes" at bounding box center [318, 197] width 10 height 8
click at [316, 198] on input "Yes" at bounding box center [319, 195] width 6 height 6
radio input "true"
select select "0"
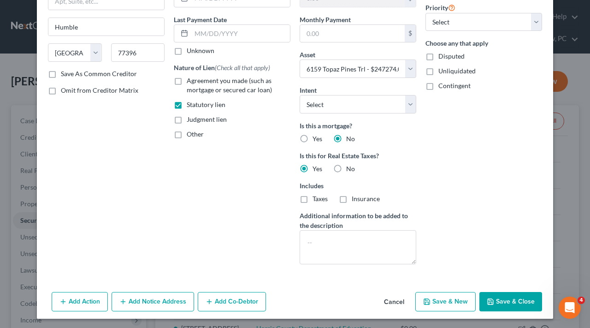
click at [509, 302] on button "Save & Close" at bounding box center [511, 301] width 63 height 19
select select
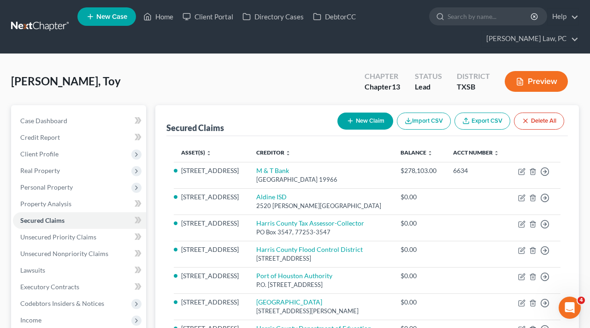
click at [349, 118] on icon "button" at bounding box center [350, 120] width 7 height 7
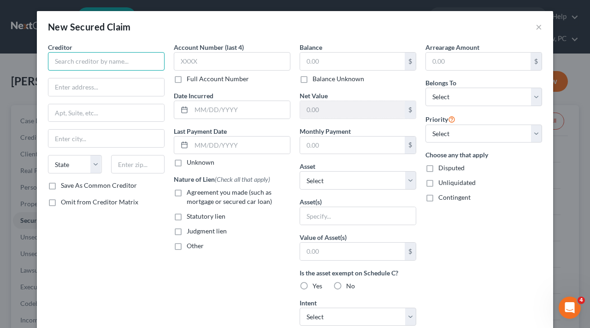
click at [78, 60] on input "text" at bounding box center [106, 61] width 117 height 18
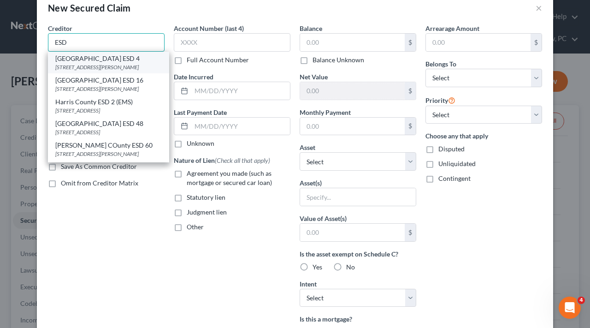
scroll to position [0, 0]
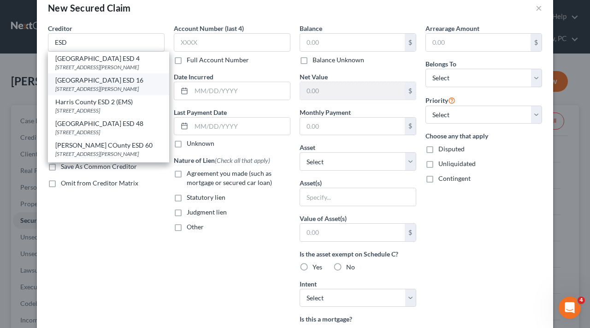
click at [125, 92] on div "8681 Louetta Rd., Spring, TX 77379" at bounding box center [108, 89] width 107 height 8
type input "Harris County ESD 16"
type input "8681 Louetta Rd."
type input "Spring"
select select "45"
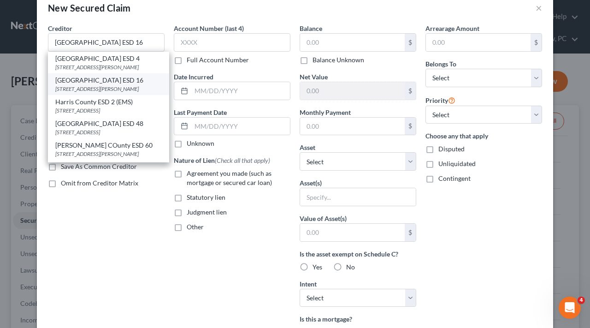
type input "77379"
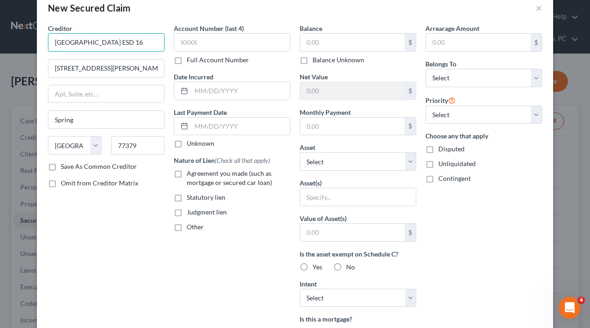
click at [126, 39] on input "Harris County ESD 16" at bounding box center [106, 42] width 117 height 18
drag, startPoint x: 136, startPoint y: 42, endPoint x: 41, endPoint y: 40, distance: 95.9
click at [41, 40] on div "Creditor * Harris County ESD 11 8681 Louetta Rd. Spring State AL AK AR AZ CA CO…" at bounding box center [295, 238] width 516 height 428
type input "Harris County ESD 11"
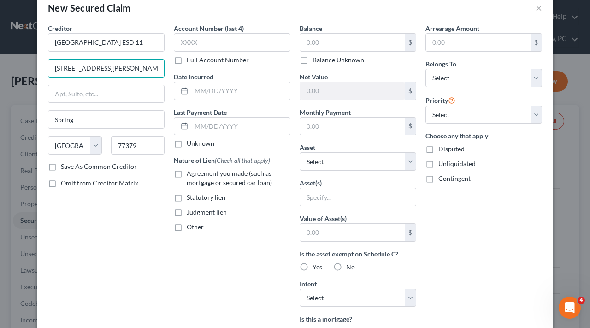
drag, startPoint x: 114, startPoint y: 66, endPoint x: 41, endPoint y: 65, distance: 73.8
paste input "18334 Stuebner Airline Road, Spring, Texas 77379"
drag, startPoint x: 89, startPoint y: 69, endPoint x: 176, endPoint y: 67, distance: 87.2
click at [176, 67] on div "Creditor * Harris County ESD 11 18334 Stuebner Airline Road, Spring, Texas 7737…" at bounding box center [294, 229] width 503 height 411
type input "18334 Stuebner Airline Road"
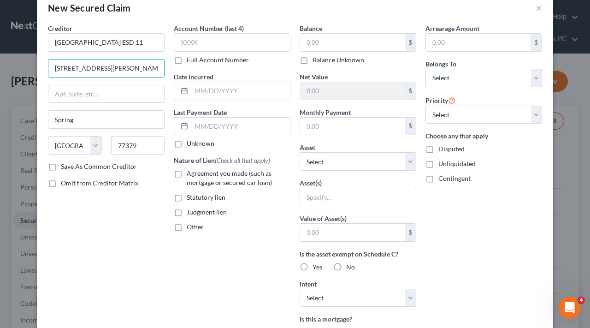
click at [214, 197] on span "Statutory lien" at bounding box center [206, 197] width 39 height 8
click at [196, 197] on input "Statutory lien" at bounding box center [193, 196] width 6 height 6
checkbox input "true"
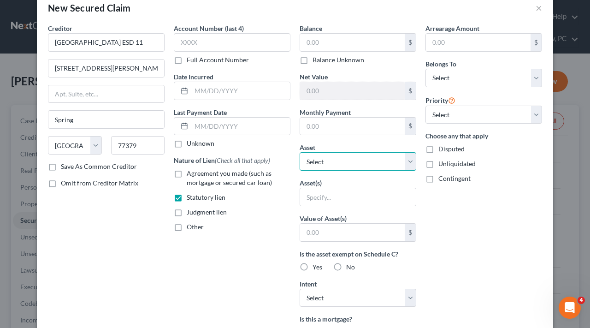
select select "9"
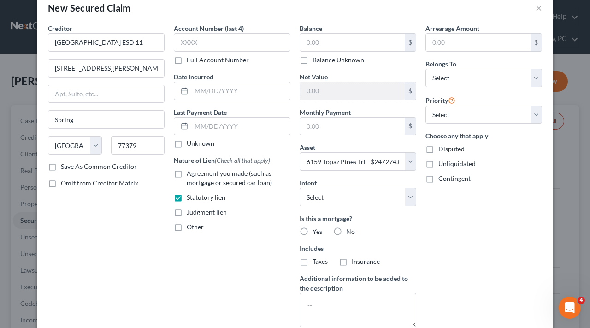
click at [346, 232] on label "No" at bounding box center [350, 231] width 9 height 9
click at [350, 232] on input "No" at bounding box center [353, 230] width 6 height 6
radio input "true"
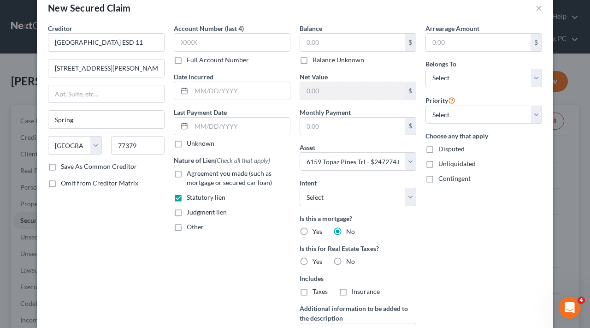
click at [313, 264] on span "Yes" at bounding box center [318, 261] width 10 height 8
click at [316, 263] on input "Yes" at bounding box center [319, 260] width 6 height 6
radio input "true"
select select "0"
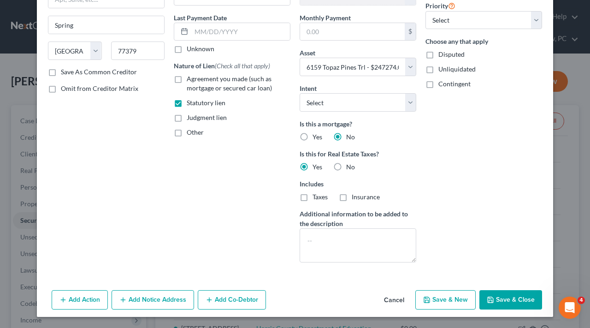
scroll to position [113, 0]
click at [503, 297] on button "Save & Close" at bounding box center [511, 299] width 63 height 19
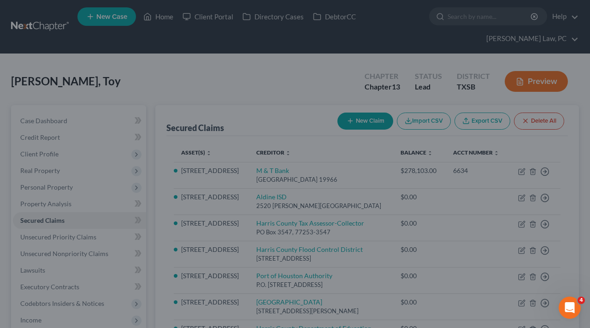
select select
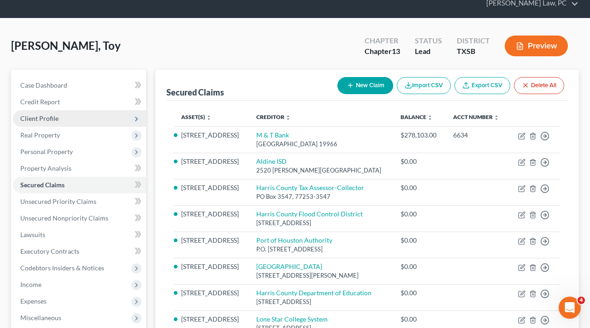
scroll to position [109, 0]
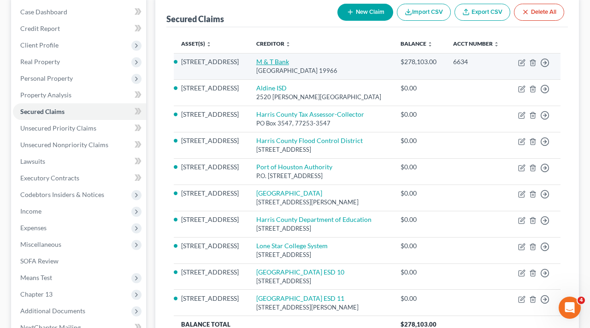
click at [267, 65] on link "M & T Bank" at bounding box center [272, 62] width 33 height 8
select select "7"
select select "2"
select select "0"
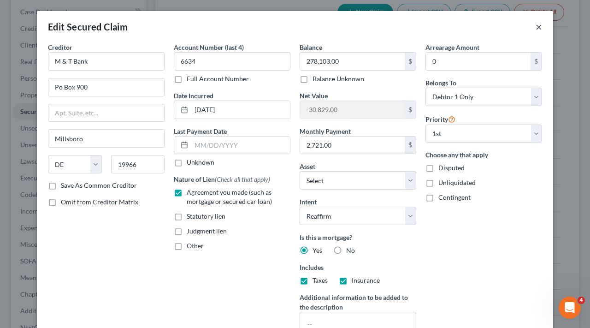
click at [541, 27] on button "×" at bounding box center [539, 26] width 6 height 11
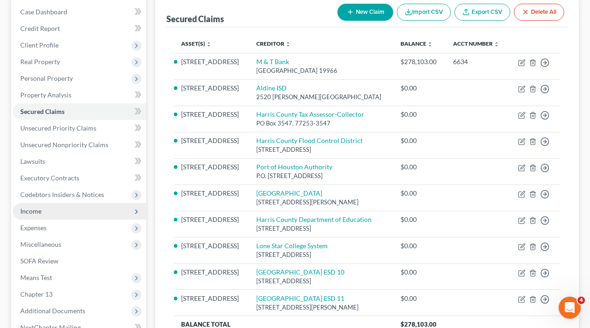
click at [33, 208] on span "Income" at bounding box center [30, 211] width 21 height 8
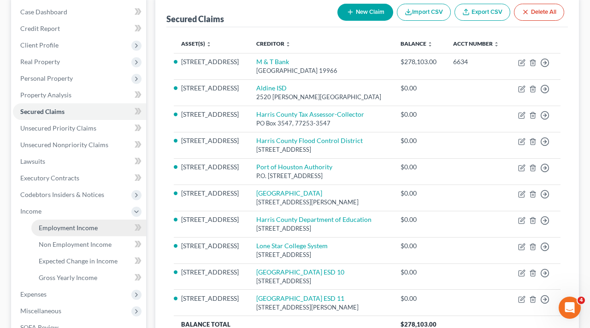
click at [61, 227] on span "Employment Income" at bounding box center [68, 228] width 59 height 8
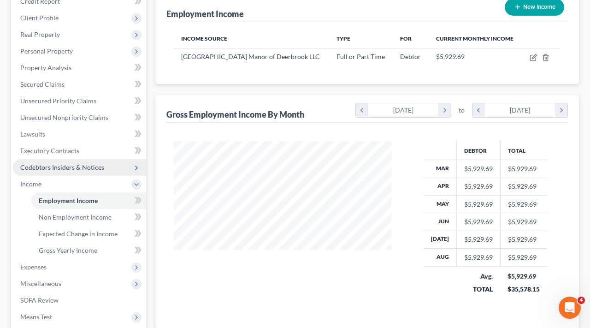
scroll to position [155, 0]
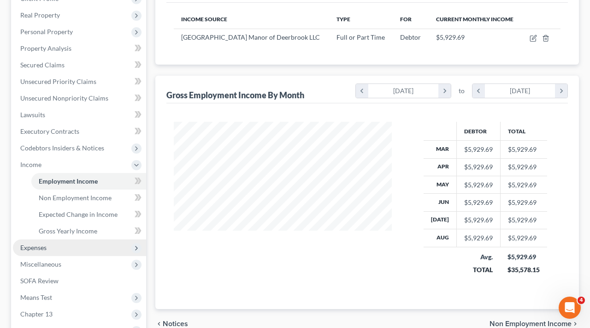
click at [45, 248] on span "Expenses" at bounding box center [33, 247] width 26 height 8
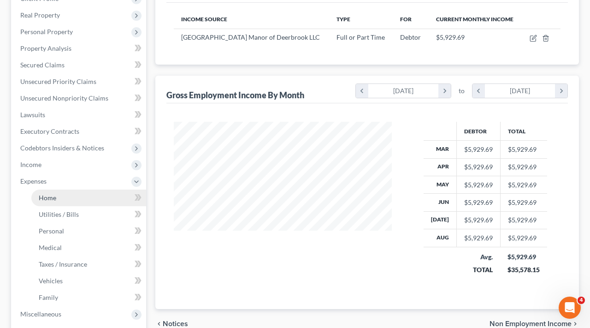
click at [61, 200] on link "Home" at bounding box center [88, 198] width 115 height 17
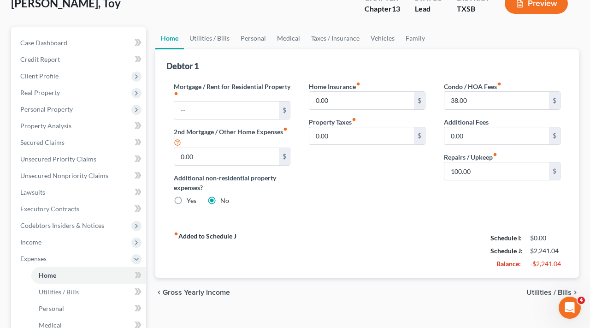
scroll to position [79, 0]
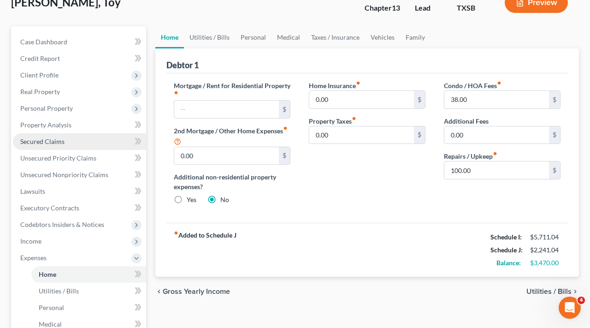
click at [38, 140] on span "Secured Claims" at bounding box center [42, 141] width 44 height 8
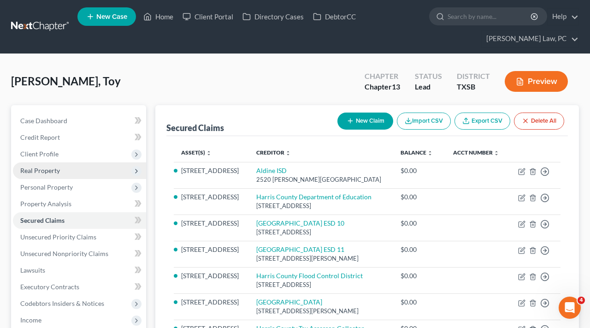
scroll to position [0, 0]
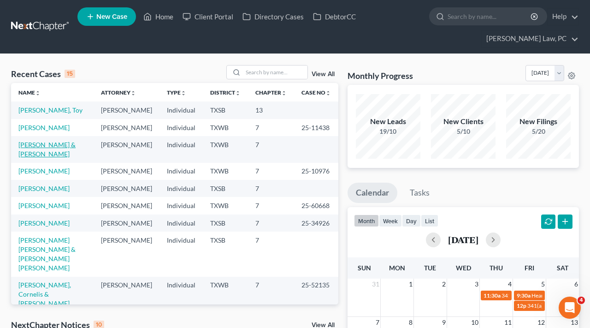
click at [51, 158] on link "[PERSON_NAME] & [PERSON_NAME]" at bounding box center [46, 149] width 57 height 17
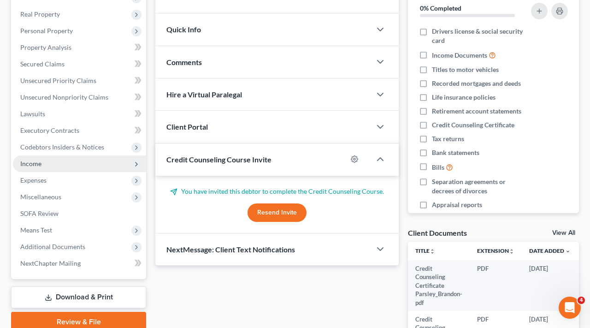
scroll to position [179, 0]
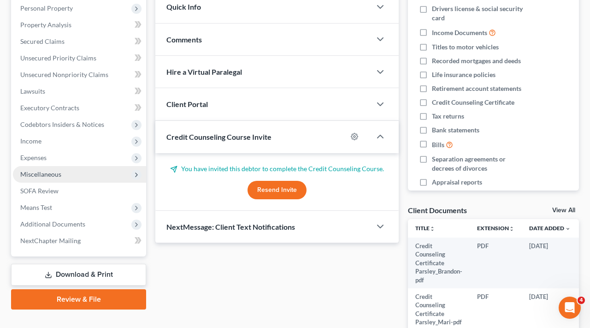
click at [33, 176] on span "Miscellaneous" at bounding box center [40, 174] width 41 height 8
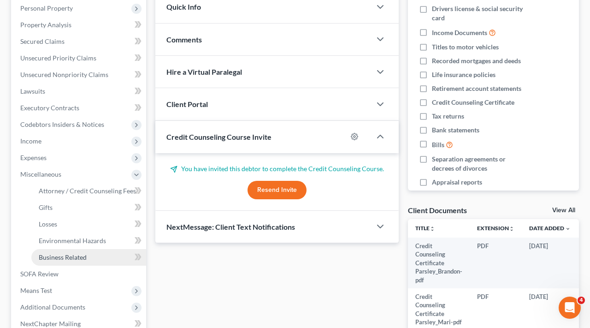
click at [56, 257] on span "Business Related" at bounding box center [63, 257] width 48 height 8
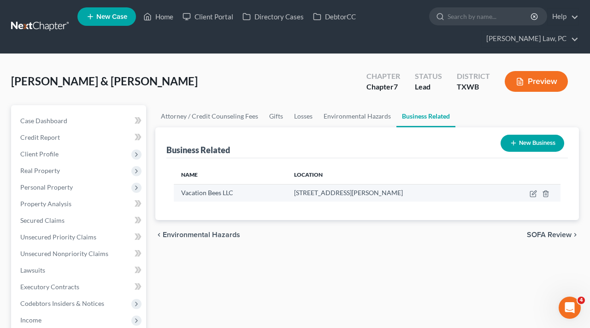
drag, startPoint x: 401, startPoint y: 195, endPoint x: 295, endPoint y: 191, distance: 106.6
click at [294, 192] on td "[STREET_ADDRESS][PERSON_NAME]" at bounding box center [391, 193] width 209 height 18
copy span "[STREET_ADDRESS][PERSON_NAME]"
click at [534, 195] on icon "button" at bounding box center [533, 193] width 7 height 7
select select "member"
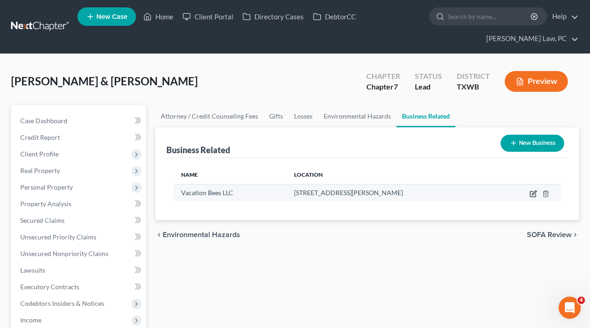
select select "45"
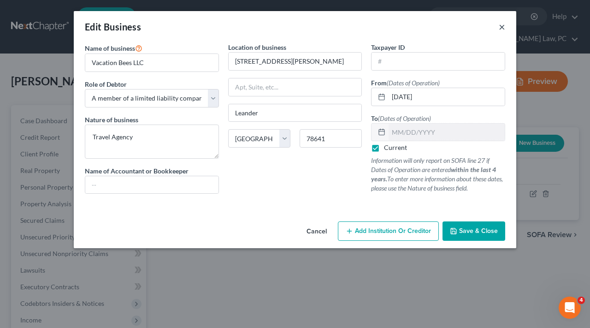
click at [503, 27] on button "×" at bounding box center [502, 26] width 6 height 11
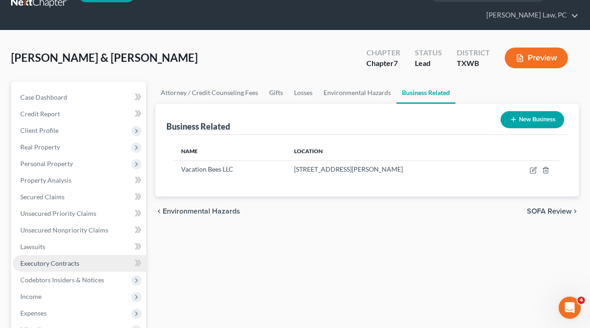
scroll to position [25, 0]
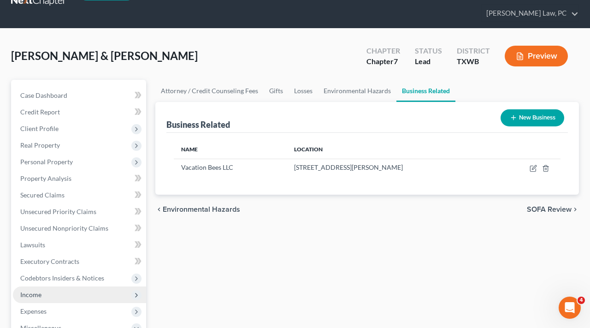
click at [41, 293] on span "Income" at bounding box center [30, 294] width 21 height 8
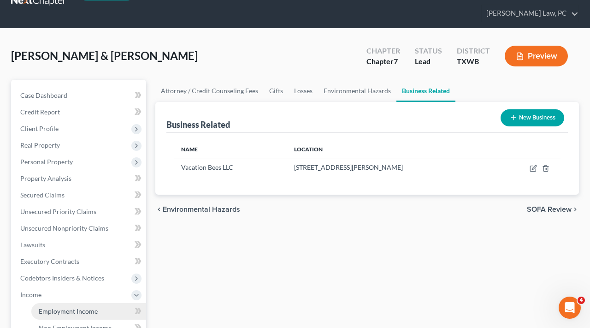
click at [89, 306] on link "Employment Income" at bounding box center [88, 311] width 115 height 17
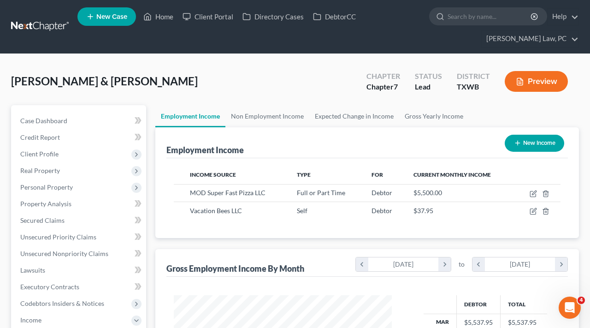
scroll to position [166, 237]
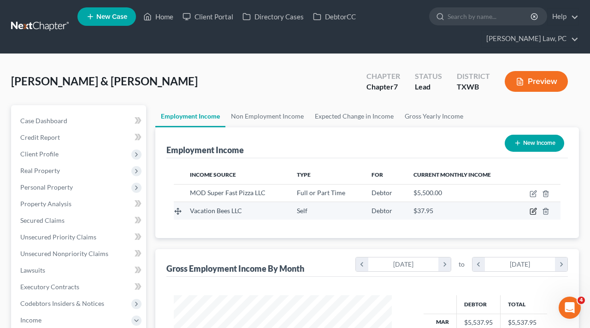
click at [533, 212] on icon "button" at bounding box center [534, 210] width 4 height 4
select select "1"
select select "45"
select select "0"
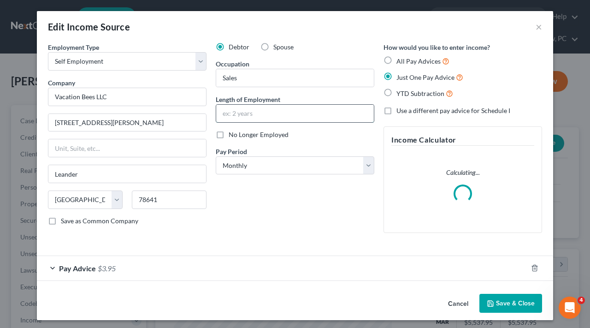
click at [253, 110] on input "text" at bounding box center [295, 114] width 158 height 18
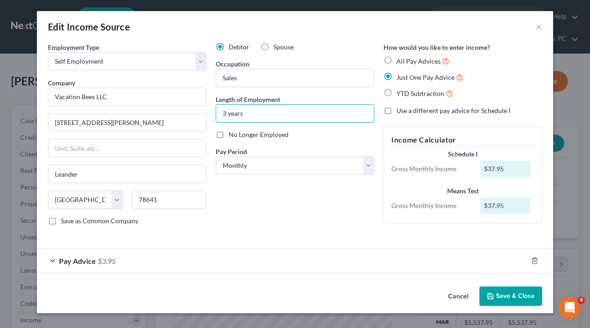
type input "3 years"
click at [515, 294] on button "Save & Close" at bounding box center [511, 295] width 63 height 19
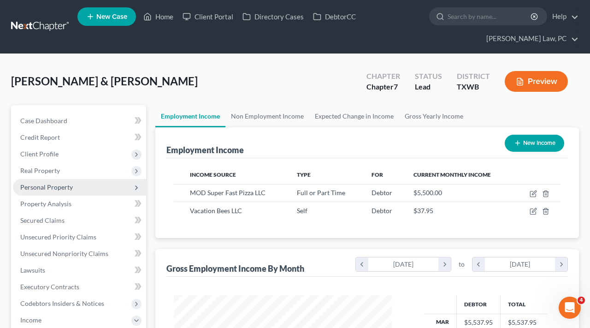
click at [32, 185] on span "Personal Property" at bounding box center [46, 187] width 53 height 8
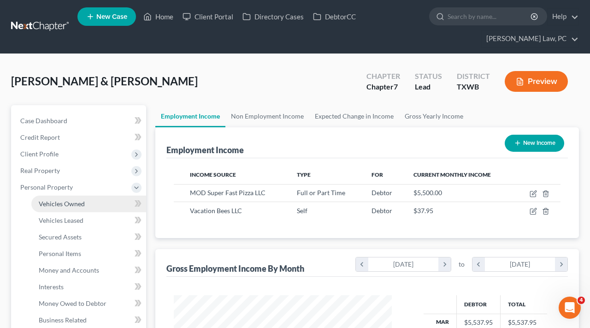
click at [55, 204] on span "Vehicles Owned" at bounding box center [62, 204] width 46 height 8
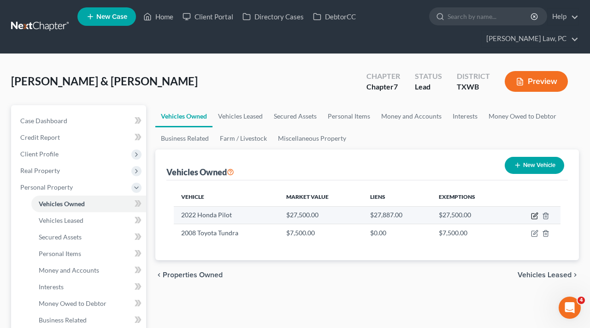
click at [533, 216] on icon "button" at bounding box center [534, 215] width 7 height 7
select select "0"
select select "4"
select select "1"
select select "2"
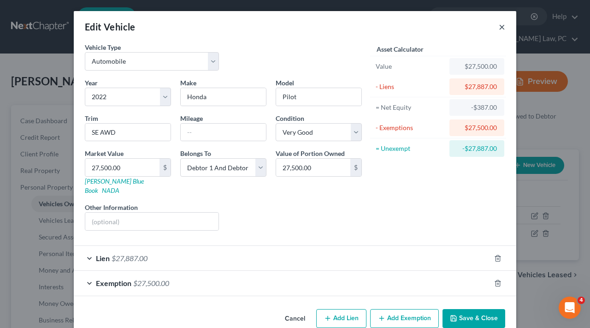
click at [501, 25] on button "×" at bounding box center [502, 26] width 6 height 11
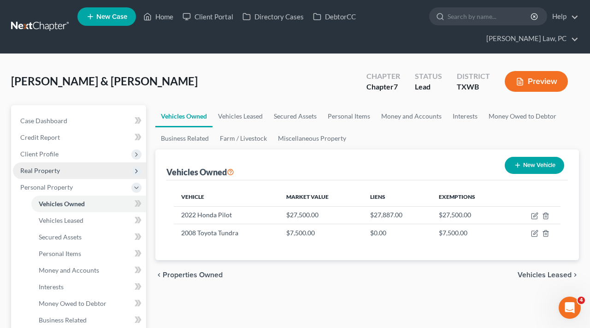
click at [30, 173] on span "Real Property" at bounding box center [40, 170] width 40 height 8
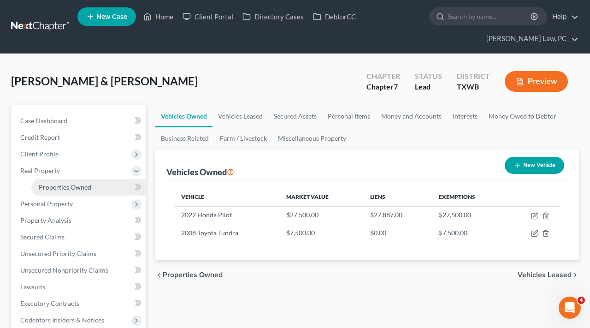
click at [61, 186] on span "Properties Owned" at bounding box center [65, 187] width 53 height 8
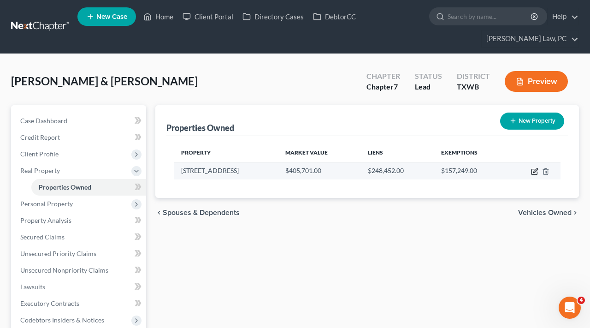
click at [531, 171] on td at bounding box center [534, 171] width 53 height 18
click at [536, 172] on icon "button" at bounding box center [534, 171] width 7 height 7
select select "45"
select select "2"
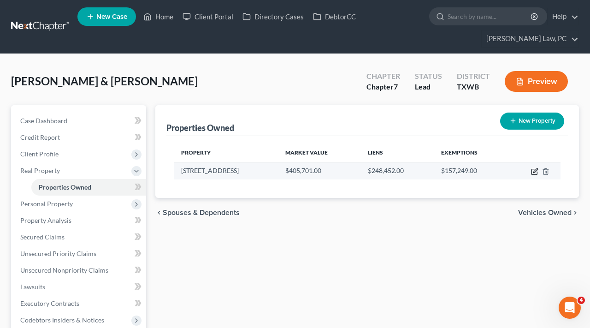
select select "0"
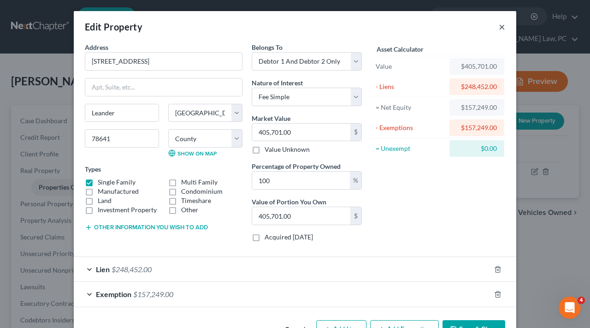
click at [502, 26] on button "×" at bounding box center [502, 26] width 6 height 11
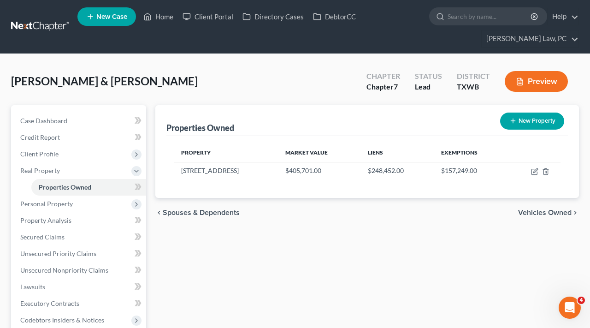
click at [38, 28] on link at bounding box center [40, 26] width 59 height 17
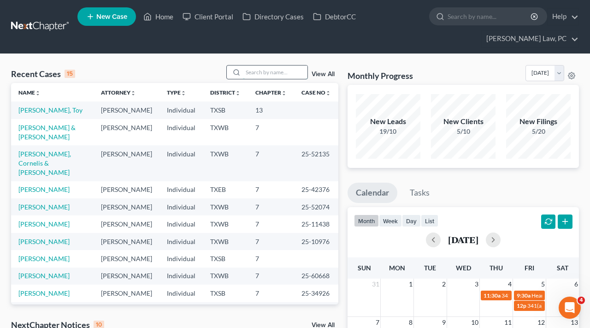
click at [265, 70] on input "search" at bounding box center [275, 71] width 65 height 13
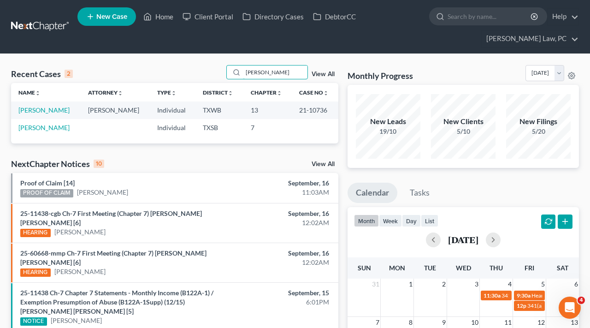
type input "[PERSON_NAME]"
click at [49, 113] on link "[PERSON_NAME]" at bounding box center [43, 110] width 51 height 8
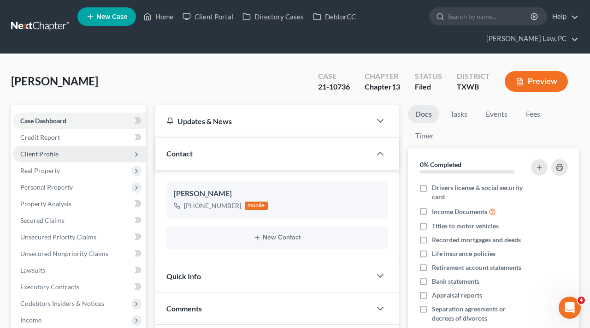
scroll to position [251, 0]
click at [44, 153] on span "Client Profile" at bounding box center [39, 154] width 38 height 8
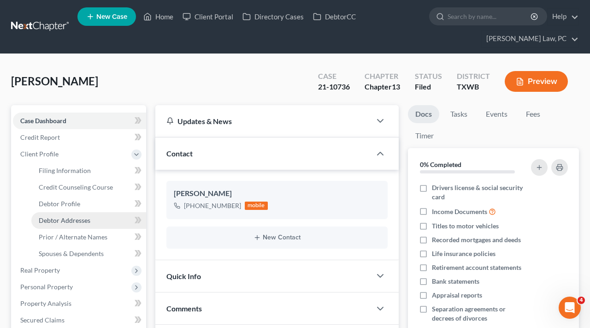
click at [73, 221] on span "Debtor Addresses" at bounding box center [65, 220] width 52 height 8
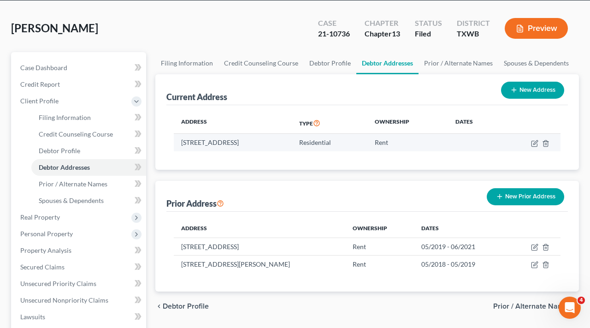
scroll to position [65, 0]
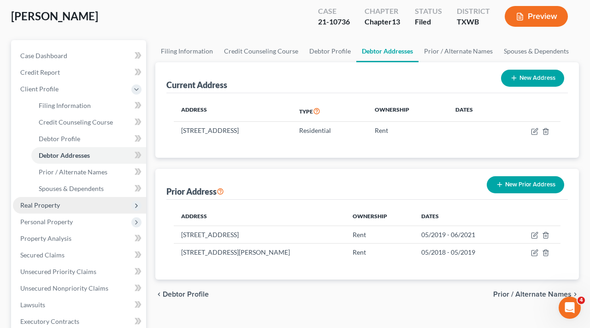
click at [41, 204] on span "Real Property" at bounding box center [40, 205] width 40 height 8
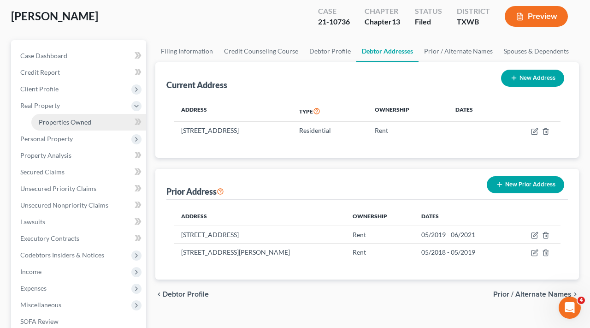
click at [65, 124] on span "Properties Owned" at bounding box center [65, 122] width 53 height 8
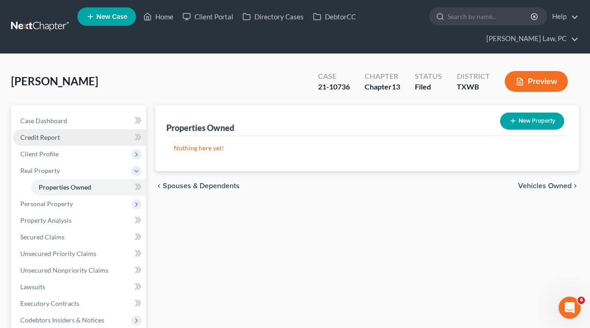
click at [45, 138] on span "Credit Report" at bounding box center [40, 137] width 40 height 8
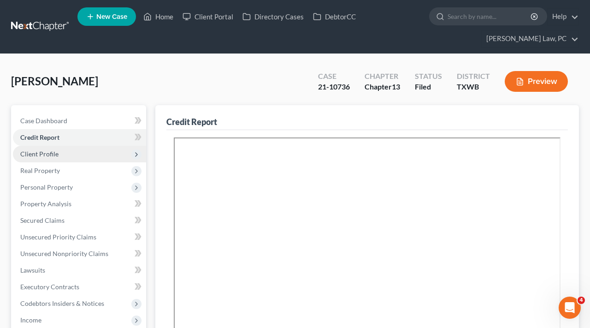
click at [48, 153] on span "Client Profile" at bounding box center [39, 154] width 38 height 8
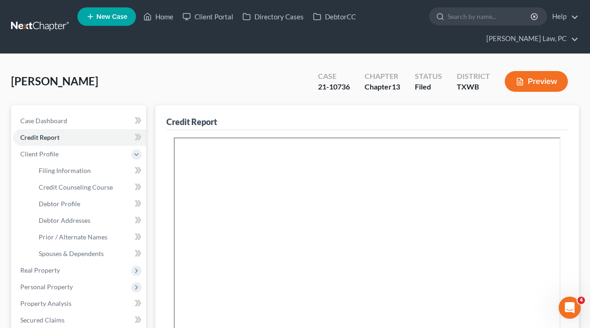
click at [23, 27] on link at bounding box center [40, 26] width 59 height 17
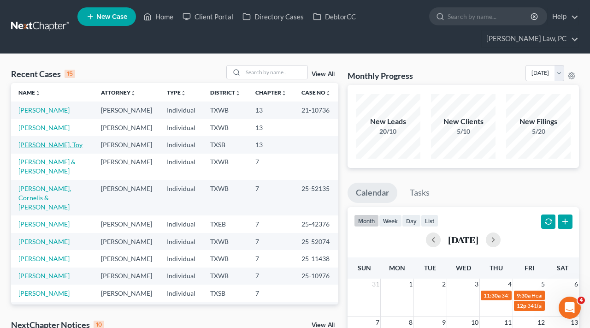
click at [37, 148] on link "[PERSON_NAME], Toy" at bounding box center [50, 145] width 64 height 8
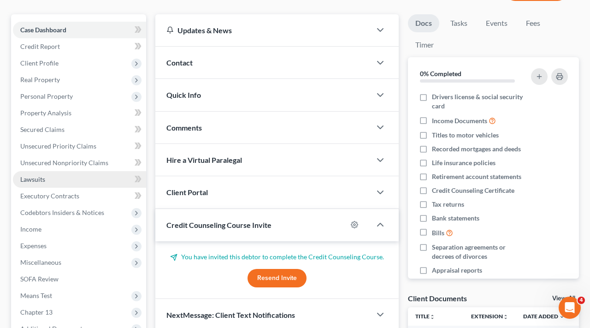
click at [30, 183] on span "Lawsuits" at bounding box center [32, 179] width 25 height 8
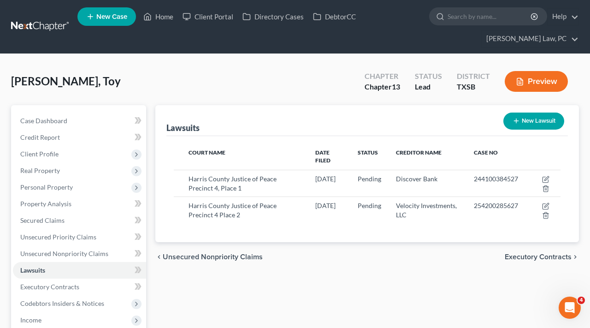
click at [513, 125] on button "New Lawsuit" at bounding box center [533, 121] width 61 height 17
select select "0"
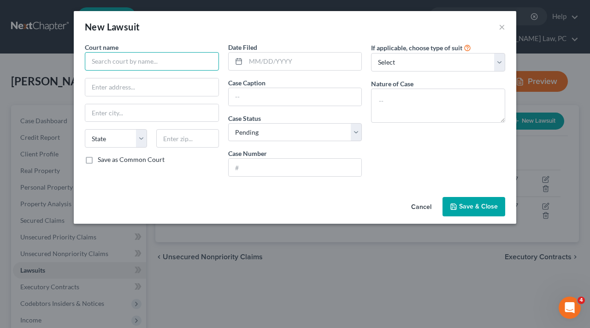
click at [120, 63] on input "text" at bounding box center [152, 61] width 134 height 18
click at [500, 26] on button "×" at bounding box center [502, 26] width 6 height 11
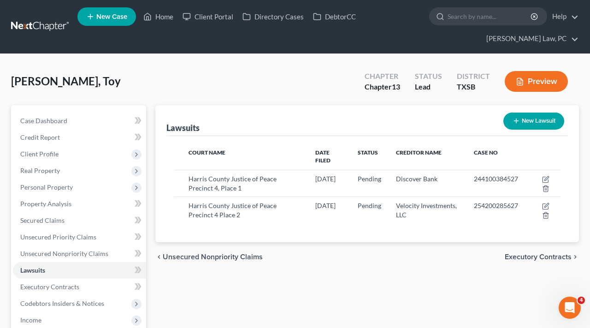
click at [513, 122] on icon "button" at bounding box center [516, 120] width 7 height 7
select select "0"
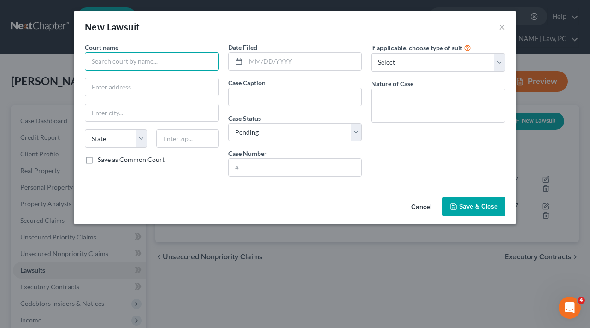
click at [108, 59] on input "text" at bounding box center [152, 61] width 134 height 18
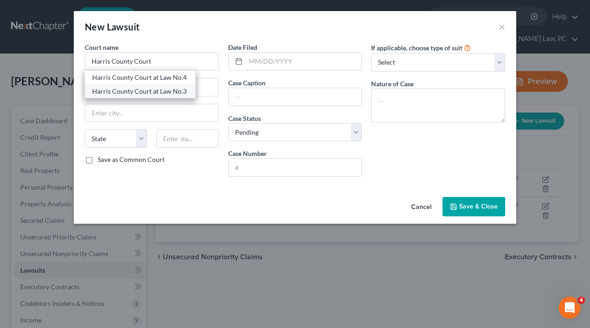
click at [183, 85] on div "Harris County Court at Law No.3" at bounding box center [140, 91] width 111 height 14
type input "Harris County Court at Law No.3"
type input "201 [PERSON_NAME] #532"
type input "[GEOGRAPHIC_DATA]"
select select "45"
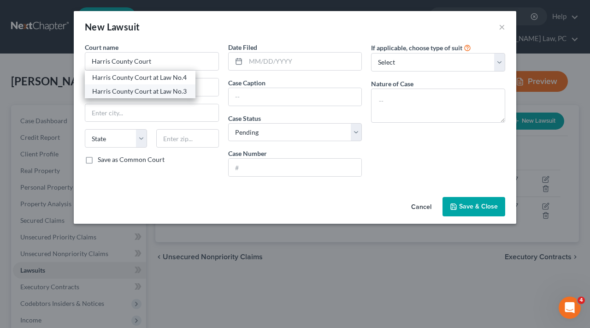
type input "77082"
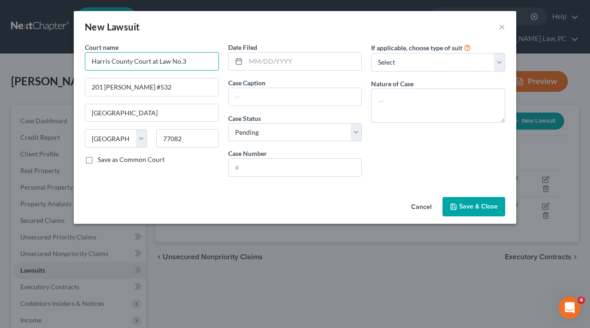
click at [190, 61] on input "Harris County Court at Law No.3" at bounding box center [152, 61] width 134 height 18
type input "Harris County Court at Law No.2"
click at [268, 64] on input "text" at bounding box center [304, 62] width 116 height 18
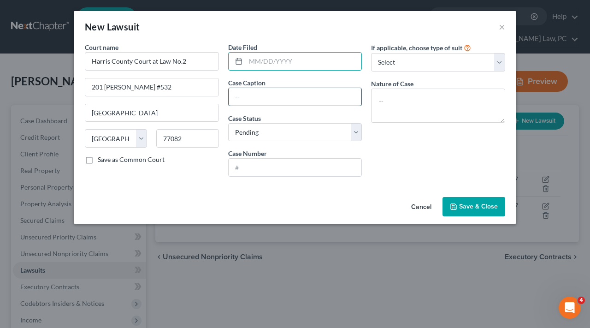
click at [268, 94] on input "text" at bounding box center [295, 97] width 133 height 18
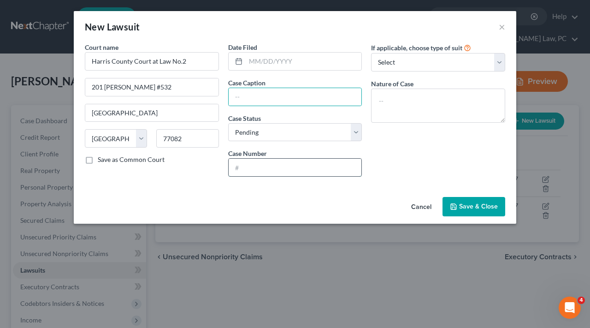
click at [268, 161] on input "text" at bounding box center [295, 168] width 133 height 18
paste input "1238000"
type input "1238000"
click at [255, 99] on input "text" at bounding box center [295, 97] width 133 height 18
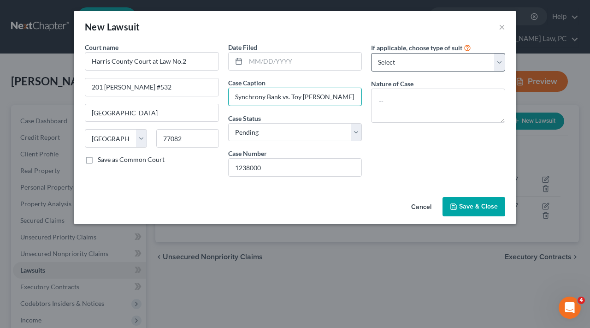
type input "Synchrony Bank vs. Toy [PERSON_NAME]"
select select "4"
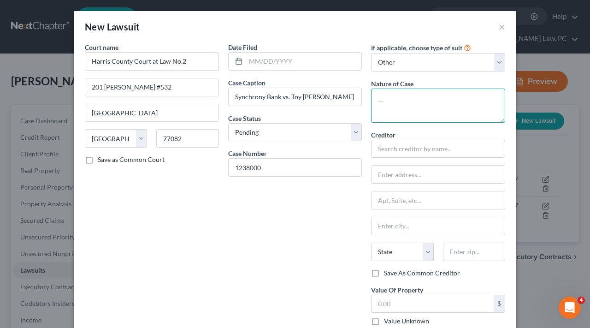
click at [399, 101] on textarea at bounding box center [438, 106] width 134 height 34
type textarea "Debt Claim"
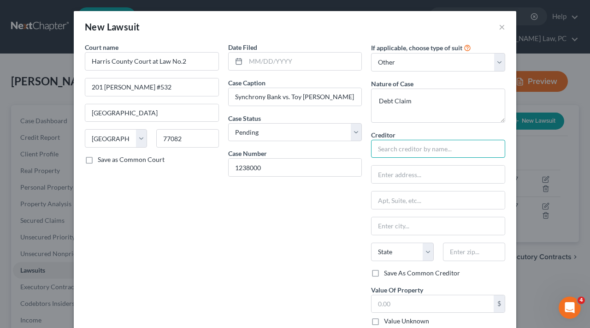
click at [411, 157] on input "text" at bounding box center [438, 149] width 134 height 18
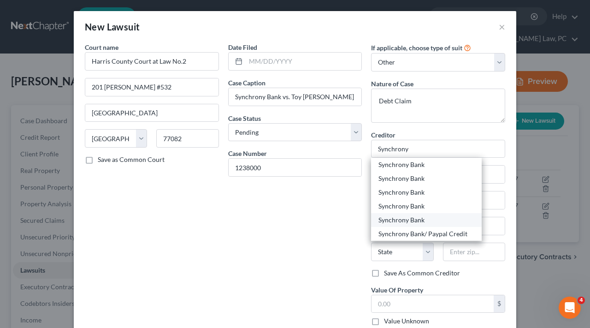
click at [424, 219] on div "Synchrony Bank" at bounding box center [427, 219] width 96 height 9
type input "Synchrony Bank"
type input "[STREET_ADDRESS]"
type input "Ste 350"
type input "[GEOGRAPHIC_DATA]"
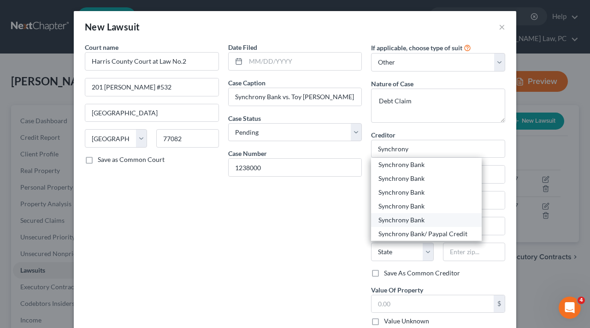
select select "45"
type input "75248"
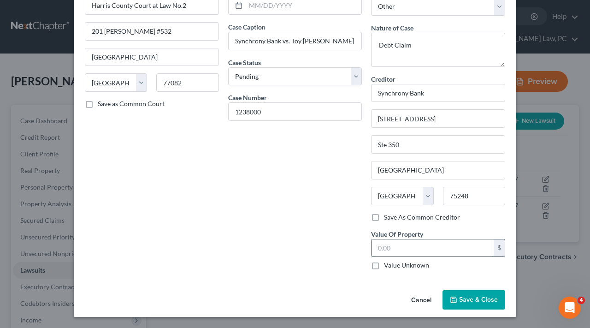
click at [400, 251] on input "text" at bounding box center [433, 248] width 122 height 18
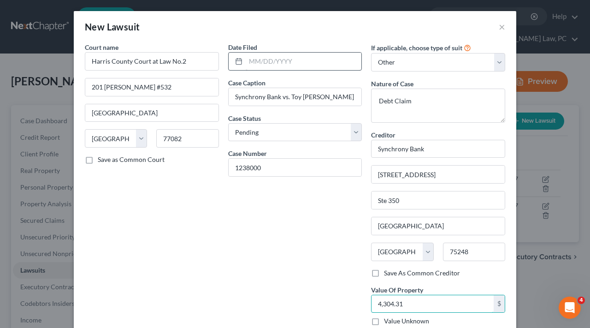
type input "4,304.31"
click at [266, 66] on input "text" at bounding box center [304, 62] width 116 height 18
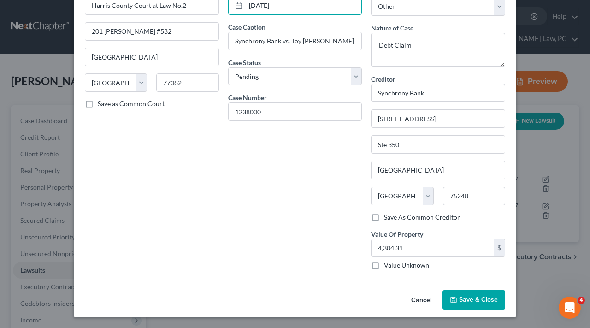
scroll to position [55, 0]
type input "[DATE]"
select select "2"
click at [471, 299] on span "Save & Close" at bounding box center [478, 300] width 39 height 8
